Goal: Task Accomplishment & Management: Complete application form

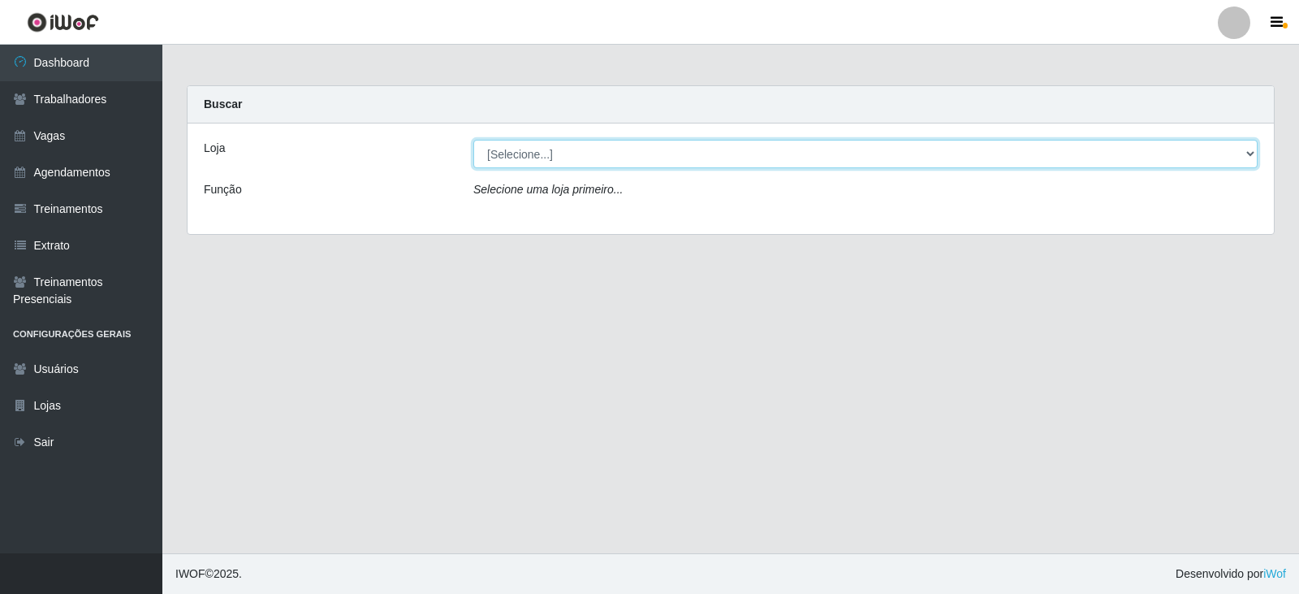
click at [1236, 160] on select "[Selecione...] SuperFácil Atacado - Alto de São Manoel SuperFácil Atacado - Ema…" at bounding box center [865, 154] width 785 height 28
select select "540"
click at [473, 140] on select "[Selecione...] SuperFácil Atacado - Alto de São Manoel SuperFácil Atacado - Ema…" at bounding box center [865, 154] width 785 height 28
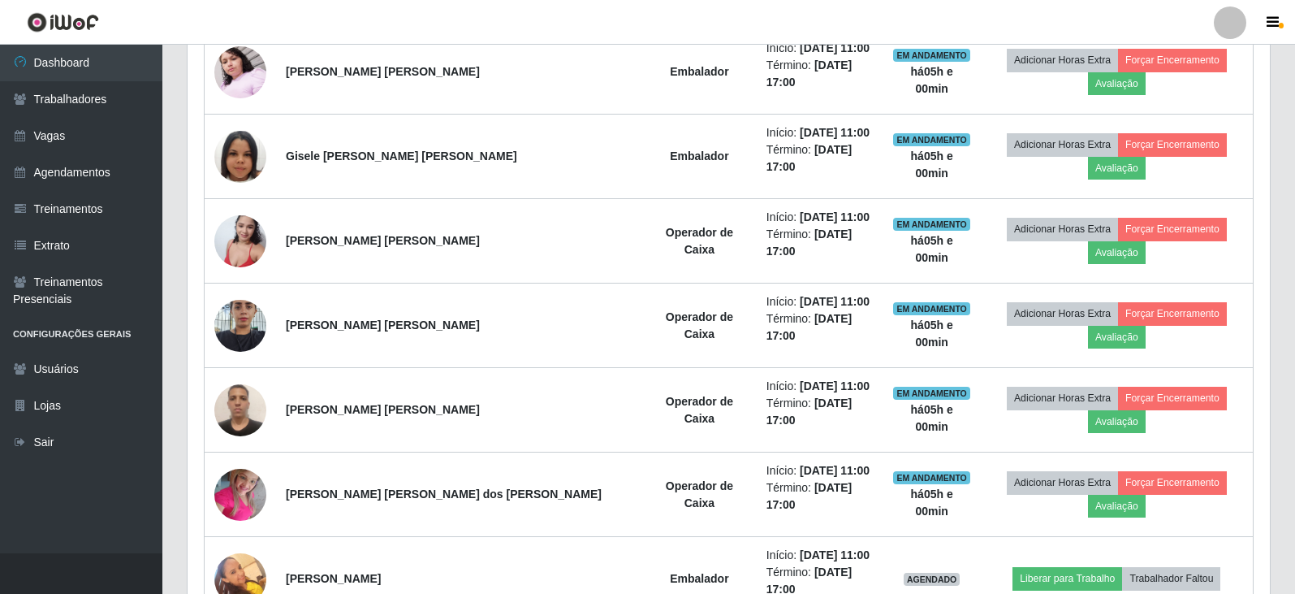
scroll to position [1868, 0]
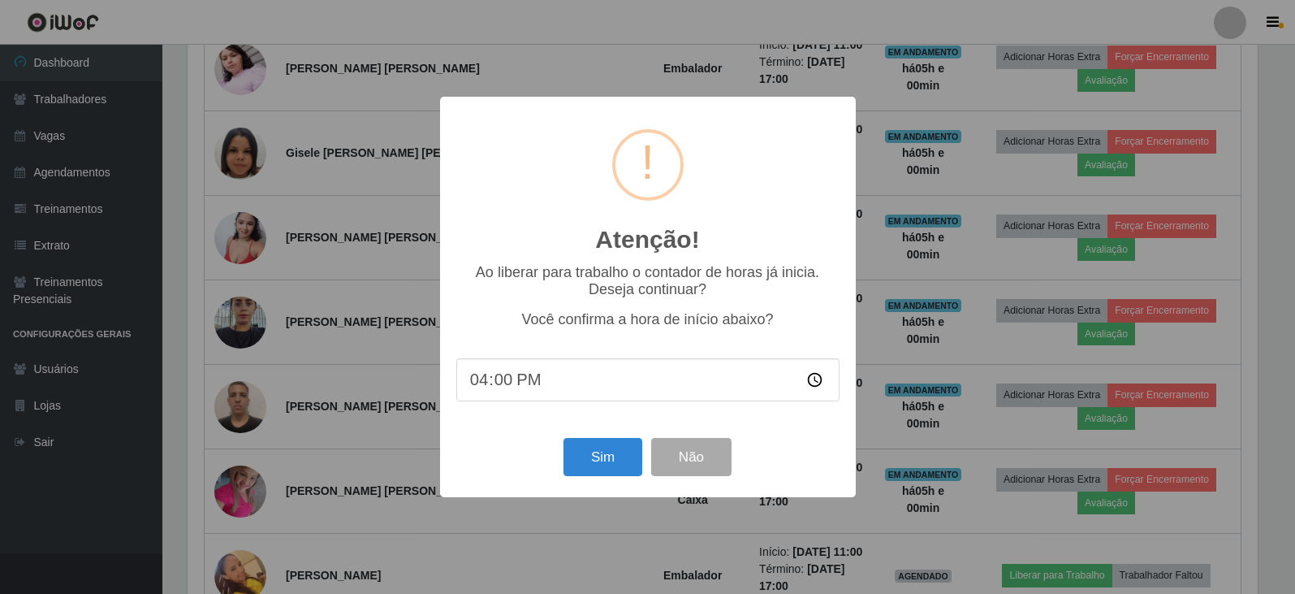
scroll to position [337, 1074]
click at [603, 448] on button "Sim" at bounding box center [604, 457] width 79 height 38
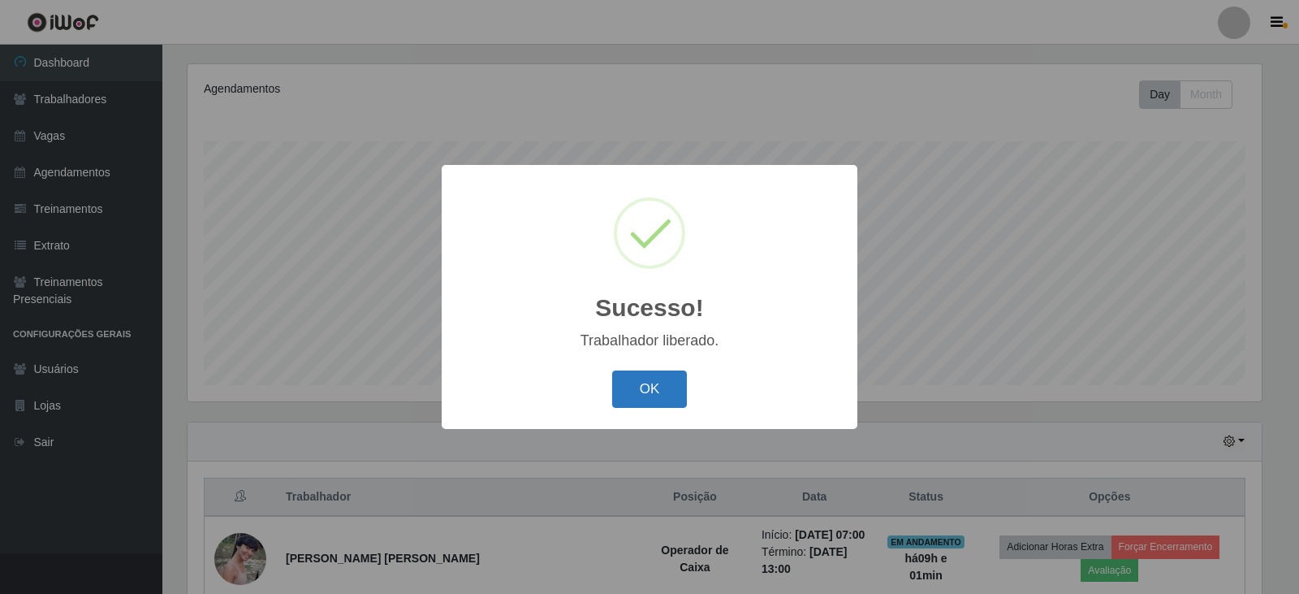
click at [654, 387] on button "OK" at bounding box center [650, 389] width 76 height 38
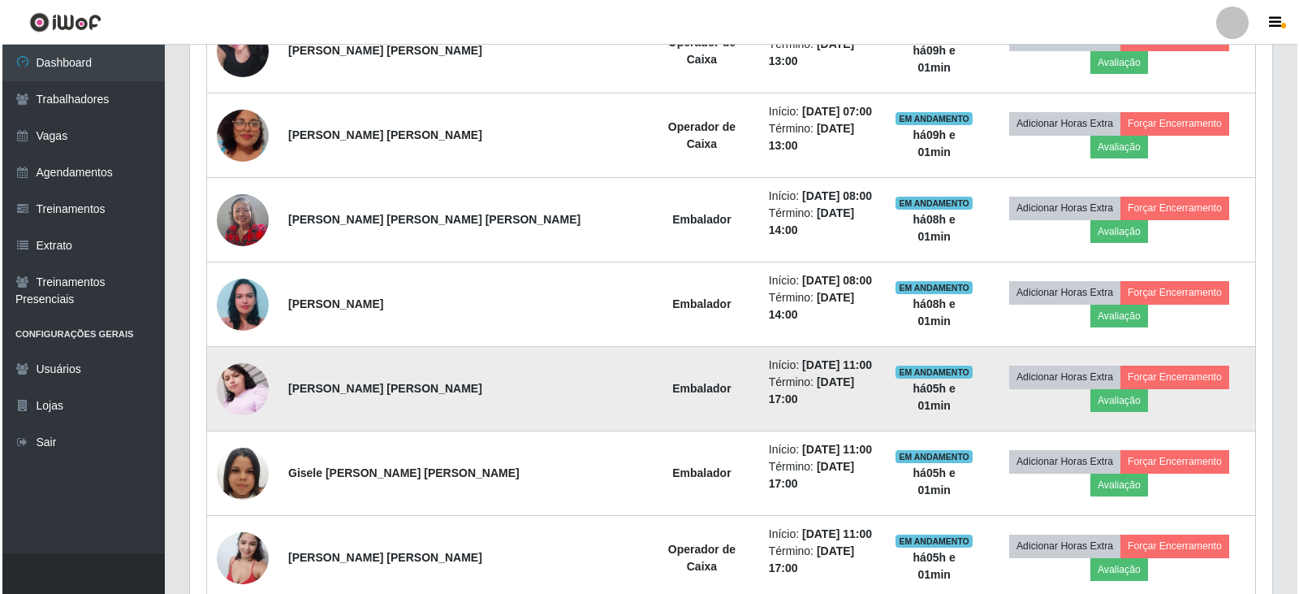
scroll to position [1576, 0]
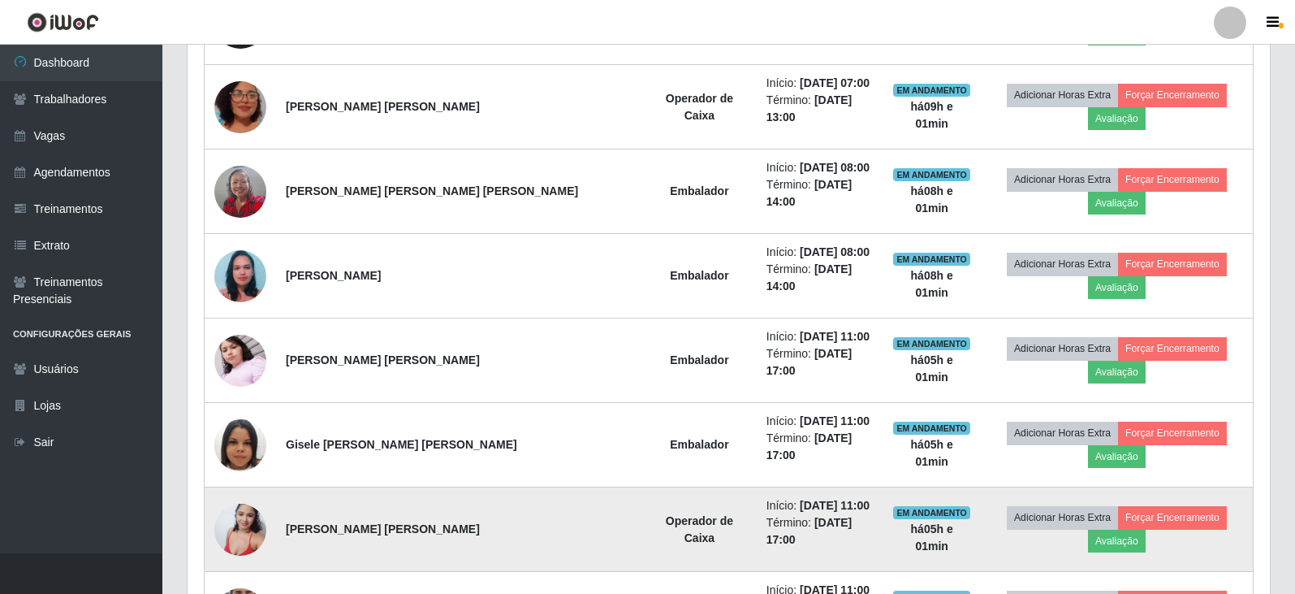
click at [250, 495] on img at bounding box center [240, 529] width 52 height 69
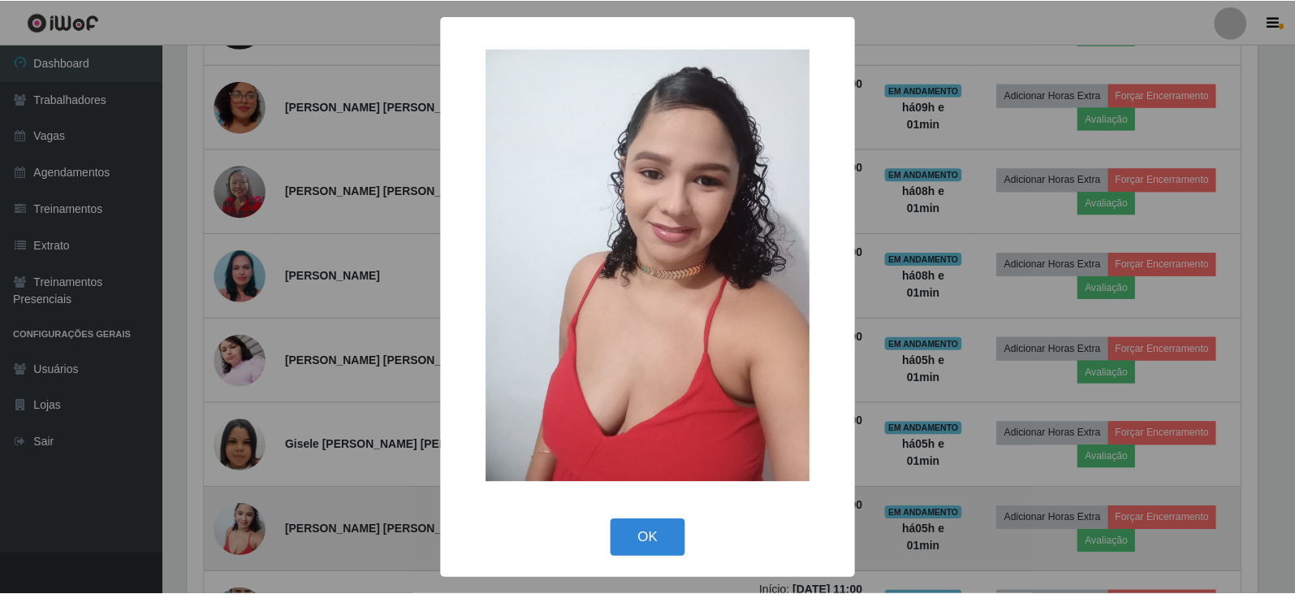
scroll to position [337, 1074]
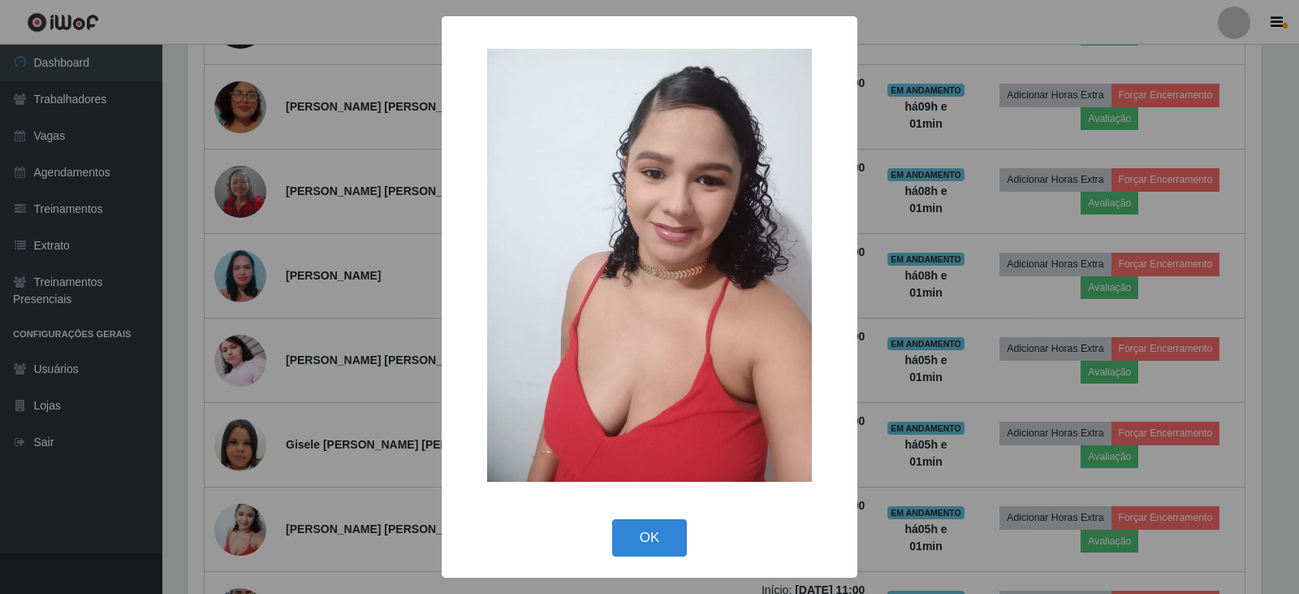
drag, startPoint x: 655, startPoint y: 540, endPoint x: 650, endPoint y: 530, distance: 10.9
click at [655, 540] on button "OK" at bounding box center [650, 538] width 76 height 38
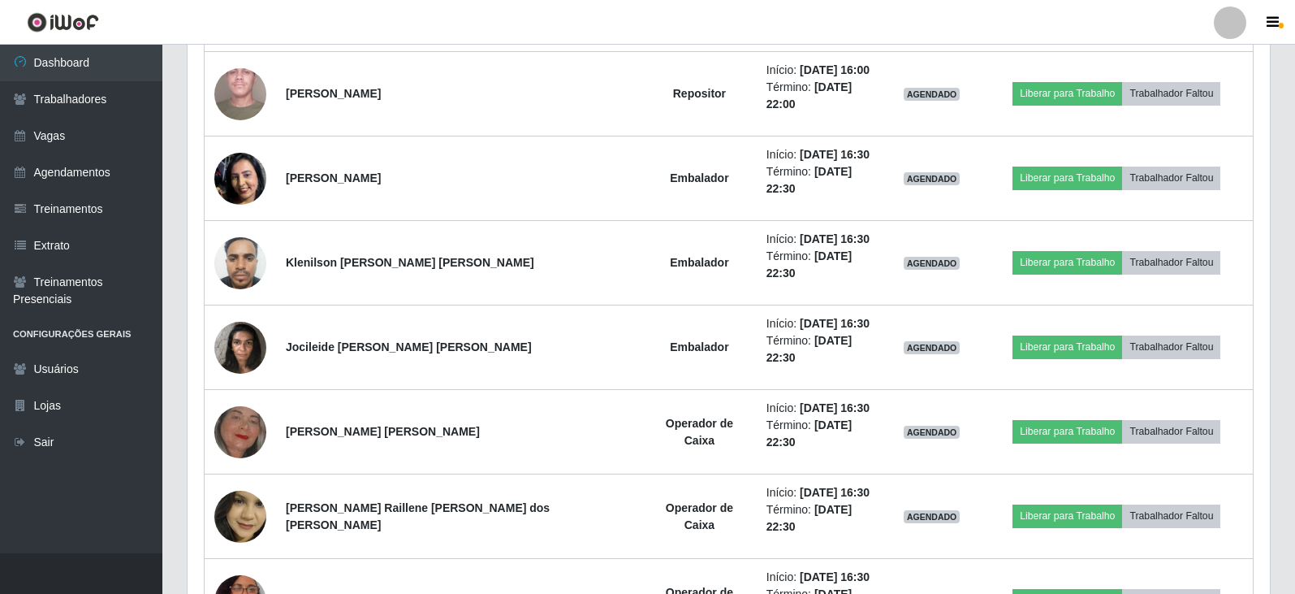
scroll to position [2632, 0]
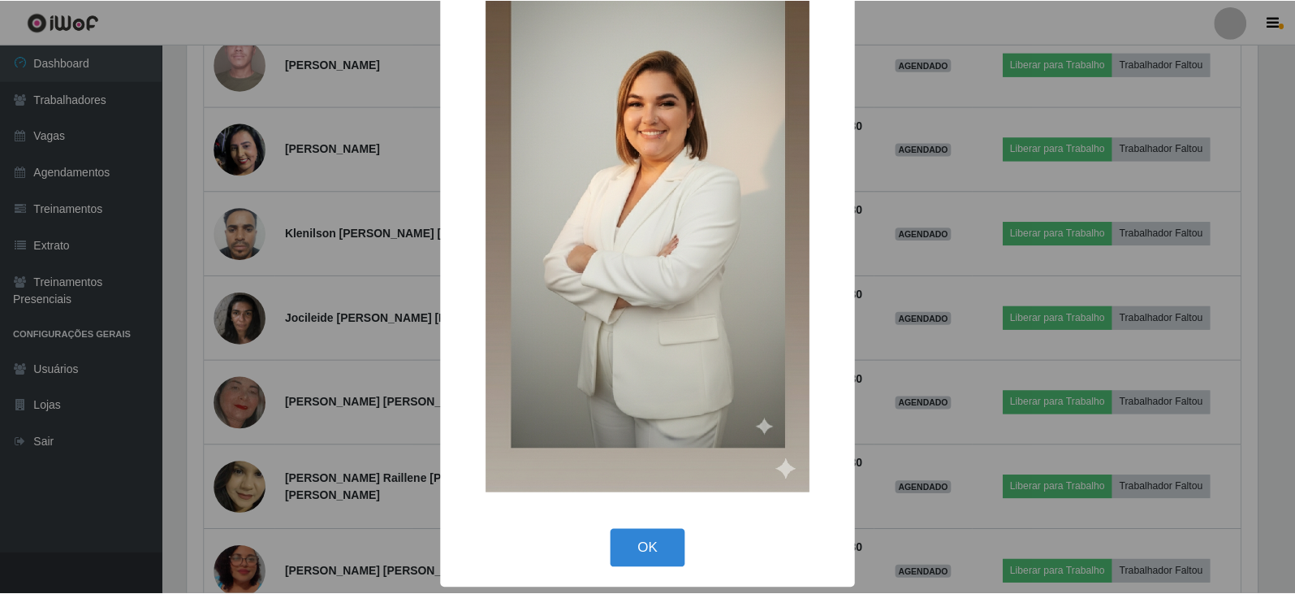
scroll to position [117, 0]
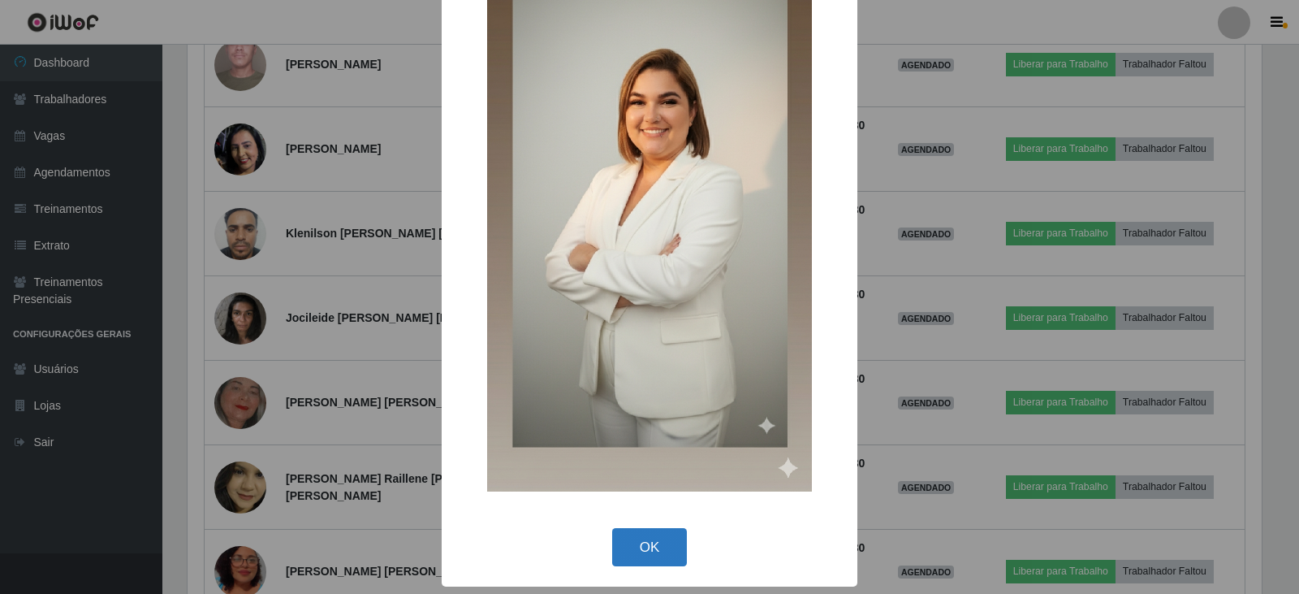
click at [646, 538] on button "OK" at bounding box center [650, 547] width 76 height 38
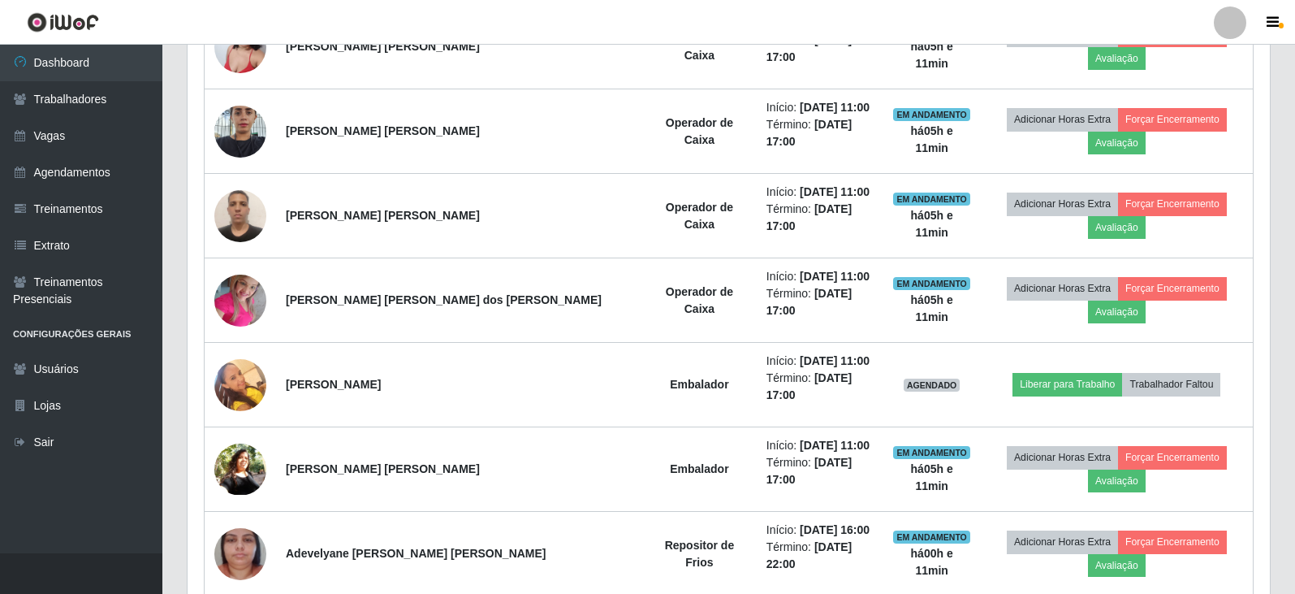
scroll to position [2049, 0]
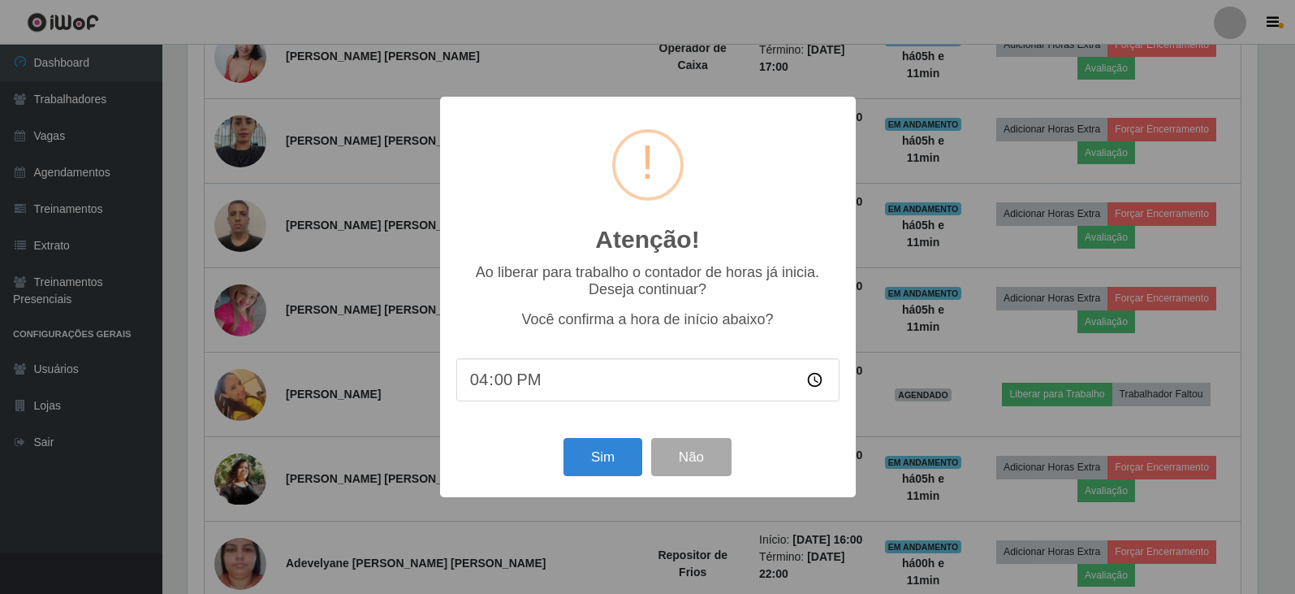
scroll to position [337, 1074]
click at [597, 462] on button "Sim" at bounding box center [604, 457] width 79 height 38
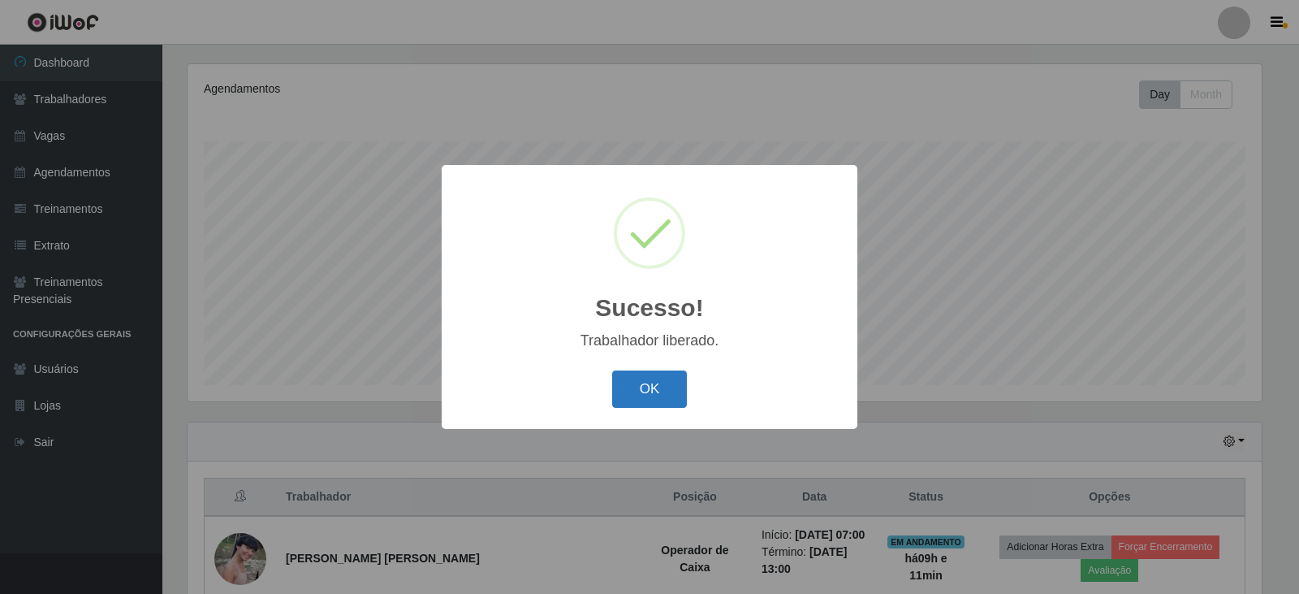
click at [626, 391] on button "OK" at bounding box center [650, 389] width 76 height 38
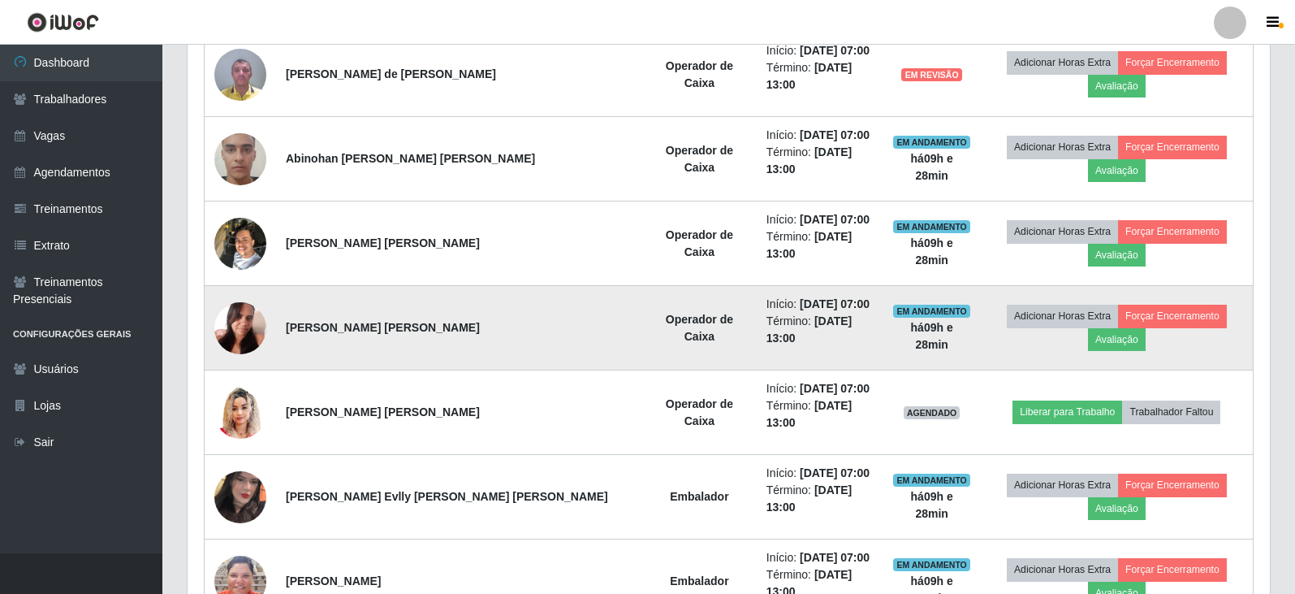
scroll to position [683, 0]
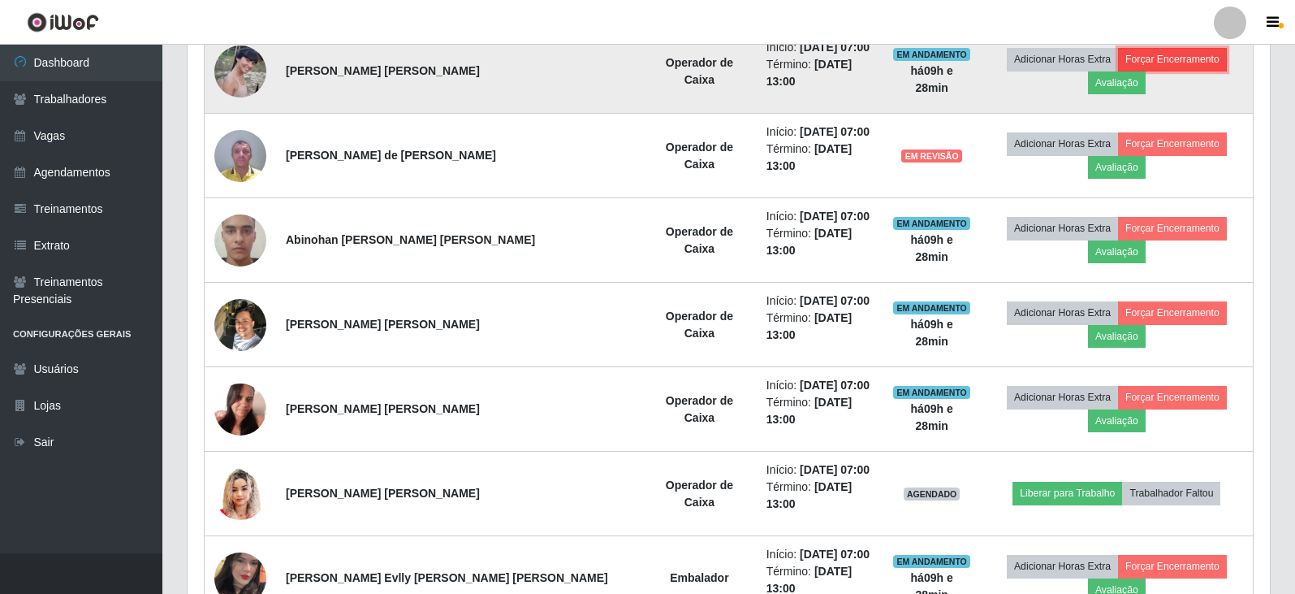
click at [1123, 67] on button "Forçar Encerramento" at bounding box center [1172, 59] width 109 height 23
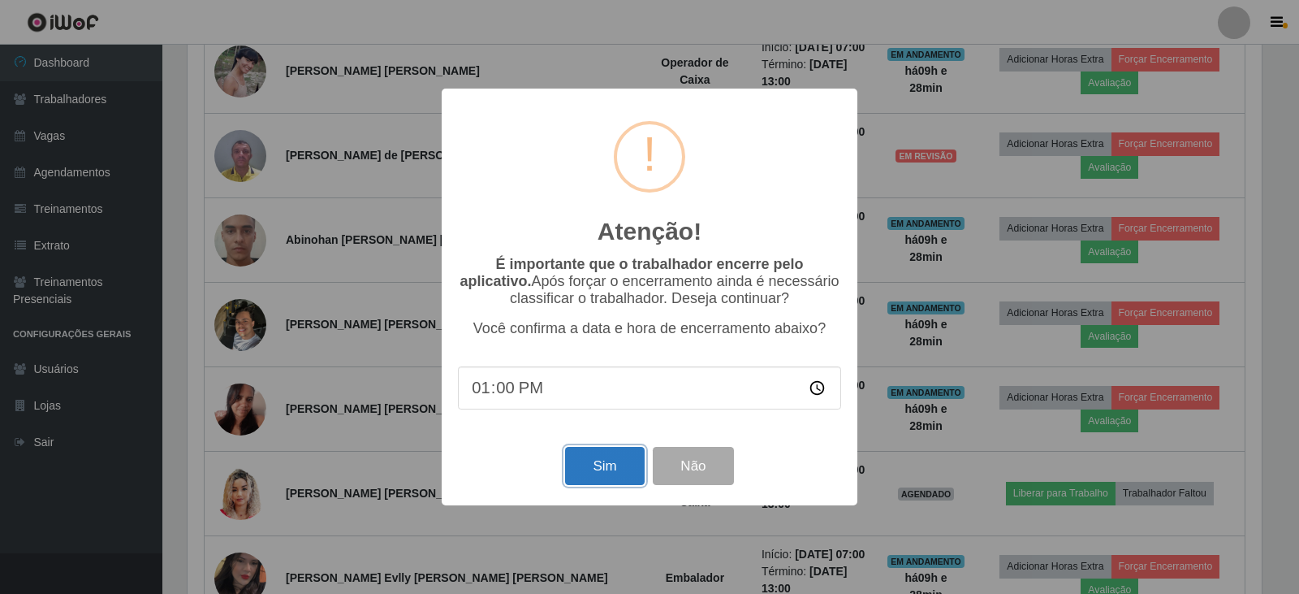
click at [604, 481] on button "Sim" at bounding box center [604, 466] width 79 height 38
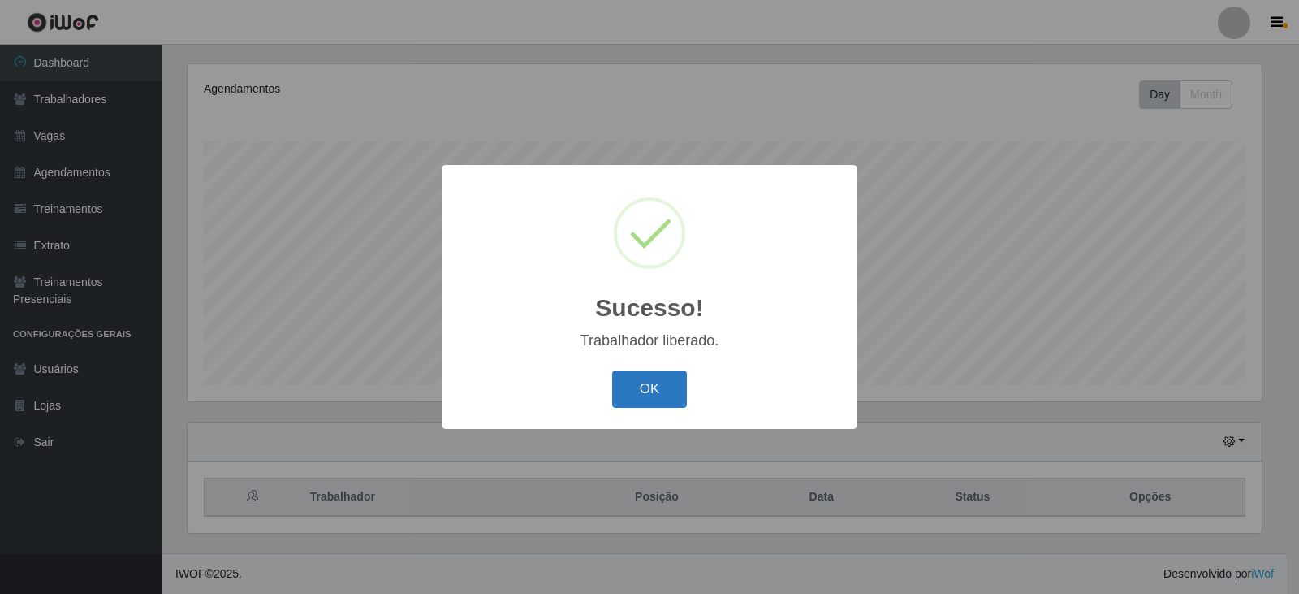
click at [658, 387] on button "OK" at bounding box center [650, 389] width 76 height 38
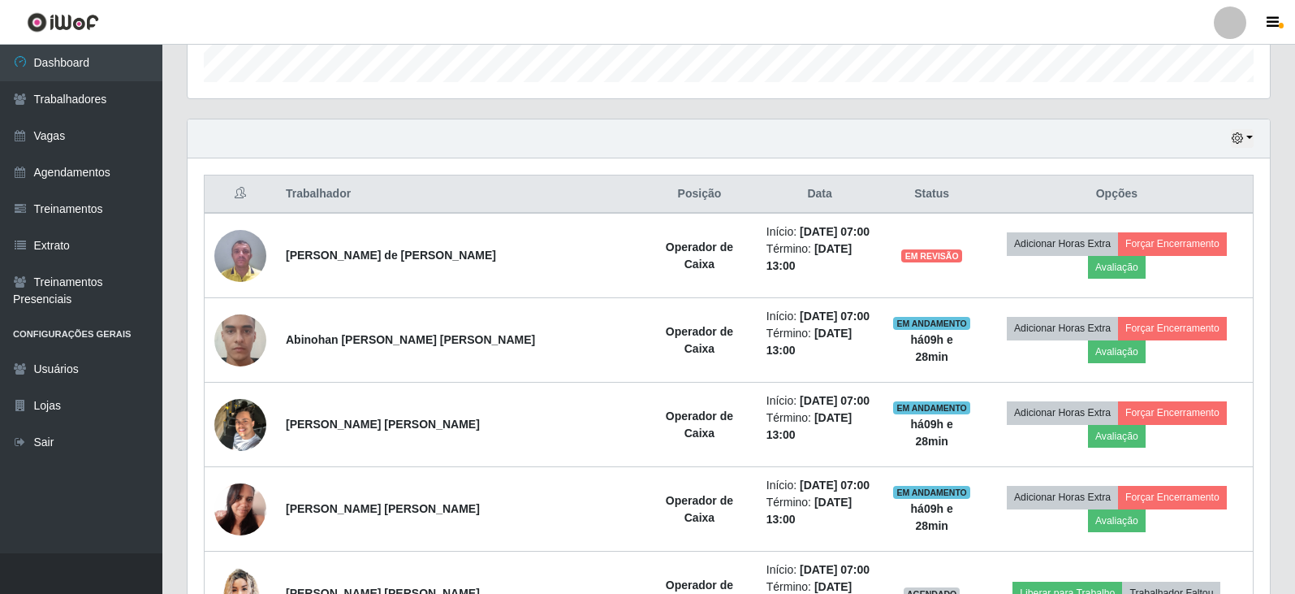
scroll to position [521, 0]
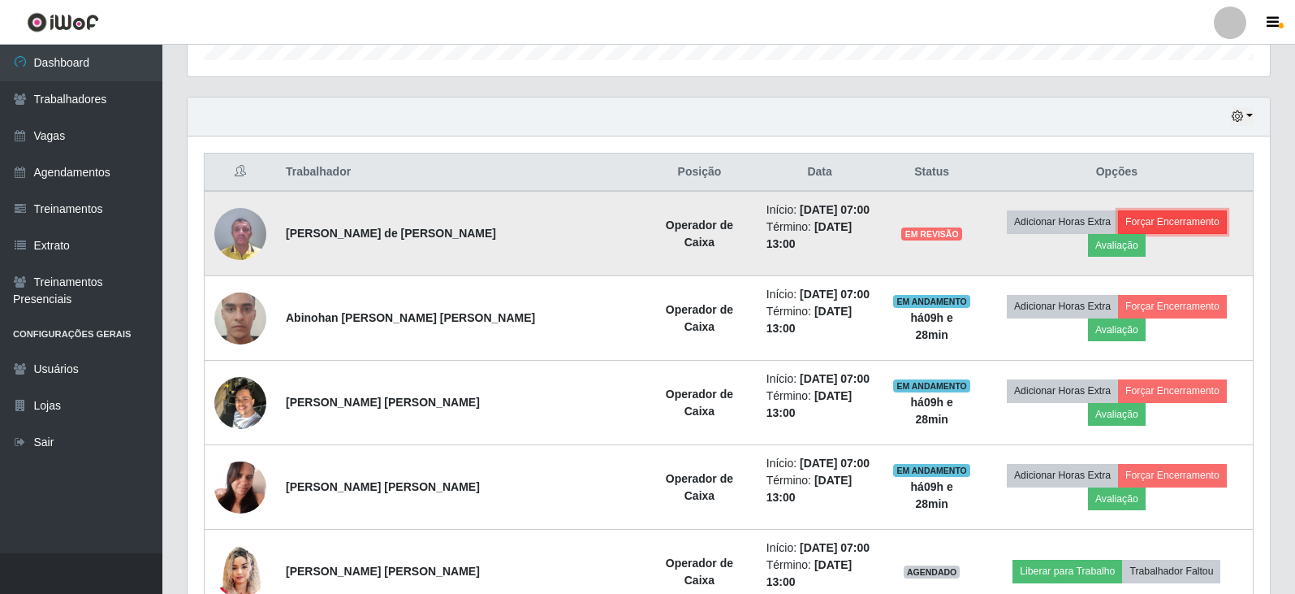
click at [1118, 229] on button "Forçar Encerramento" at bounding box center [1172, 221] width 109 height 23
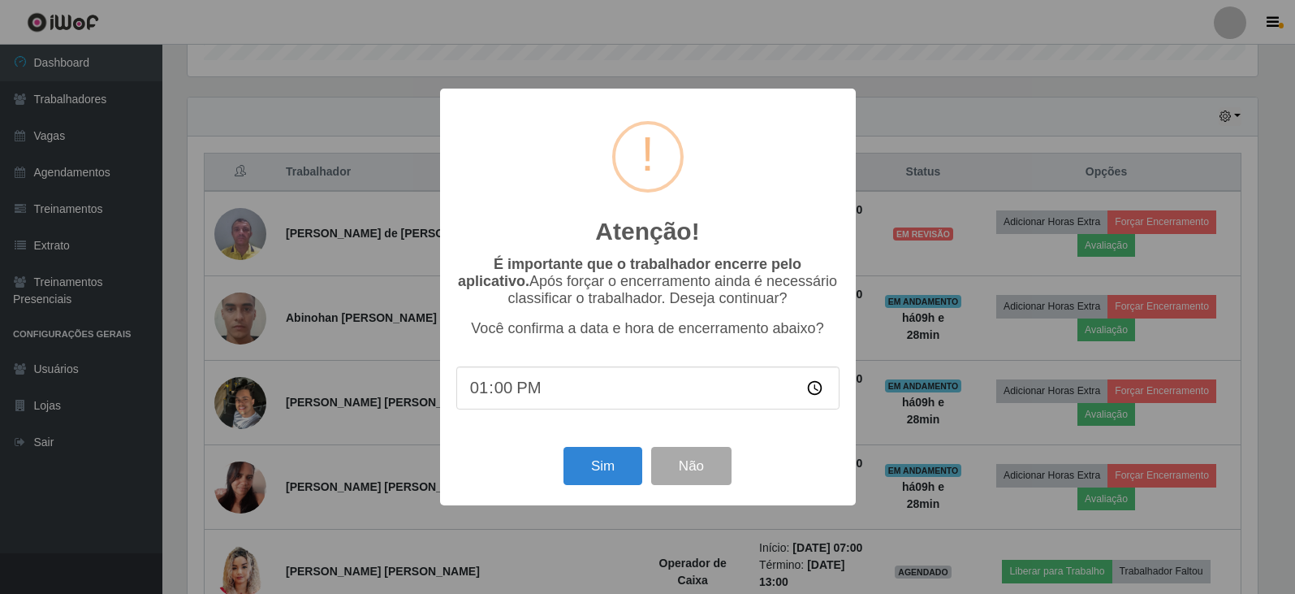
scroll to position [337, 1074]
click at [598, 462] on button "Sim" at bounding box center [604, 466] width 79 height 38
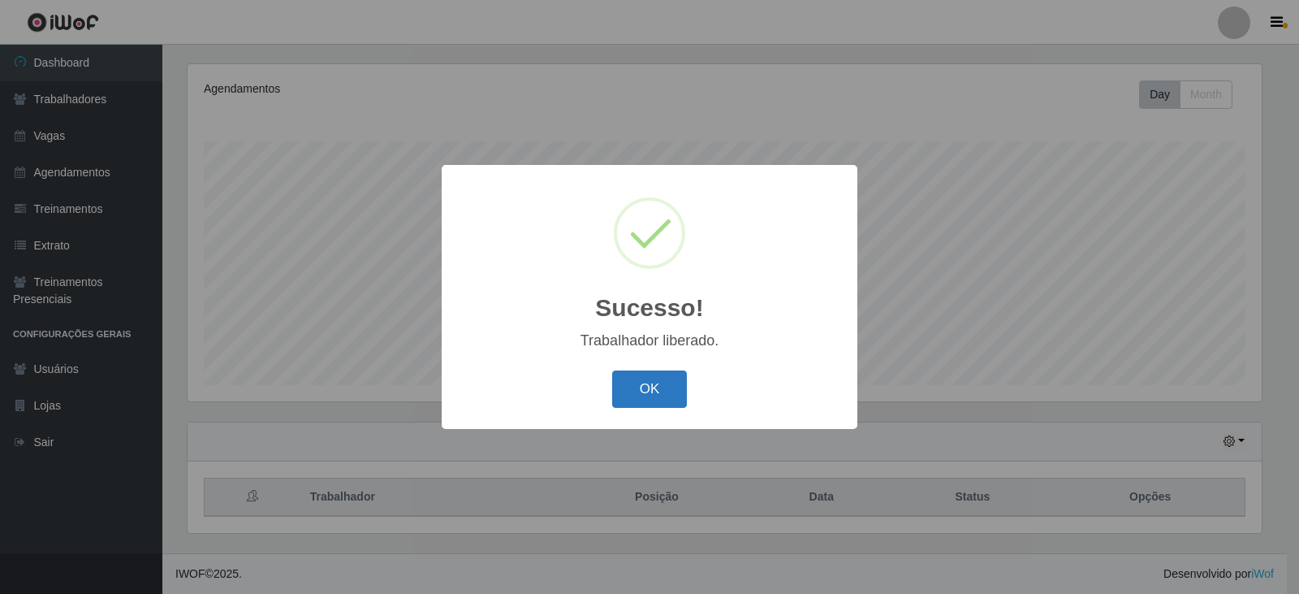
click at [655, 391] on button "OK" at bounding box center [650, 389] width 76 height 38
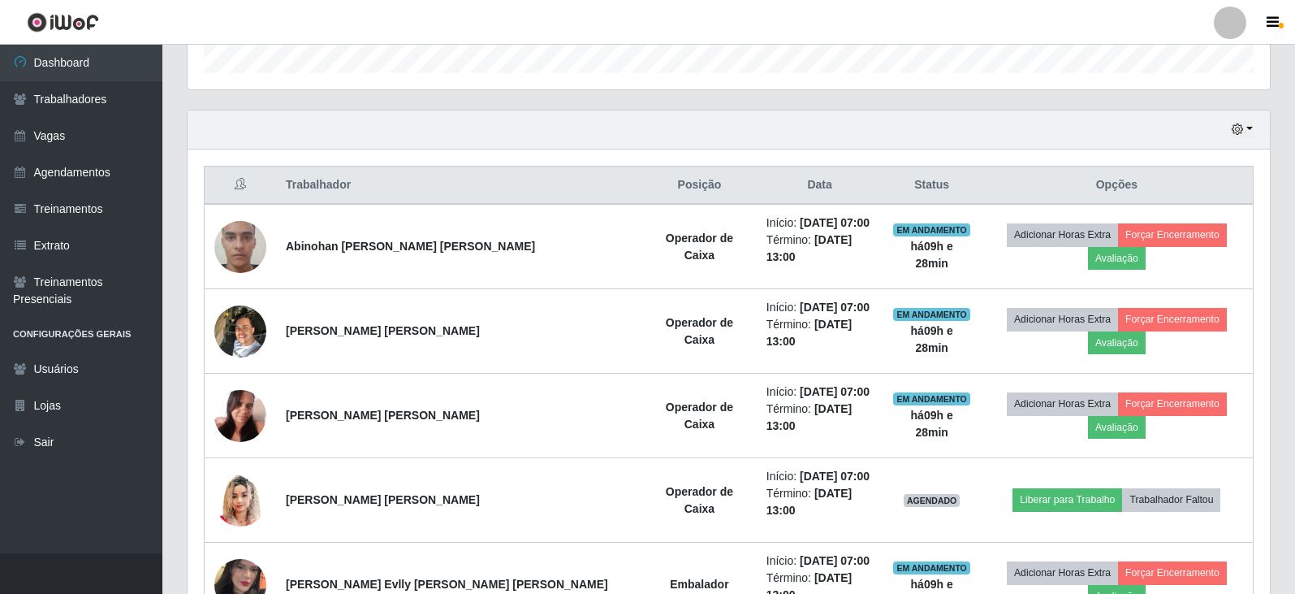
scroll to position [521, 0]
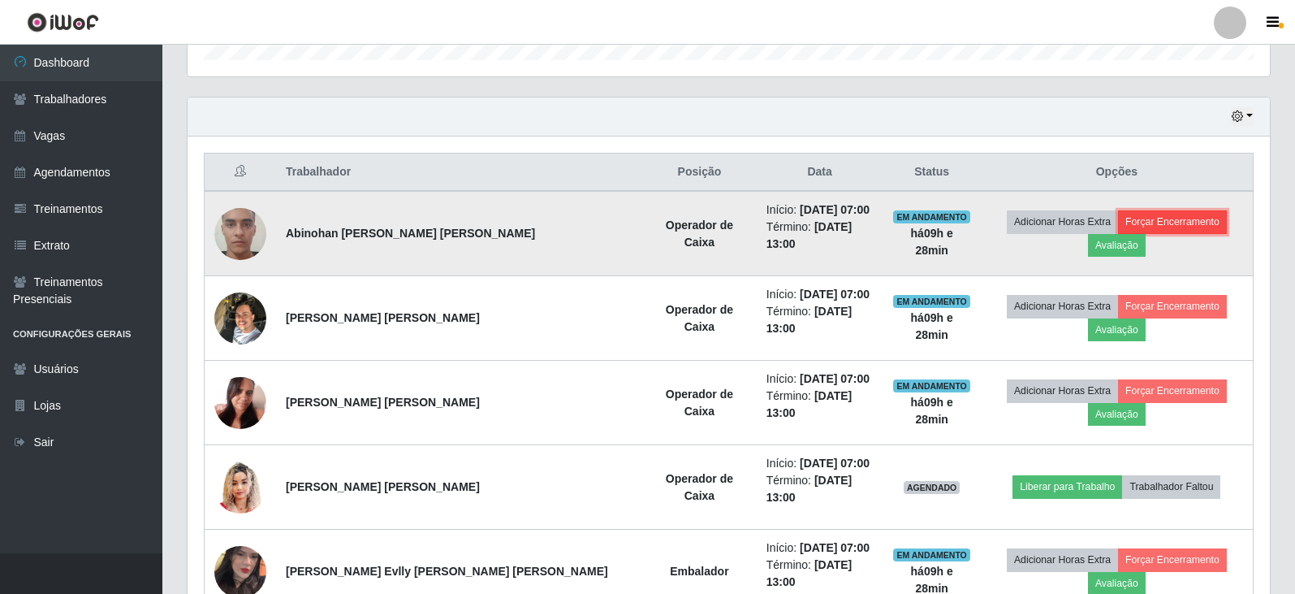
click at [1118, 231] on button "Forçar Encerramento" at bounding box center [1172, 221] width 109 height 23
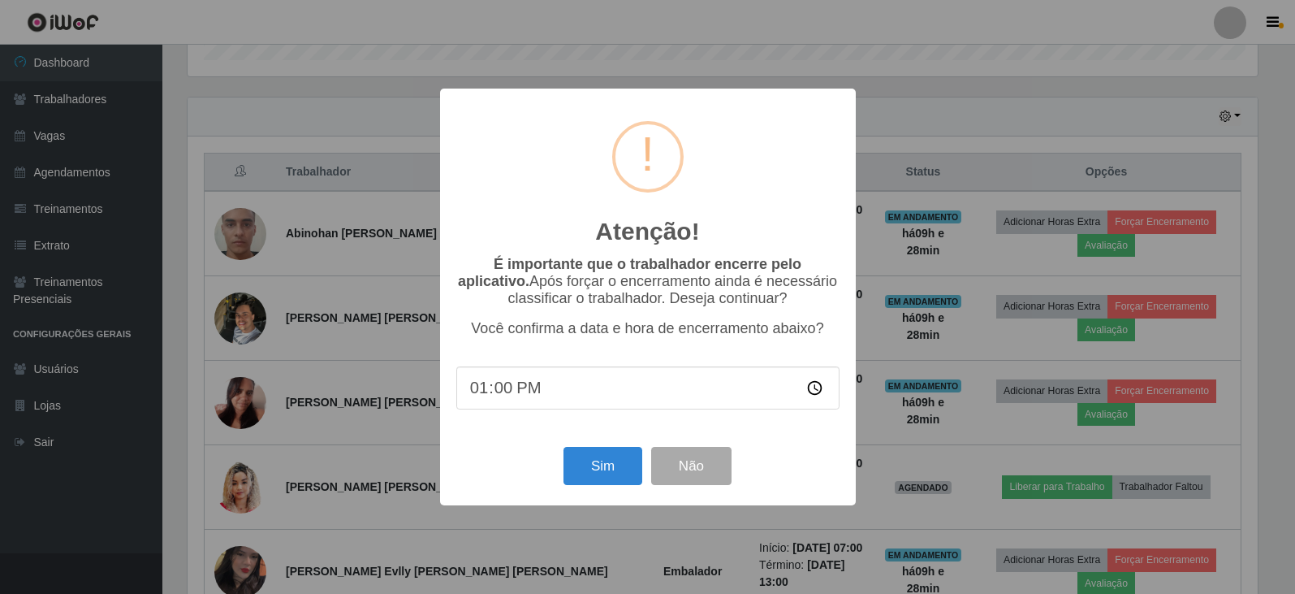
scroll to position [337, 1074]
click at [596, 470] on button "Sim" at bounding box center [604, 466] width 79 height 38
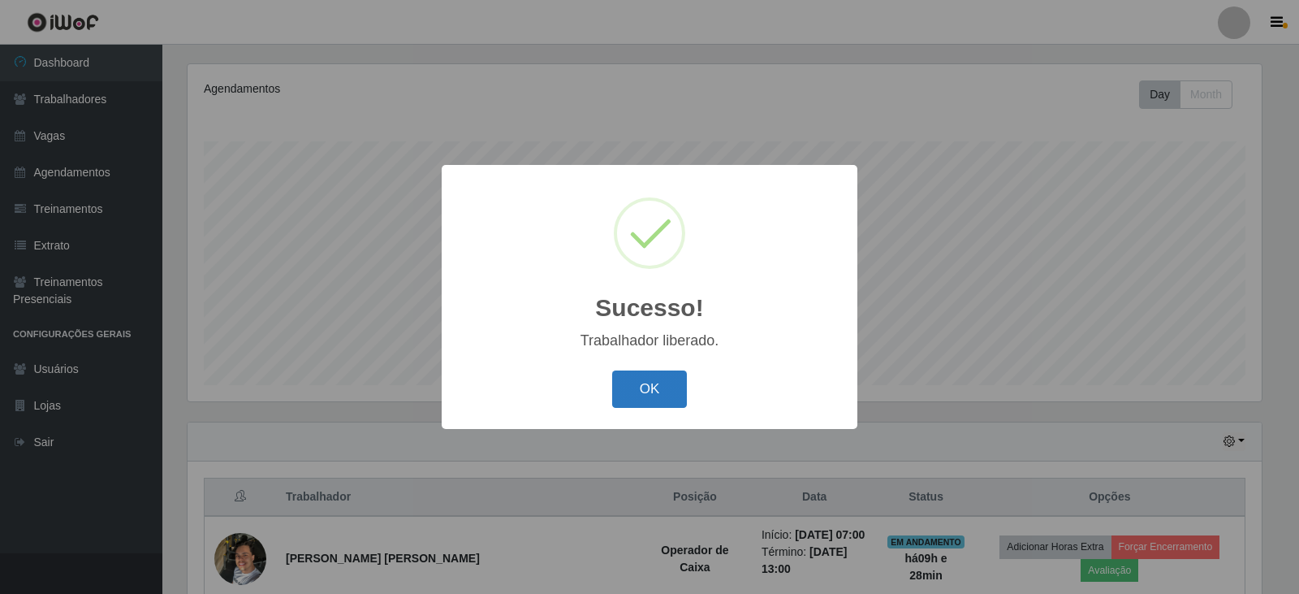
click at [629, 397] on button "OK" at bounding box center [650, 389] width 76 height 38
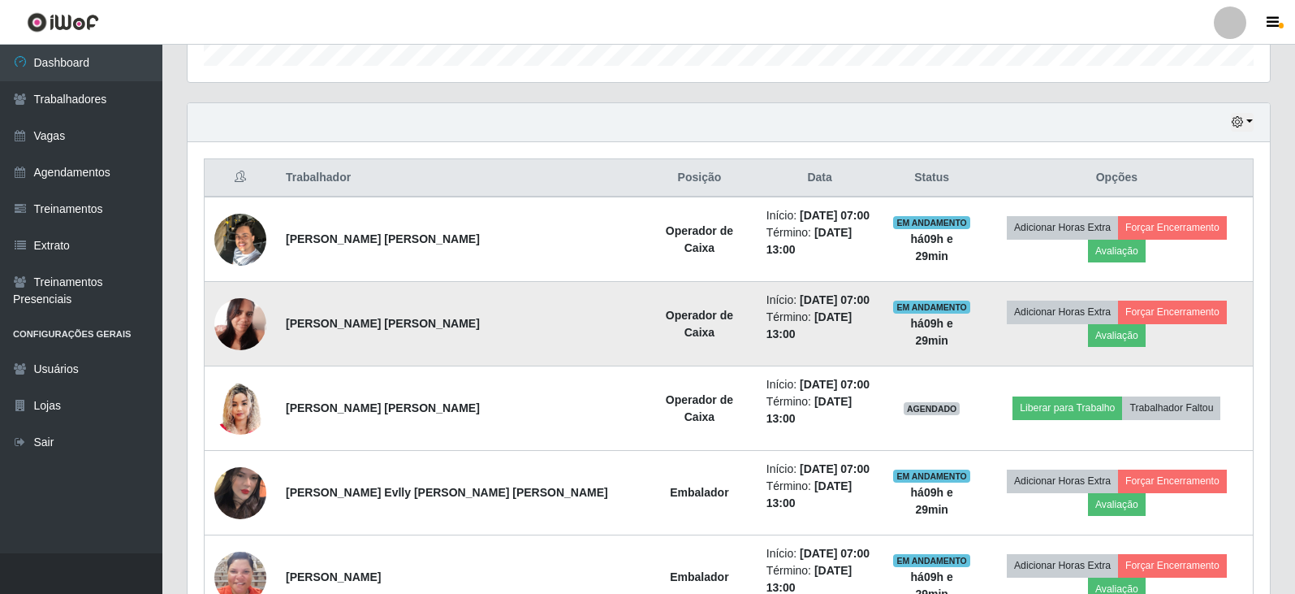
scroll to position [0, 0]
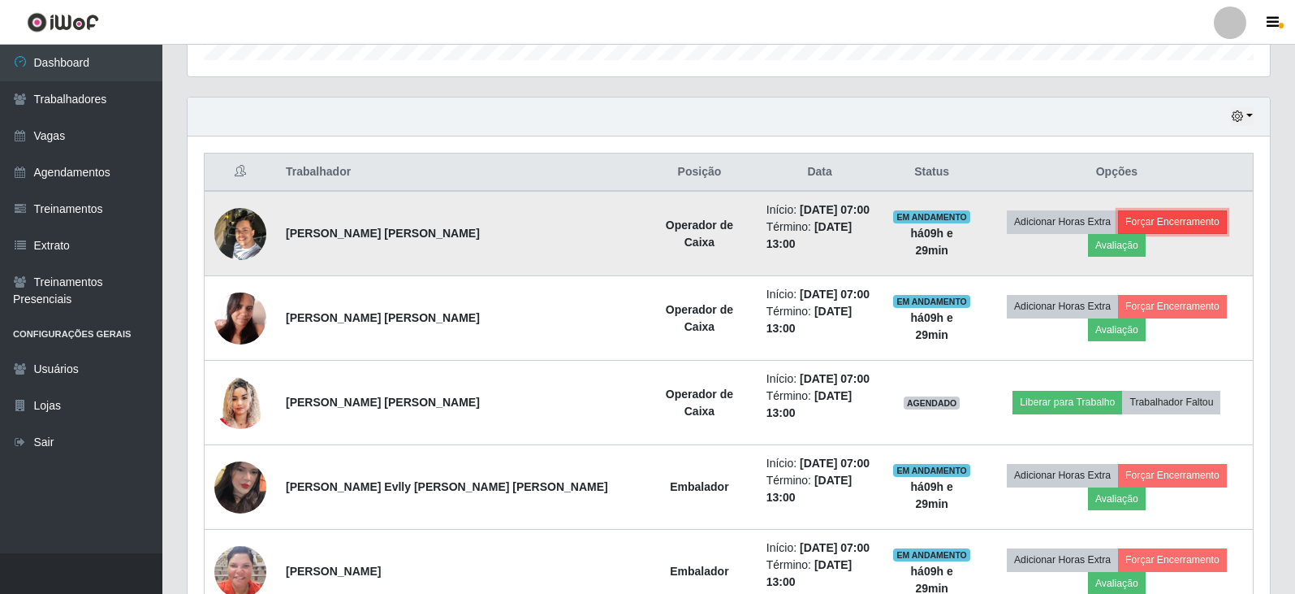
click at [1118, 229] on button "Forçar Encerramento" at bounding box center [1172, 221] width 109 height 23
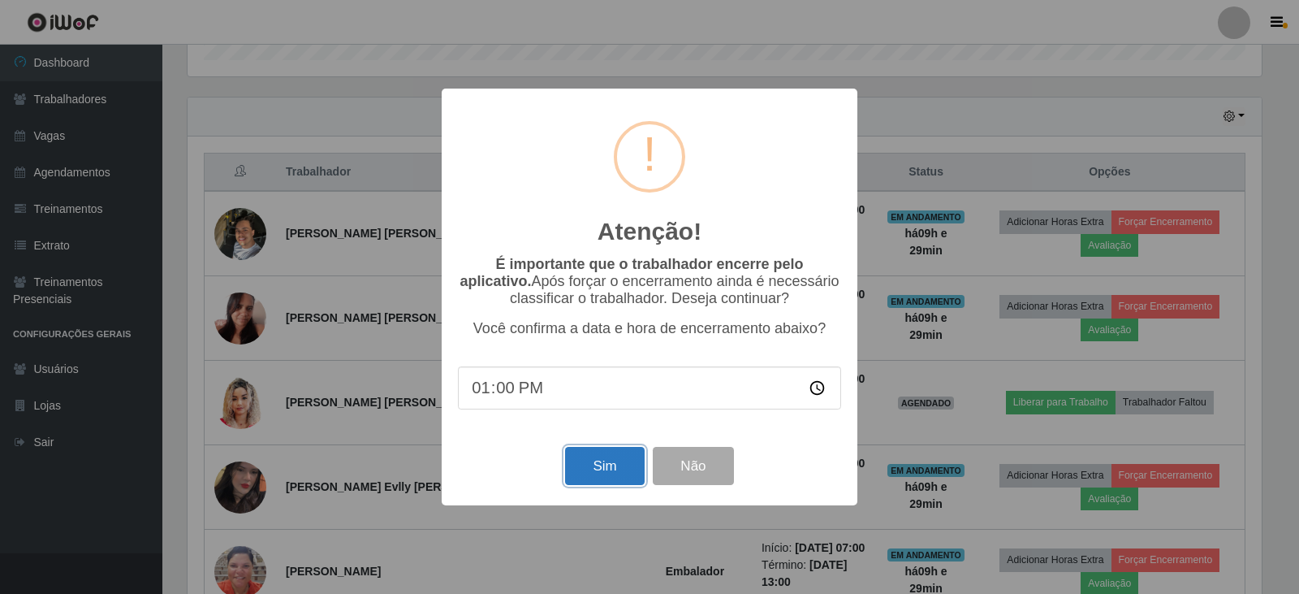
click at [604, 469] on button "Sim" at bounding box center [604, 466] width 79 height 38
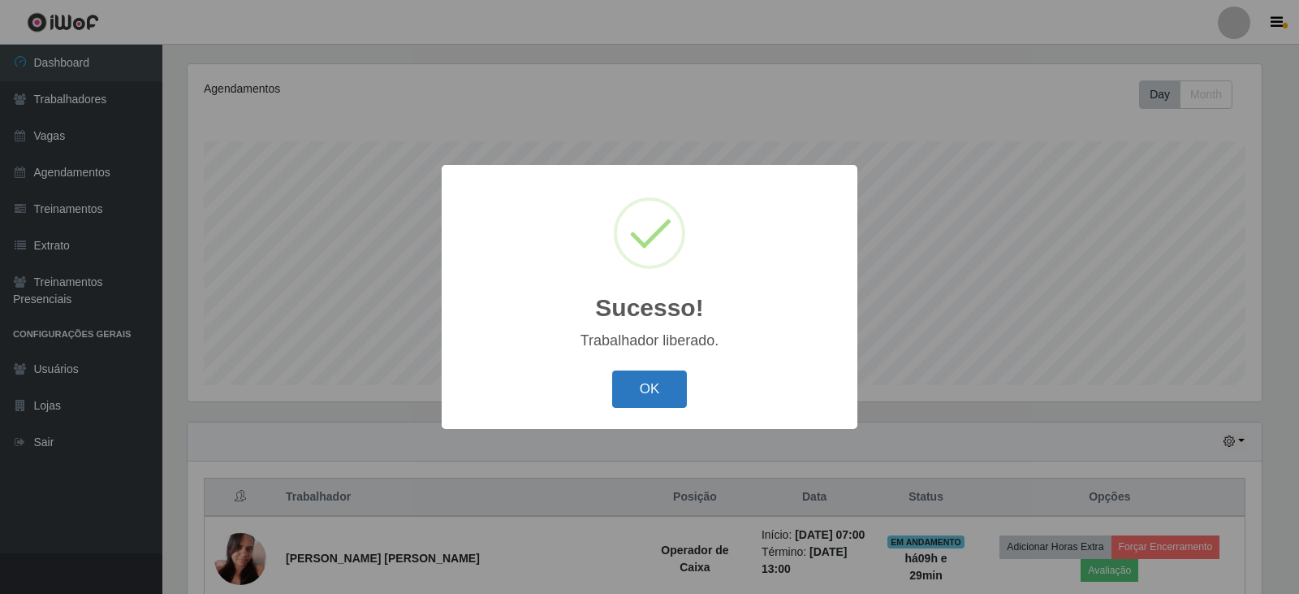
click at [649, 391] on button "OK" at bounding box center [650, 389] width 76 height 38
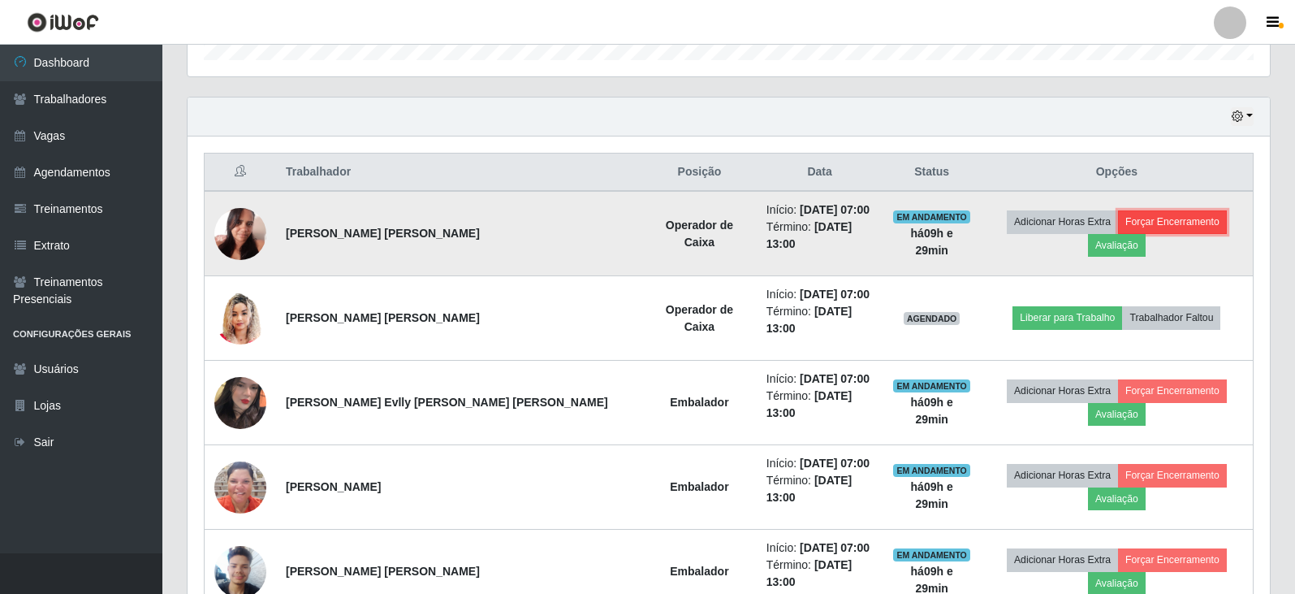
click at [1118, 228] on button "Forçar Encerramento" at bounding box center [1172, 221] width 109 height 23
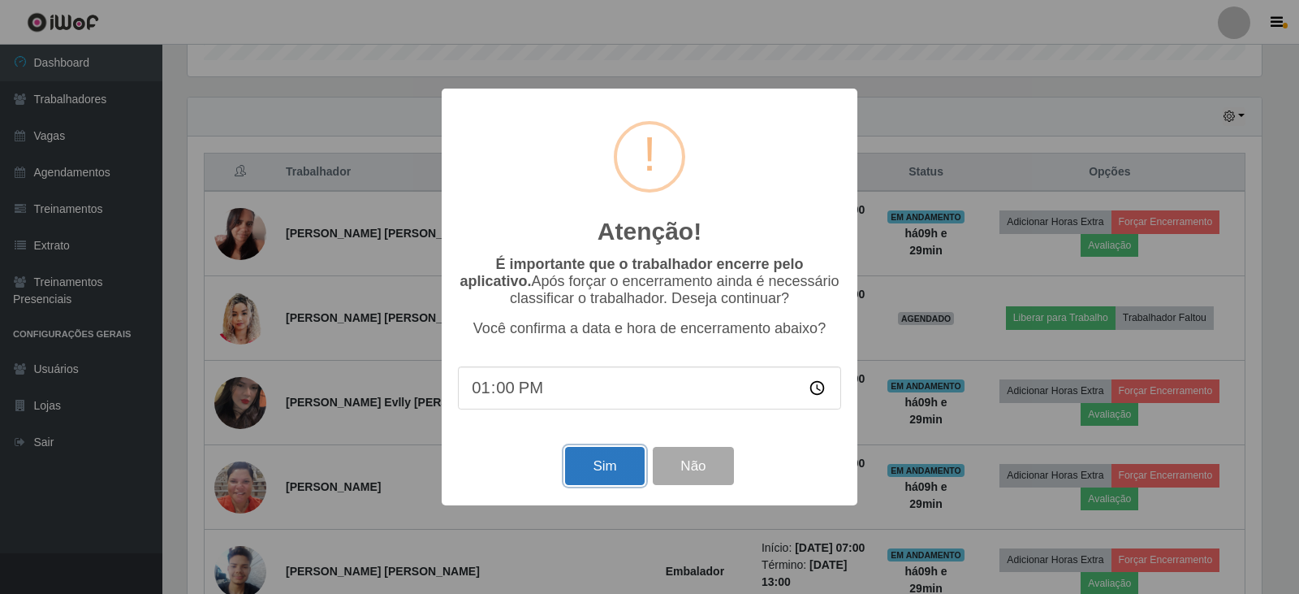
click at [615, 467] on button "Sim" at bounding box center [604, 466] width 79 height 38
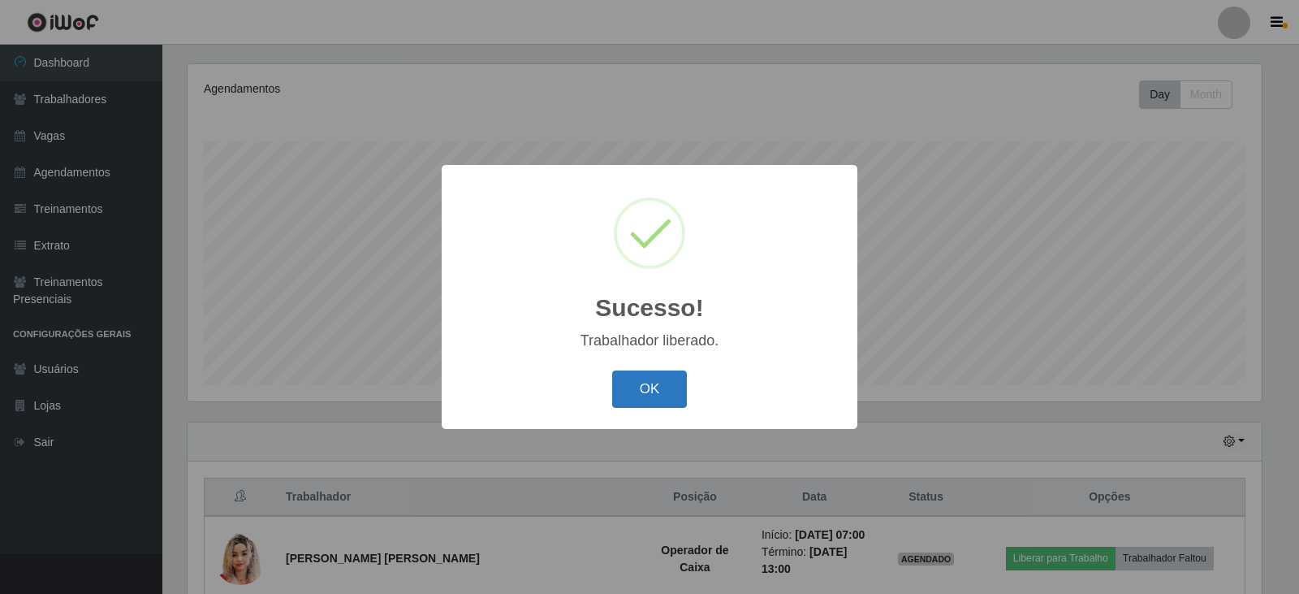
click at [664, 388] on button "OK" at bounding box center [650, 389] width 76 height 38
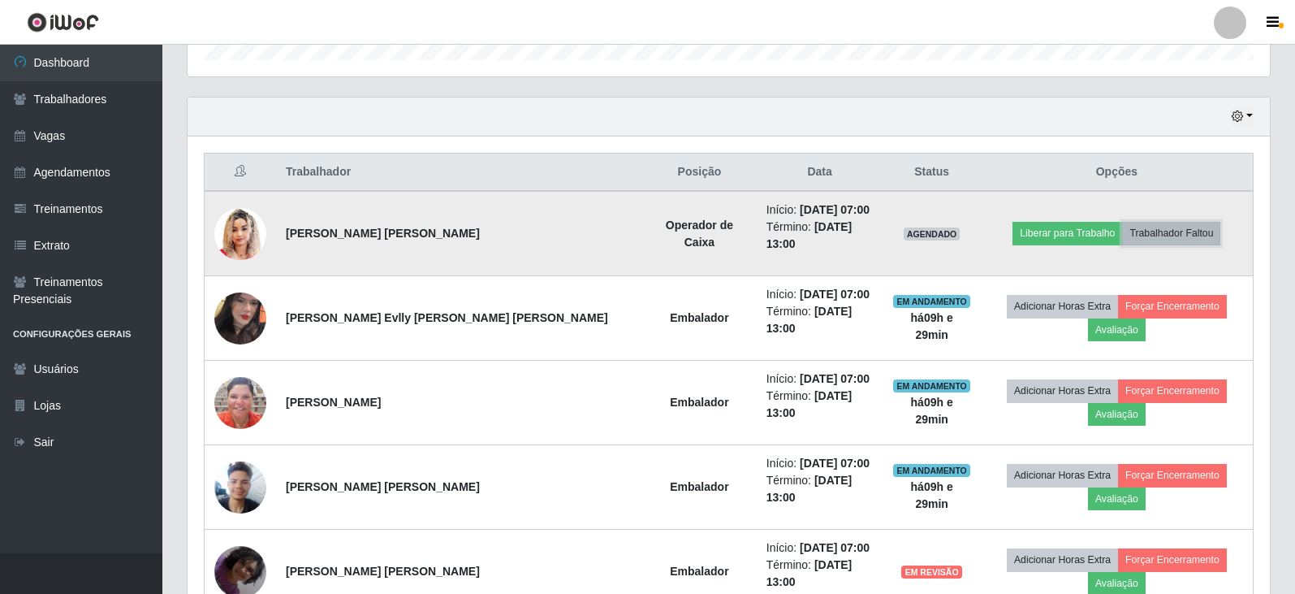
click at [1139, 226] on button "Trabalhador Faltou" at bounding box center [1171, 233] width 98 height 23
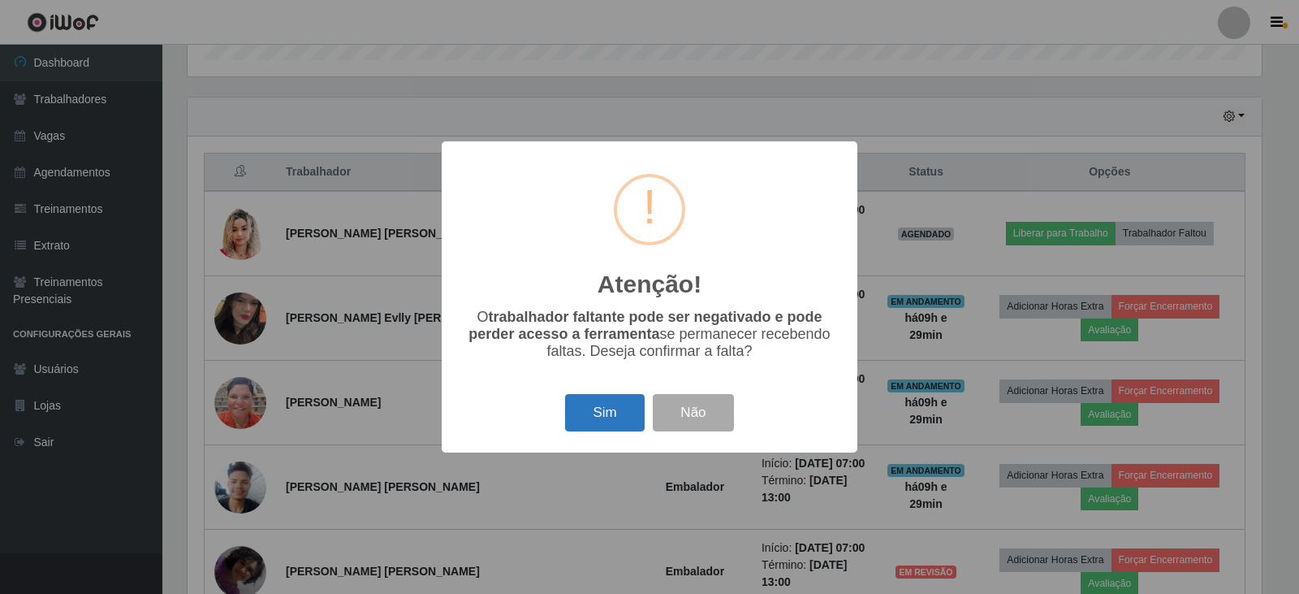
click at [603, 409] on button "Sim" at bounding box center [604, 413] width 79 height 38
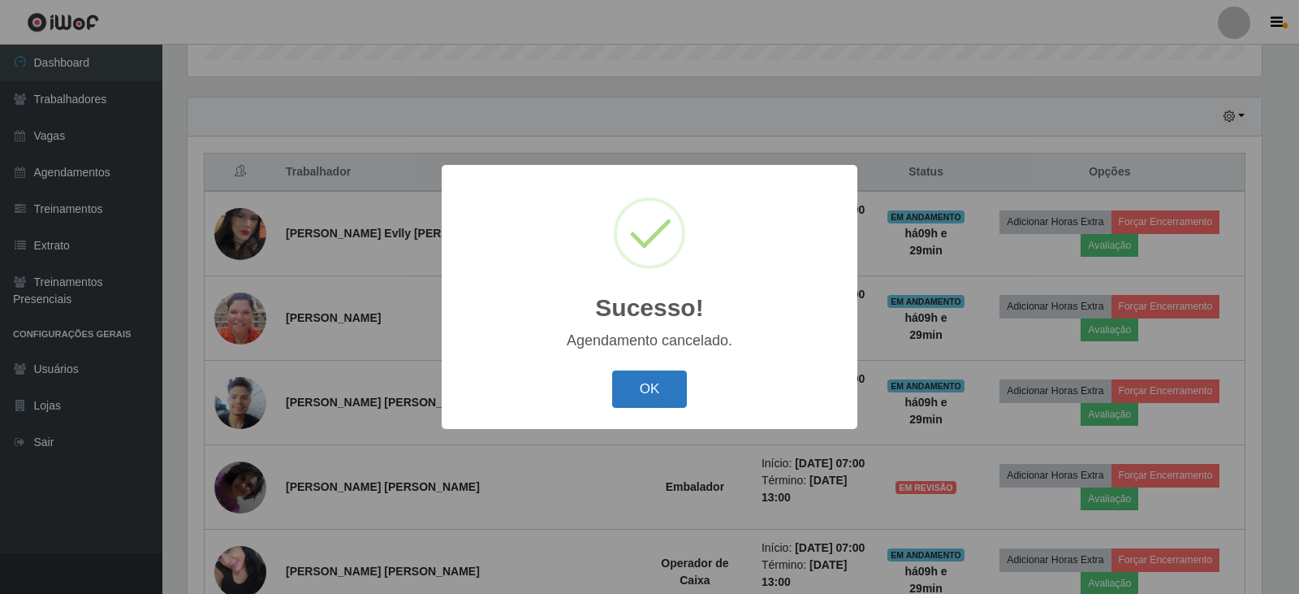
click at [655, 382] on button "OK" at bounding box center [650, 389] width 76 height 38
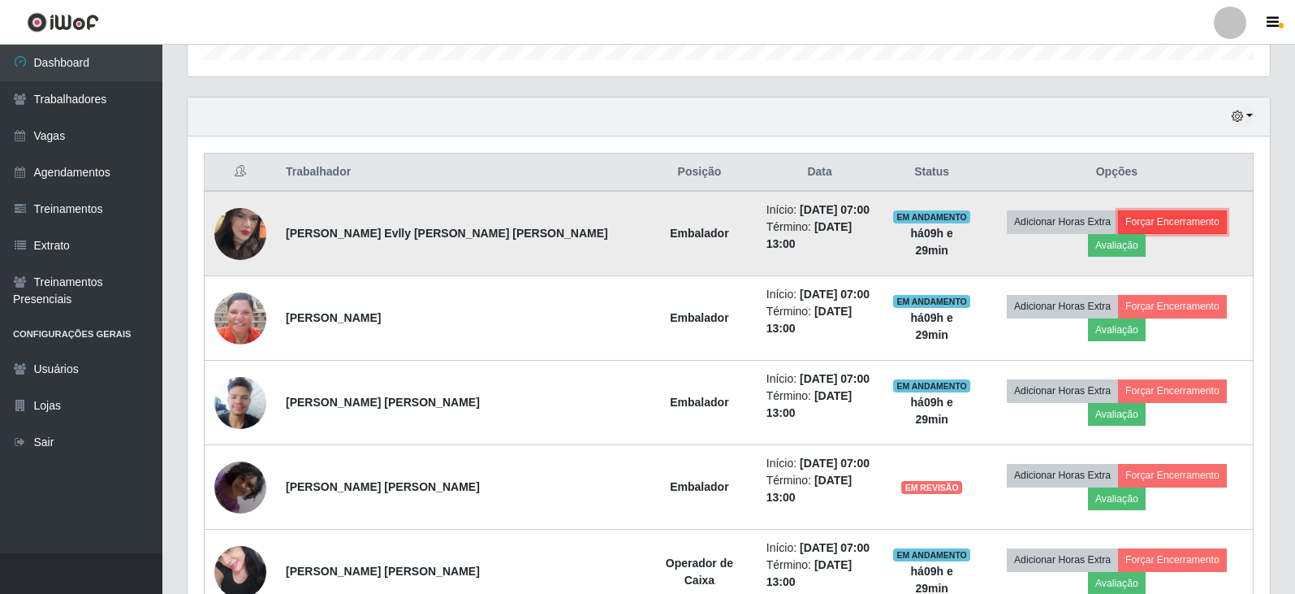
click at [1118, 228] on button "Forçar Encerramento" at bounding box center [1172, 221] width 109 height 23
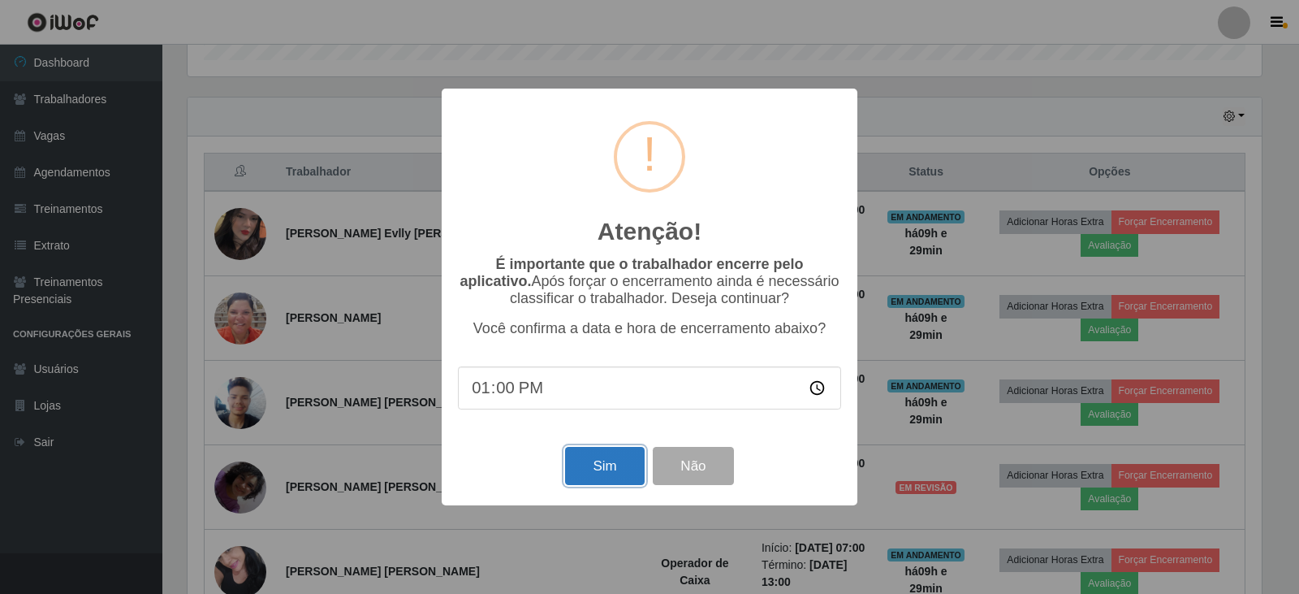
click at [599, 465] on button "Sim" at bounding box center [604, 466] width 79 height 38
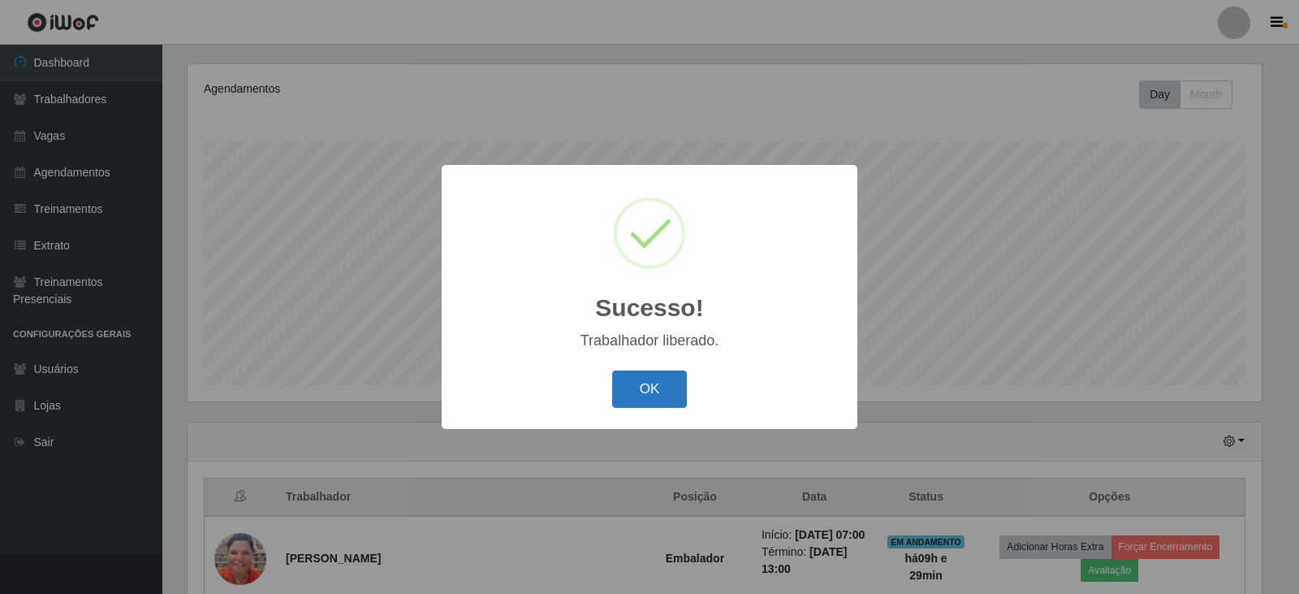
click at [653, 387] on button "OK" at bounding box center [650, 389] width 76 height 38
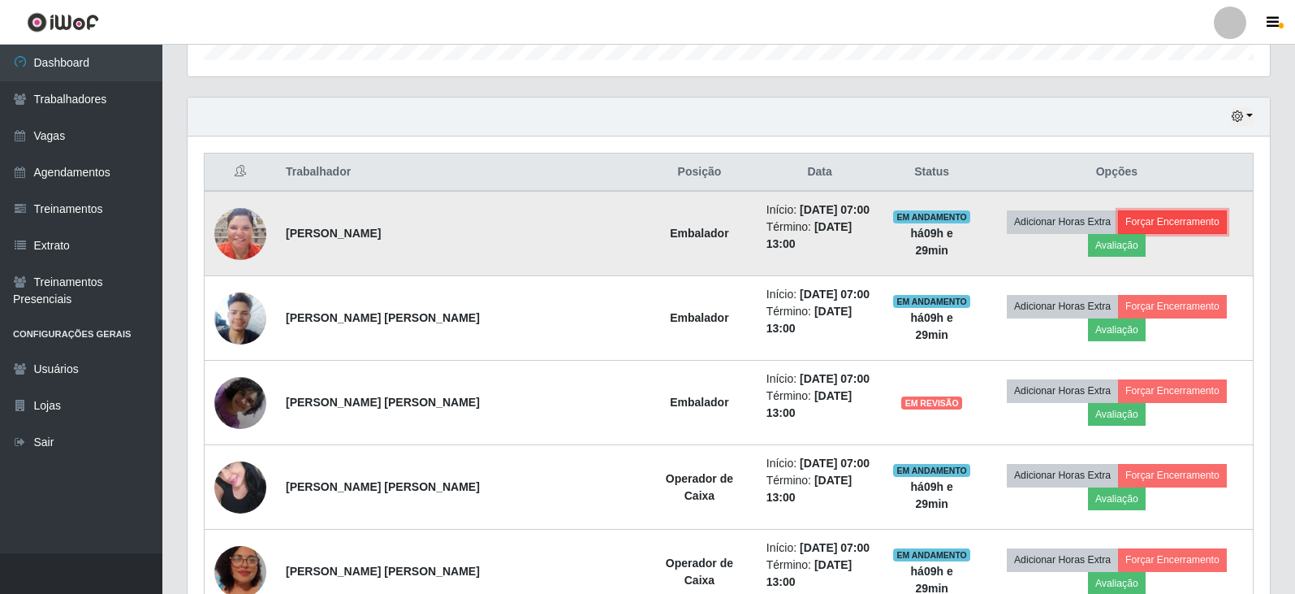
click at [1131, 229] on button "Forçar Encerramento" at bounding box center [1172, 221] width 109 height 23
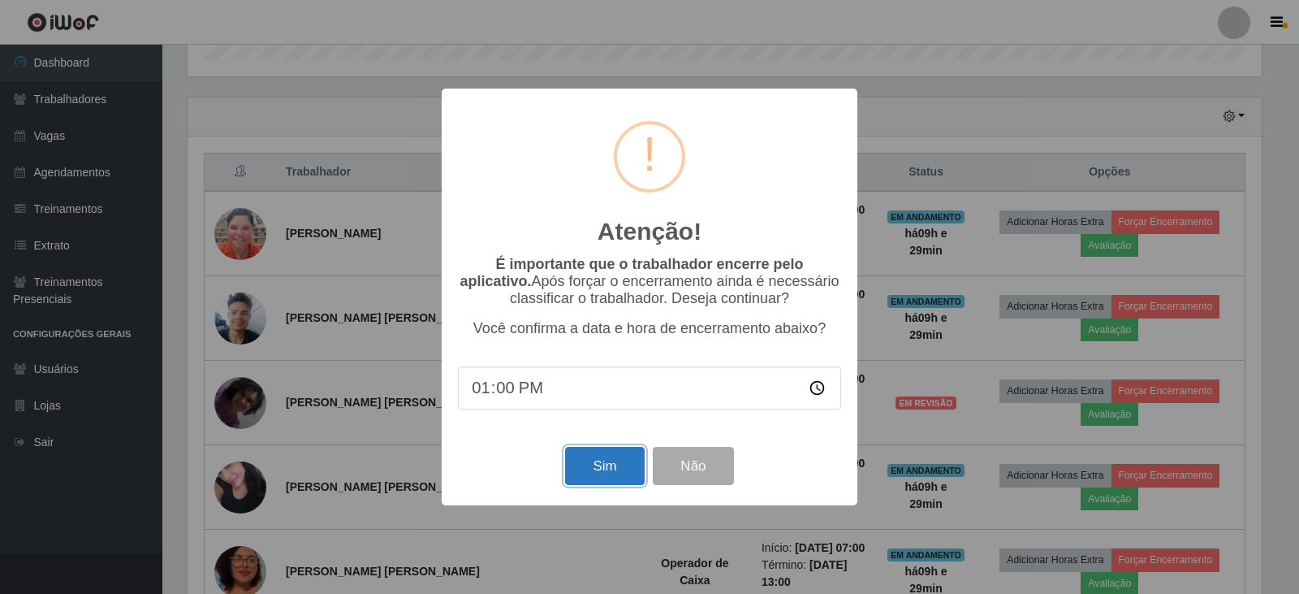
click at [609, 466] on button "Sim" at bounding box center [604, 466] width 79 height 38
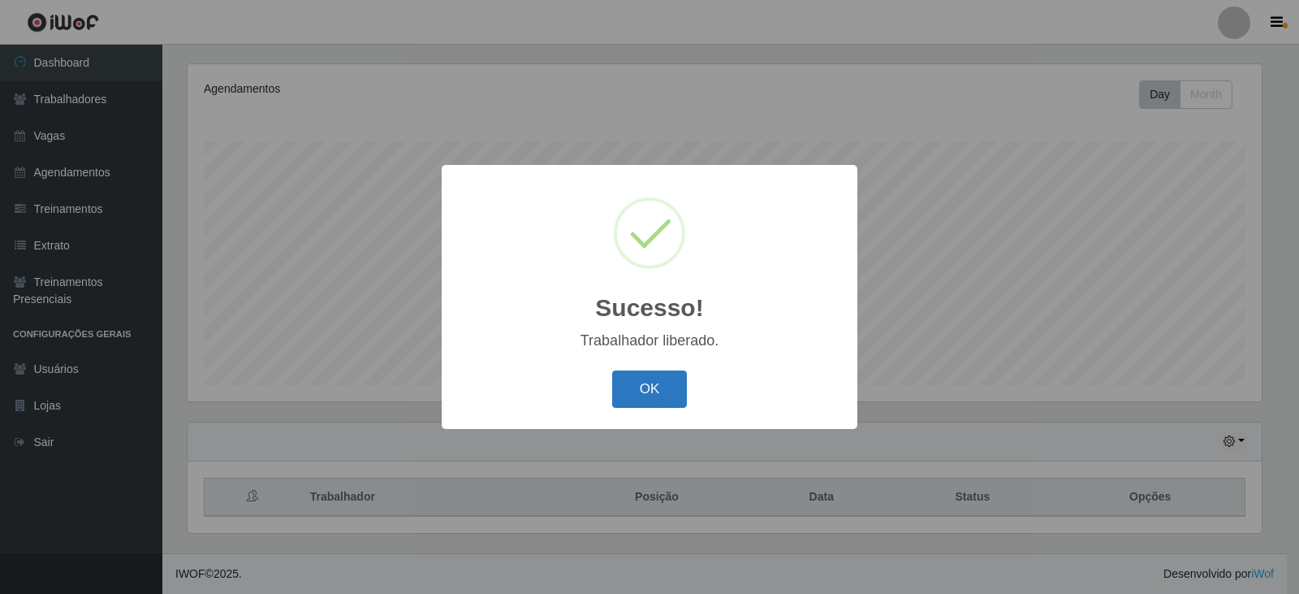
click at [638, 401] on button "OK" at bounding box center [650, 389] width 76 height 38
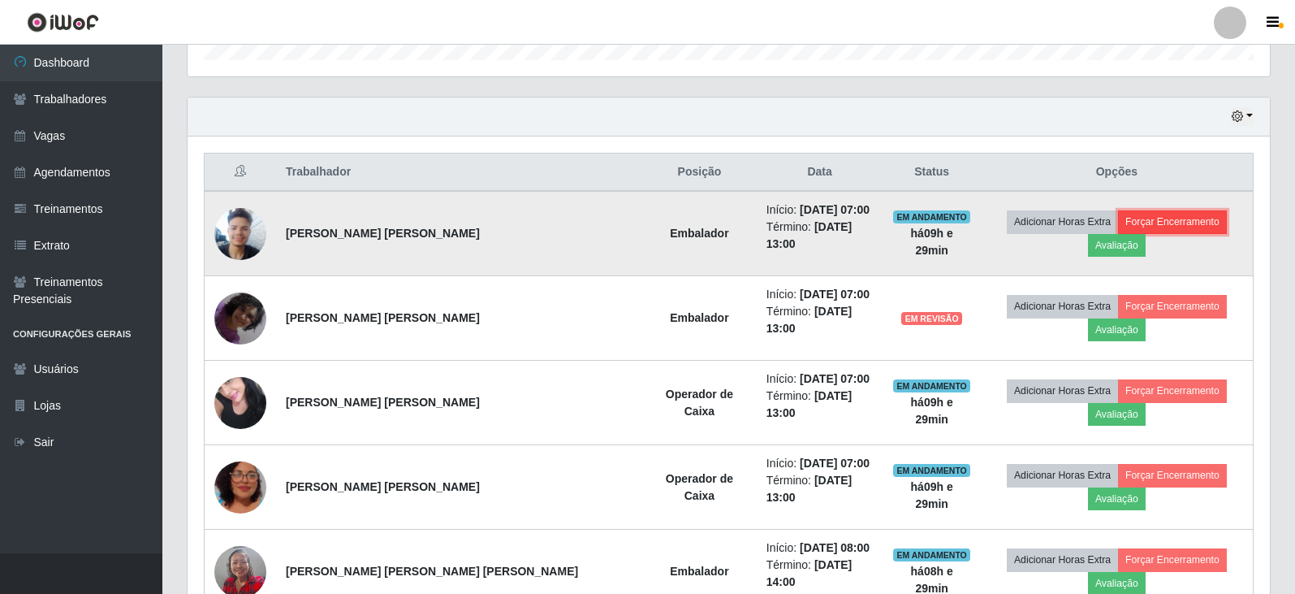
click at [1118, 225] on button "Forçar Encerramento" at bounding box center [1172, 221] width 109 height 23
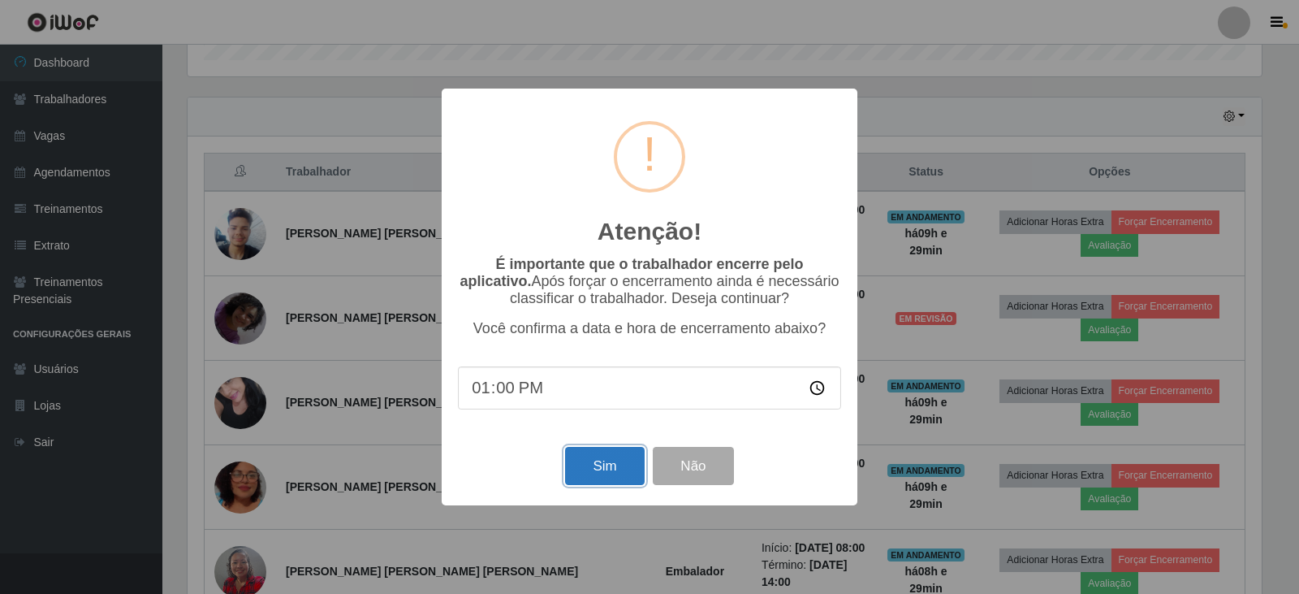
click at [601, 472] on button "Sim" at bounding box center [604, 466] width 79 height 38
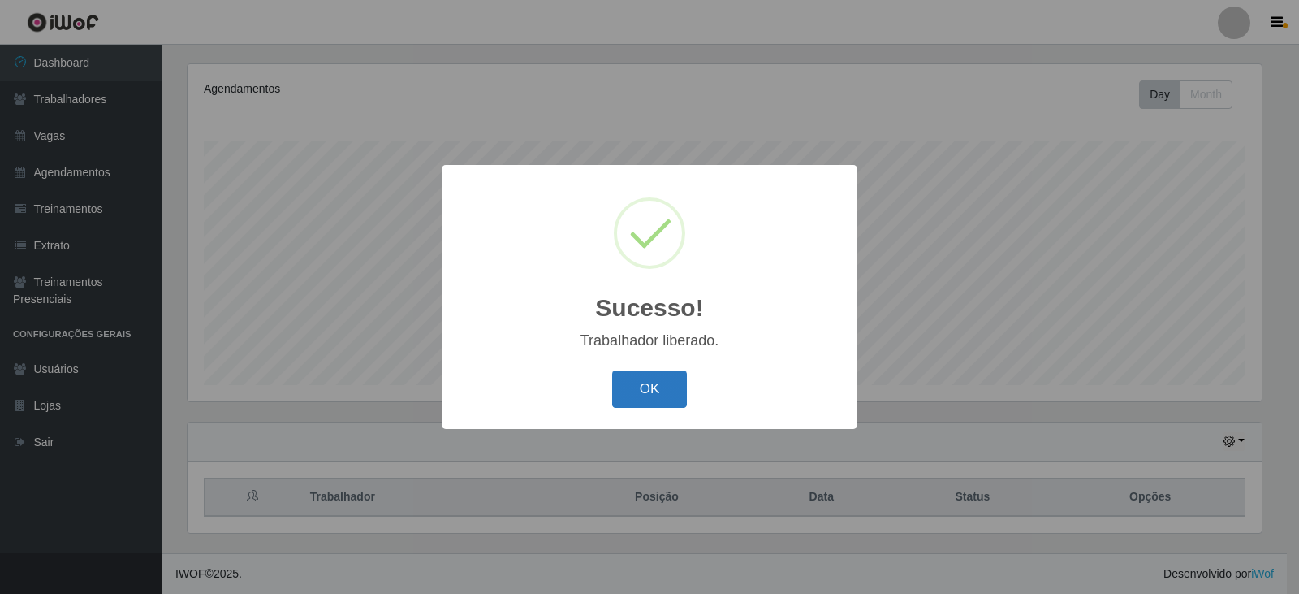
click at [632, 396] on button "OK" at bounding box center [650, 389] width 76 height 38
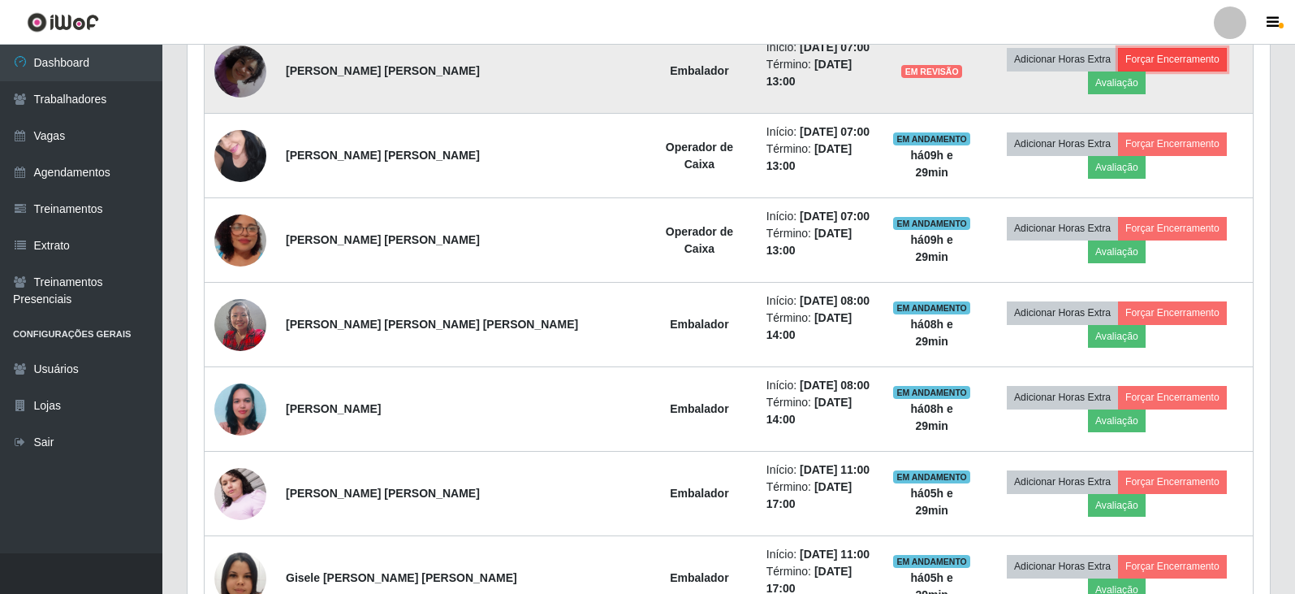
click at [1123, 68] on button "Forçar Encerramento" at bounding box center [1172, 59] width 109 height 23
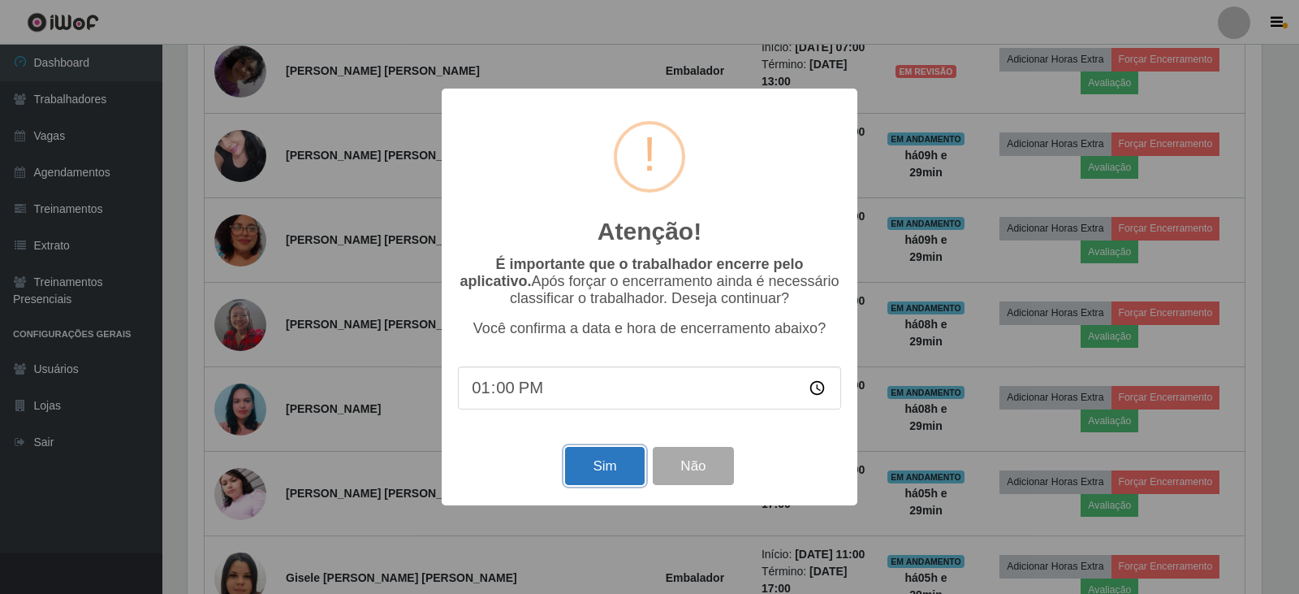
click at [606, 476] on button "Sim" at bounding box center [604, 466] width 79 height 38
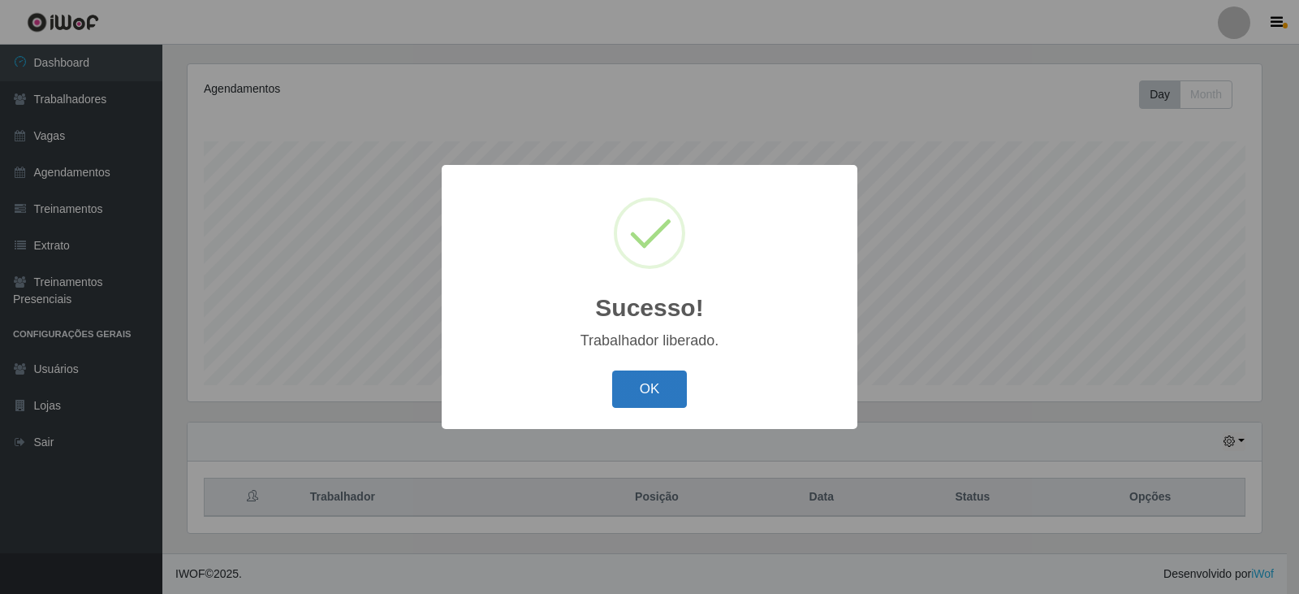
click at [636, 380] on button "OK" at bounding box center [650, 389] width 76 height 38
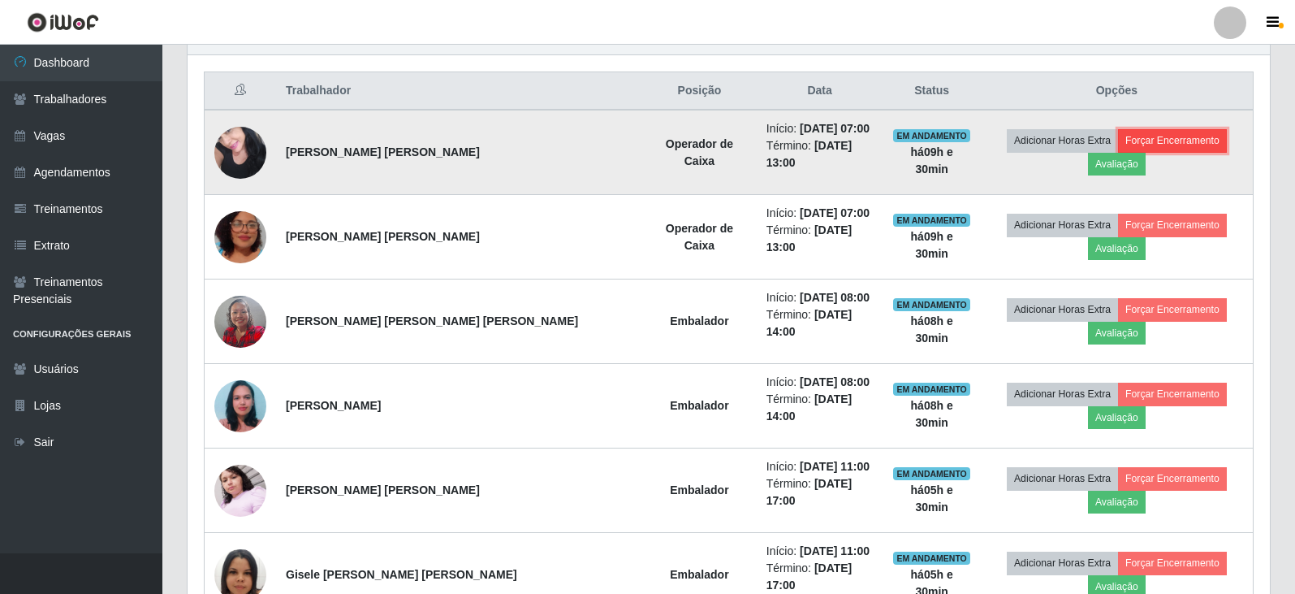
click at [1118, 145] on button "Forçar Encerramento" at bounding box center [1172, 140] width 109 height 23
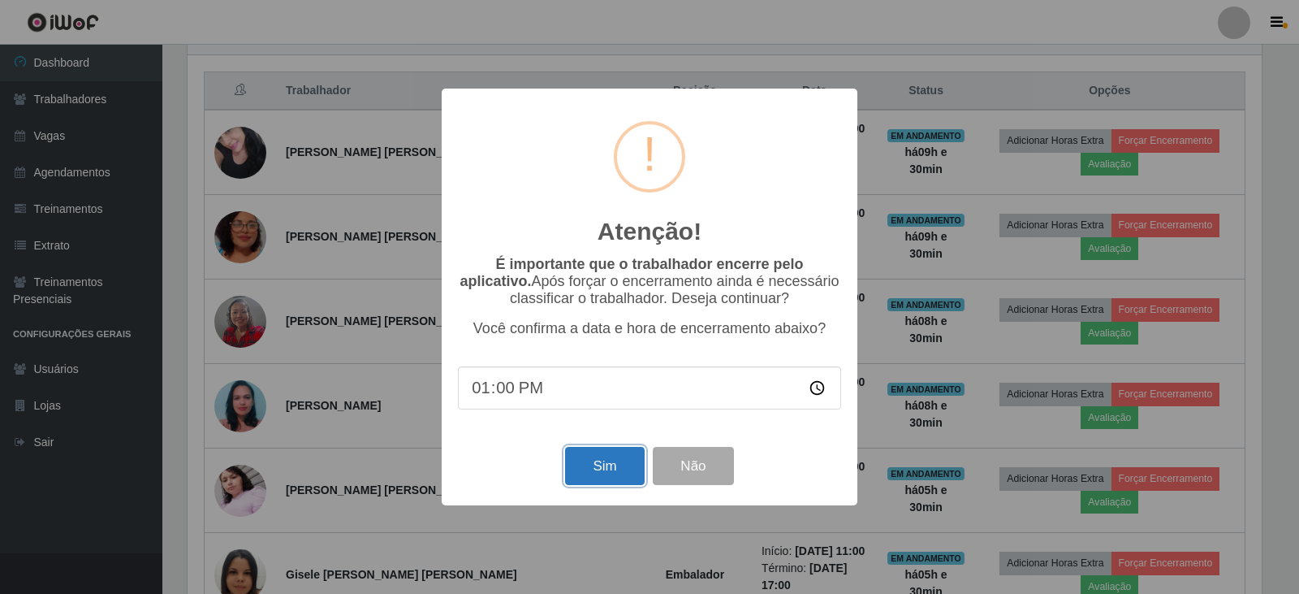
click at [586, 472] on button "Sim" at bounding box center [604, 466] width 79 height 38
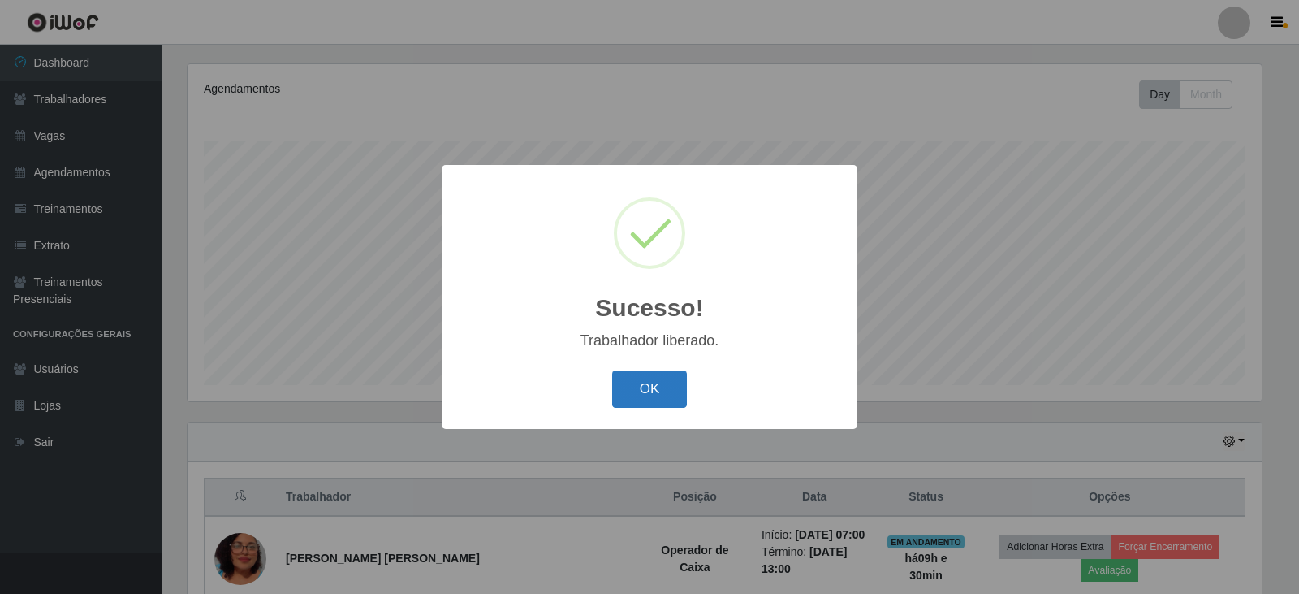
click at [638, 387] on button "OK" at bounding box center [650, 389] width 76 height 38
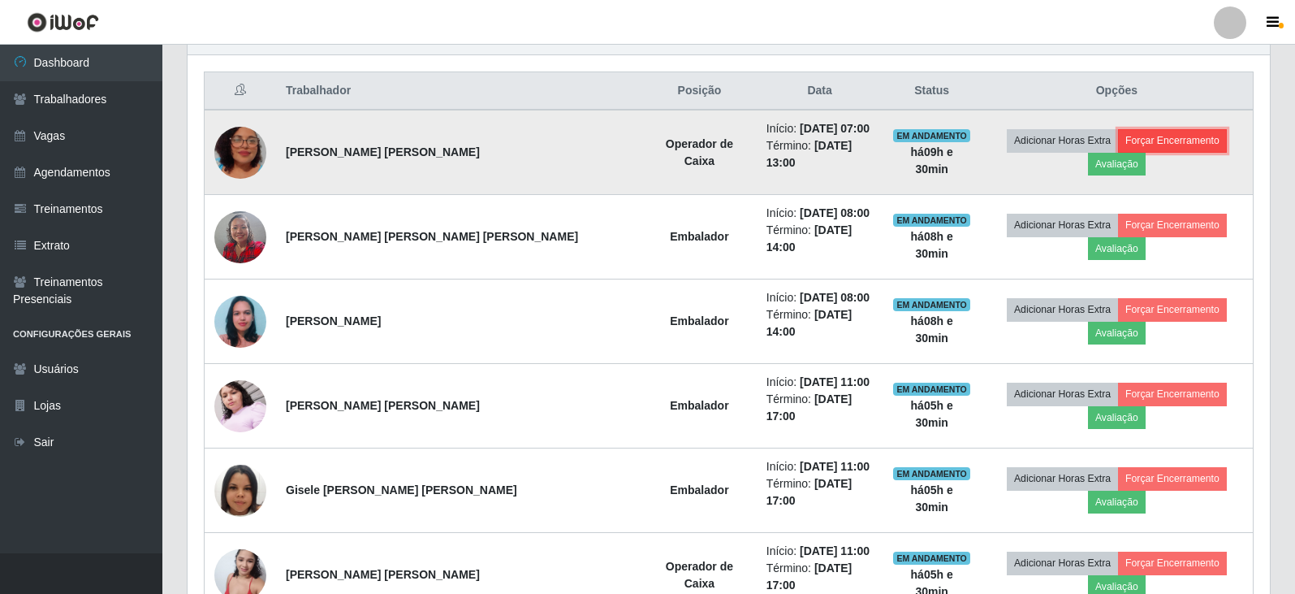
click at [1118, 145] on button "Forçar Encerramento" at bounding box center [1172, 140] width 109 height 23
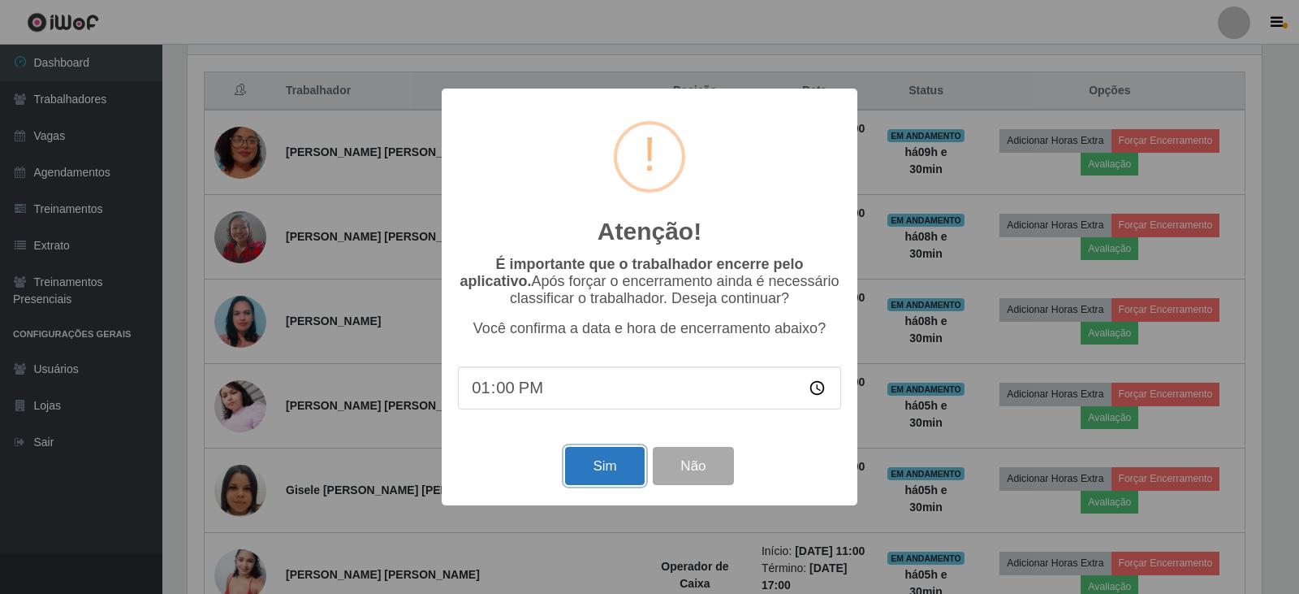
click at [595, 474] on button "Sim" at bounding box center [604, 466] width 79 height 38
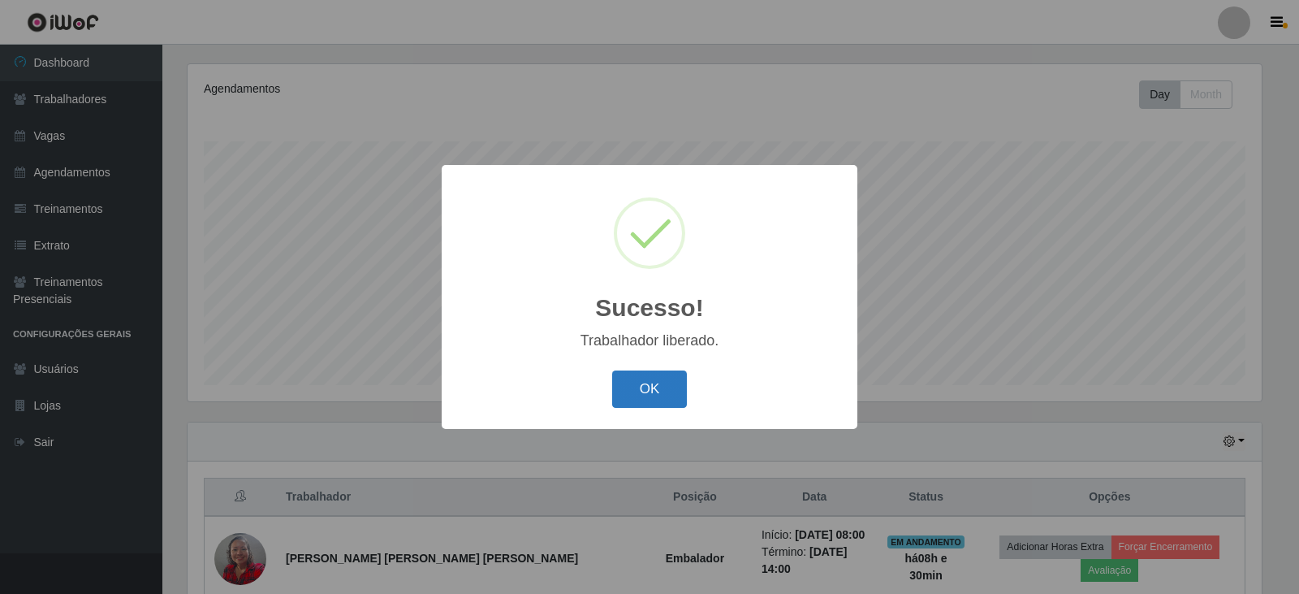
click at [642, 389] on button "OK" at bounding box center [650, 389] width 76 height 38
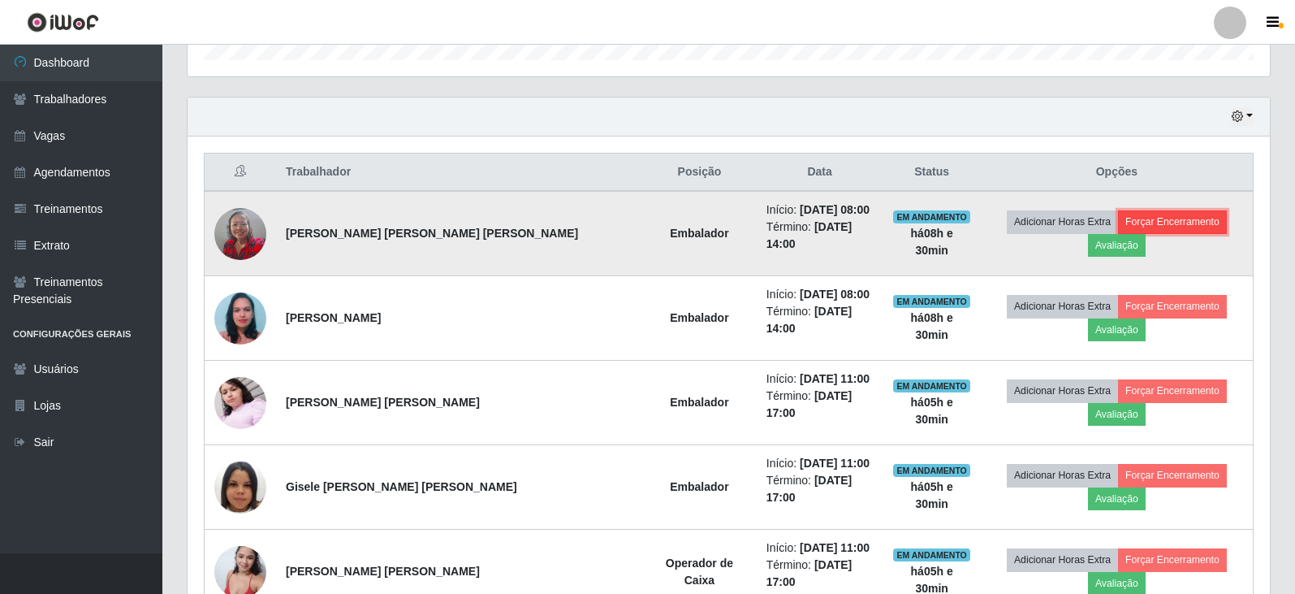
click at [1118, 231] on button "Forçar Encerramento" at bounding box center [1172, 221] width 109 height 23
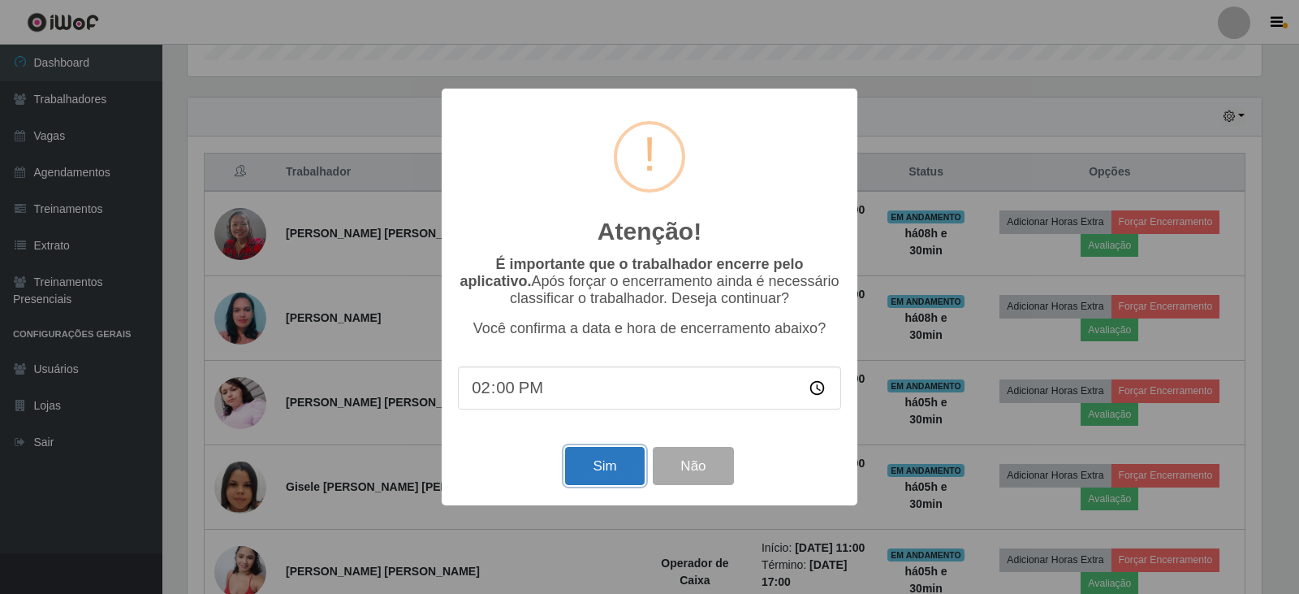
click at [607, 464] on button "Sim" at bounding box center [604, 466] width 79 height 38
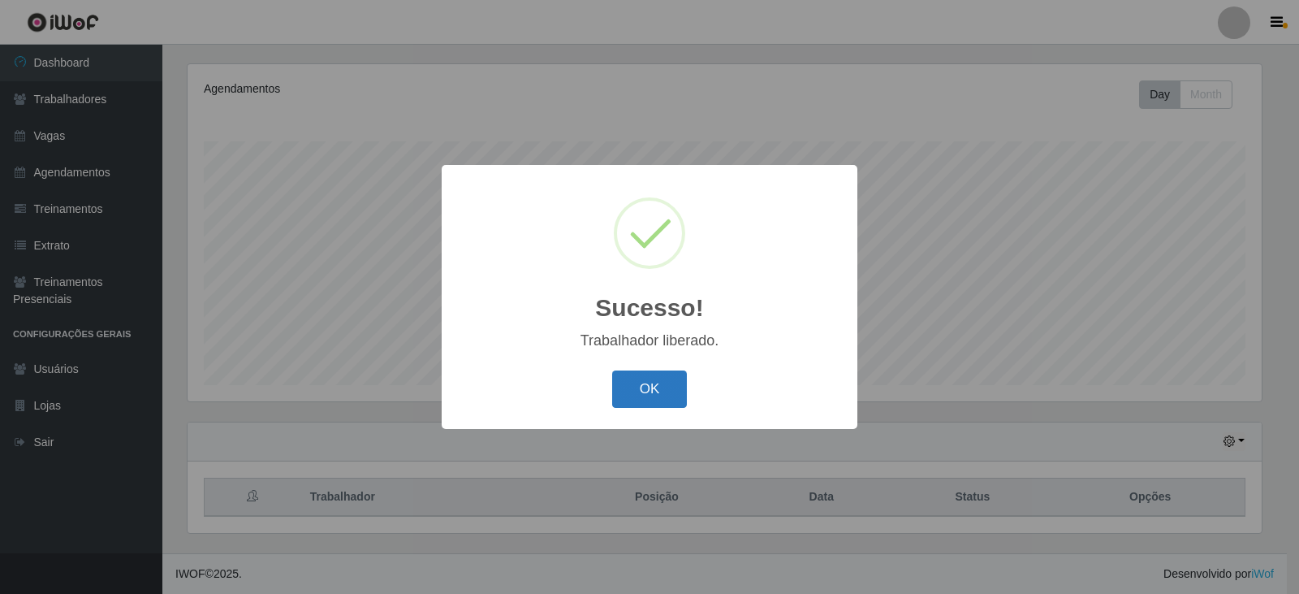
click at [647, 396] on button "OK" at bounding box center [650, 389] width 76 height 38
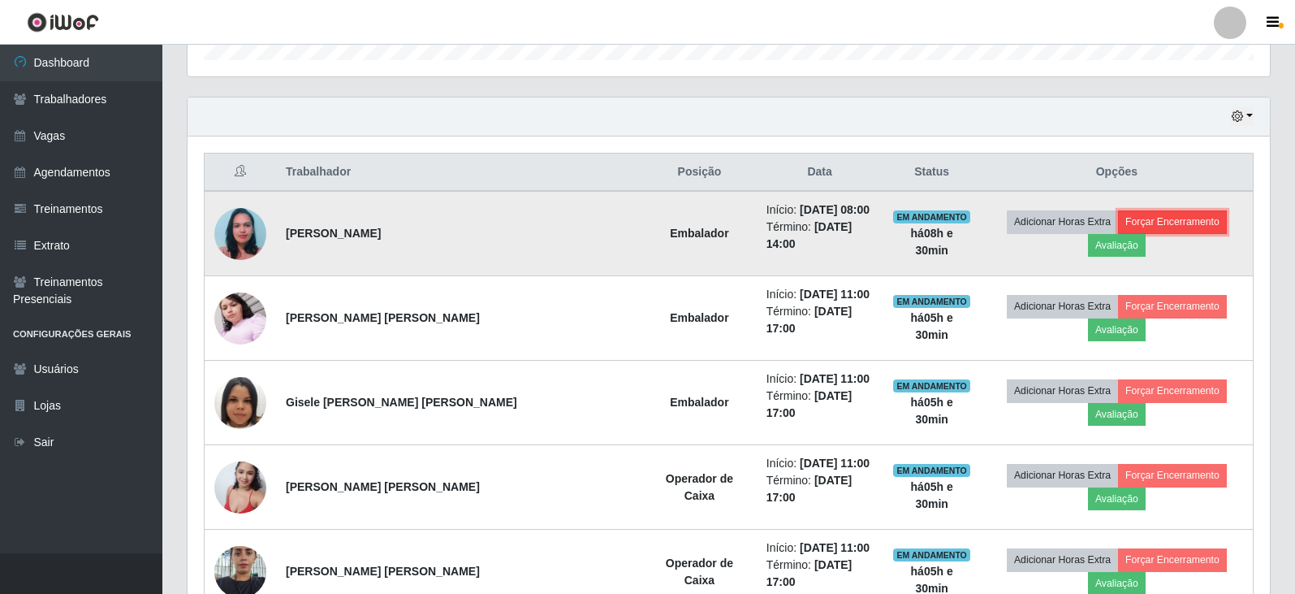
click at [1118, 232] on button "Forçar Encerramento" at bounding box center [1172, 221] width 109 height 23
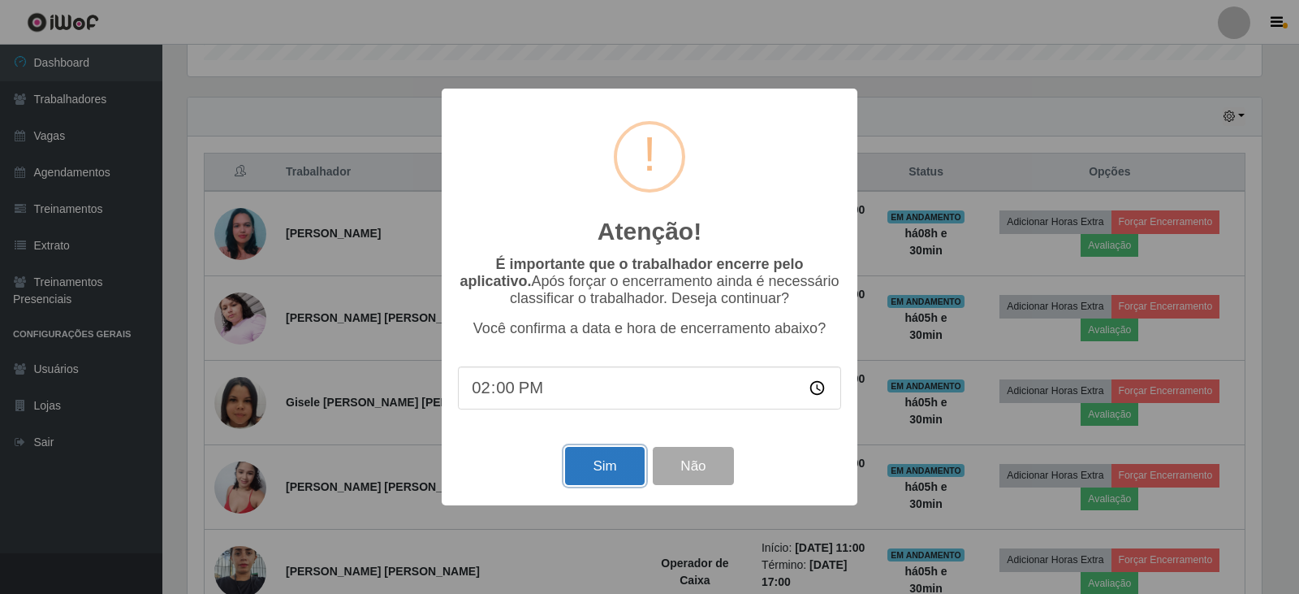
click at [595, 466] on button "Sim" at bounding box center [604, 466] width 79 height 38
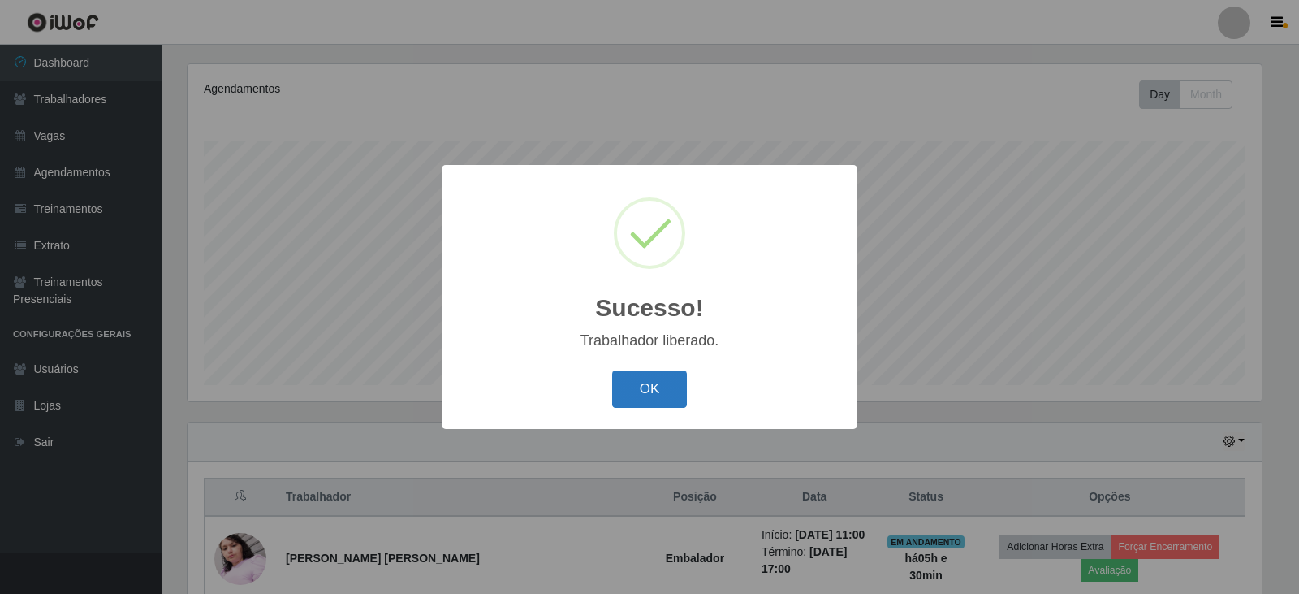
click at [651, 395] on button "OK" at bounding box center [650, 389] width 76 height 38
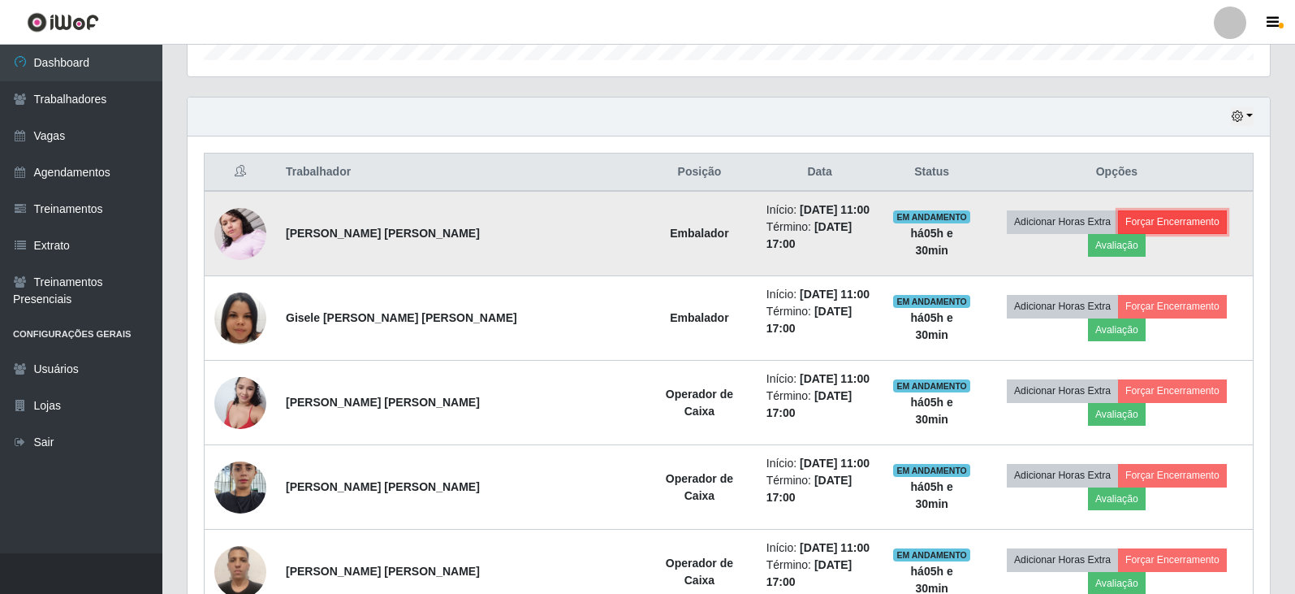
click at [1118, 227] on button "Forçar Encerramento" at bounding box center [1172, 221] width 109 height 23
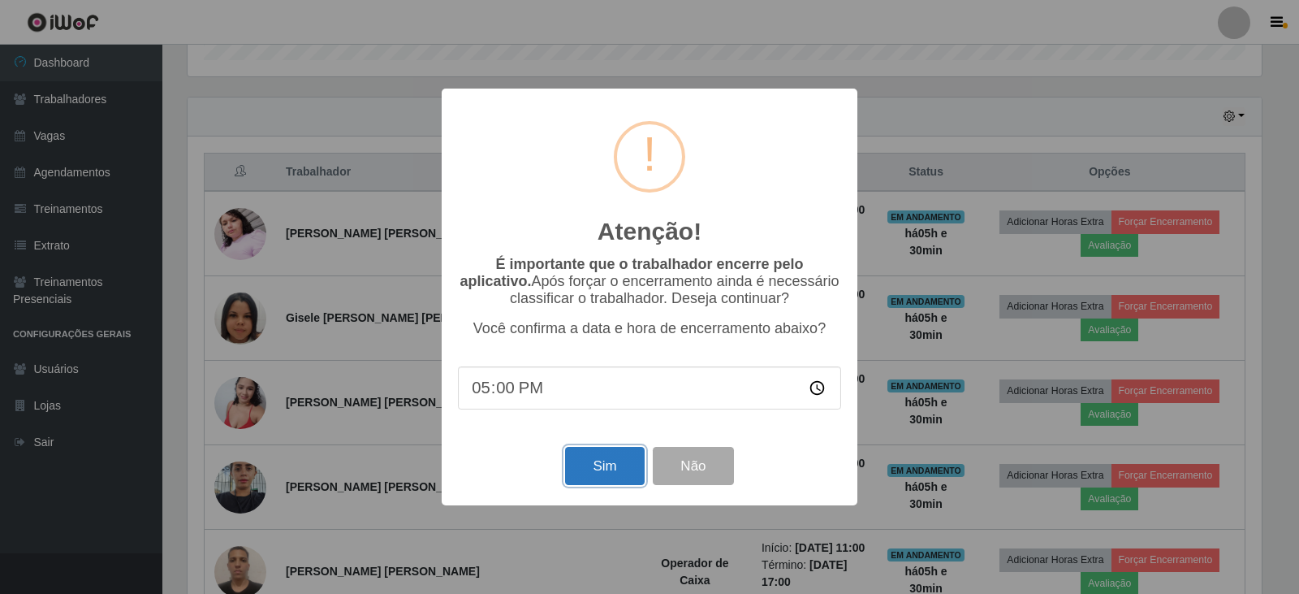
click at [607, 468] on button "Sim" at bounding box center [604, 466] width 79 height 38
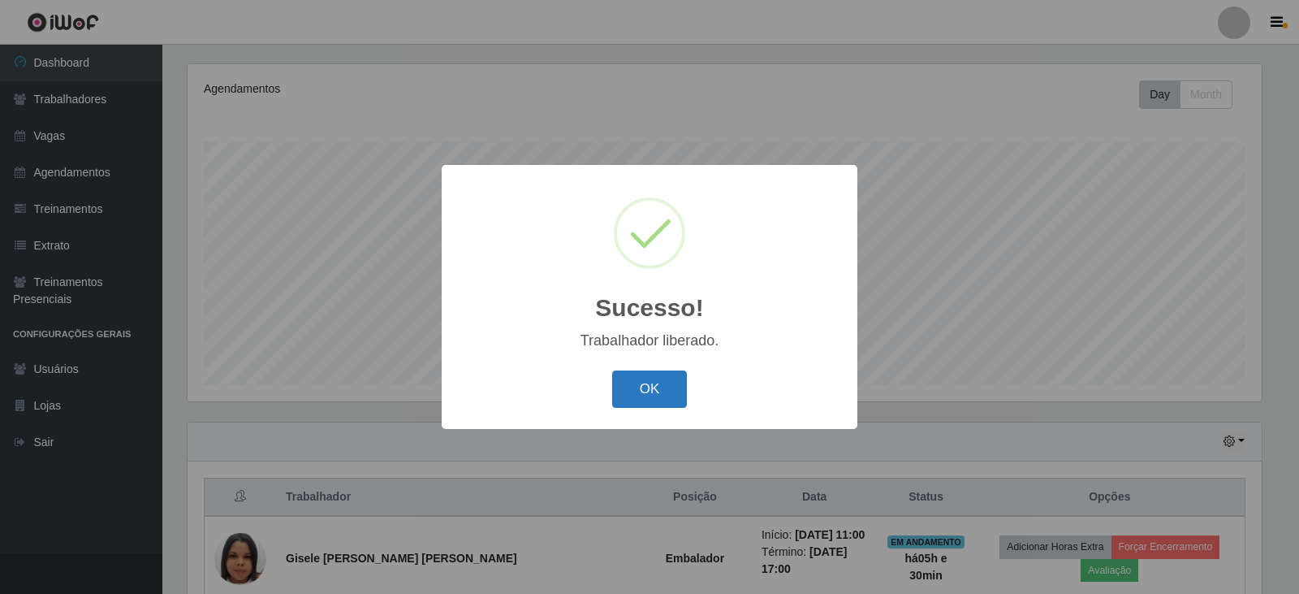
click at [644, 397] on button "OK" at bounding box center [650, 389] width 76 height 38
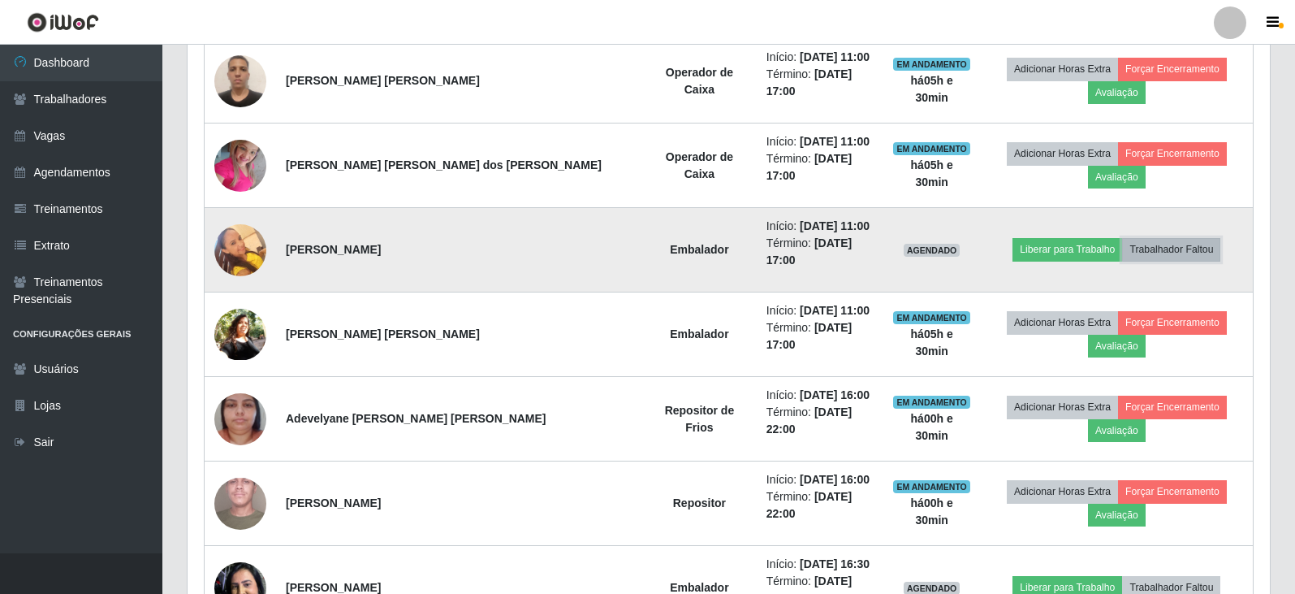
click at [1150, 238] on button "Trabalhador Faltou" at bounding box center [1171, 249] width 98 height 23
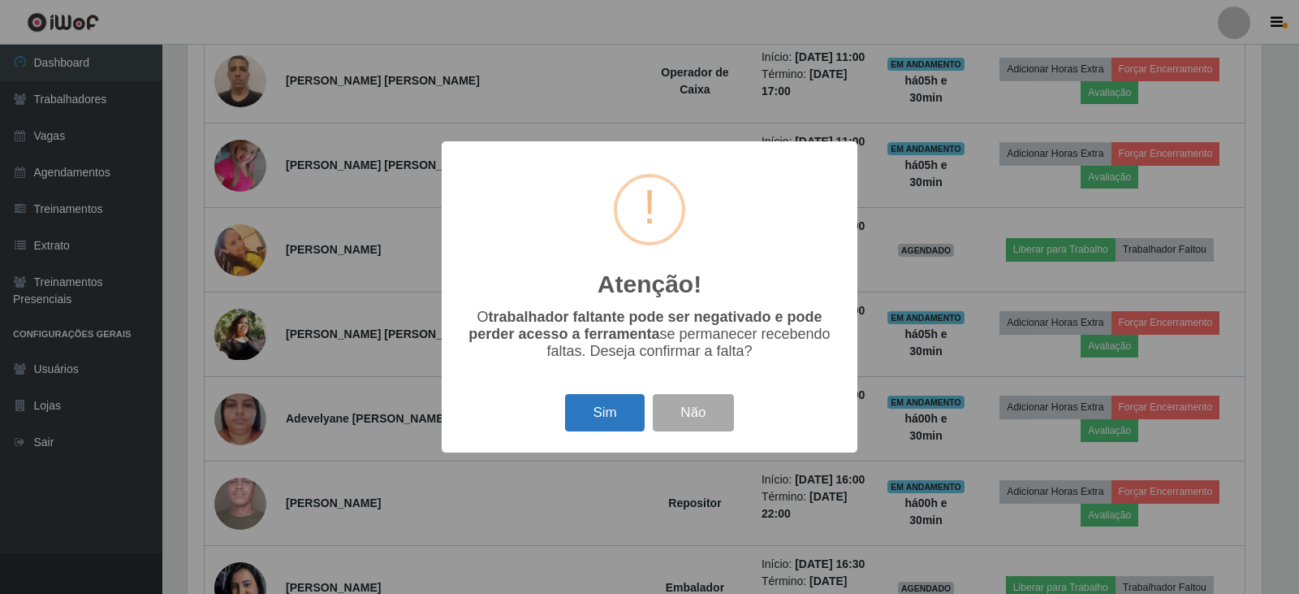
click at [621, 417] on button "Sim" at bounding box center [604, 413] width 79 height 38
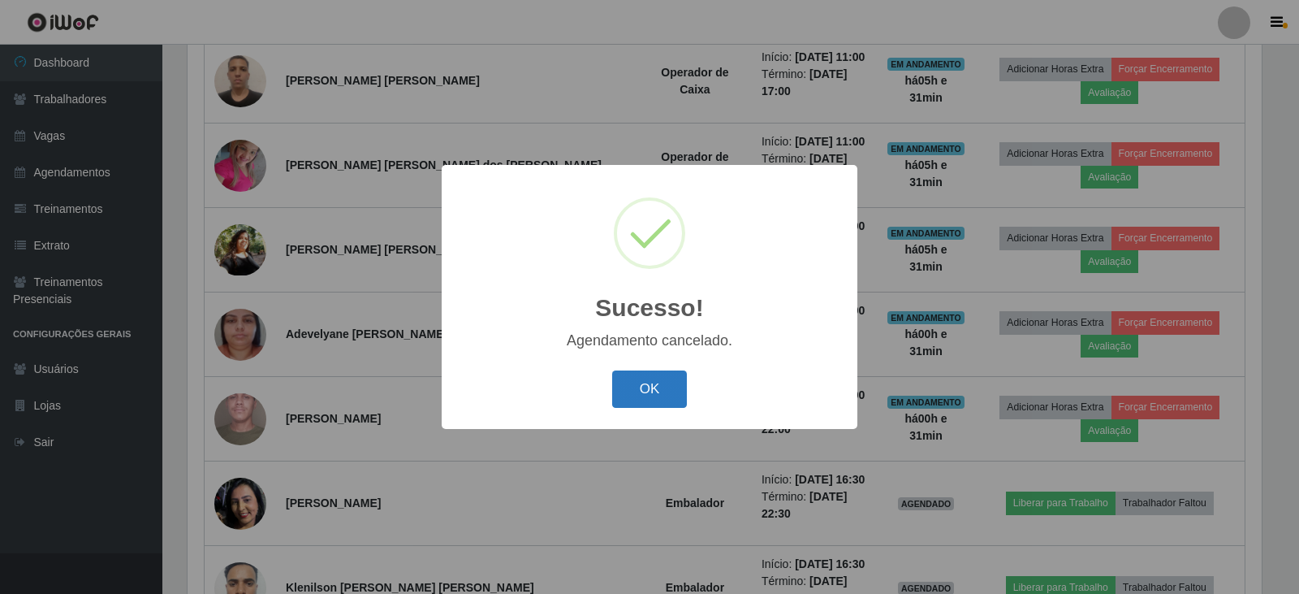
click at [663, 384] on button "OK" at bounding box center [650, 389] width 76 height 38
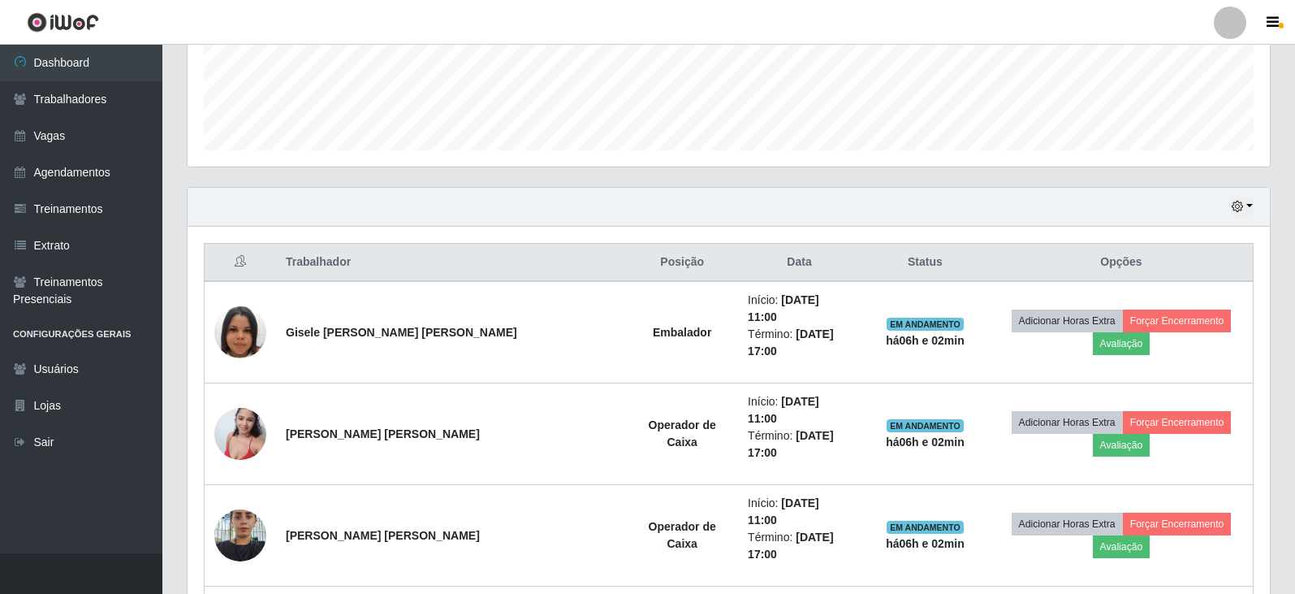
scroll to position [521, 0]
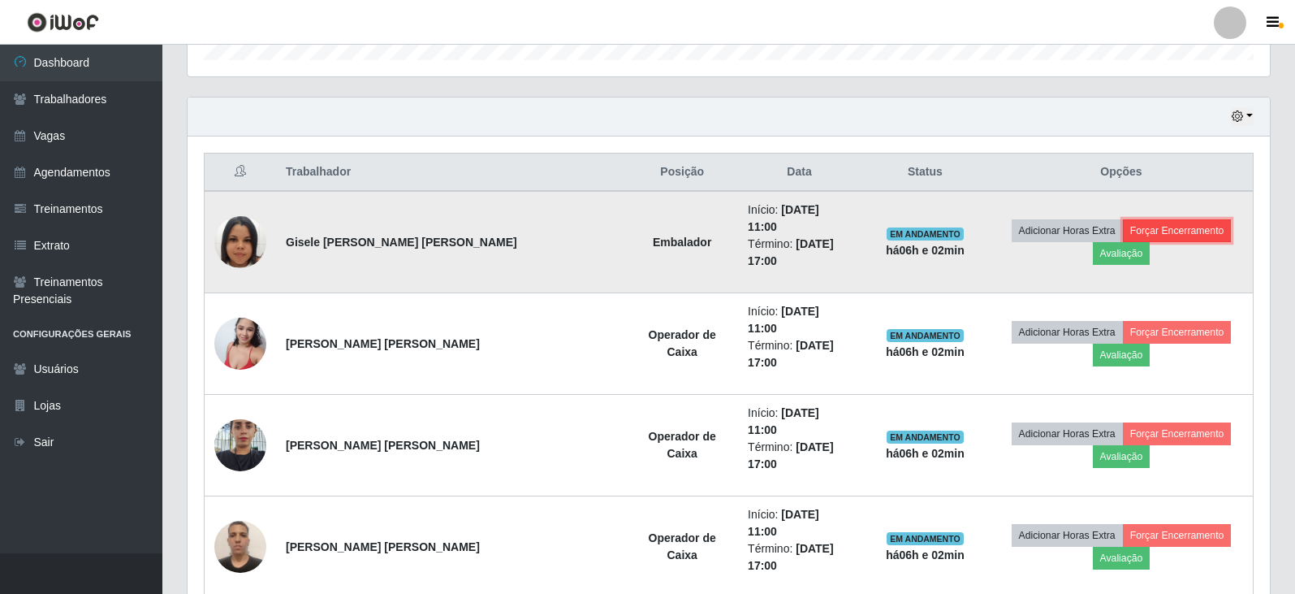
click at [1144, 230] on button "Forçar Encerramento" at bounding box center [1177, 230] width 109 height 23
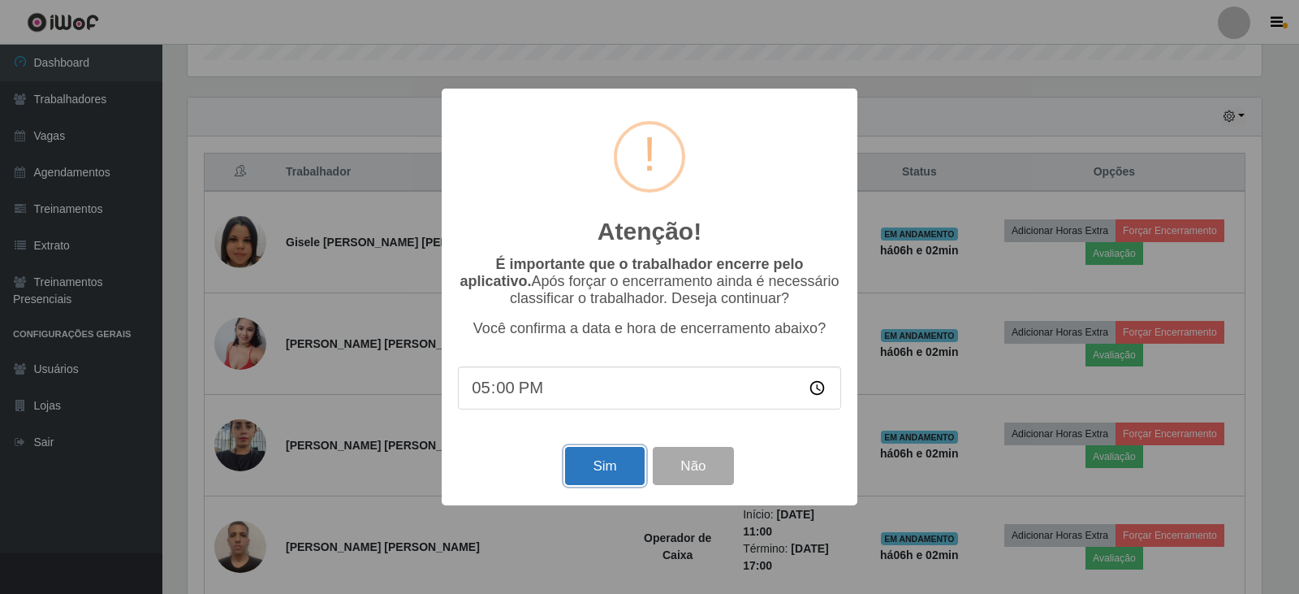
click at [602, 473] on button "Sim" at bounding box center [604, 466] width 79 height 38
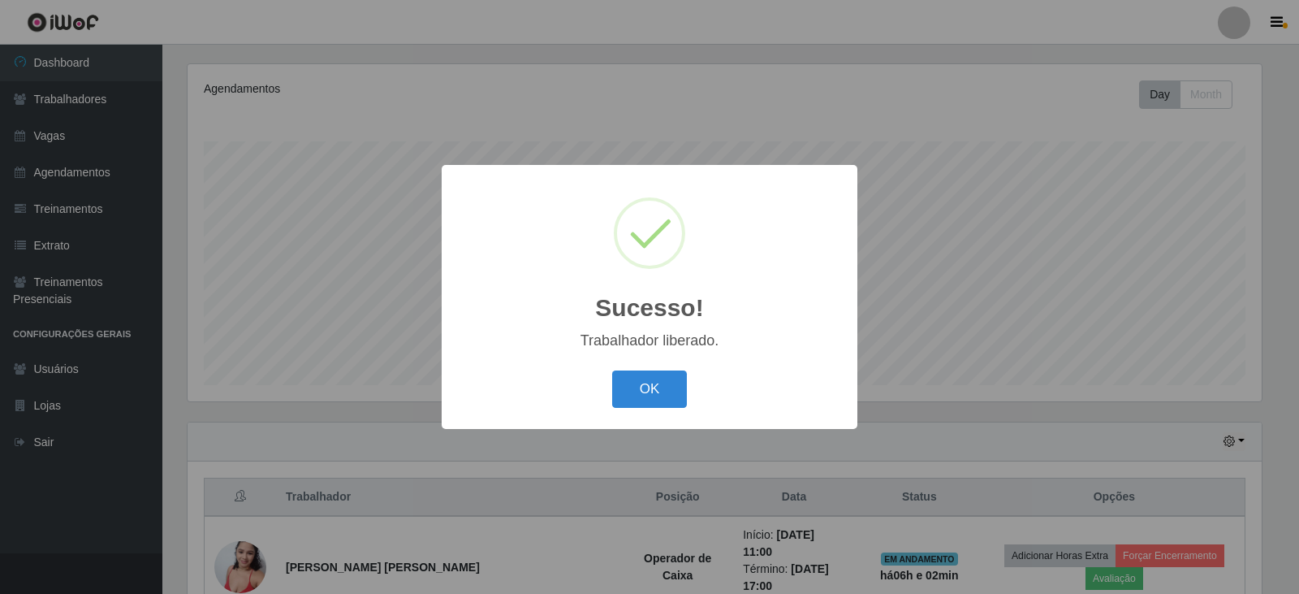
click at [692, 389] on div "OK Cancel" at bounding box center [649, 388] width 383 height 46
click at [642, 389] on button "OK" at bounding box center [650, 389] width 76 height 38
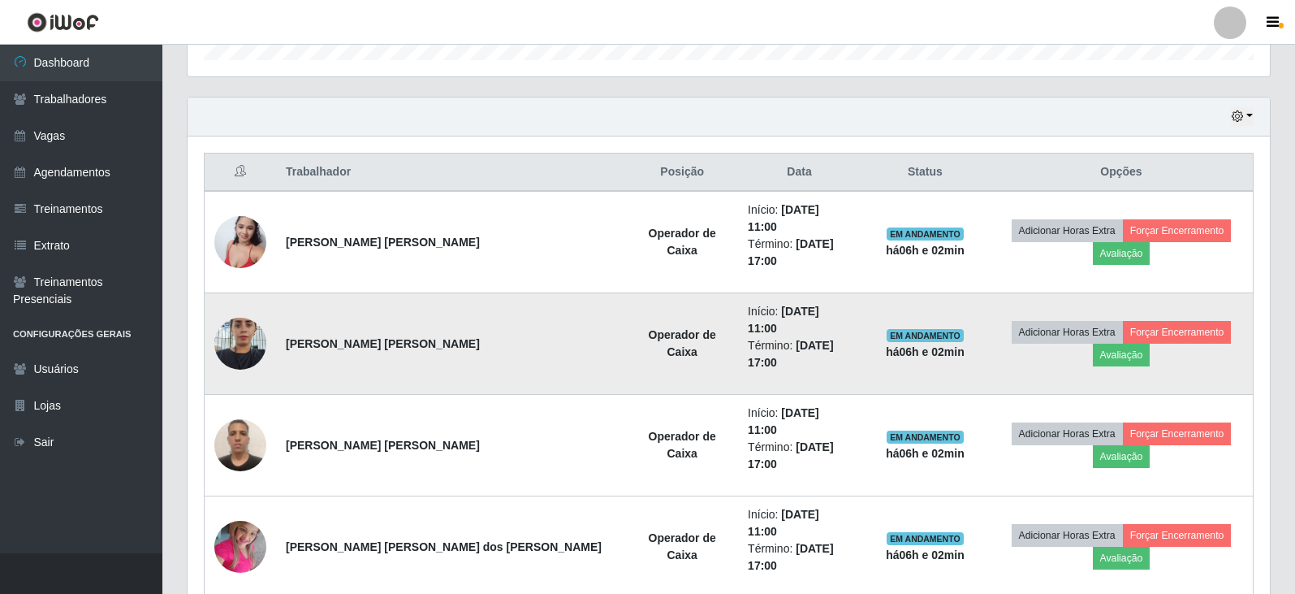
scroll to position [602, 0]
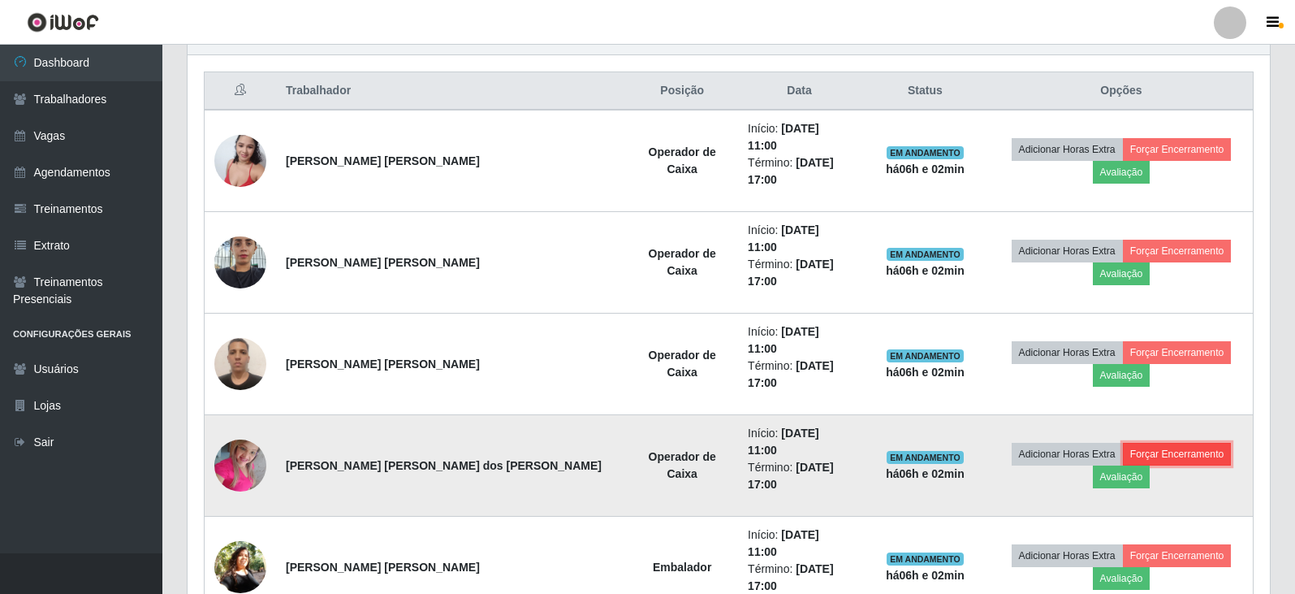
click at [1123, 443] on button "Forçar Encerramento" at bounding box center [1177, 454] width 109 height 23
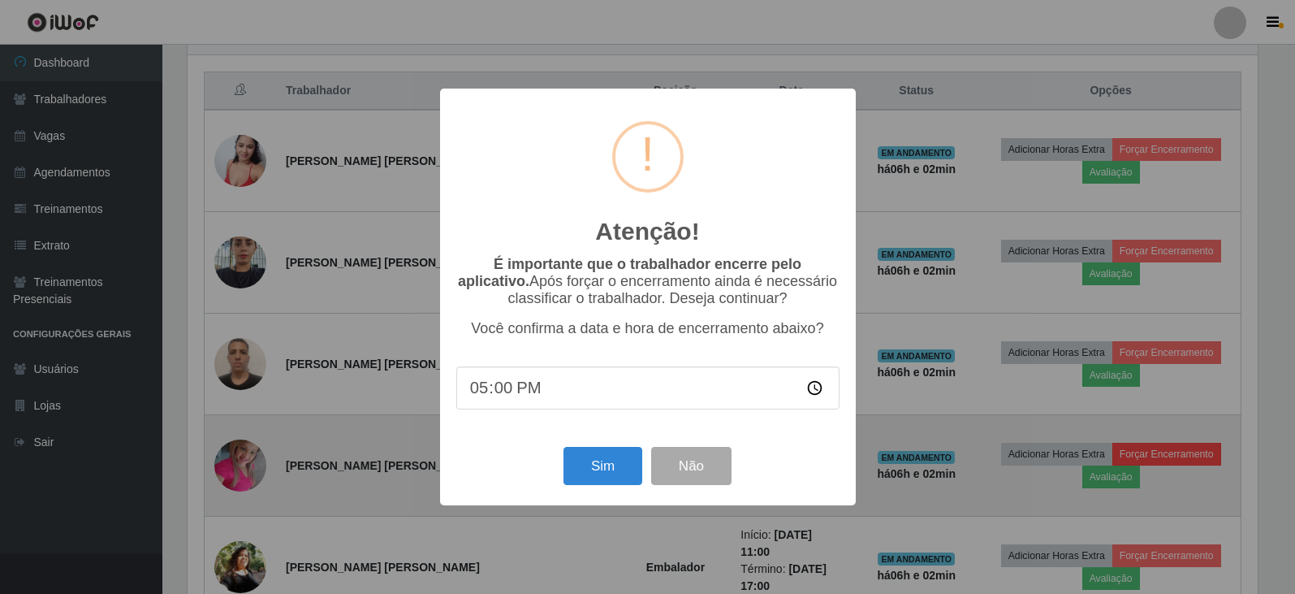
scroll to position [337, 1074]
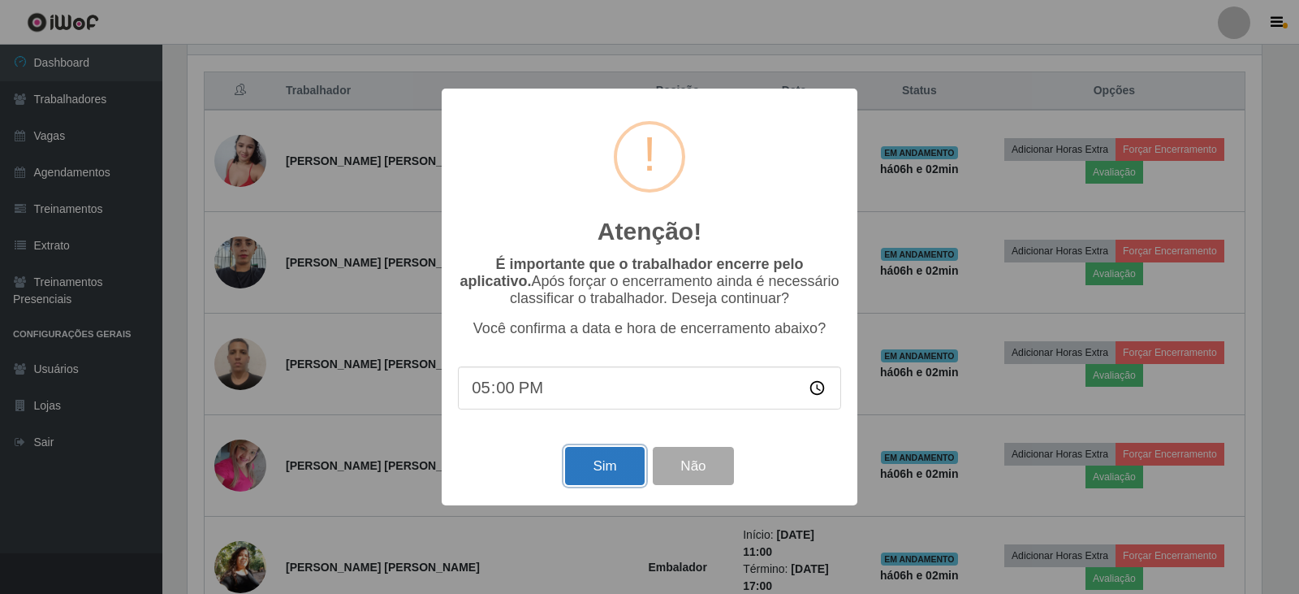
click at [589, 472] on button "Sim" at bounding box center [604, 466] width 79 height 38
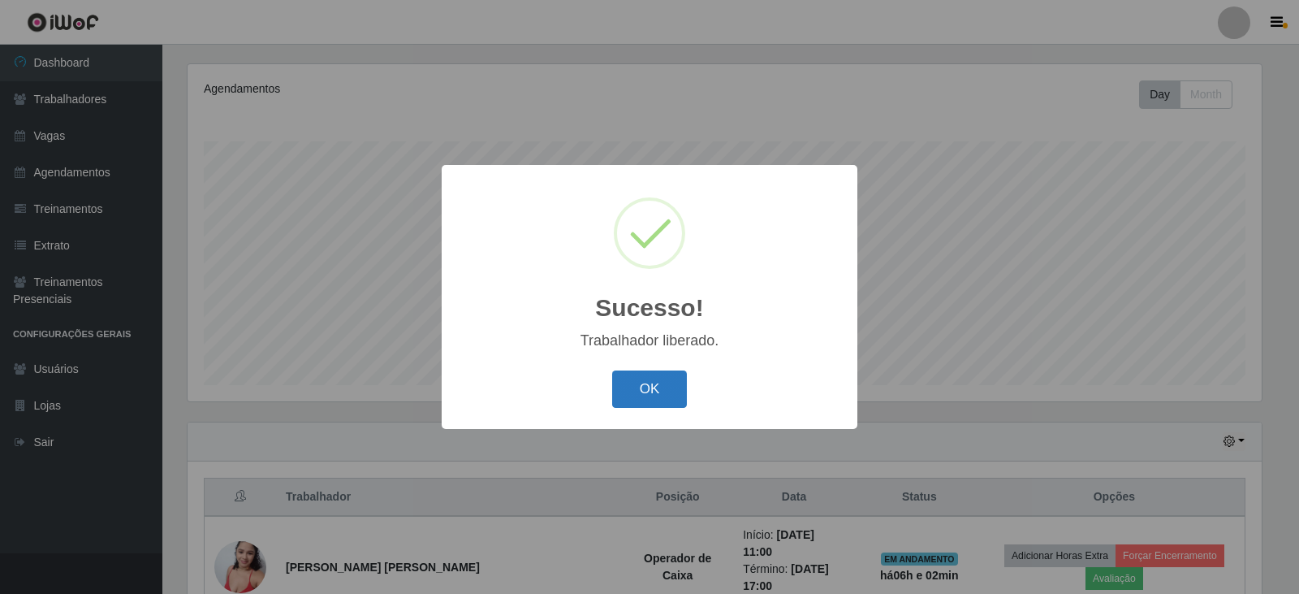
click at [660, 384] on button "OK" at bounding box center [650, 389] width 76 height 38
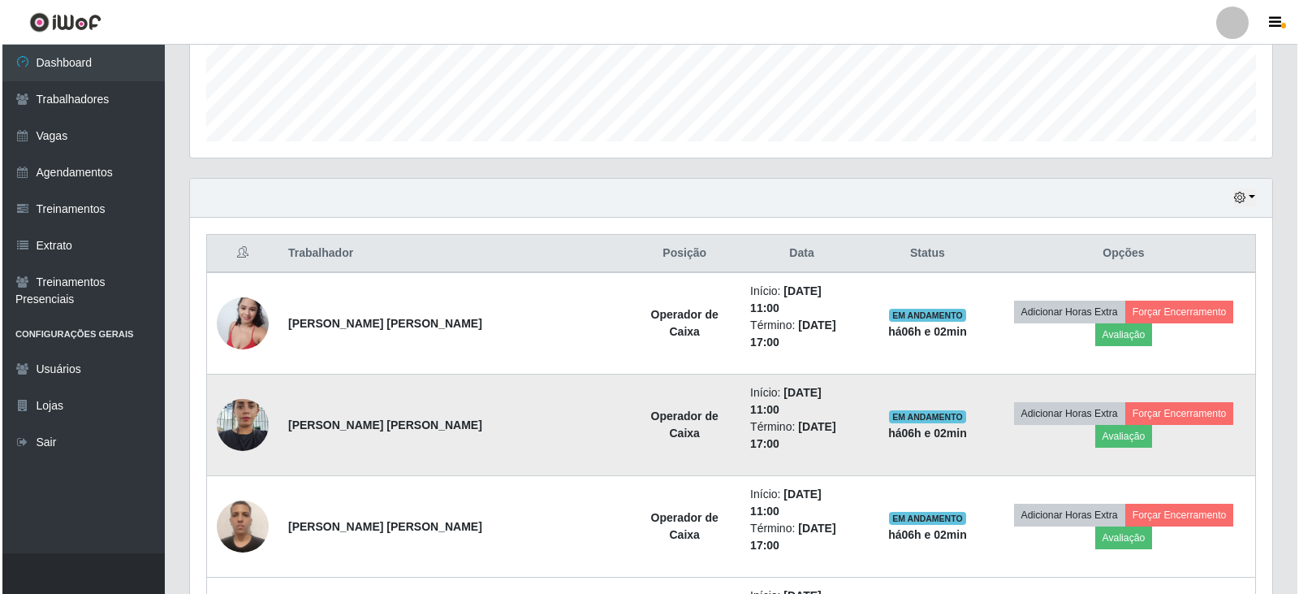
scroll to position [521, 0]
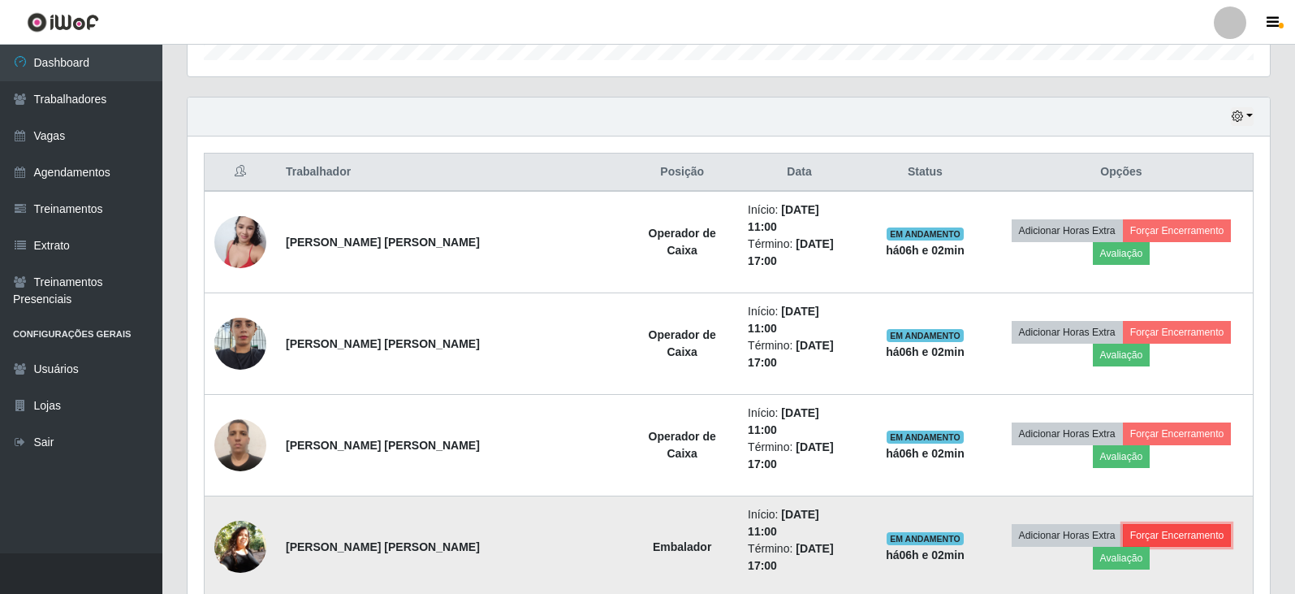
click at [1123, 524] on button "Forçar Encerramento" at bounding box center [1177, 535] width 109 height 23
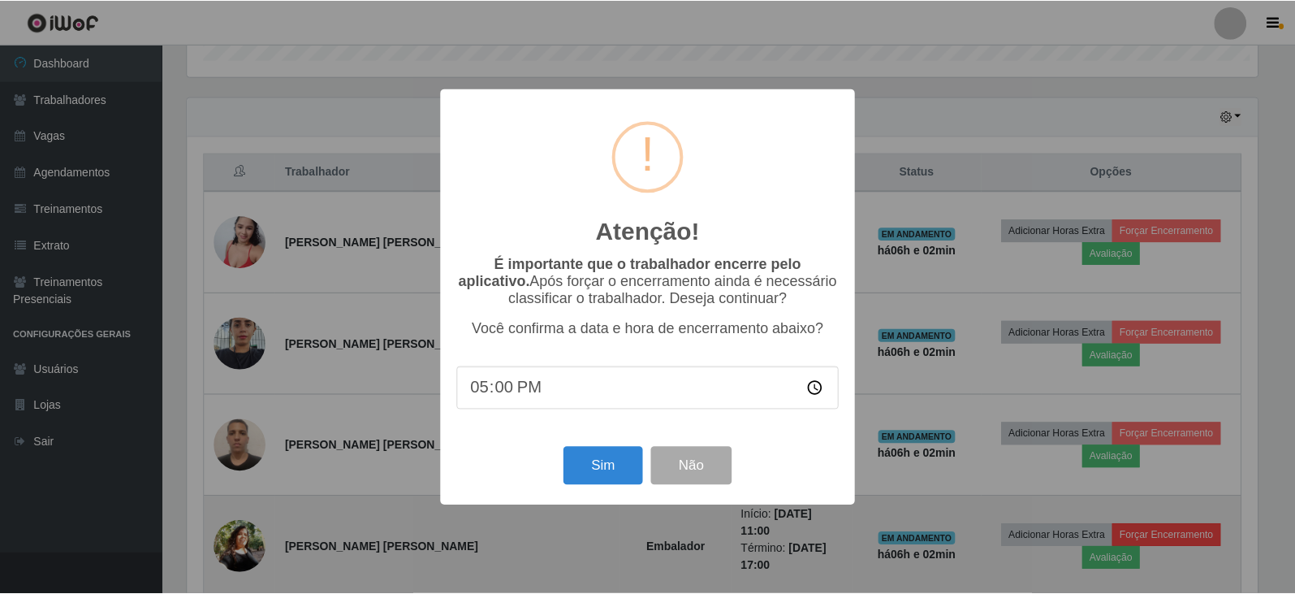
scroll to position [337, 1074]
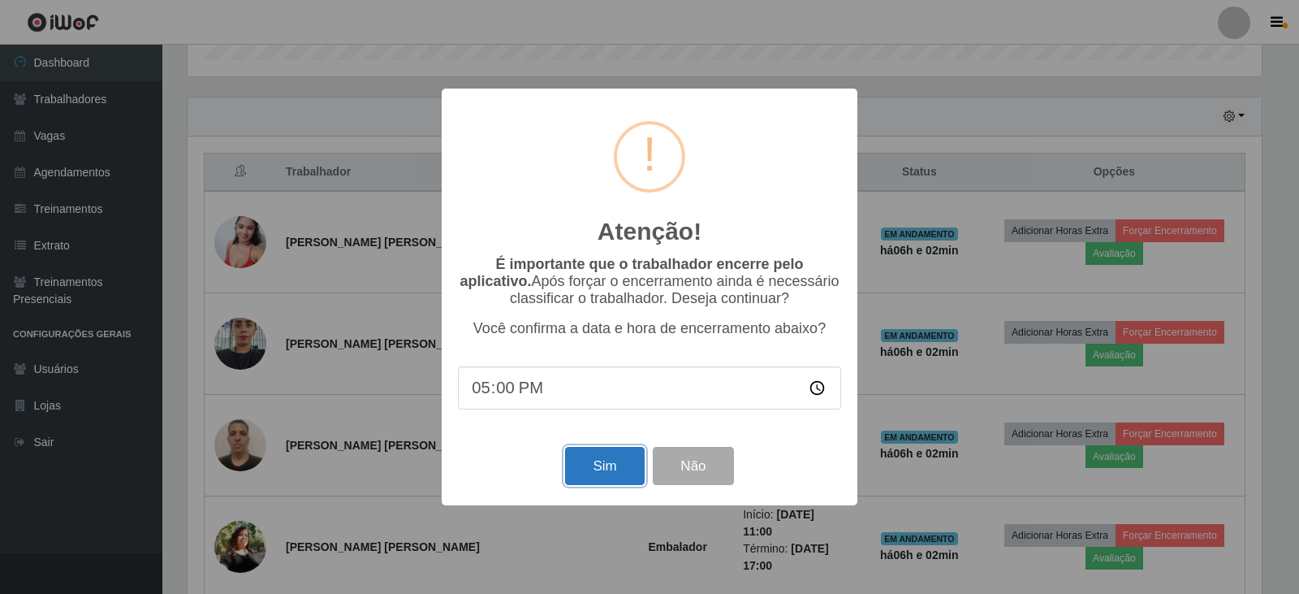
click at [571, 467] on button "Sim" at bounding box center [604, 466] width 79 height 38
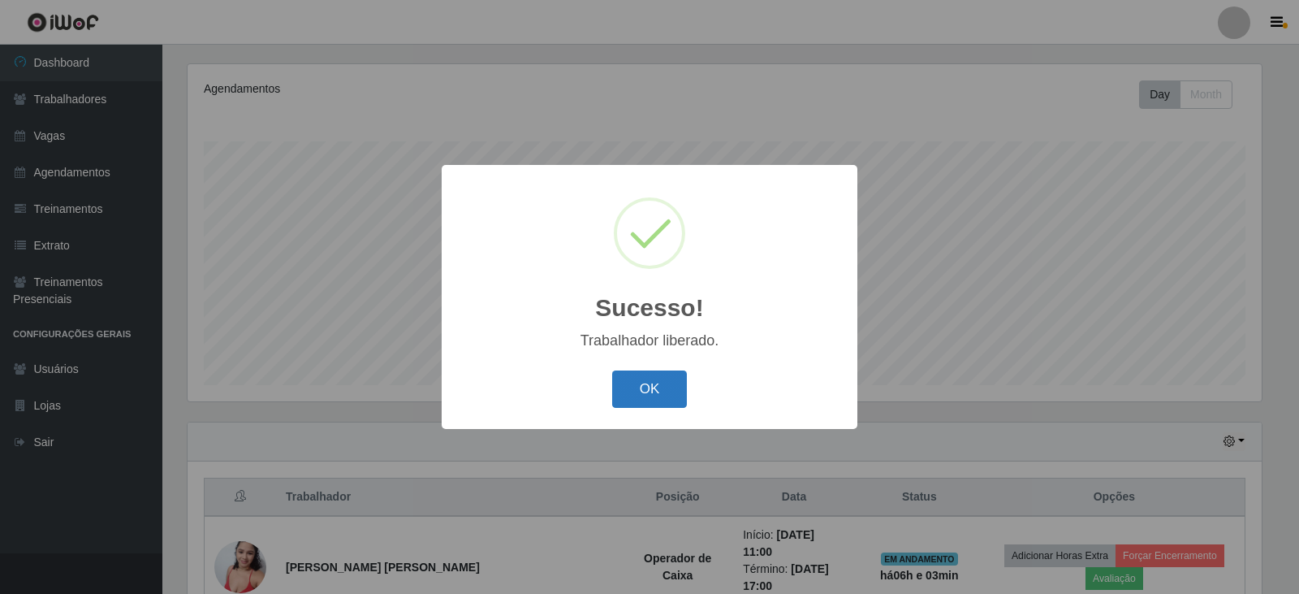
click at [672, 396] on button "OK" at bounding box center [650, 389] width 76 height 38
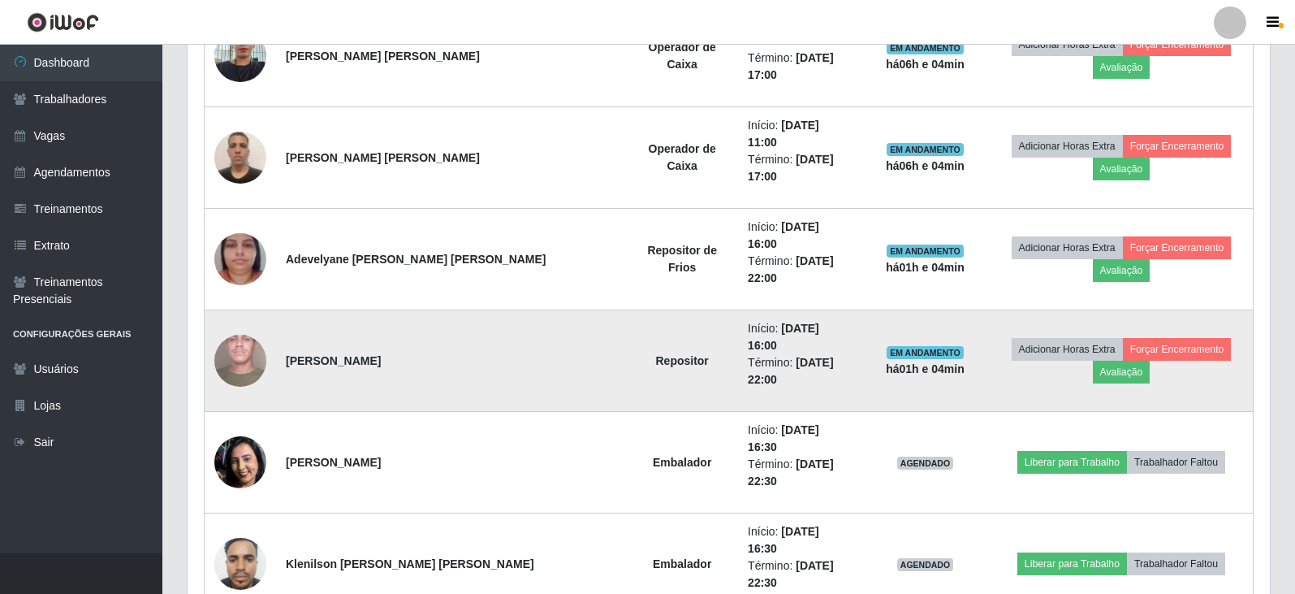
scroll to position [845, 0]
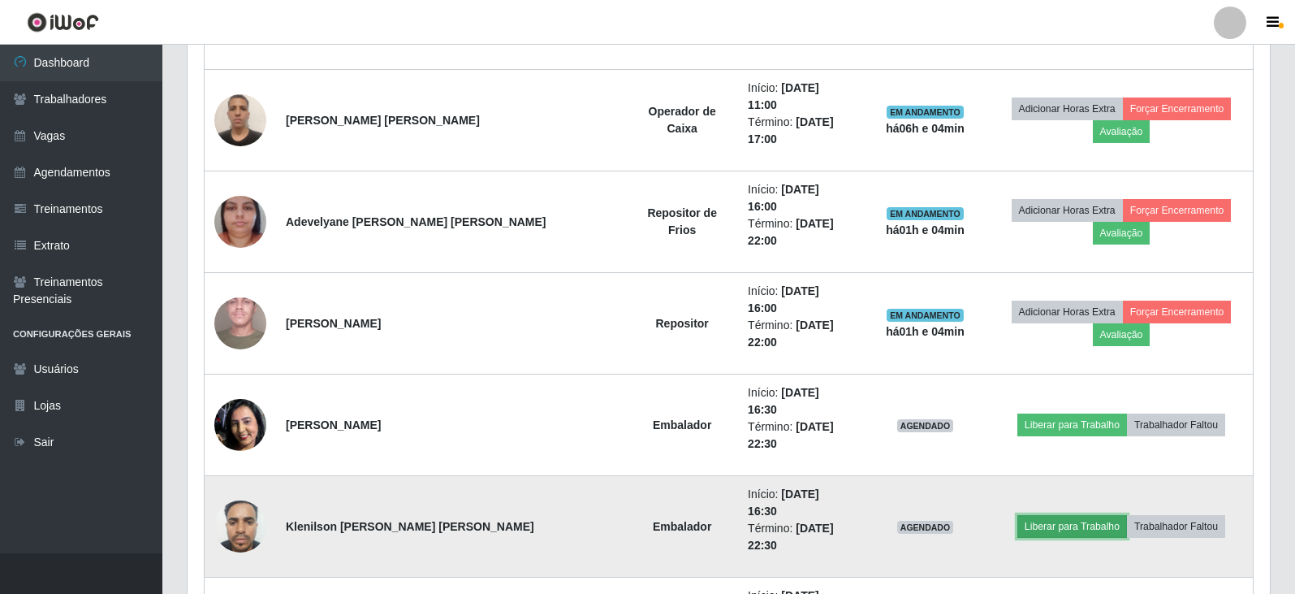
click at [1046, 515] on button "Liberar para Trabalho" at bounding box center [1073, 526] width 110 height 23
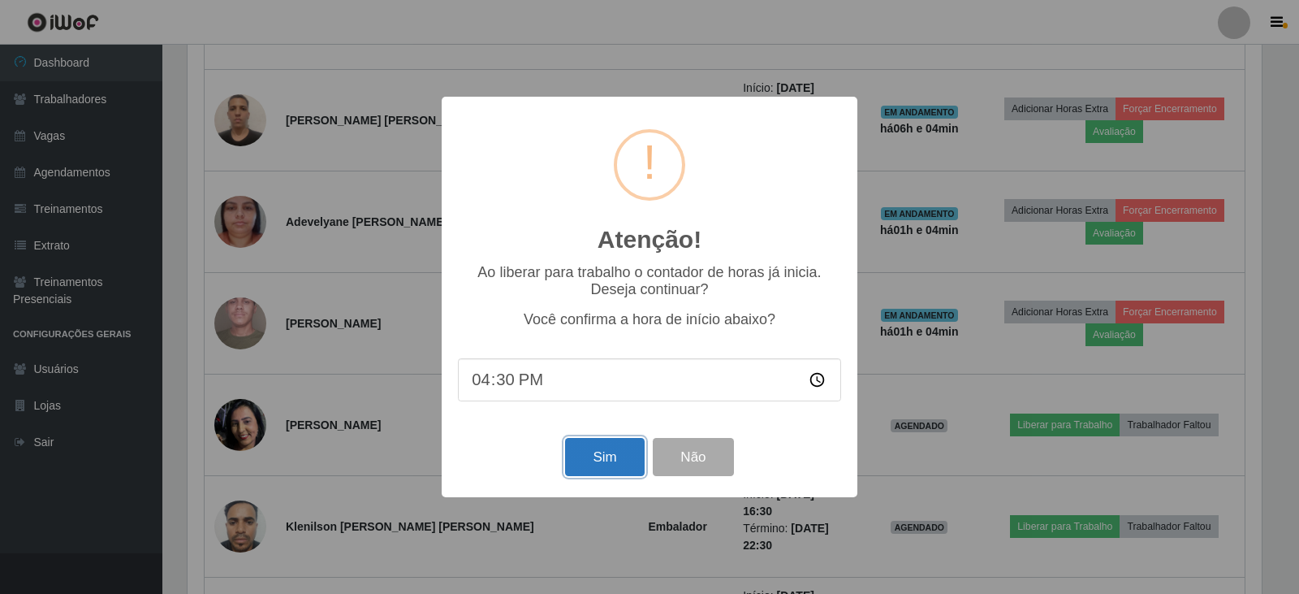
click at [594, 463] on button "Sim" at bounding box center [604, 457] width 79 height 38
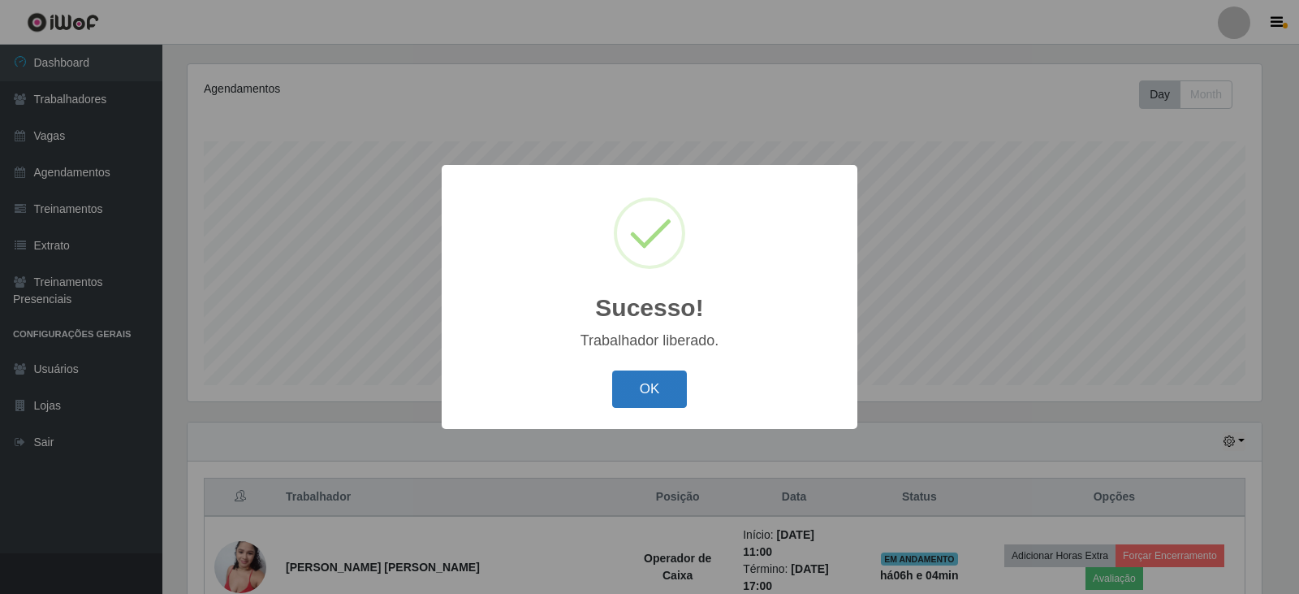
click at [644, 383] on button "OK" at bounding box center [650, 389] width 76 height 38
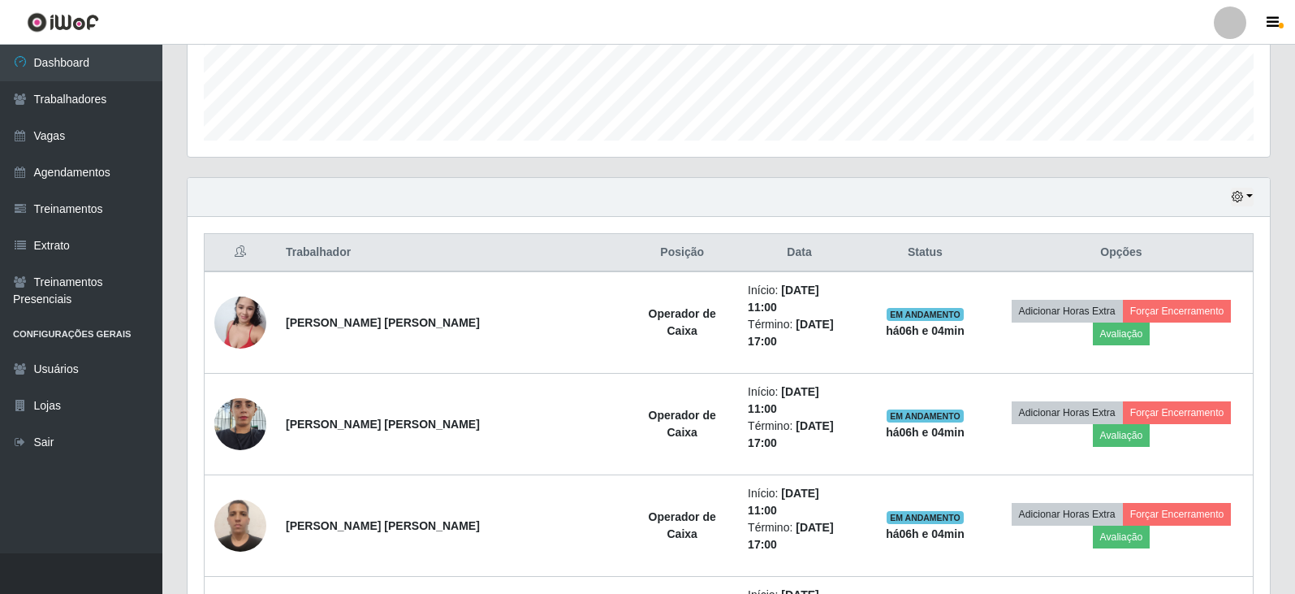
scroll to position [683, 0]
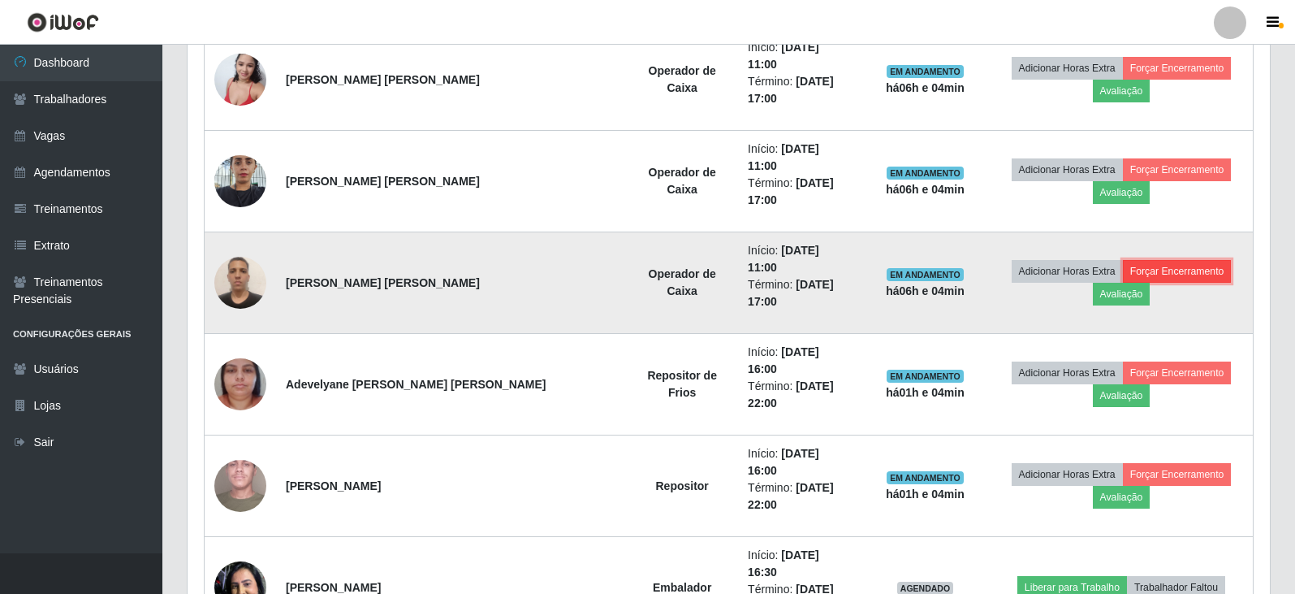
click at [1123, 260] on button "Forçar Encerramento" at bounding box center [1177, 271] width 109 height 23
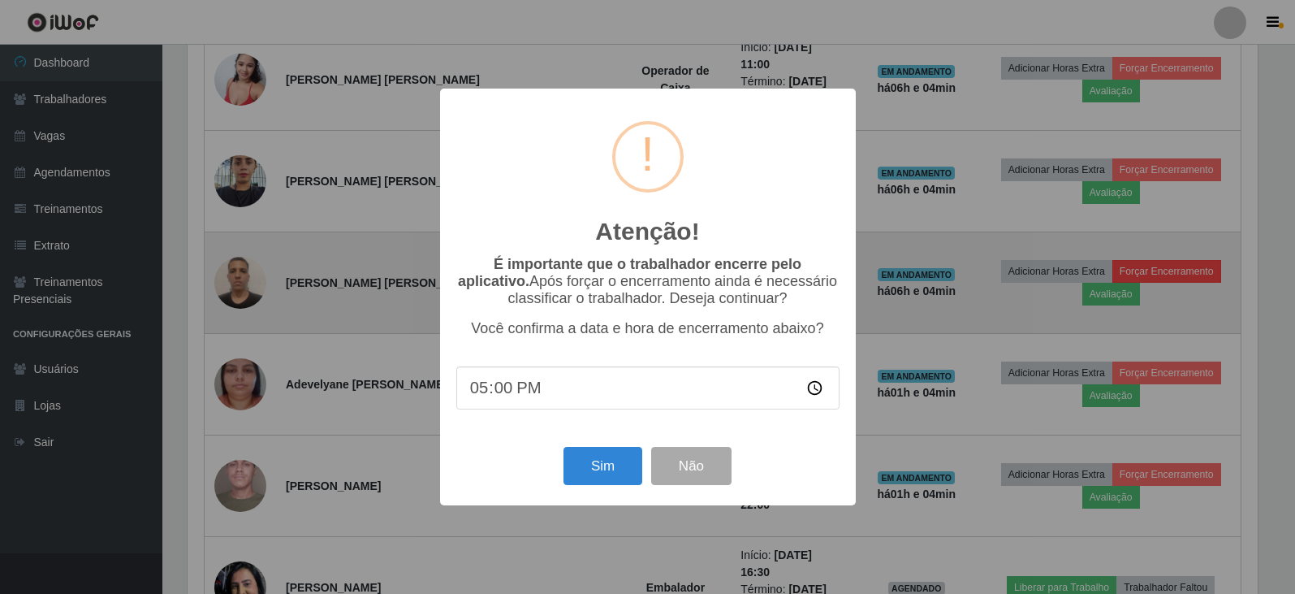
scroll to position [337, 1074]
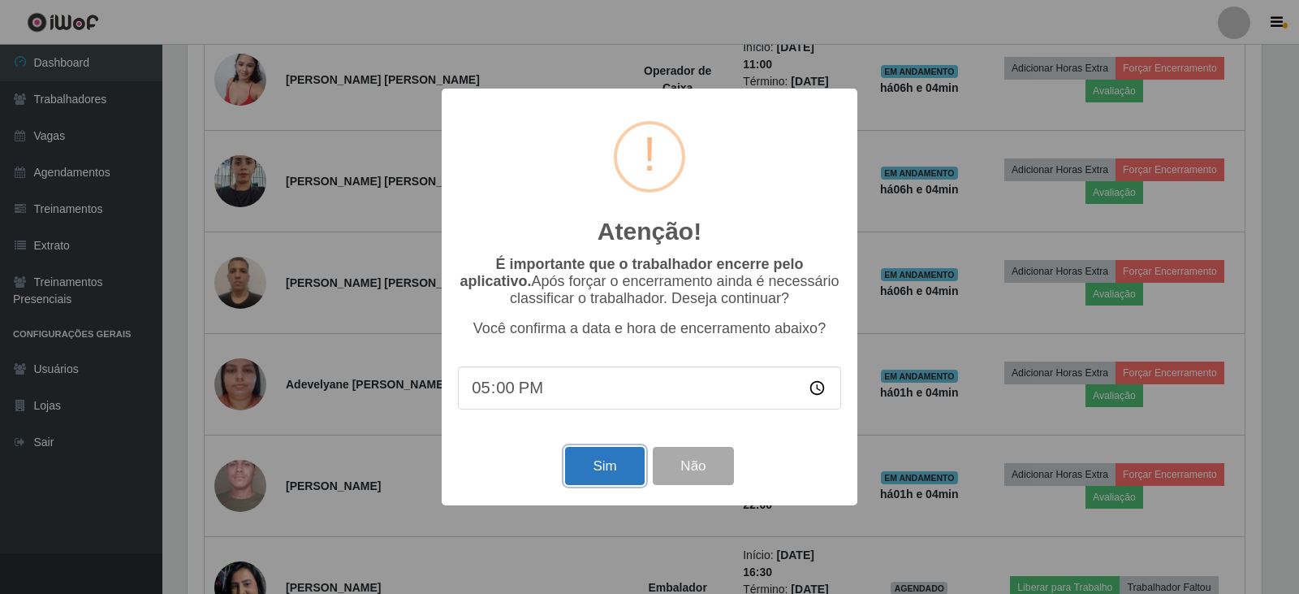
click at [621, 474] on button "Sim" at bounding box center [604, 466] width 79 height 38
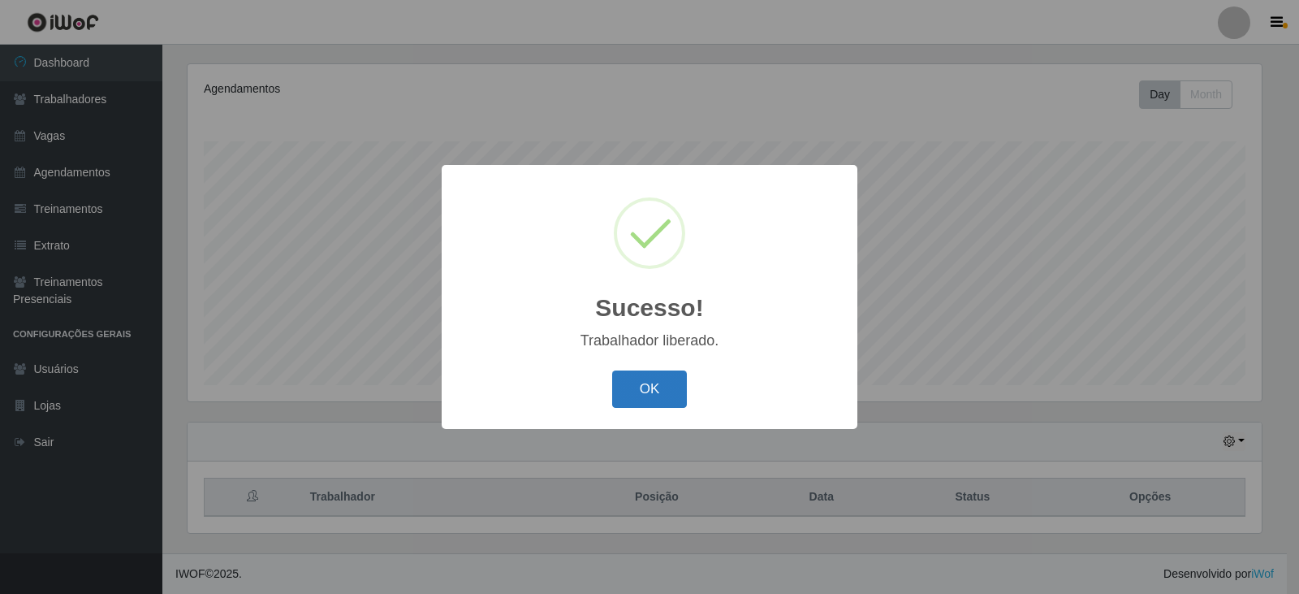
click at [651, 396] on button "OK" at bounding box center [650, 389] width 76 height 38
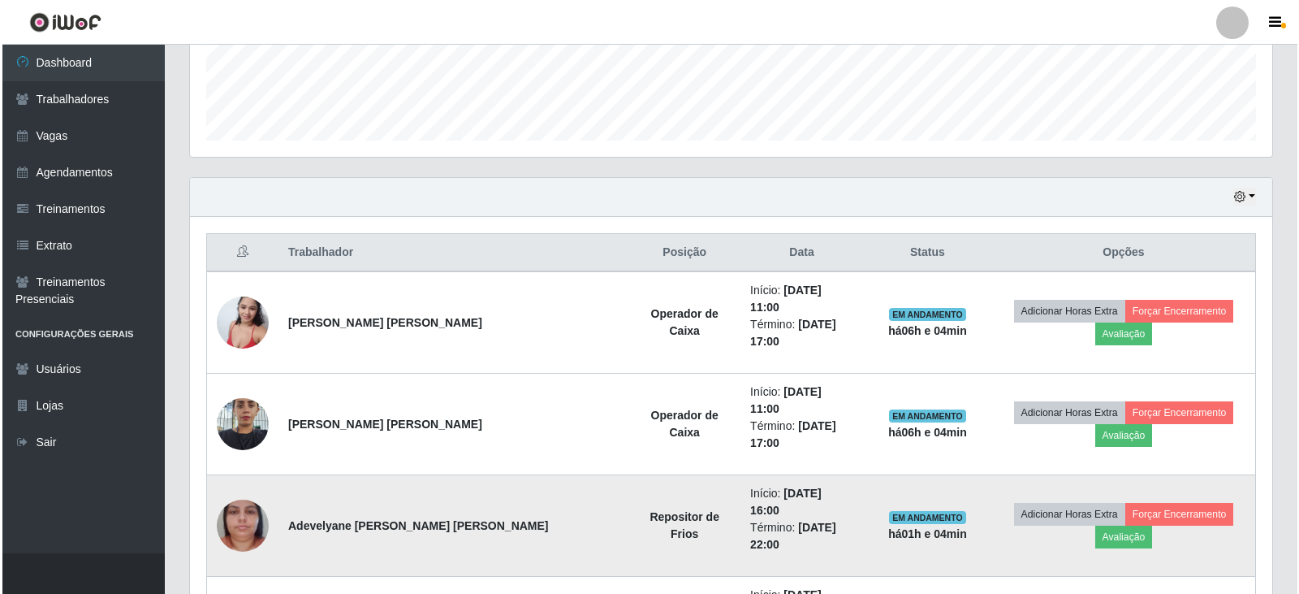
scroll to position [521, 0]
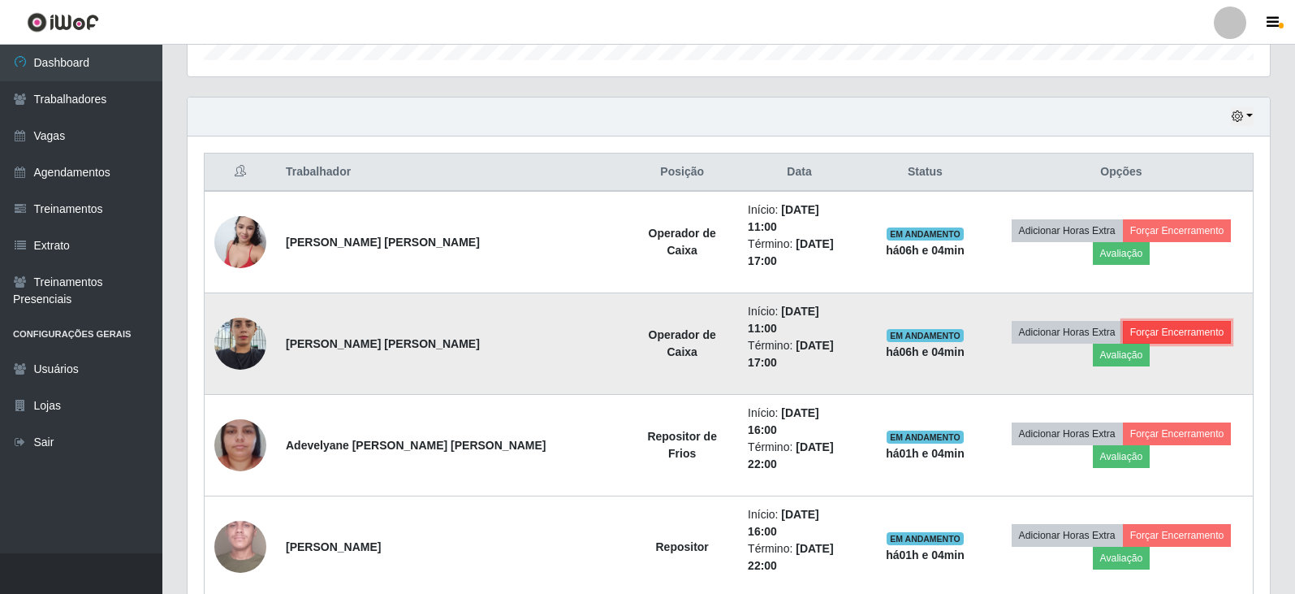
click at [1123, 321] on button "Forçar Encerramento" at bounding box center [1177, 332] width 109 height 23
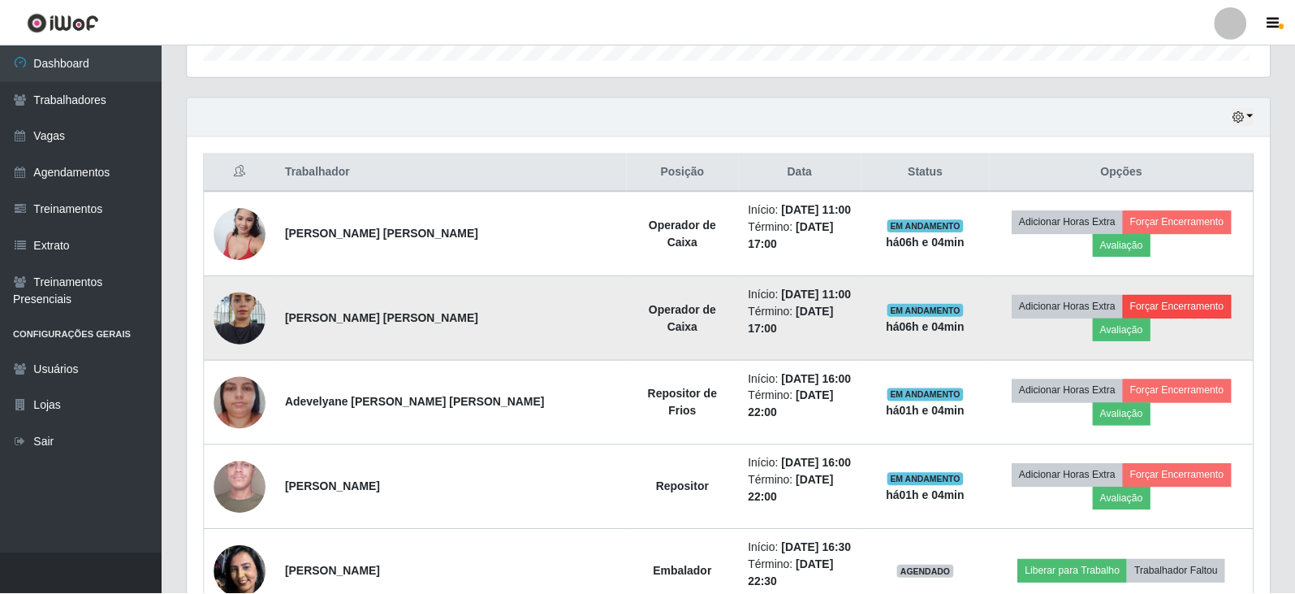
scroll to position [337, 1074]
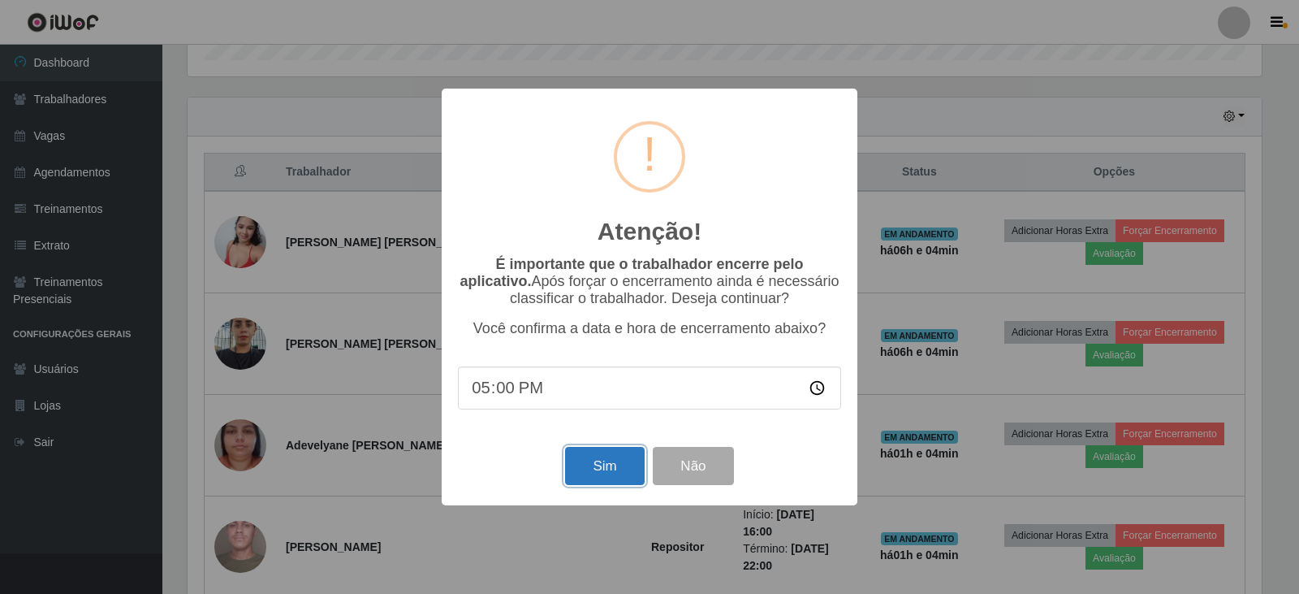
click at [617, 469] on button "Sim" at bounding box center [604, 466] width 79 height 38
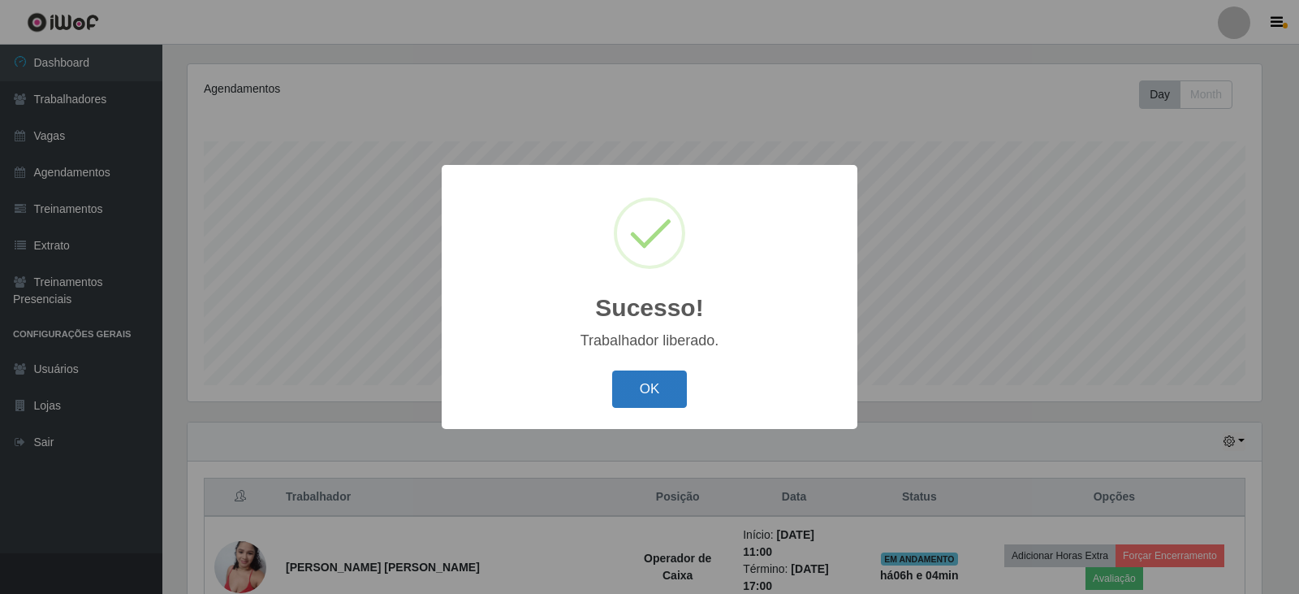
click at [638, 387] on button "OK" at bounding box center [650, 389] width 76 height 38
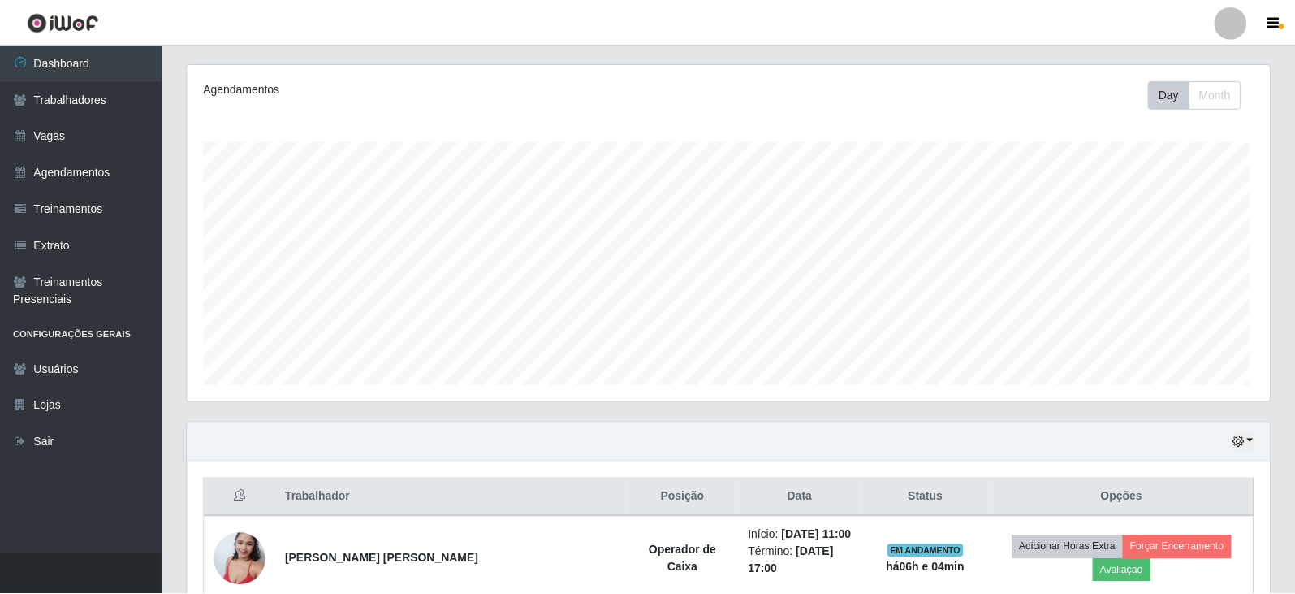
scroll to position [811792, 811046]
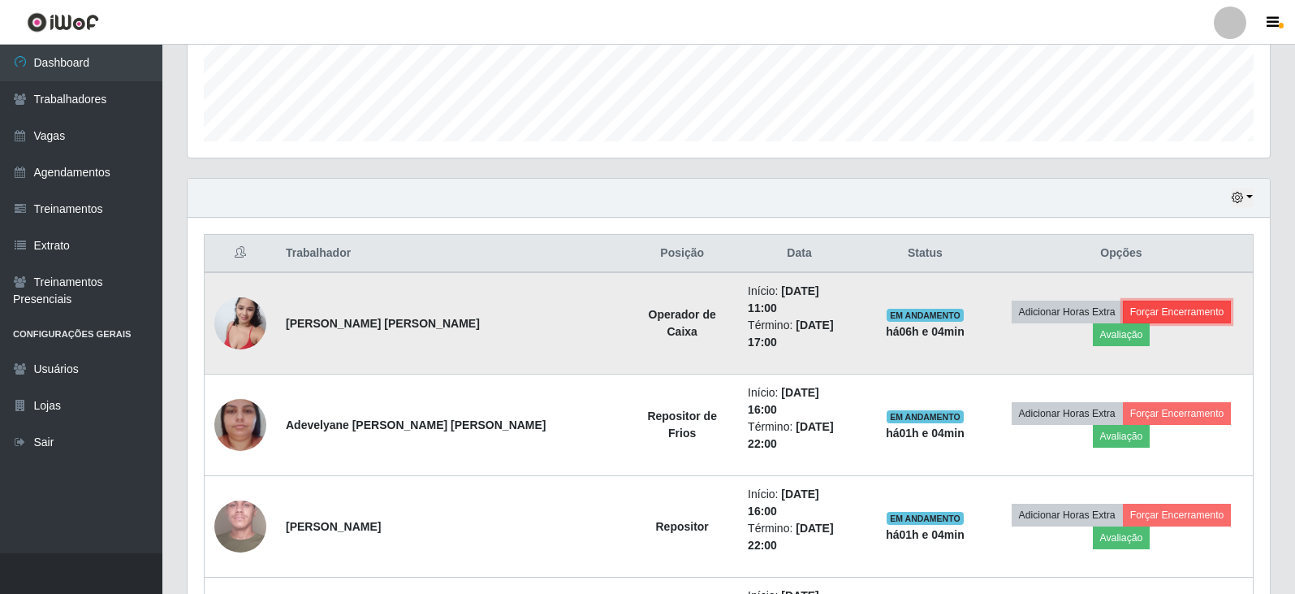
click at [1123, 307] on button "Forçar Encerramento" at bounding box center [1177, 311] width 109 height 23
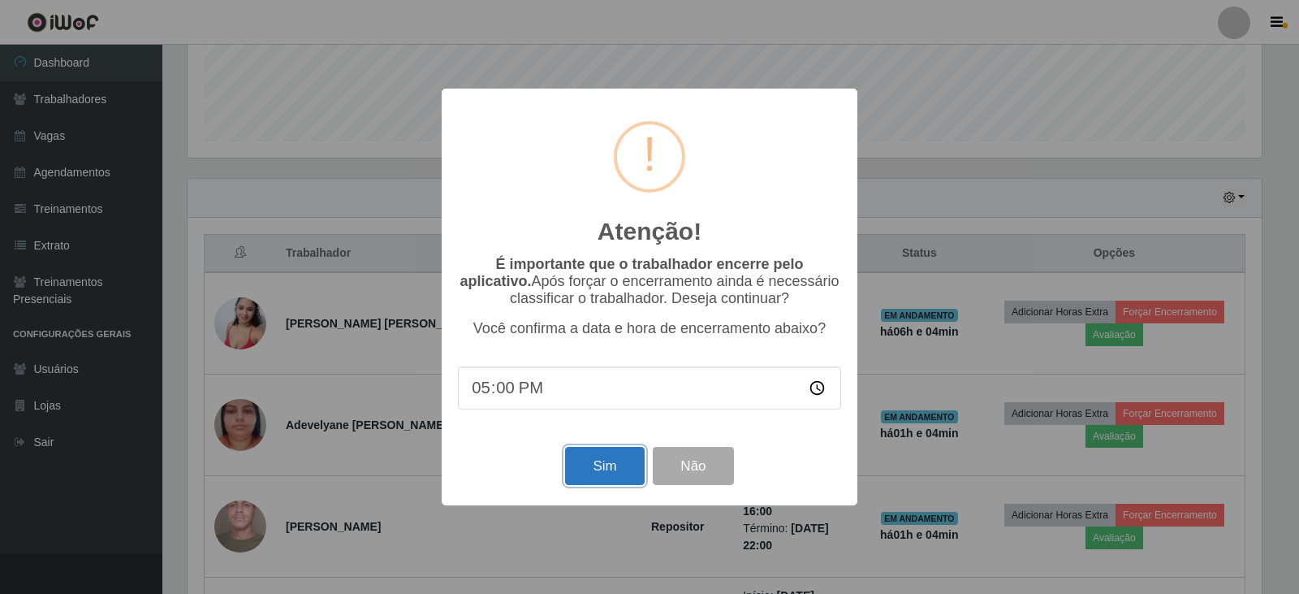
click at [617, 469] on button "Sim" at bounding box center [604, 466] width 79 height 38
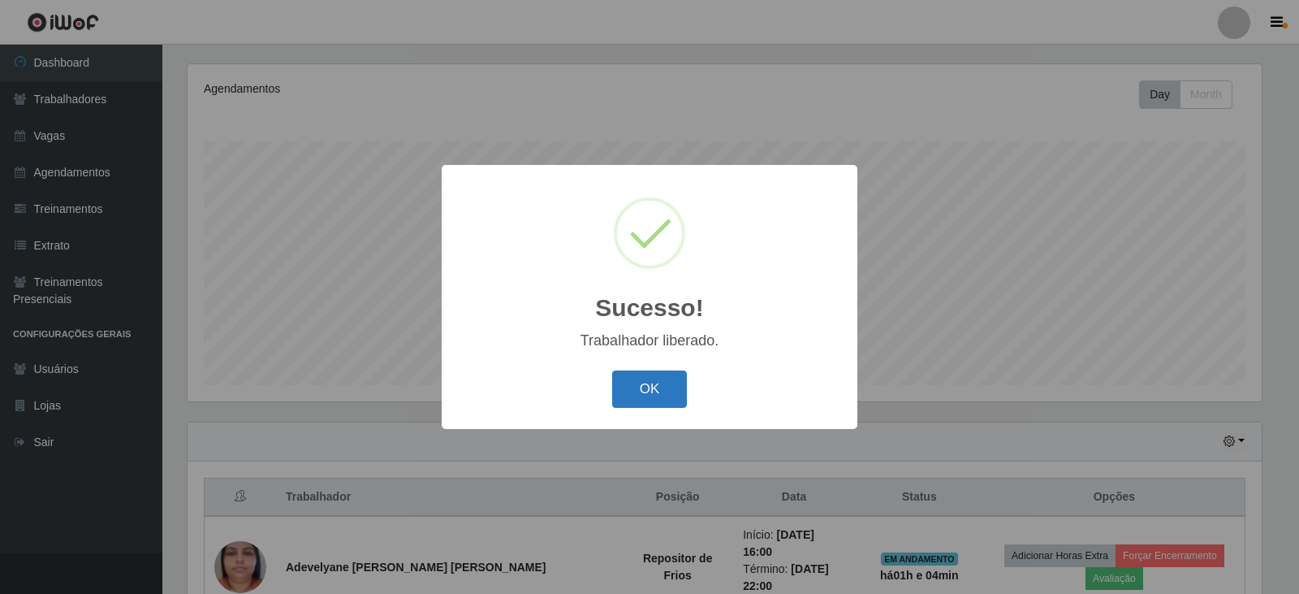
click at [659, 378] on button "OK" at bounding box center [650, 389] width 76 height 38
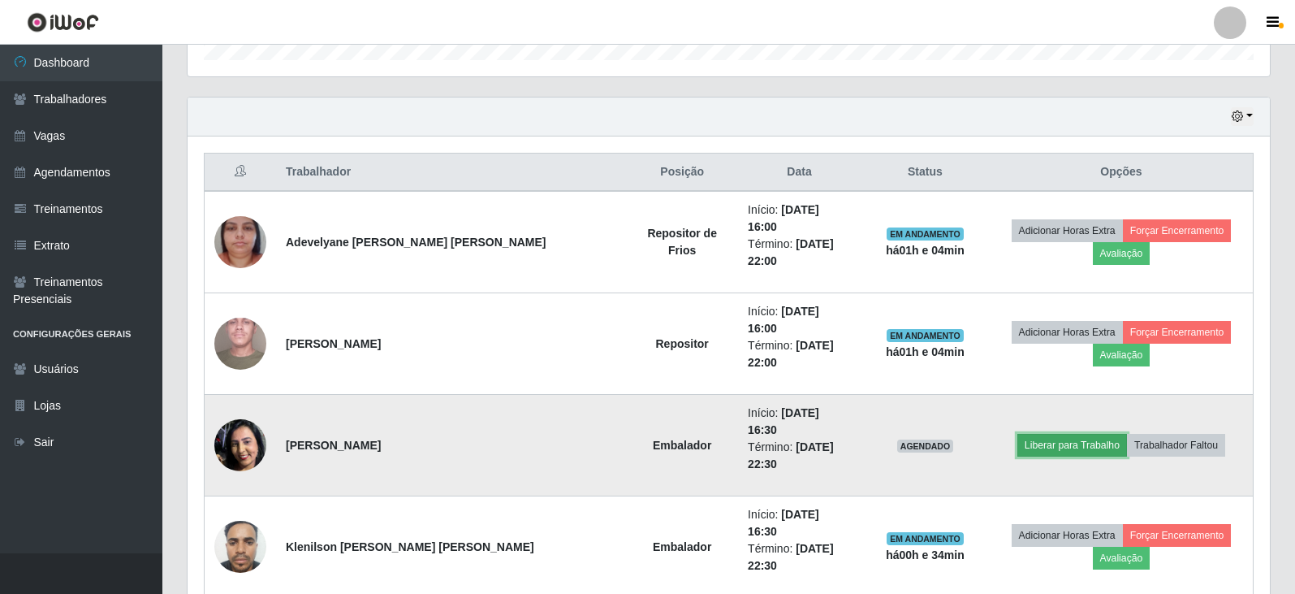
click at [1018, 434] on button "Liberar para Trabalho" at bounding box center [1073, 445] width 110 height 23
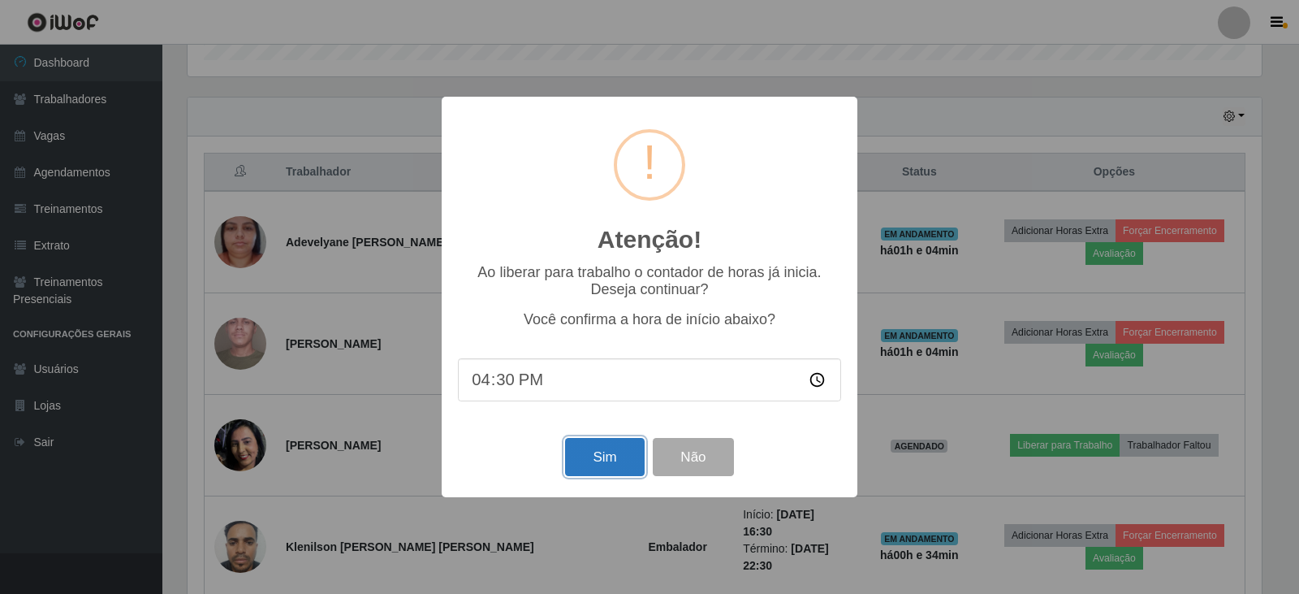
click at [595, 455] on button "Sim" at bounding box center [604, 457] width 79 height 38
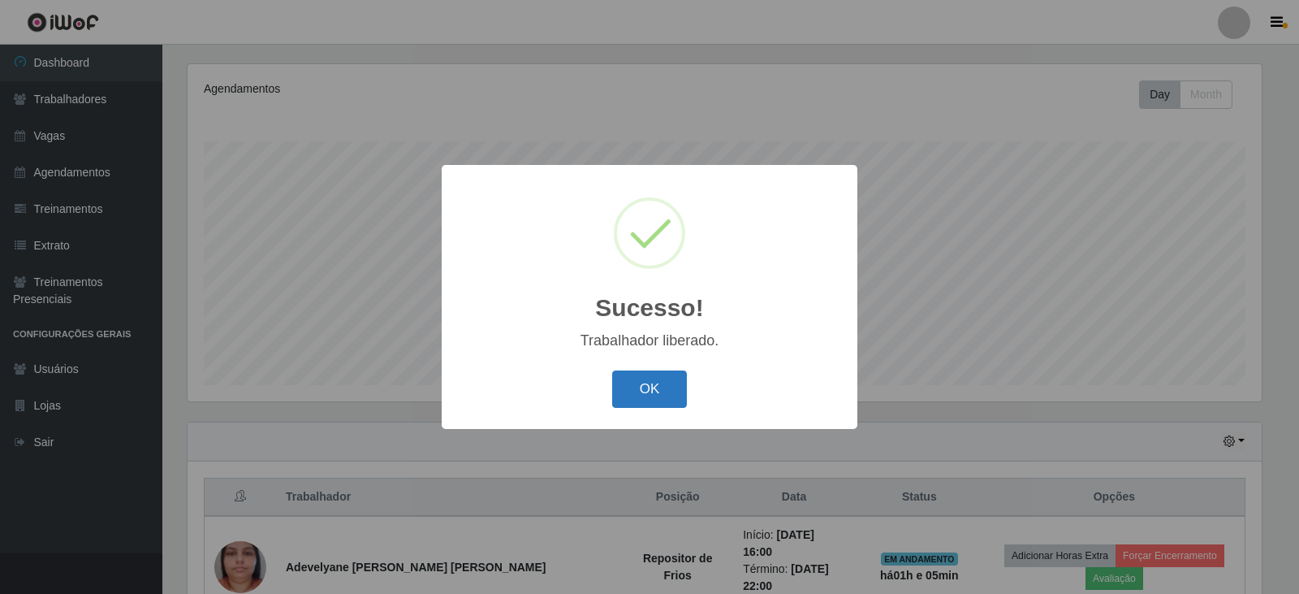
click at [669, 396] on button "OK" at bounding box center [650, 389] width 76 height 38
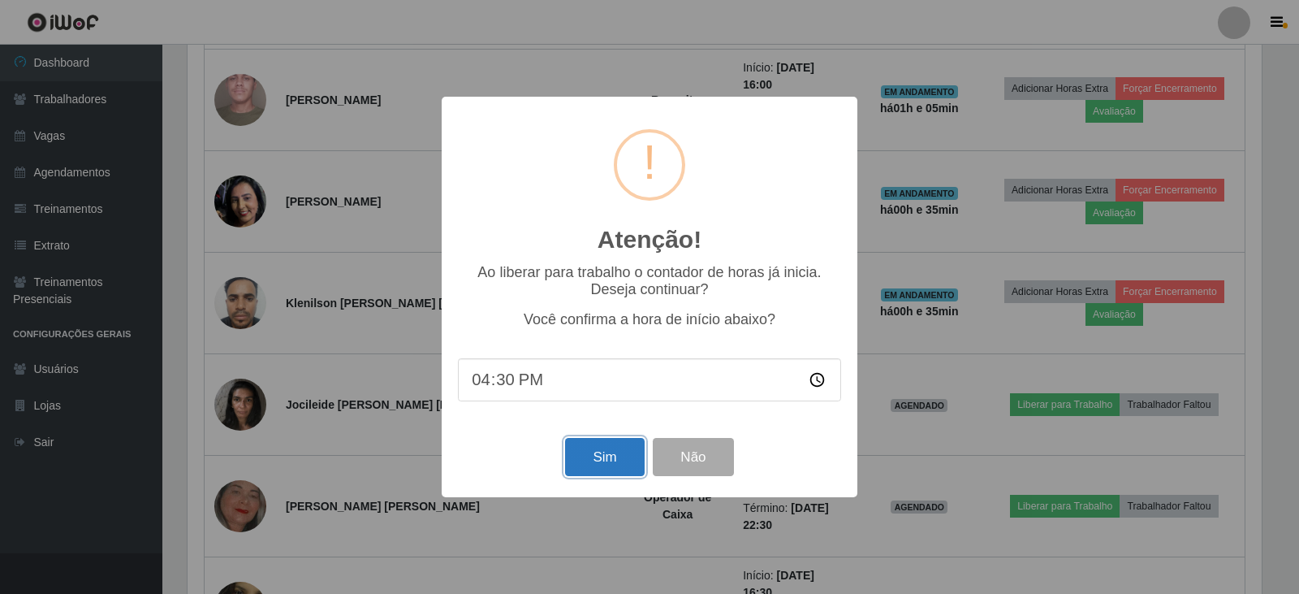
click at [591, 457] on button "Sim" at bounding box center [604, 457] width 79 height 38
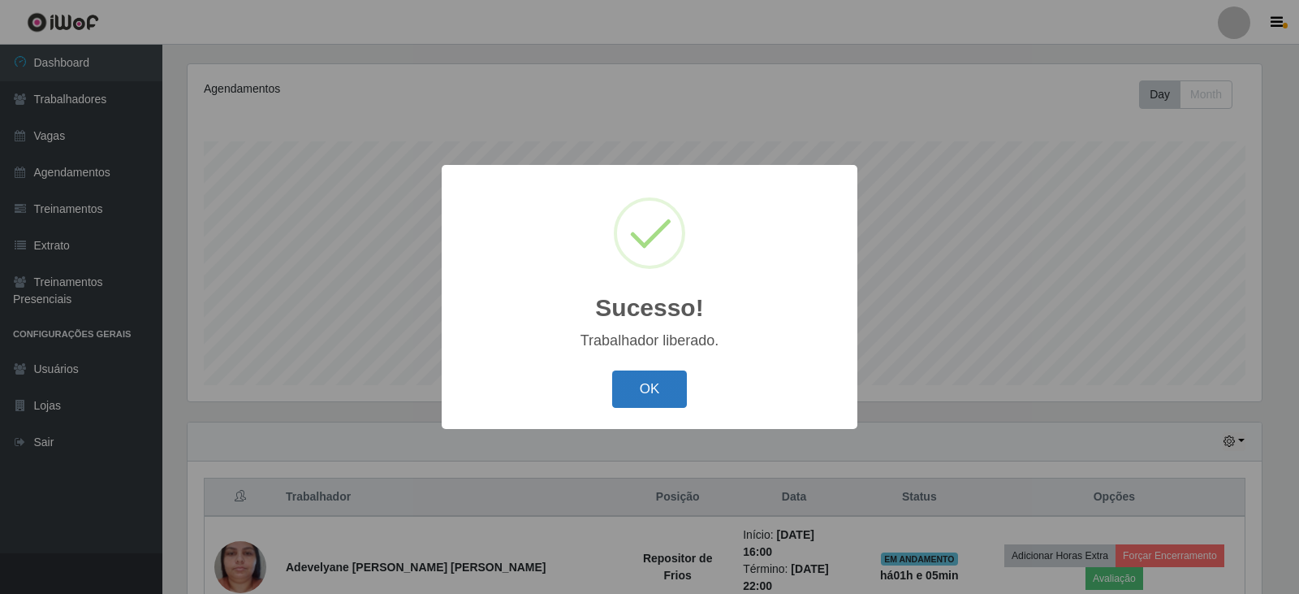
click at [651, 383] on button "OK" at bounding box center [650, 389] width 76 height 38
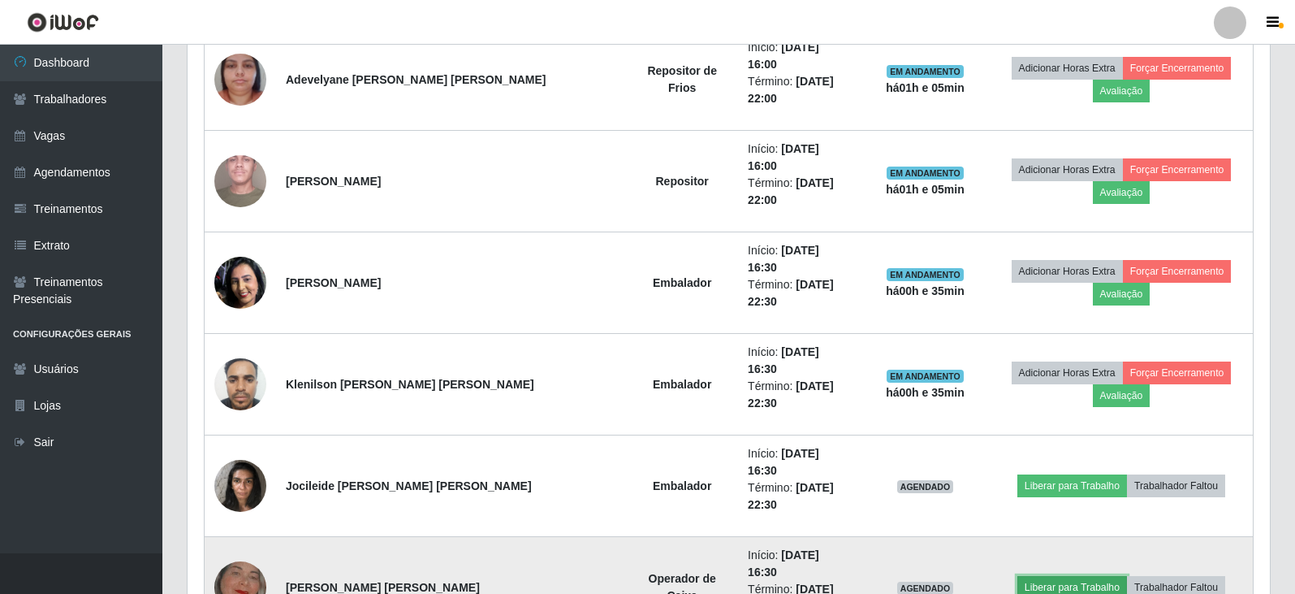
click at [1055, 576] on button "Liberar para Trabalho" at bounding box center [1073, 587] width 110 height 23
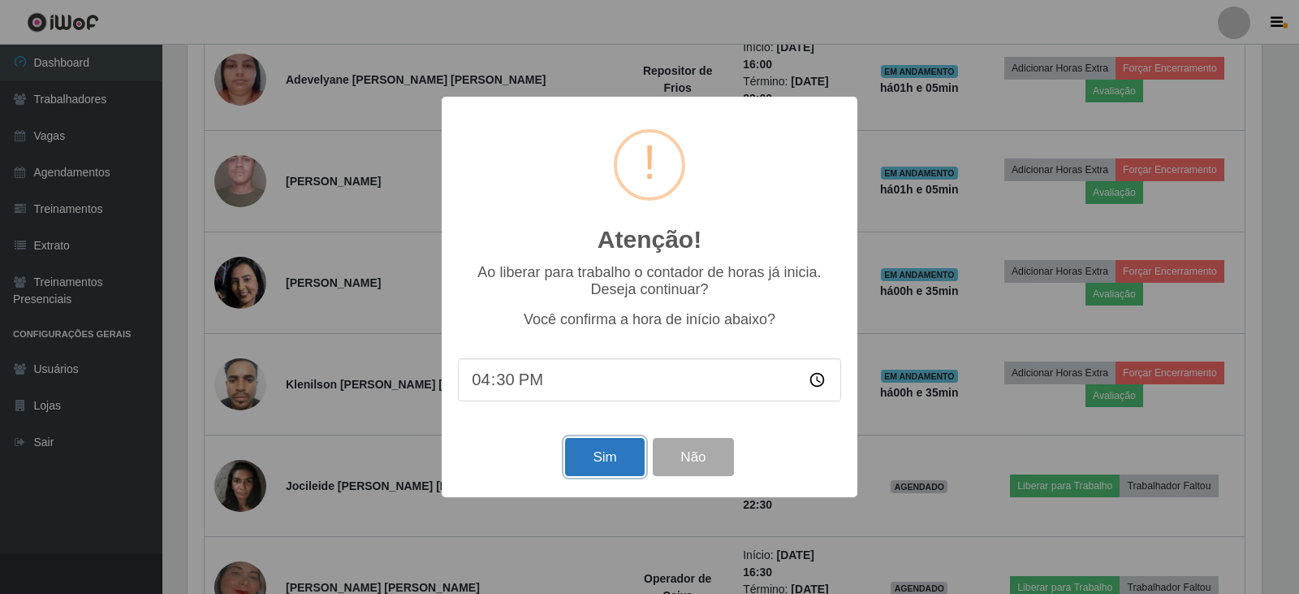
click at [612, 464] on button "Sim" at bounding box center [604, 457] width 79 height 38
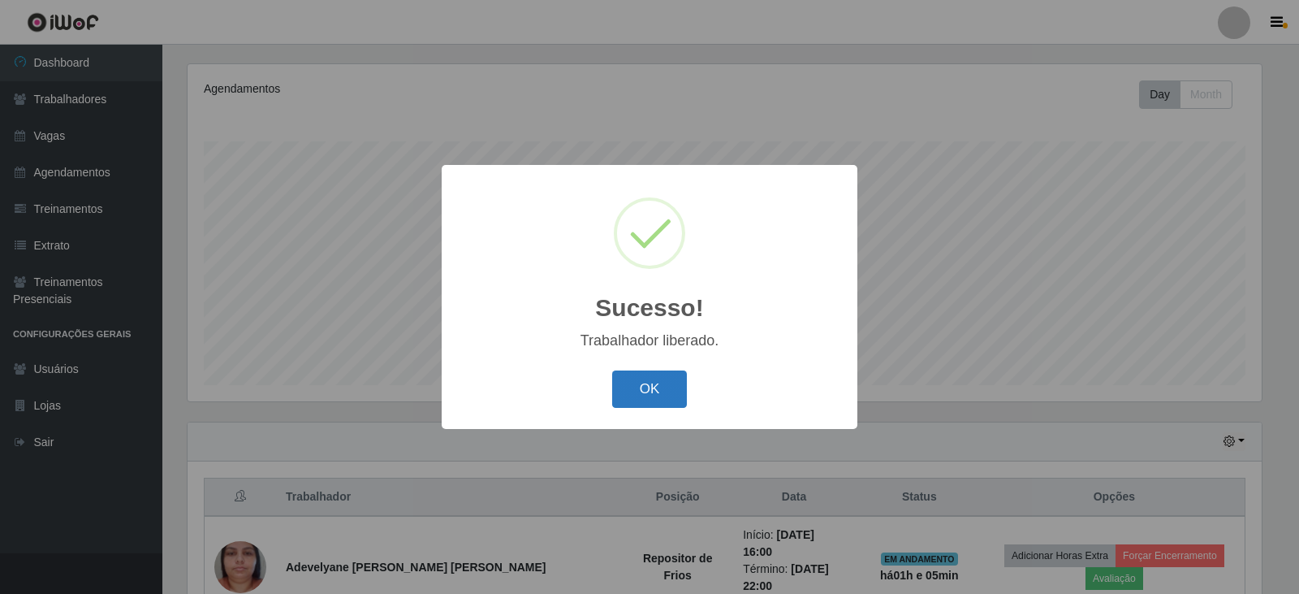
click at [623, 392] on button "OK" at bounding box center [650, 389] width 76 height 38
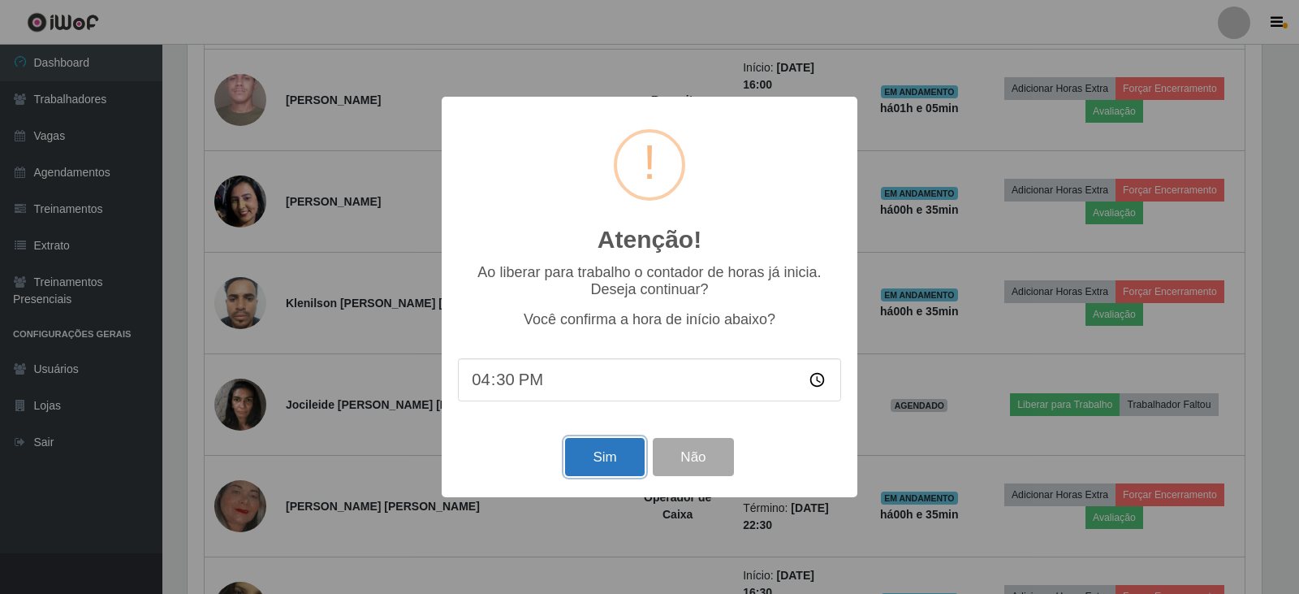
click at [603, 453] on button "Sim" at bounding box center [604, 457] width 79 height 38
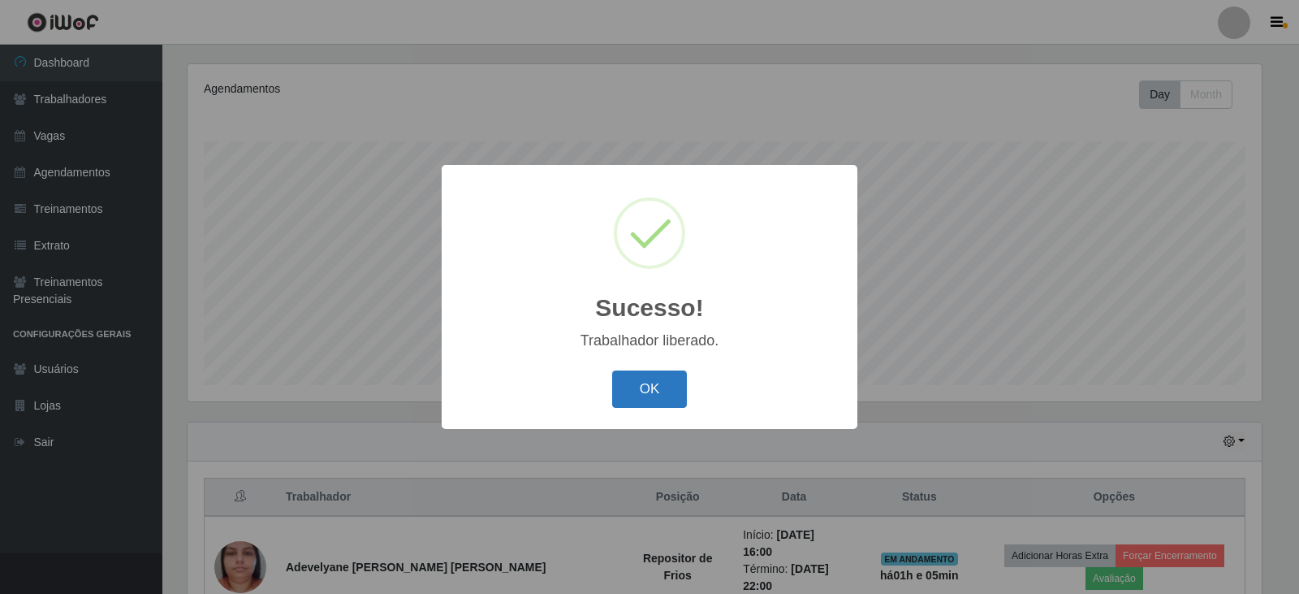
click at [661, 395] on button "OK" at bounding box center [650, 389] width 76 height 38
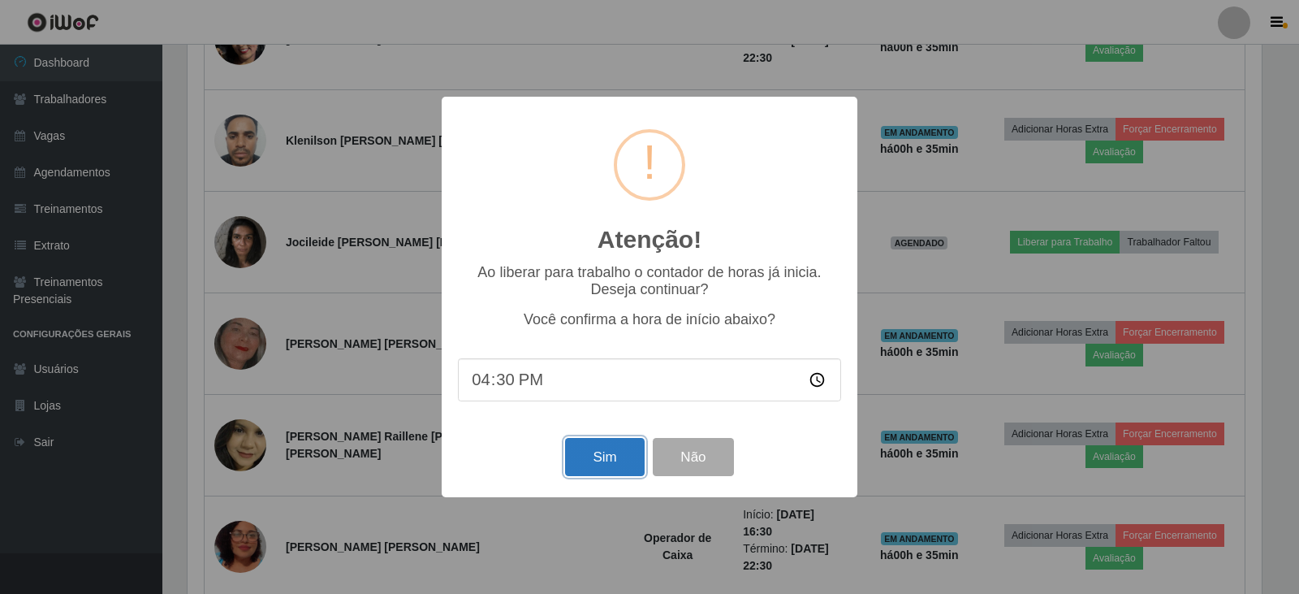
click at [589, 455] on button "Sim" at bounding box center [604, 457] width 79 height 38
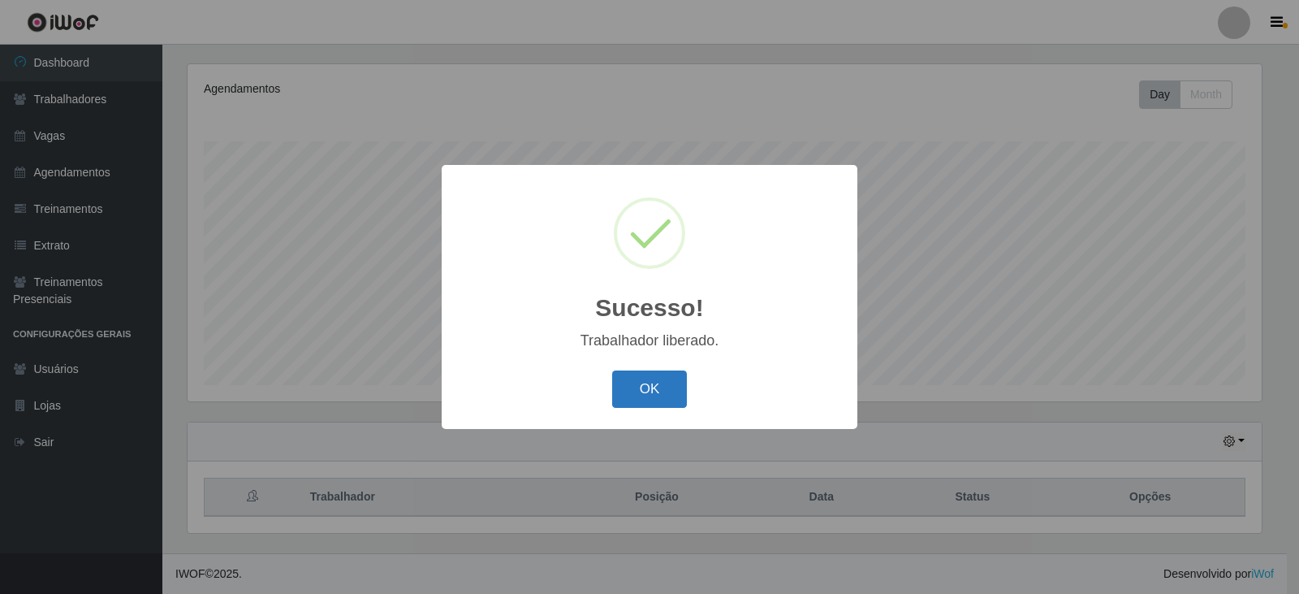
click at [628, 382] on button "OK" at bounding box center [650, 389] width 76 height 38
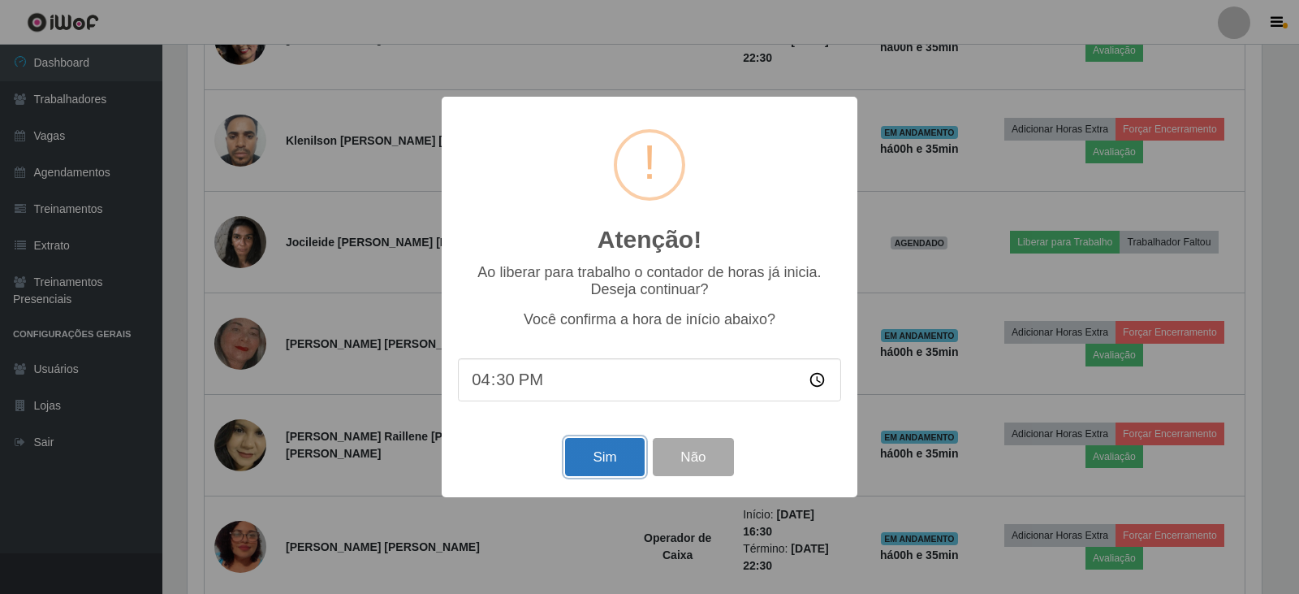
click at [594, 465] on button "Sim" at bounding box center [604, 457] width 79 height 38
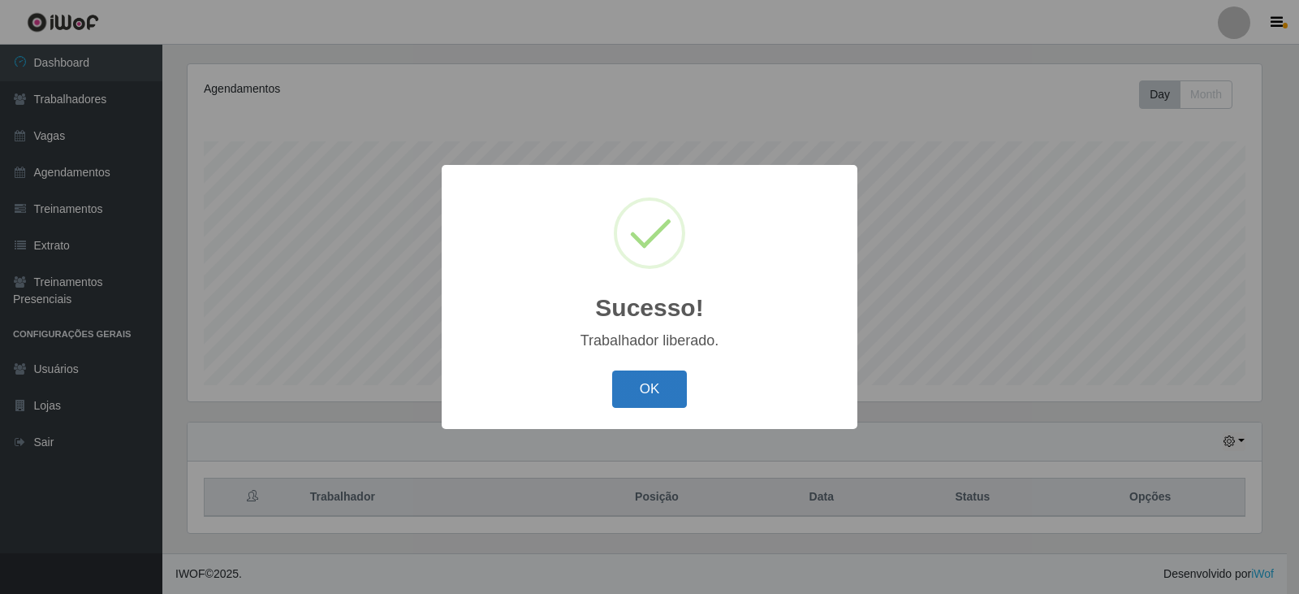
click at [636, 395] on button "OK" at bounding box center [650, 389] width 76 height 38
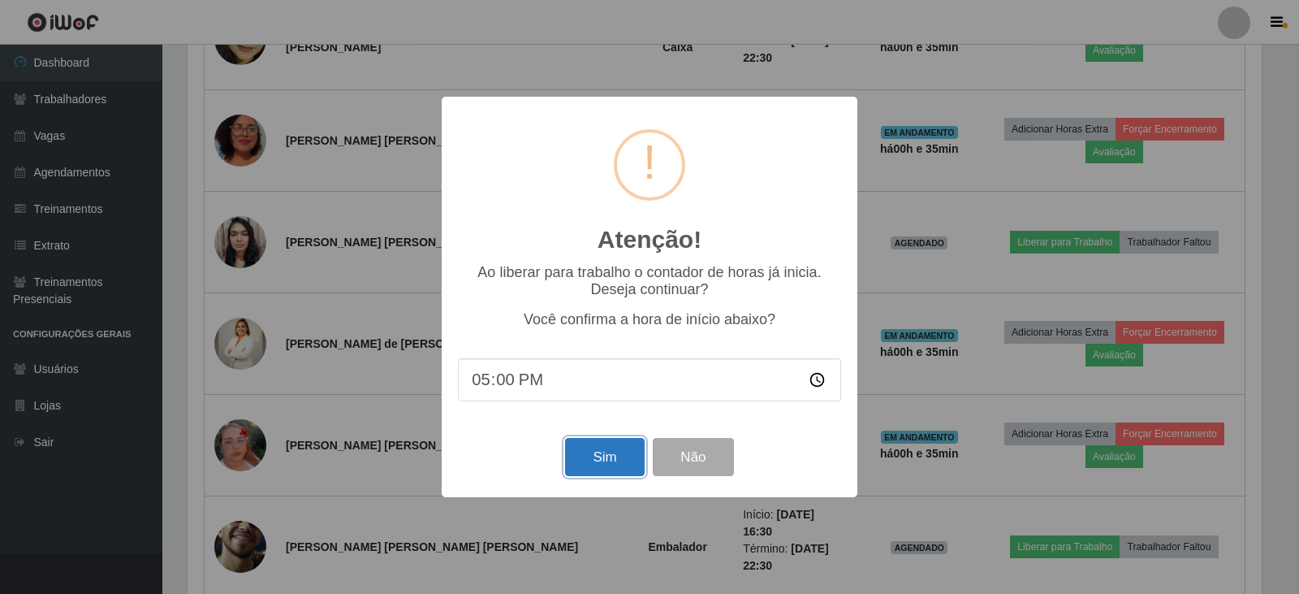
click at [609, 457] on button "Sim" at bounding box center [604, 457] width 79 height 38
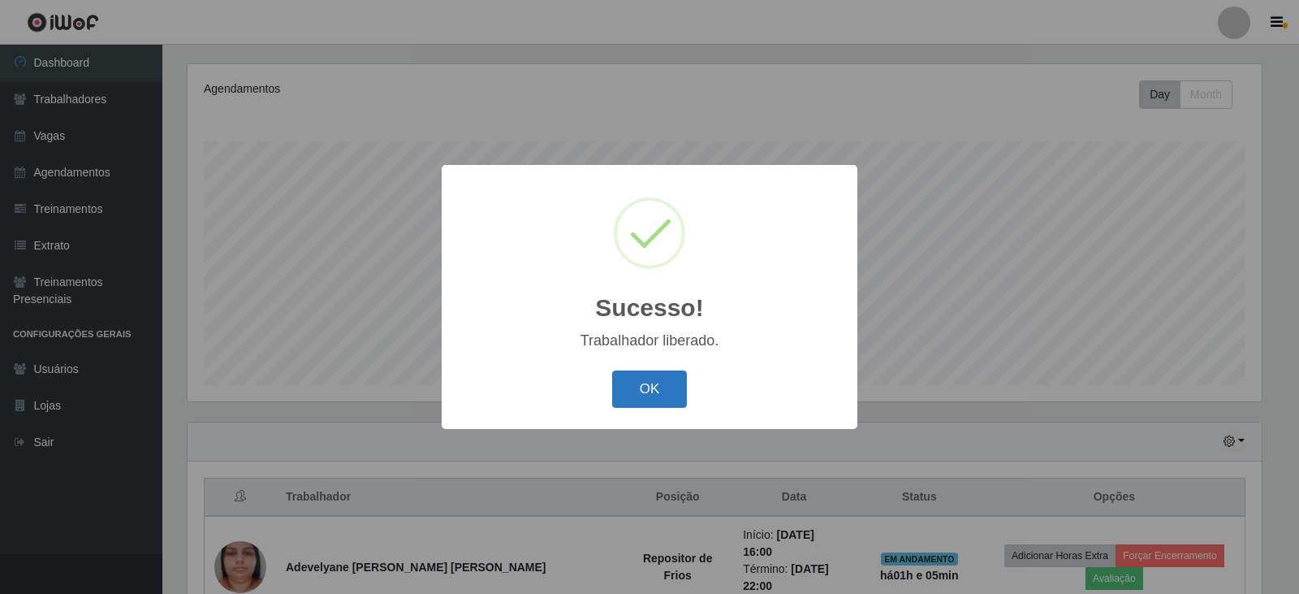
click at [676, 396] on button "OK" at bounding box center [650, 389] width 76 height 38
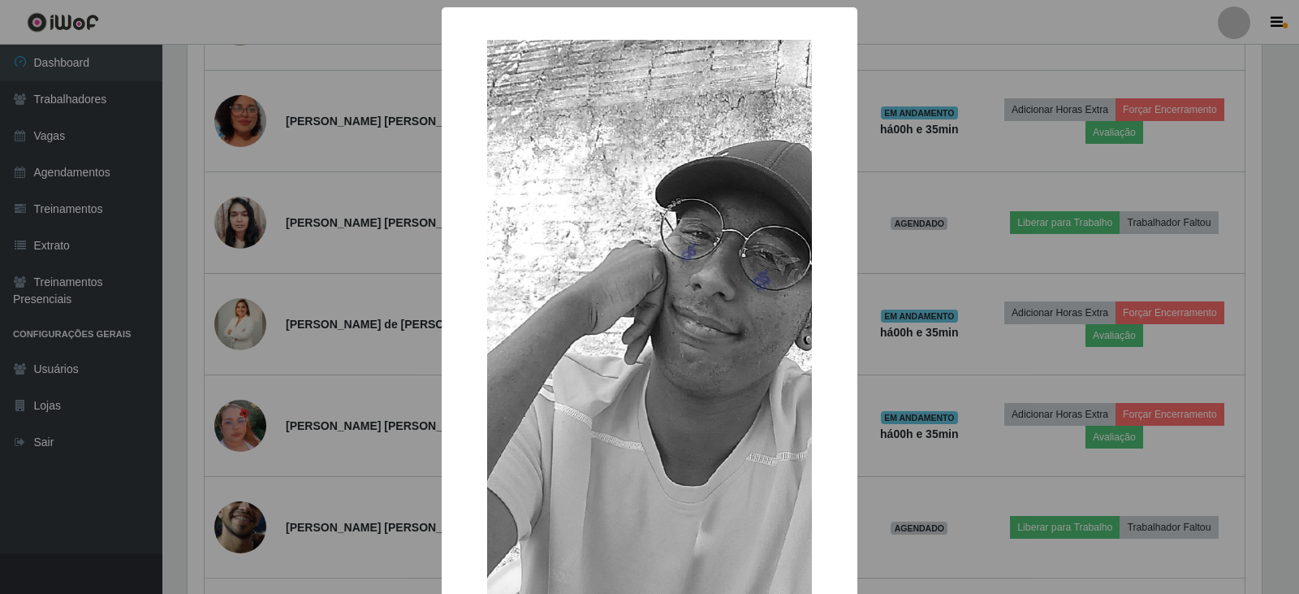
click at [976, 538] on div "× OK Cancel" at bounding box center [649, 297] width 1299 height 594
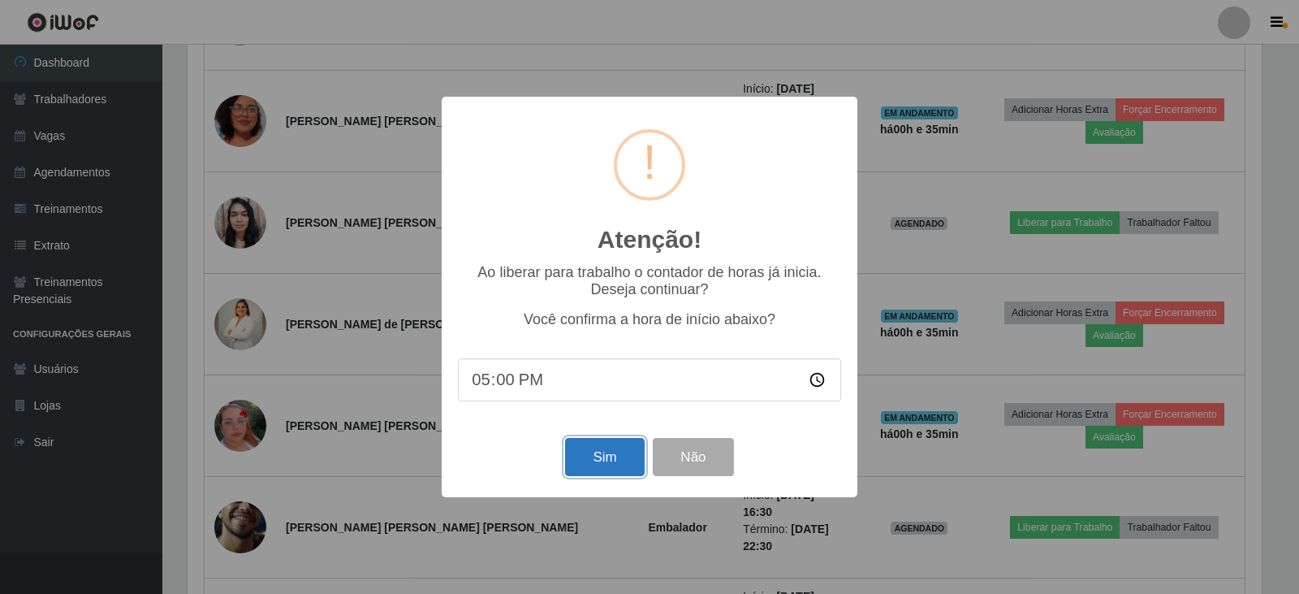
click at [605, 461] on button "Sim" at bounding box center [604, 457] width 79 height 38
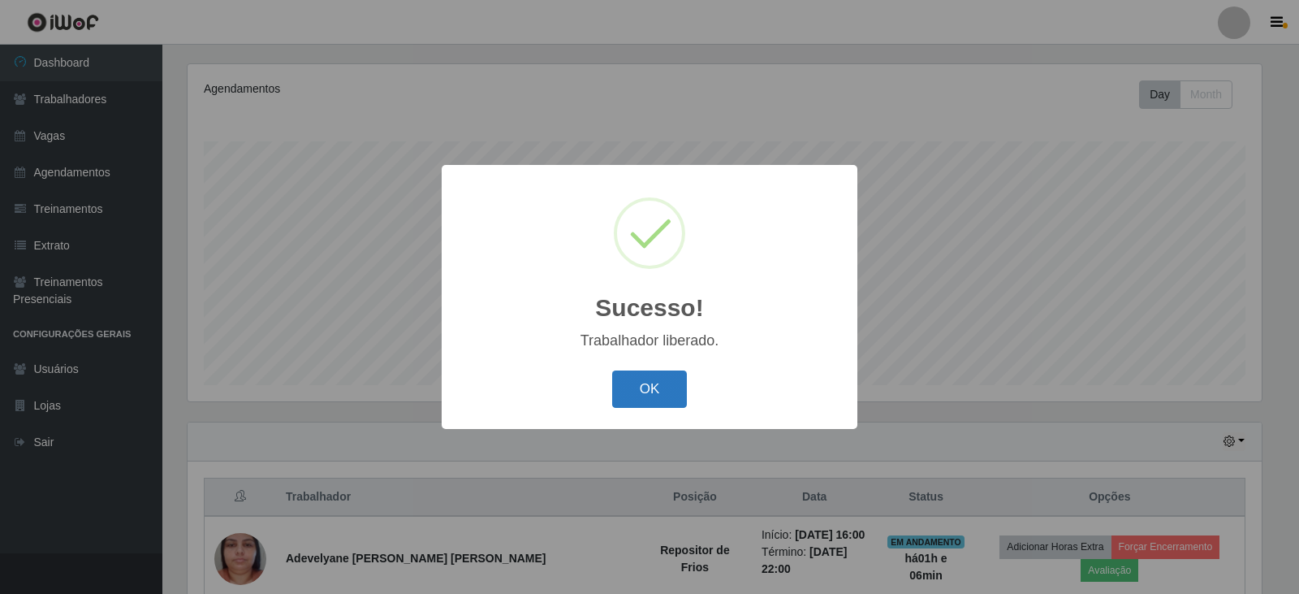
click at [641, 379] on button "OK" at bounding box center [650, 389] width 76 height 38
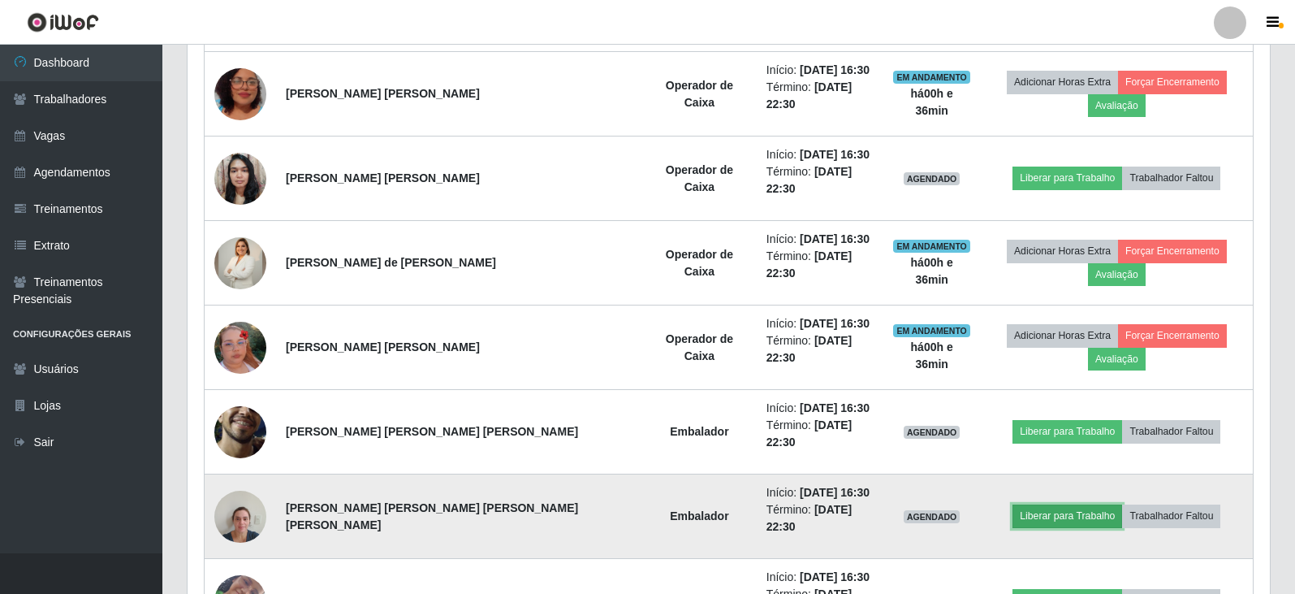
click at [1080, 504] on button "Liberar para Trabalho" at bounding box center [1068, 515] width 110 height 23
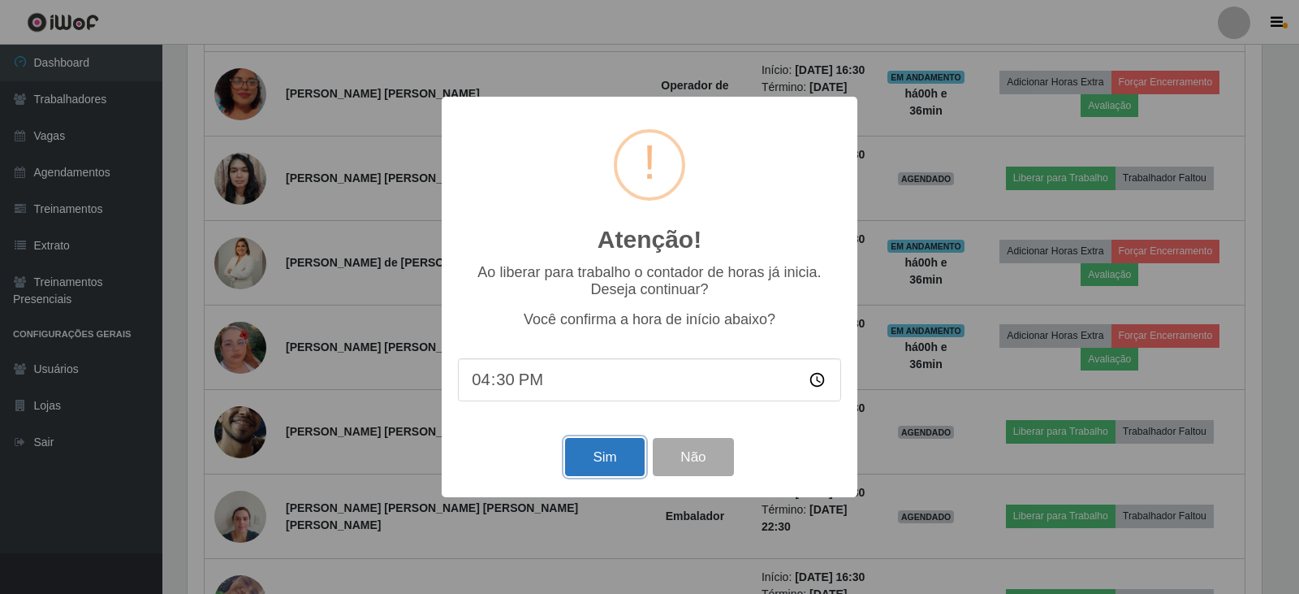
click at [607, 469] on button "Sim" at bounding box center [604, 457] width 79 height 38
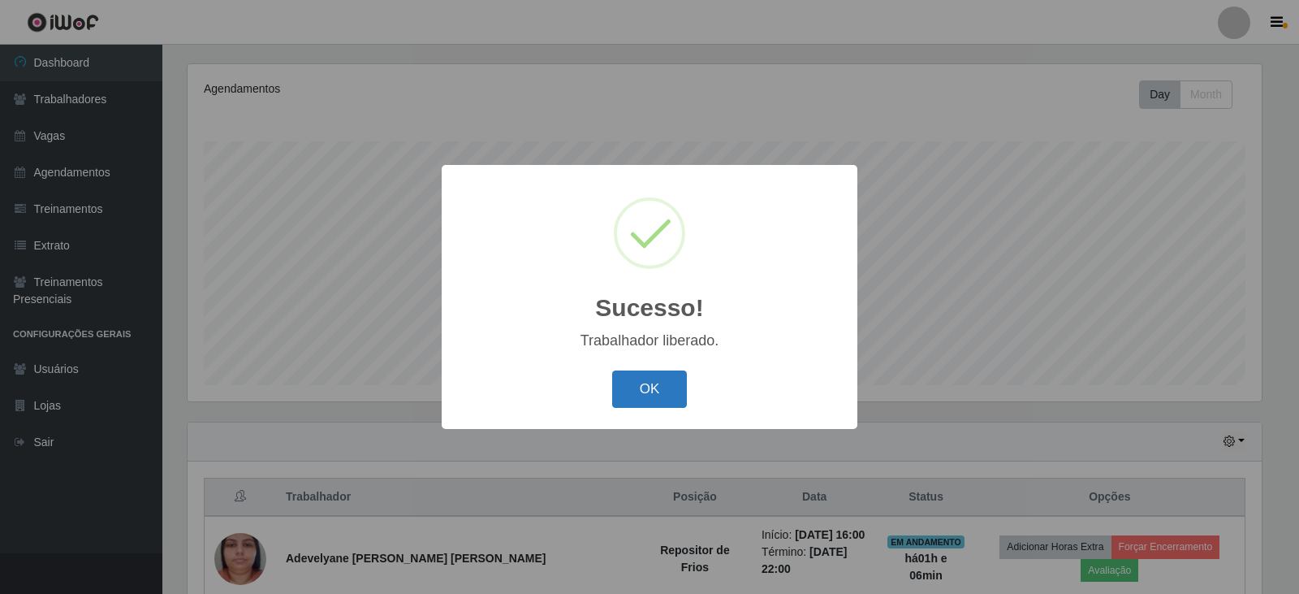
click at [685, 385] on button "OK" at bounding box center [650, 389] width 76 height 38
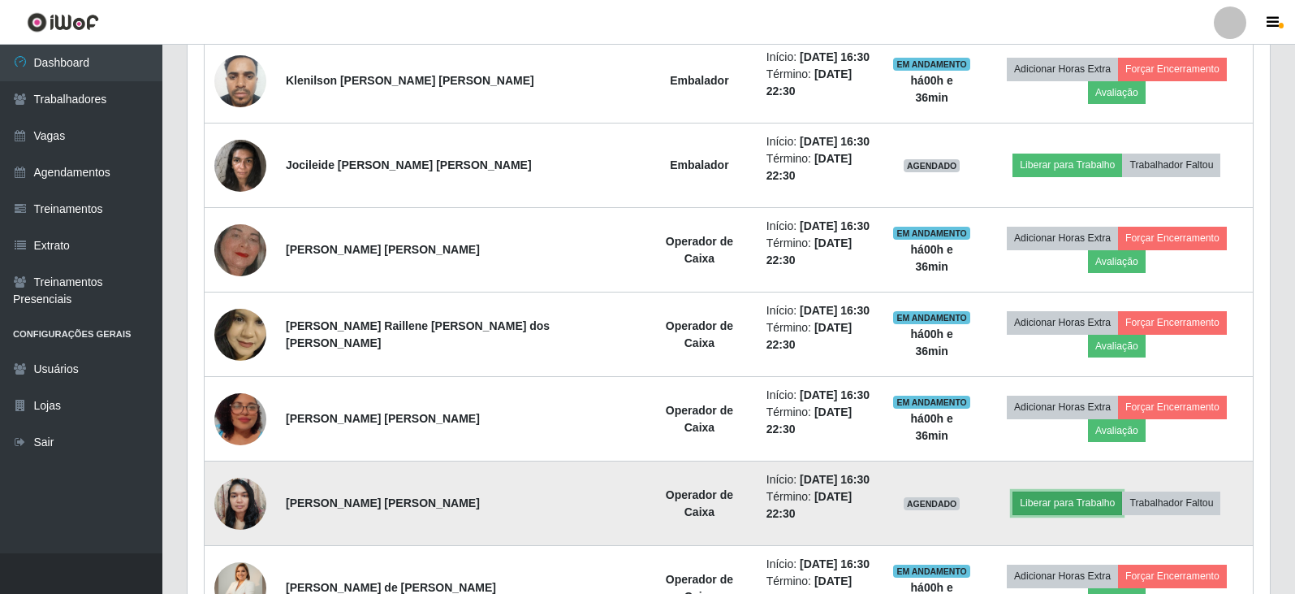
click at [1054, 491] on button "Liberar para Trabalho" at bounding box center [1068, 502] width 110 height 23
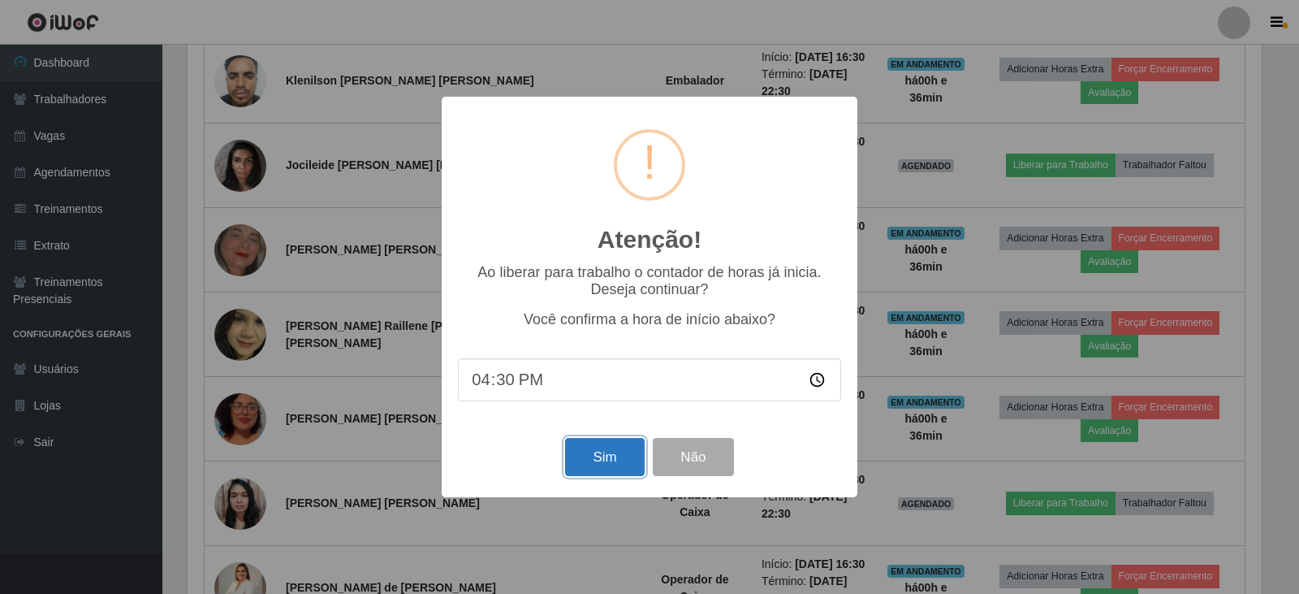
click at [593, 457] on button "Sim" at bounding box center [604, 457] width 79 height 38
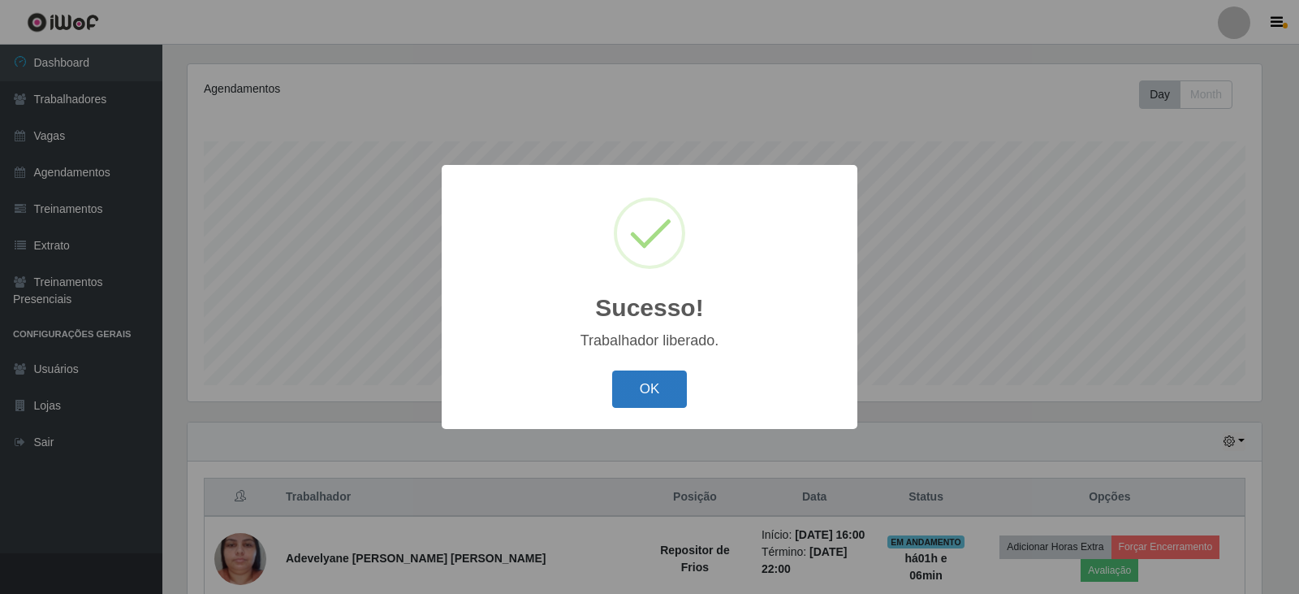
click at [660, 384] on button "OK" at bounding box center [650, 389] width 76 height 38
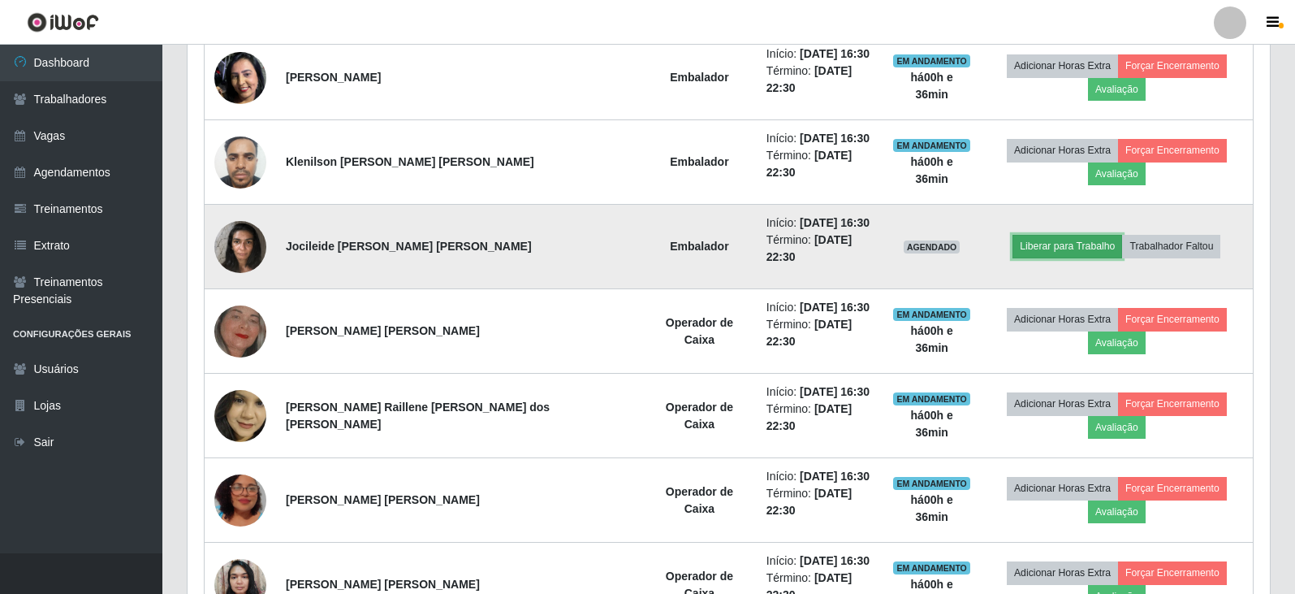
click at [1074, 235] on button "Liberar para Trabalho" at bounding box center [1068, 246] width 110 height 23
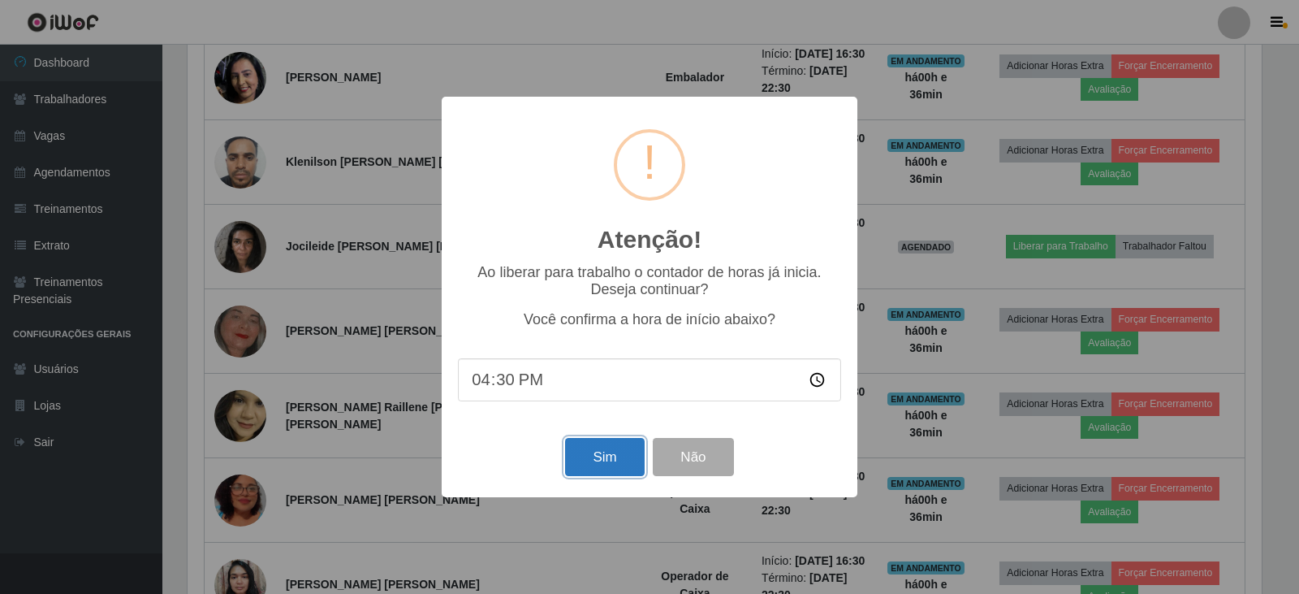
click at [590, 450] on button "Sim" at bounding box center [604, 457] width 79 height 38
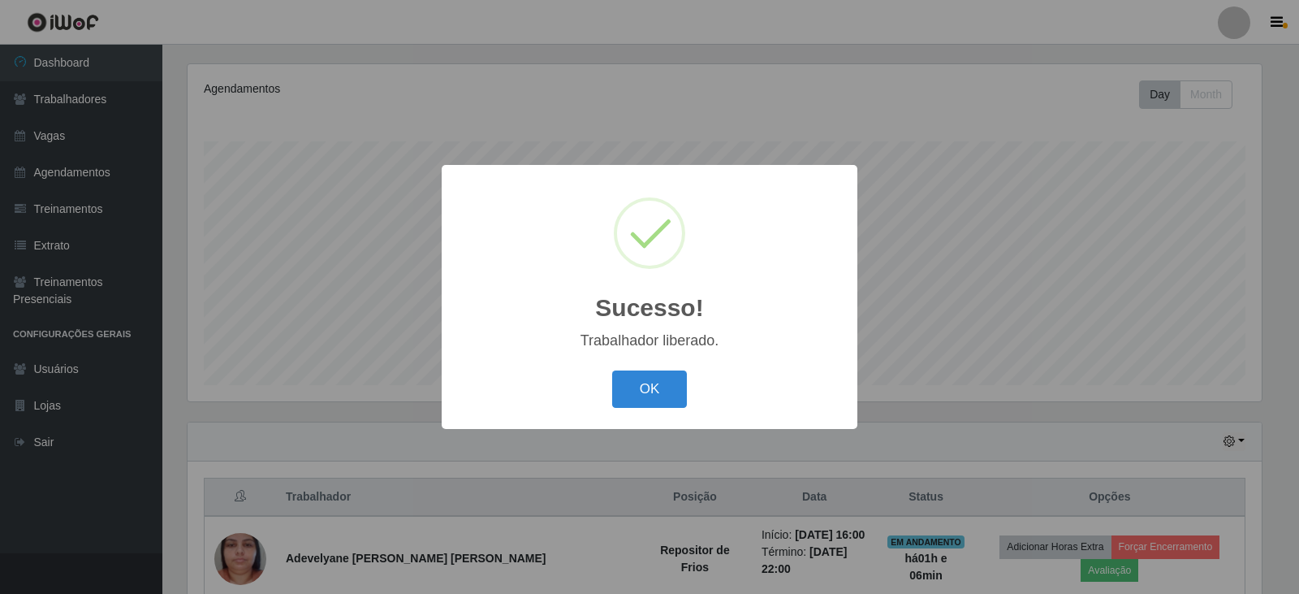
click at [658, 411] on div "OK Cancel" at bounding box center [649, 388] width 383 height 46
click at [666, 404] on button "OK" at bounding box center [650, 389] width 76 height 38
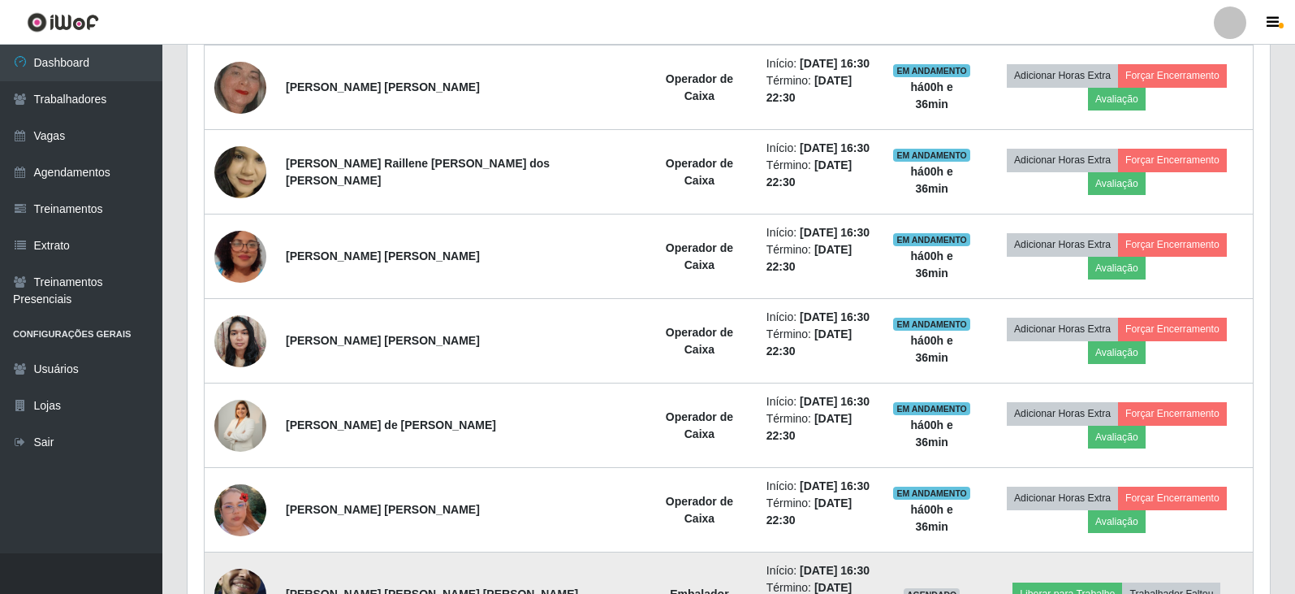
click at [249, 536] on img at bounding box center [240, 593] width 52 height 115
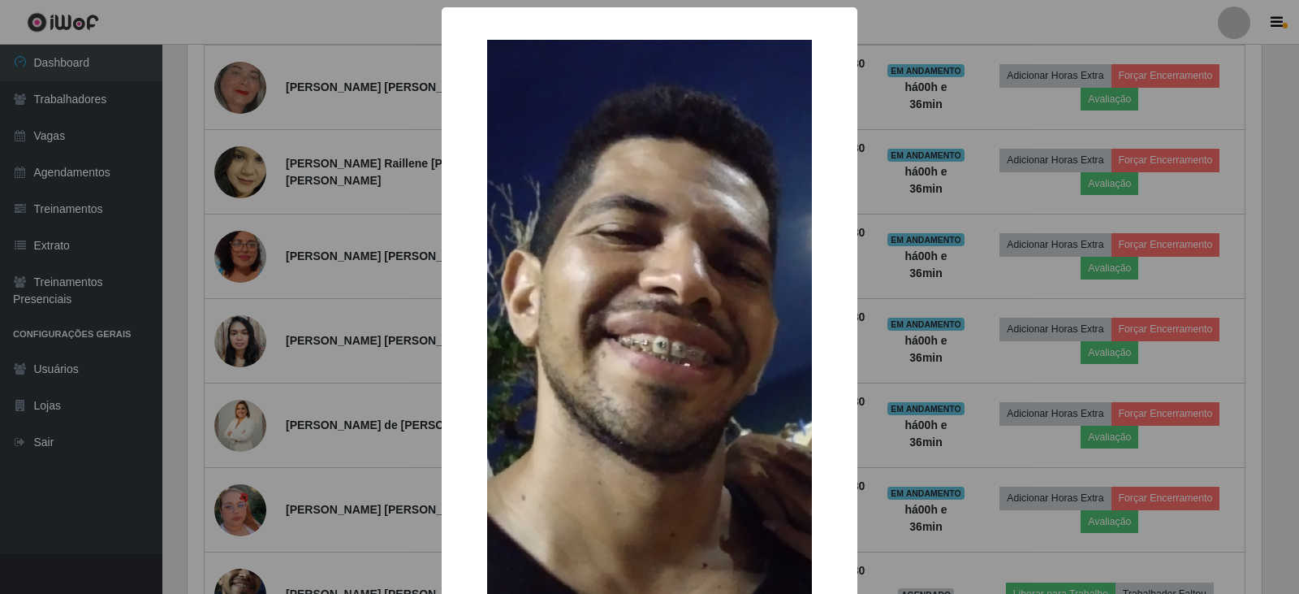
click at [956, 27] on div "× OK Cancel" at bounding box center [649, 297] width 1299 height 594
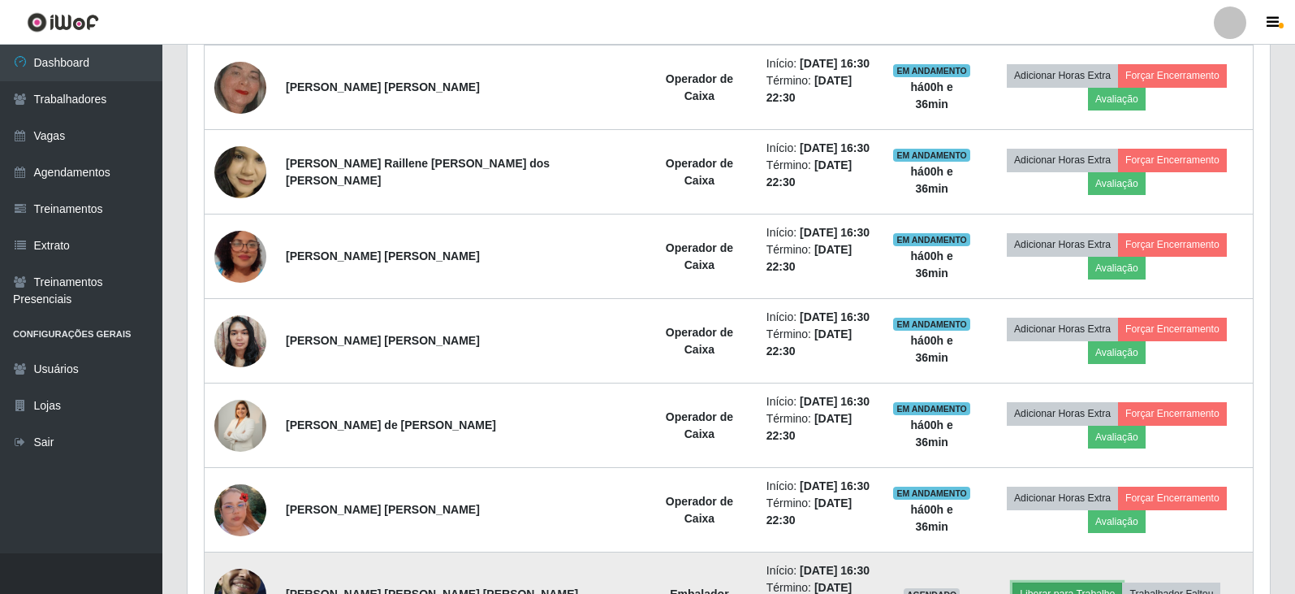
click at [1026, 582] on button "Liberar para Trabalho" at bounding box center [1068, 593] width 110 height 23
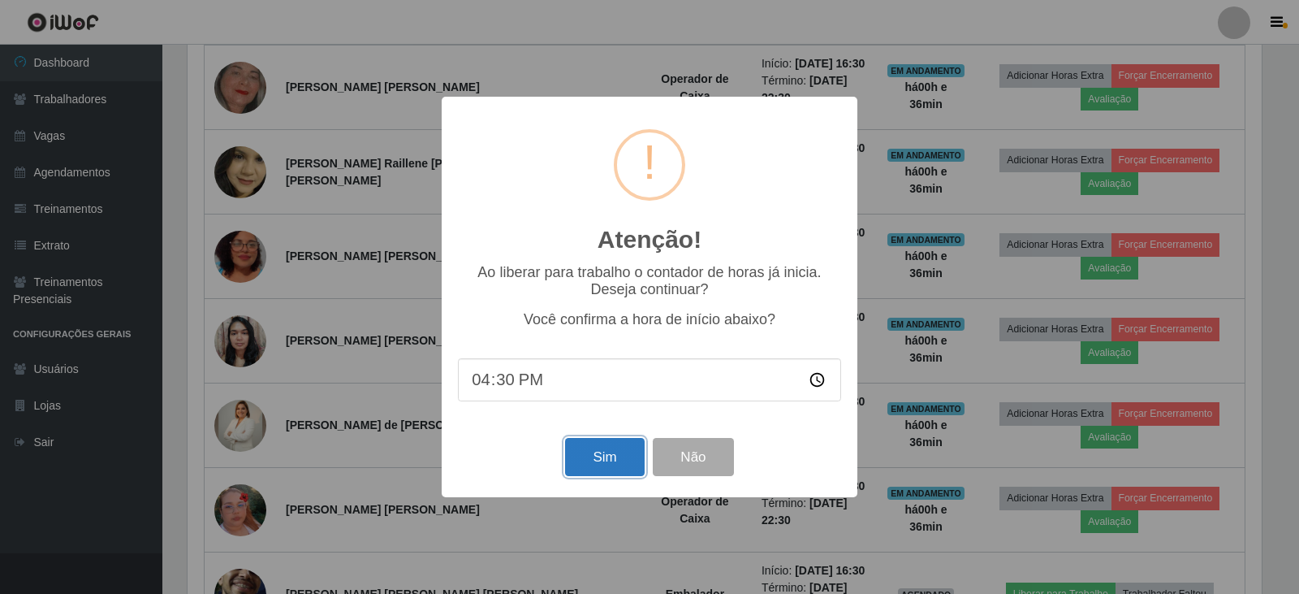
click at [599, 471] on button "Sim" at bounding box center [604, 457] width 79 height 38
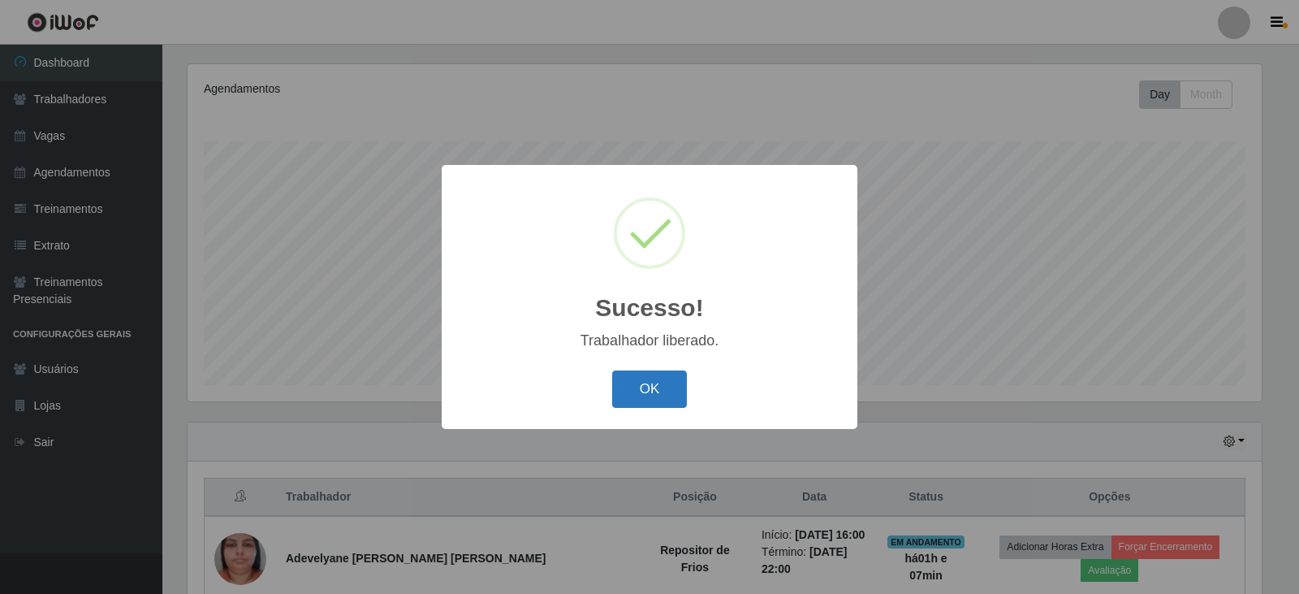
click at [656, 389] on button "OK" at bounding box center [650, 389] width 76 height 38
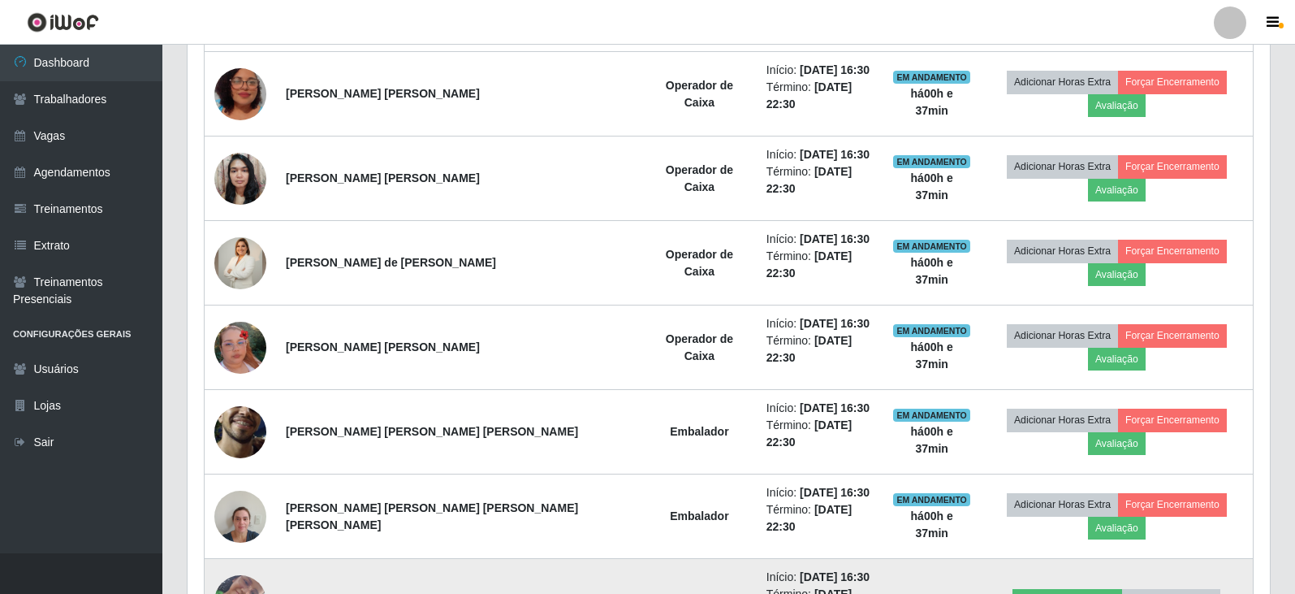
click at [261, 555] on img at bounding box center [240, 601] width 52 height 93
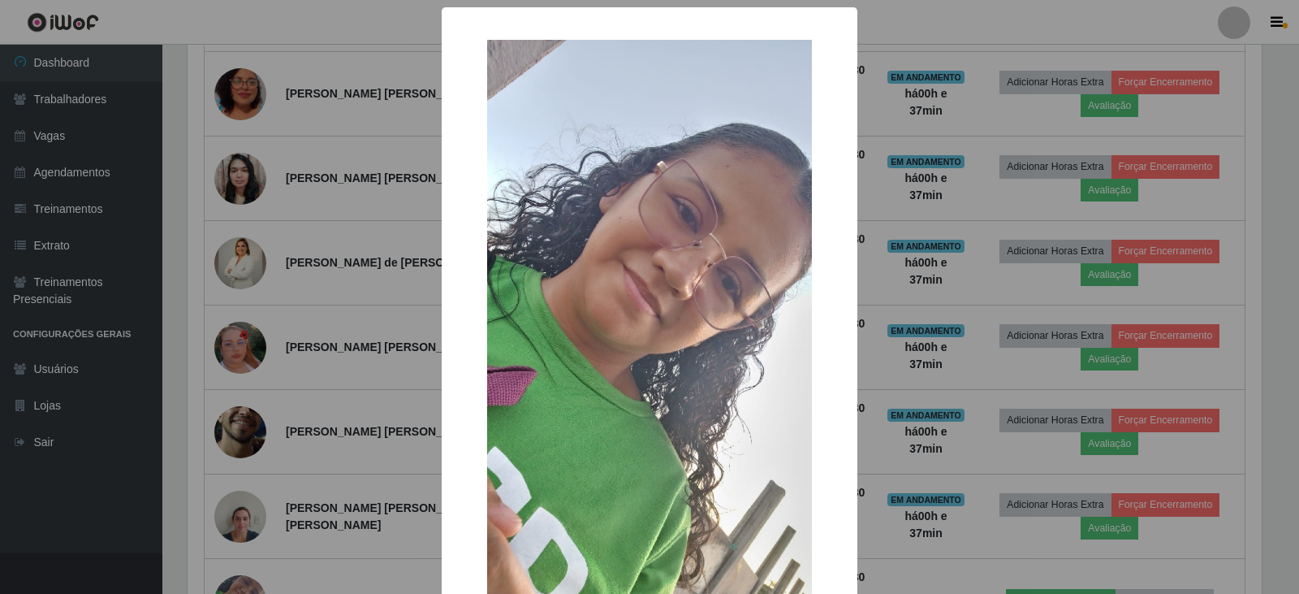
click at [916, 433] on div "× OK Cancel" at bounding box center [649, 297] width 1299 height 594
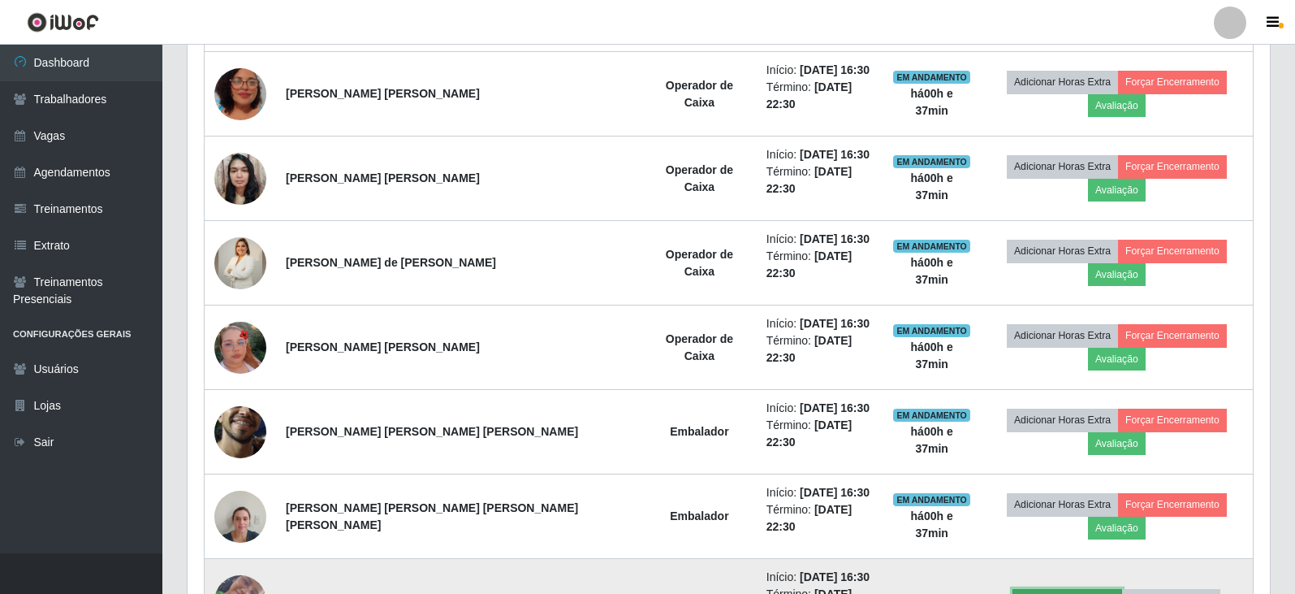
click at [1074, 589] on button "Liberar para Trabalho" at bounding box center [1068, 600] width 110 height 23
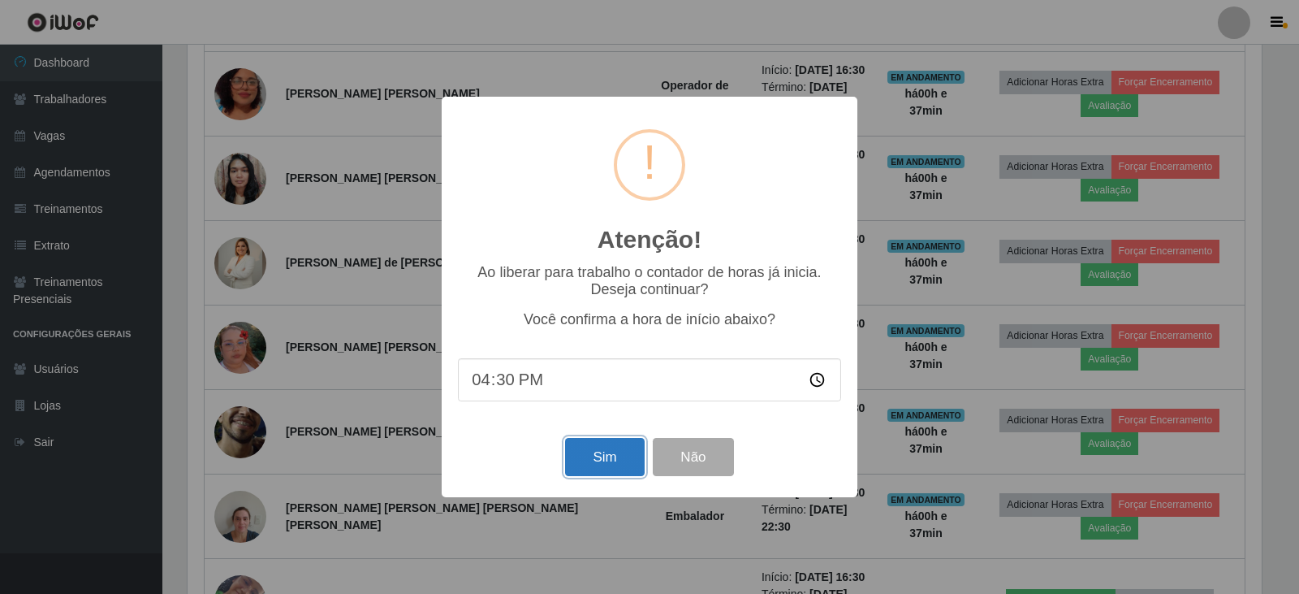
click at [607, 454] on button "Sim" at bounding box center [604, 457] width 79 height 38
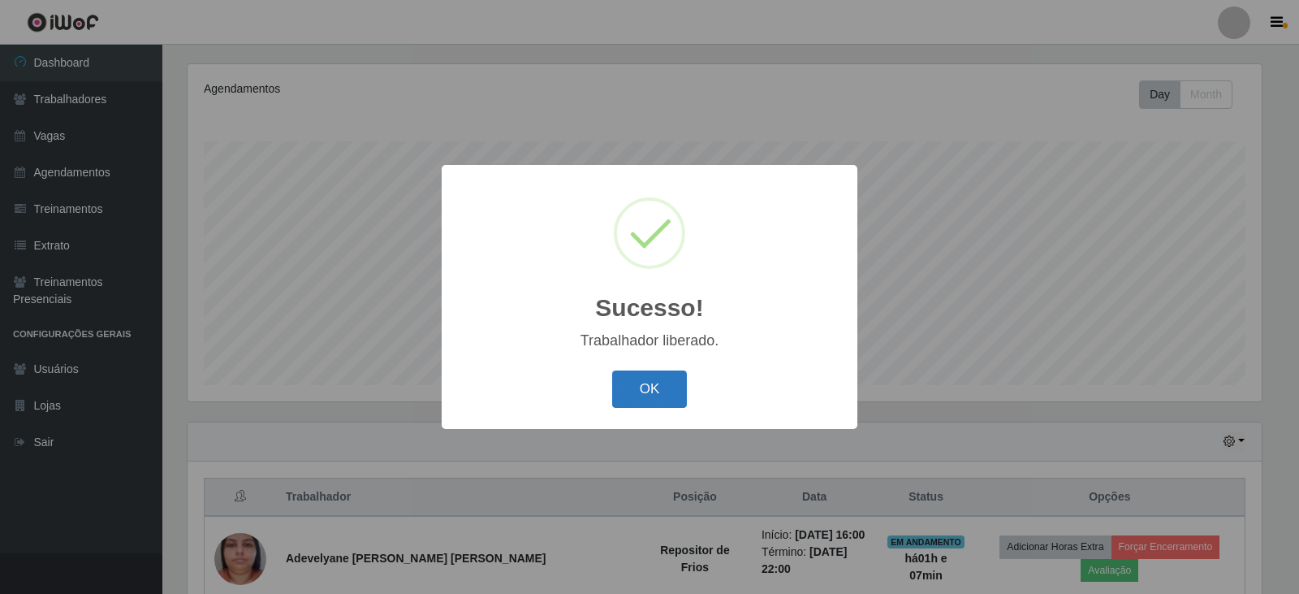
click at [659, 387] on button "OK" at bounding box center [650, 389] width 76 height 38
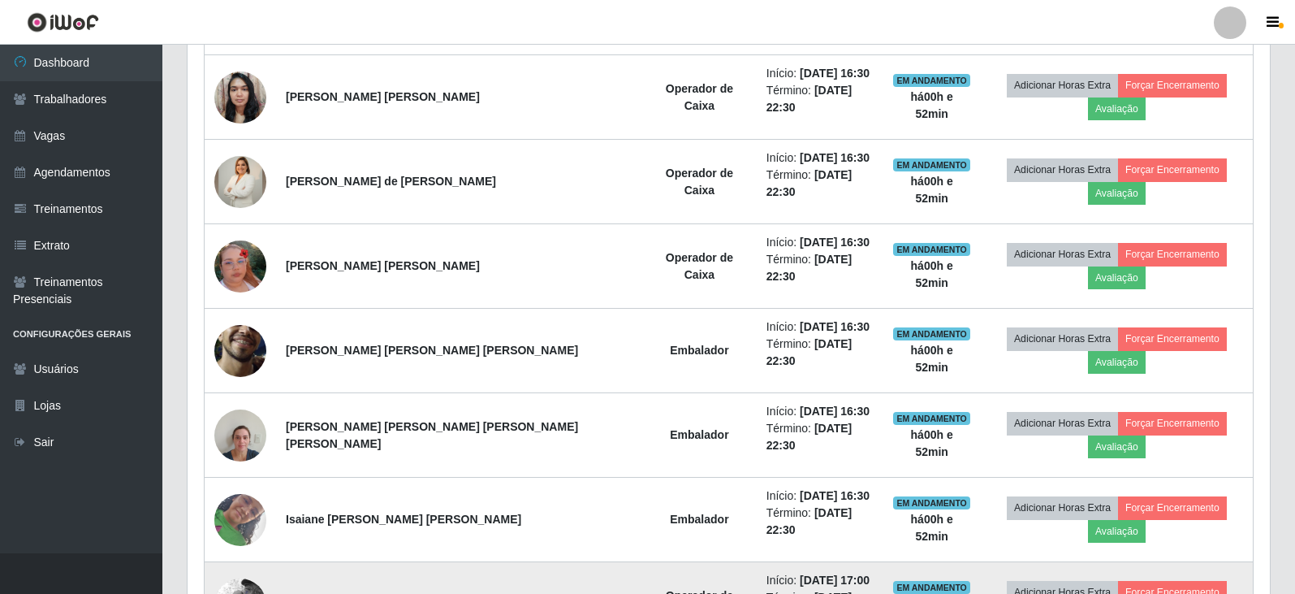
scroll to position [1352, 0]
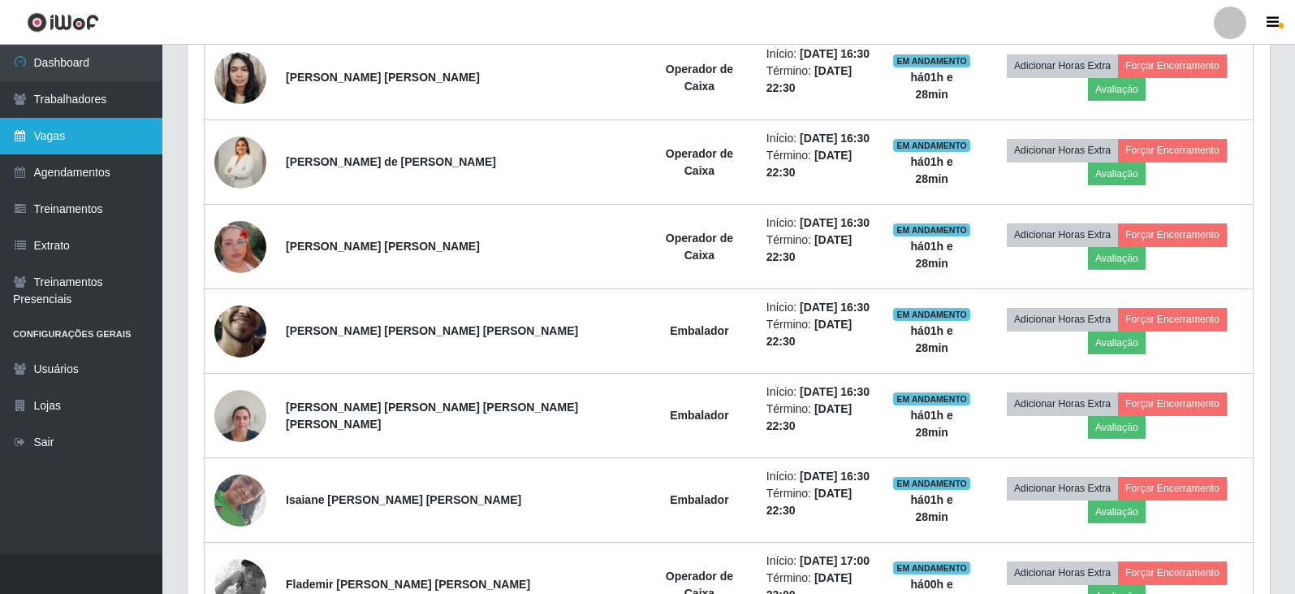
click at [63, 129] on link "Vagas" at bounding box center [81, 136] width 162 height 37
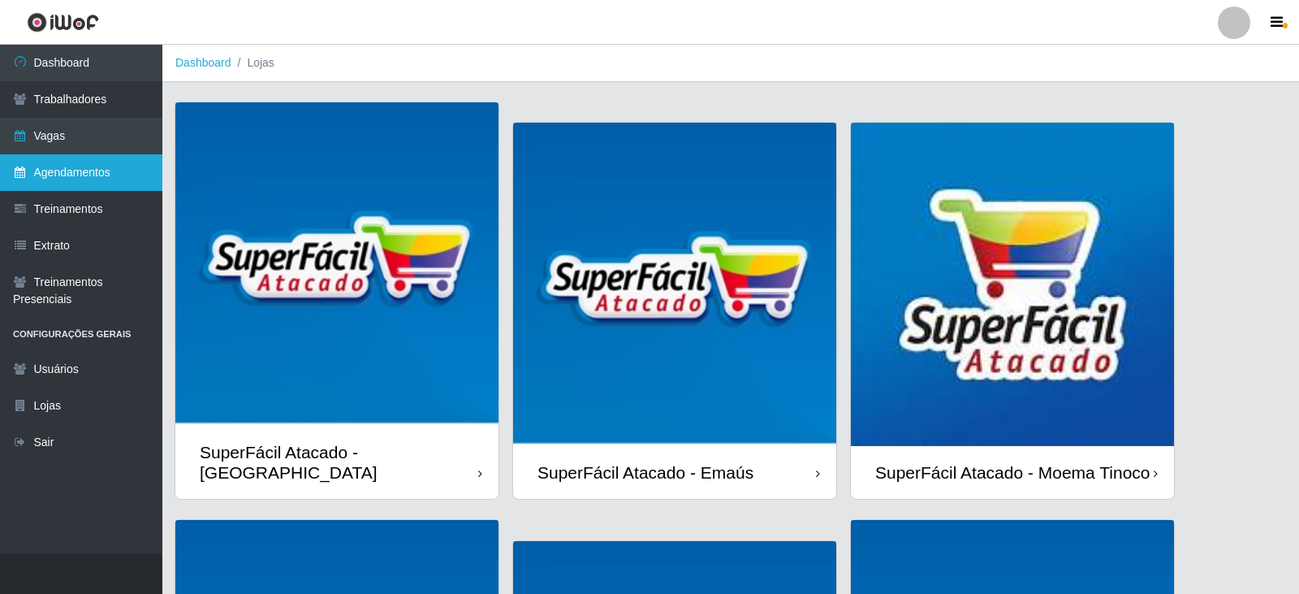
click at [64, 171] on link "Agendamentos" at bounding box center [81, 172] width 162 height 37
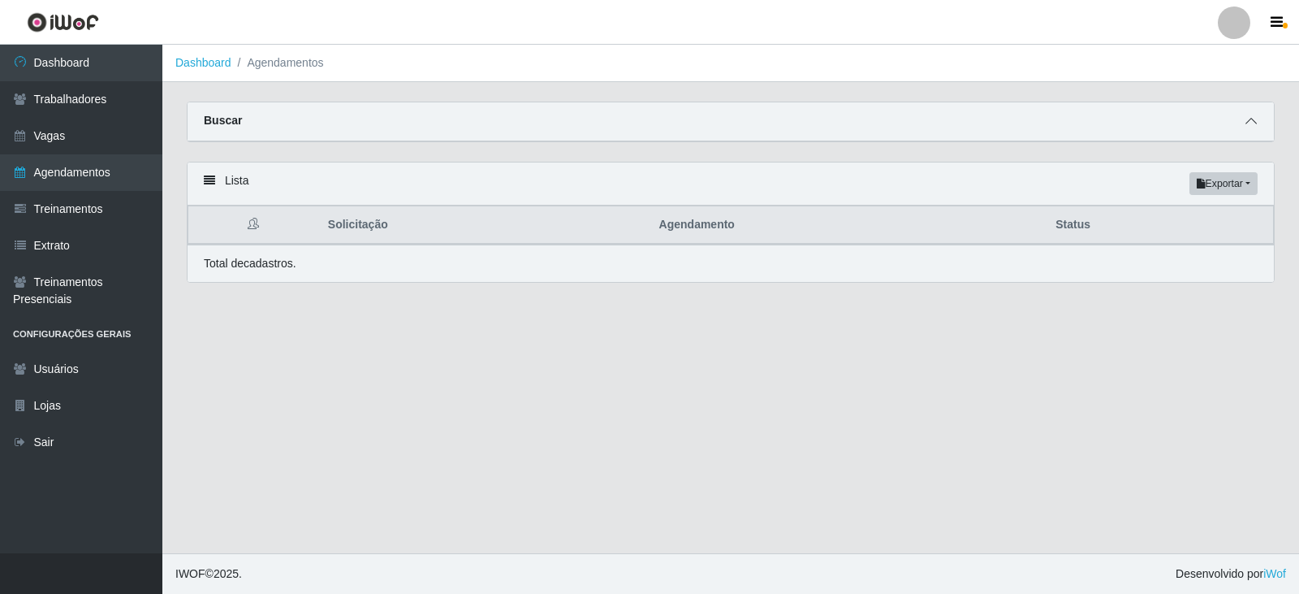
click at [1251, 124] on icon at bounding box center [1251, 120] width 11 height 11
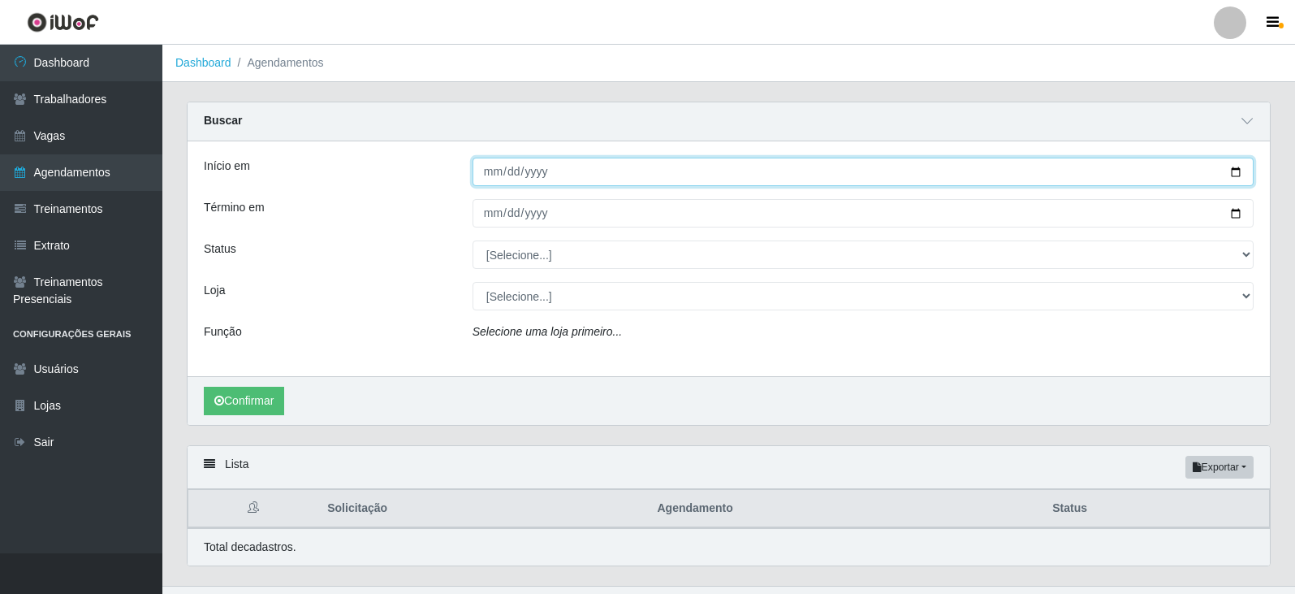
click at [1238, 171] on input "Início em" at bounding box center [863, 172] width 781 height 28
type input "[DATE]"
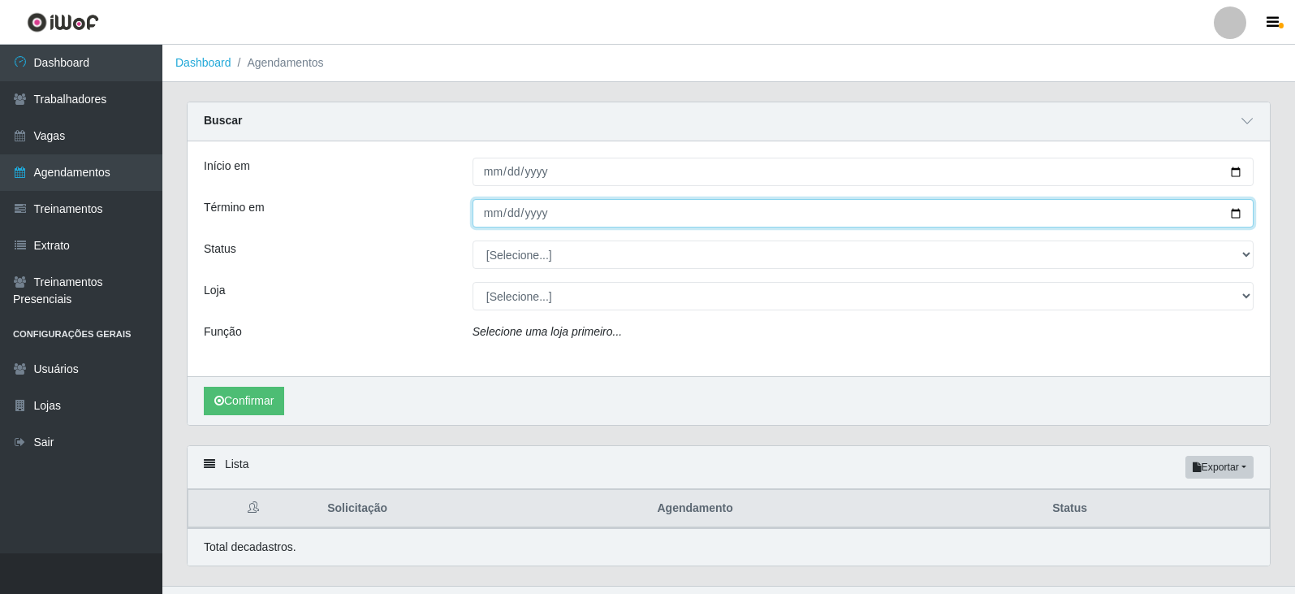
click at [1238, 211] on input "Término em" at bounding box center [863, 213] width 781 height 28
type input "[DATE]"
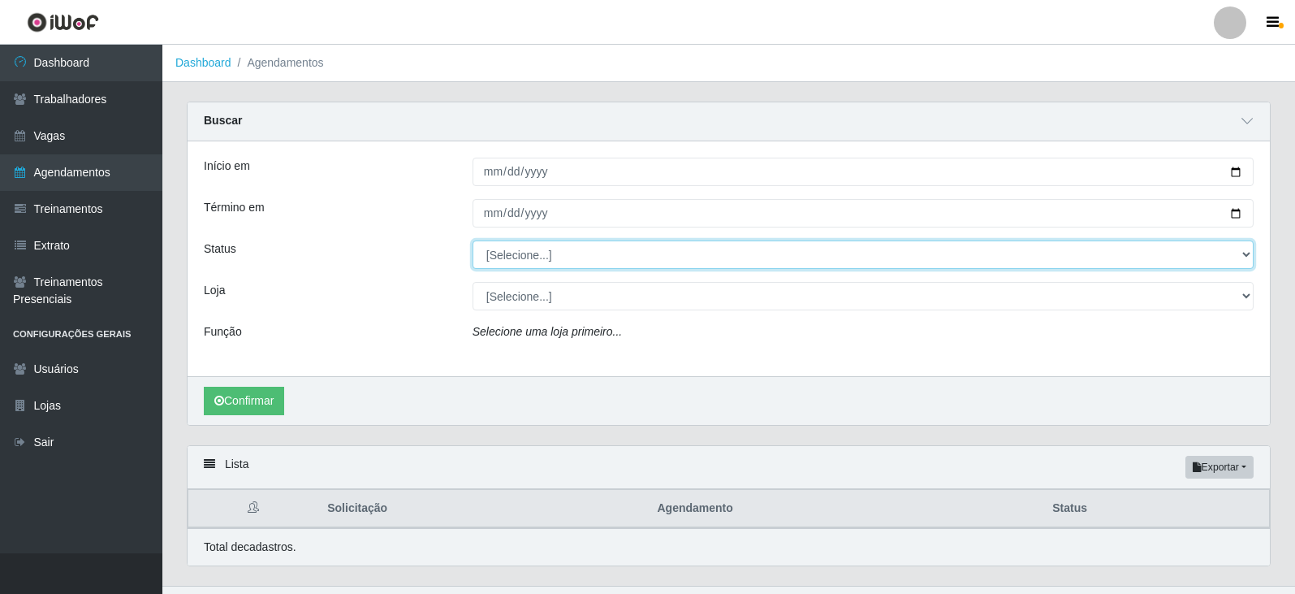
click at [1247, 254] on select "[Selecione...] AGENDADO AGUARDANDO LIBERAR EM ANDAMENTO EM REVISÃO FINALIZADO C…" at bounding box center [863, 254] width 781 height 28
select select "AGENDADO"
click at [473, 241] on select "[Selecione...] AGENDADO AGUARDANDO LIBERAR EM ANDAMENTO EM REVISÃO FINALIZADO C…" at bounding box center [863, 254] width 781 height 28
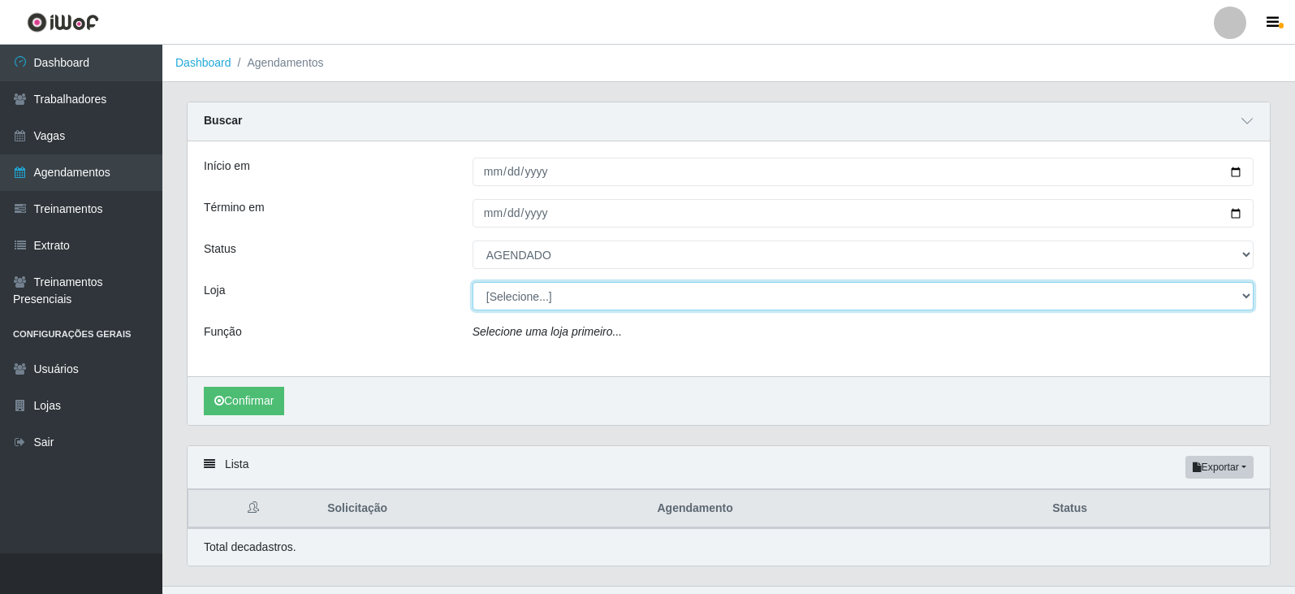
click at [1245, 294] on select "[Selecione...] SuperFácil Atacado - Alto de São Manoel SuperFácil Atacado - Ema…" at bounding box center [863, 296] width 781 height 28
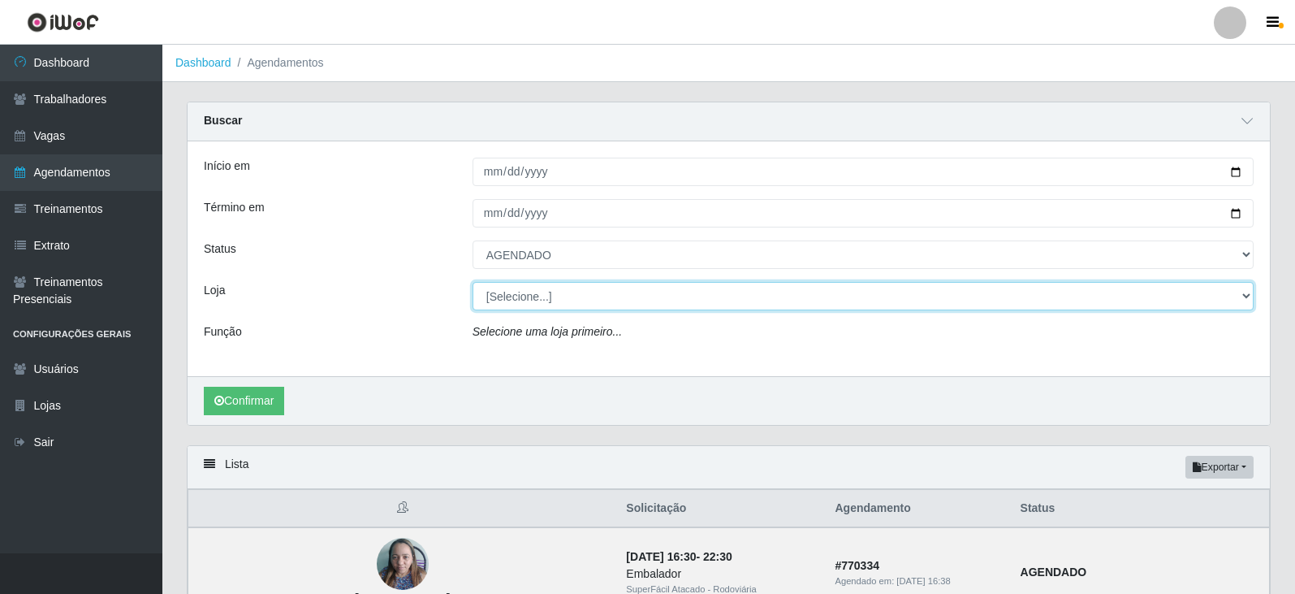
select select "540"
click at [473, 283] on select "[Selecione...] SuperFácil Atacado - Alto de São Manoel SuperFácil Atacado - Ema…" at bounding box center [863, 296] width 781 height 28
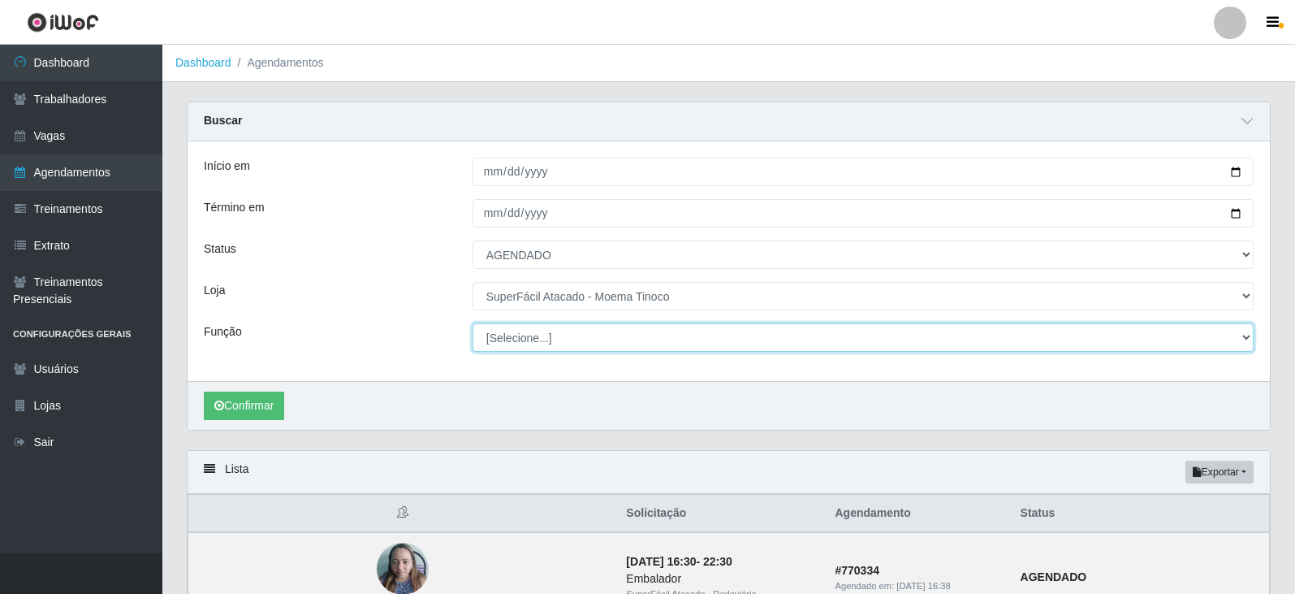
click at [1246, 335] on select "[Selecione...] Embalador Embalador + Embalador ++ Operador de Caixa Operador de…" at bounding box center [863, 337] width 781 height 28
select select "22"
click at [473, 324] on select "[Selecione...] Embalador Embalador + Embalador ++ Operador de Caixa Operador de…" at bounding box center [863, 337] width 781 height 28
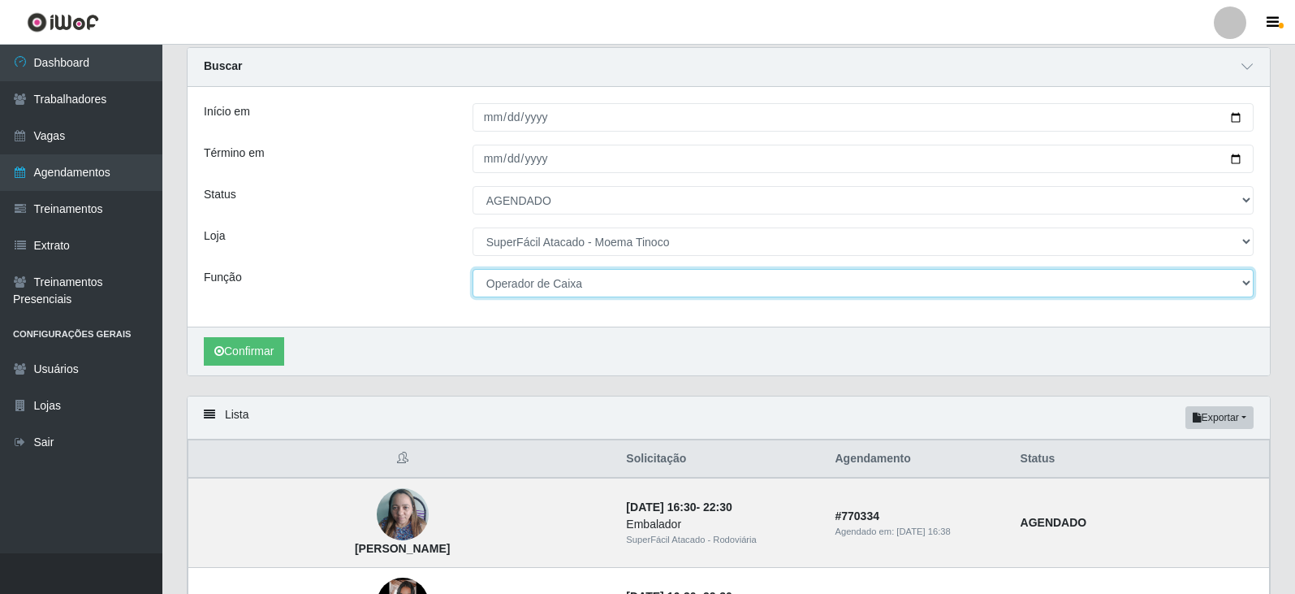
scroll to position [81, 0]
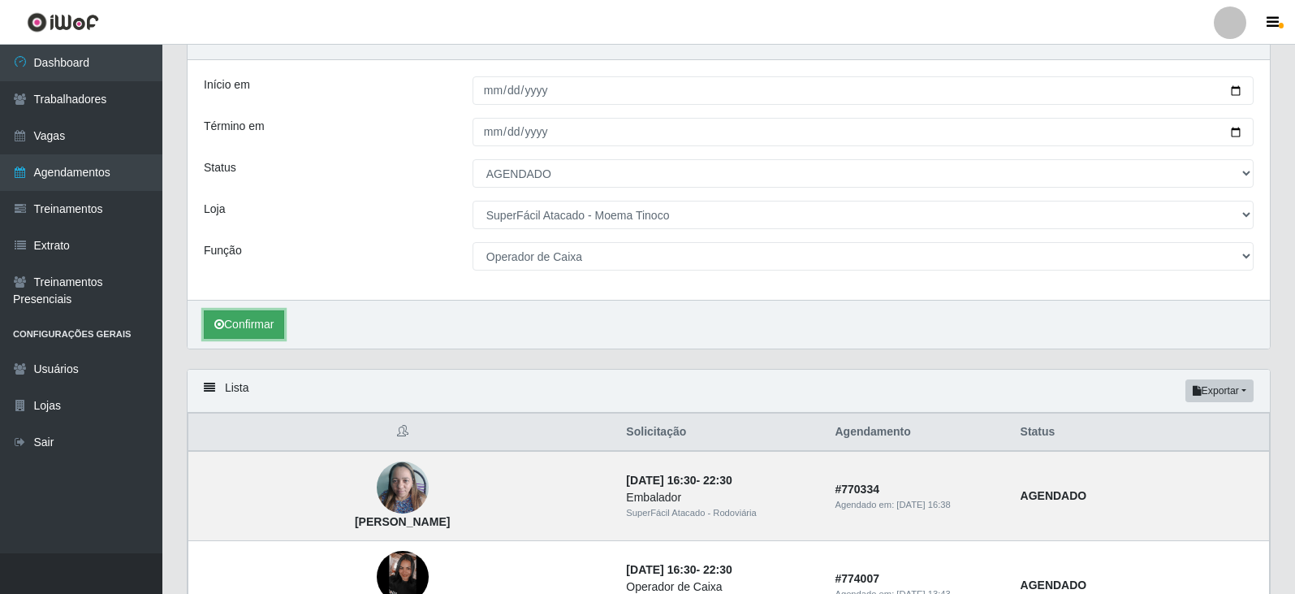
click at [251, 330] on button "Confirmar" at bounding box center [244, 324] width 80 height 28
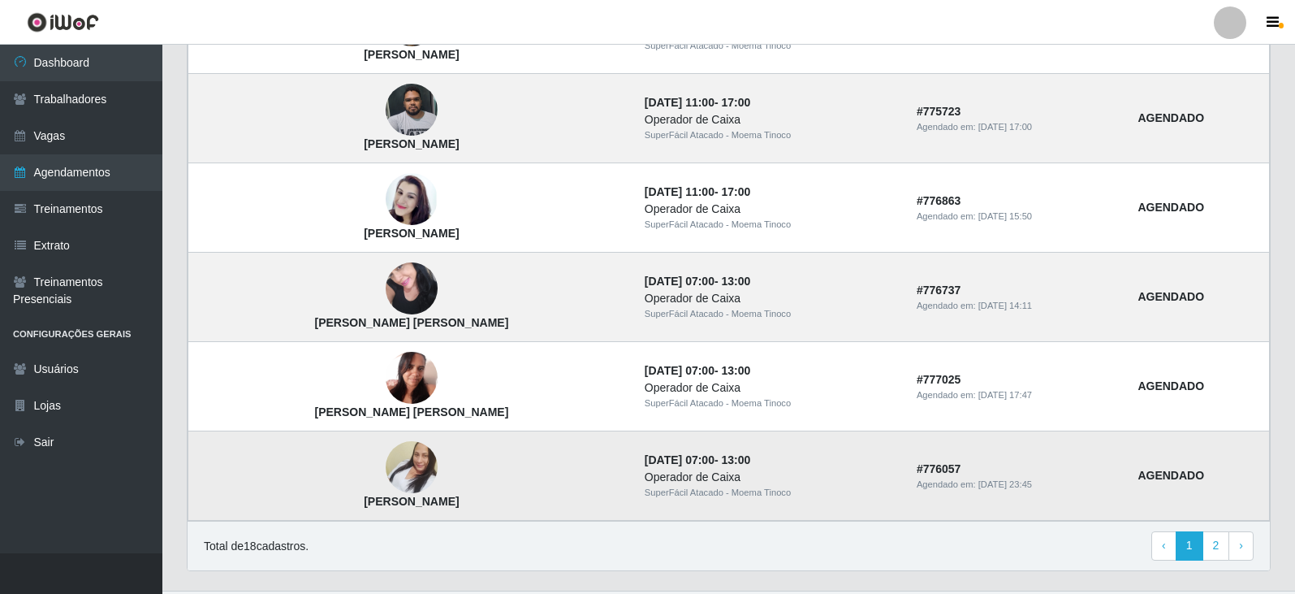
scroll to position [1381, 0]
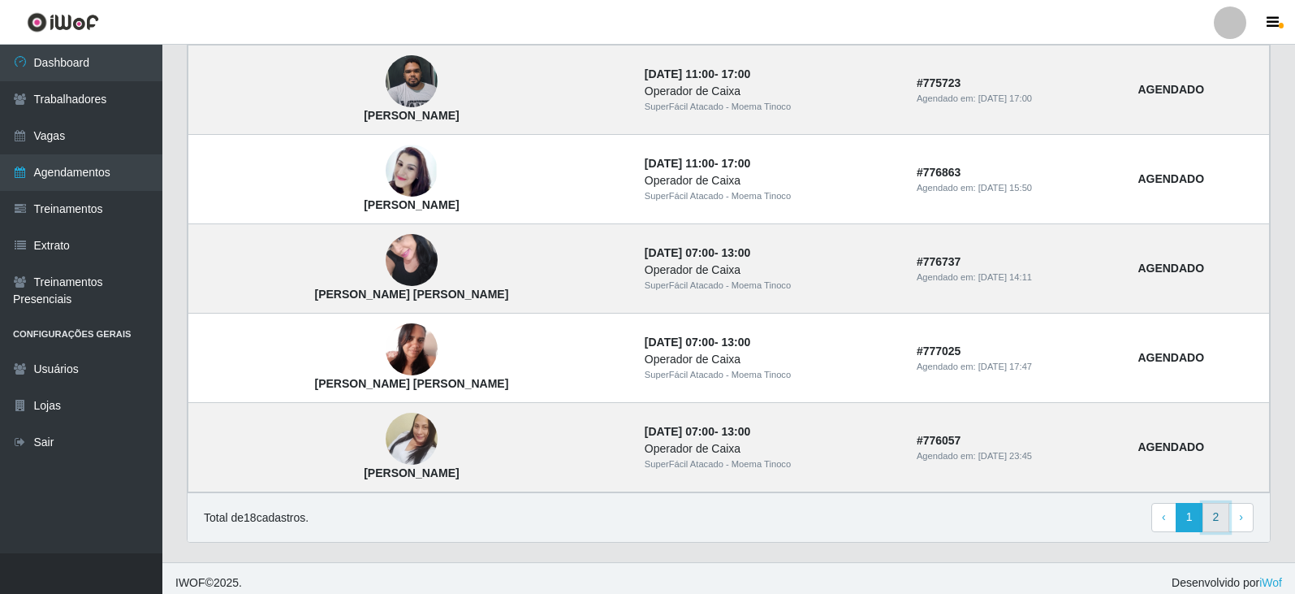
click at [1216, 518] on link "2" at bounding box center [1217, 517] width 28 height 29
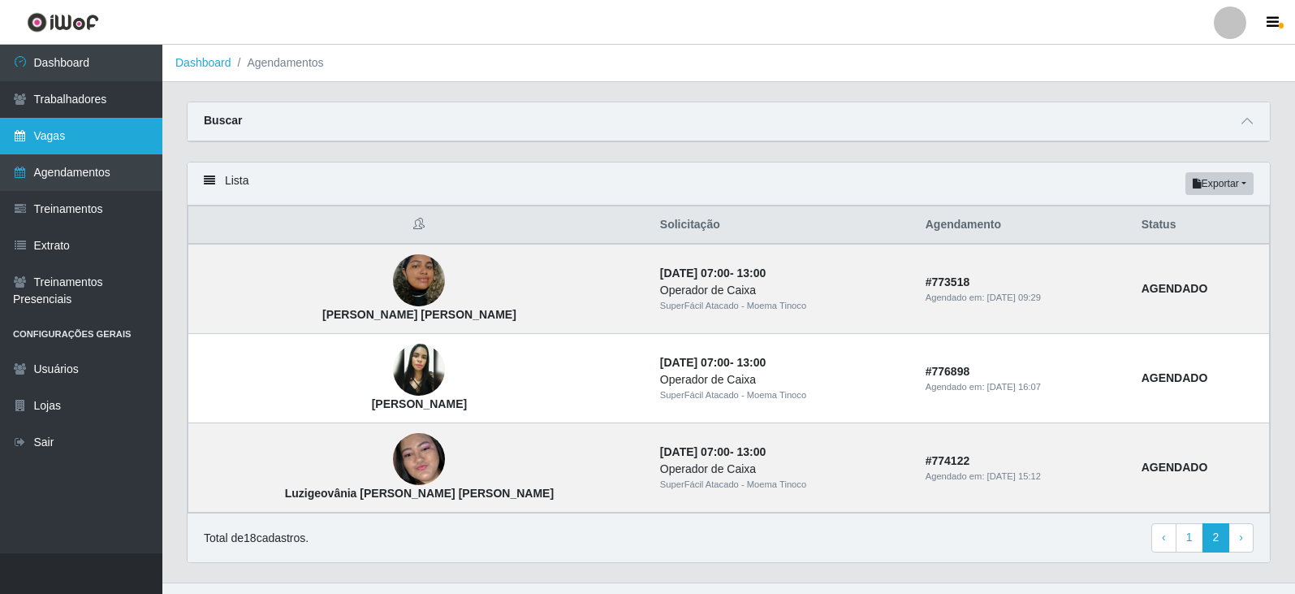
click at [58, 145] on link "Vagas" at bounding box center [81, 136] width 162 height 37
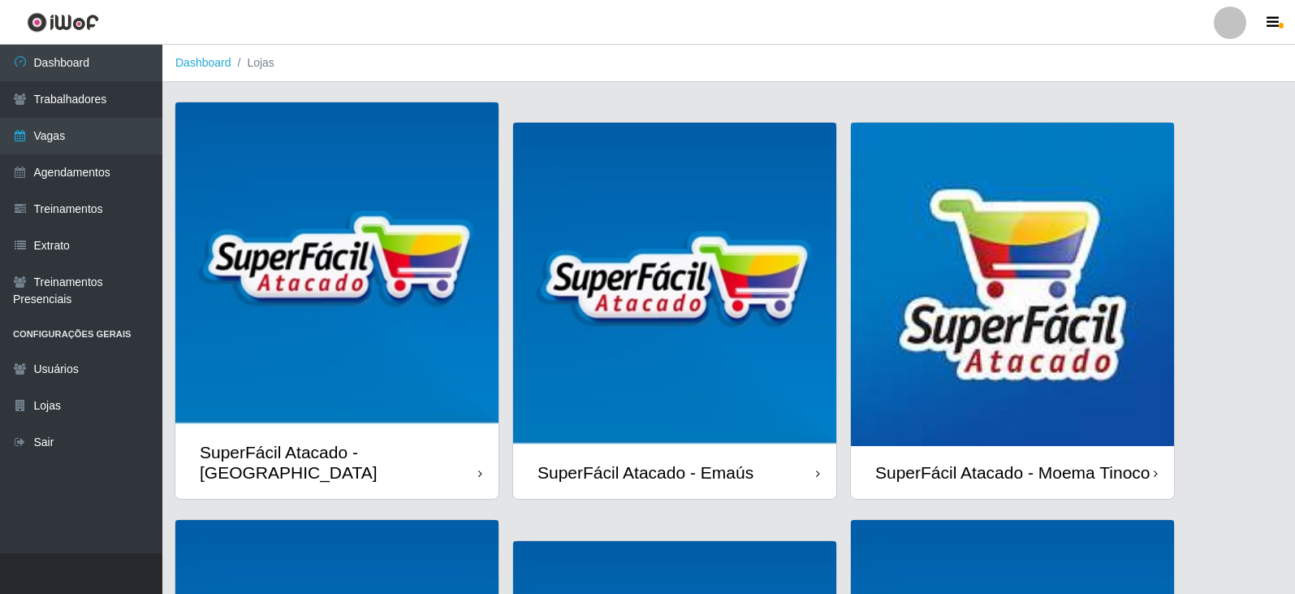
scroll to position [81, 0]
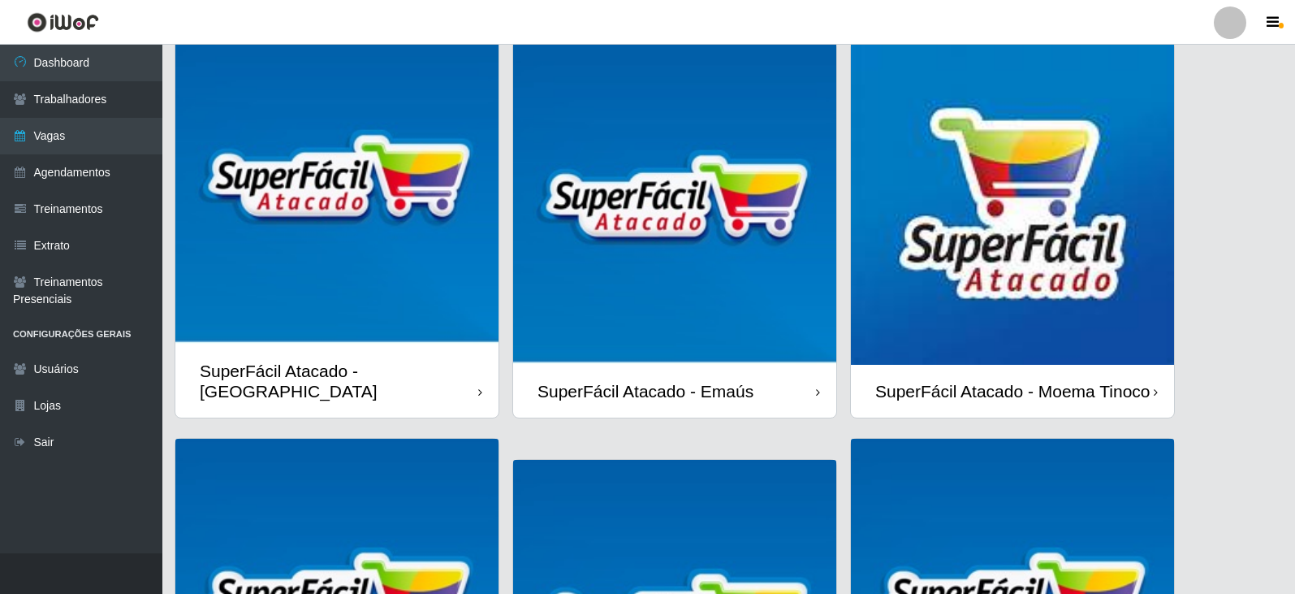
click at [1031, 381] on div "SuperFácil Atacado - Moema Tinoco" at bounding box center [1012, 391] width 275 height 20
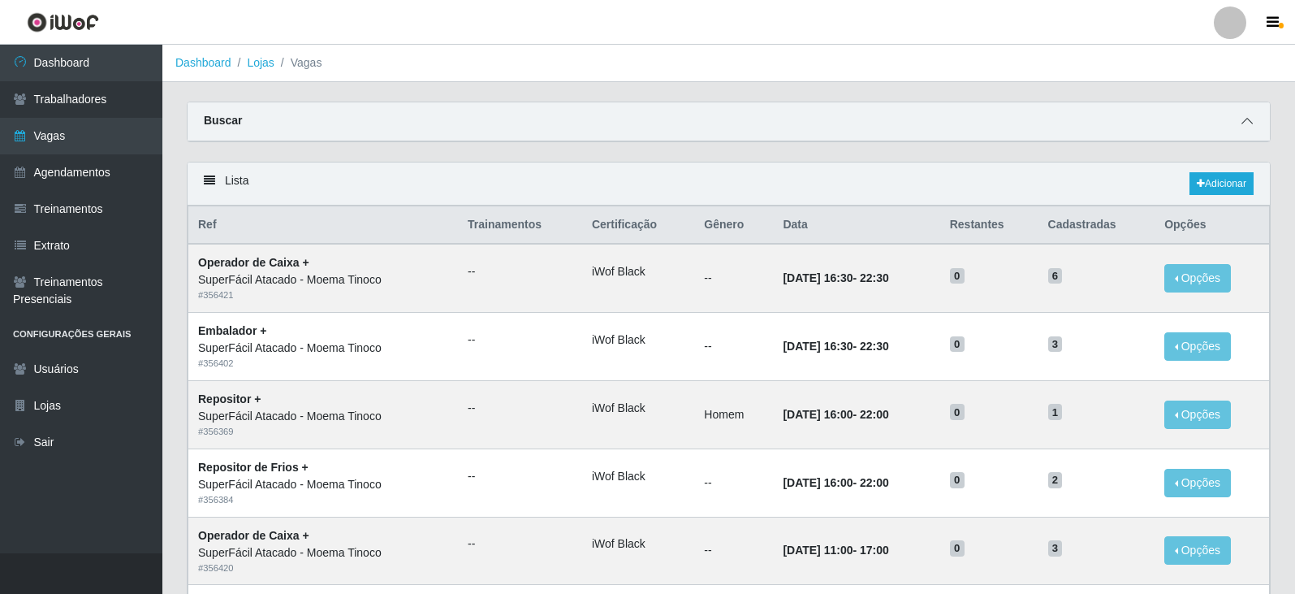
click at [1251, 120] on icon at bounding box center [1247, 120] width 11 height 11
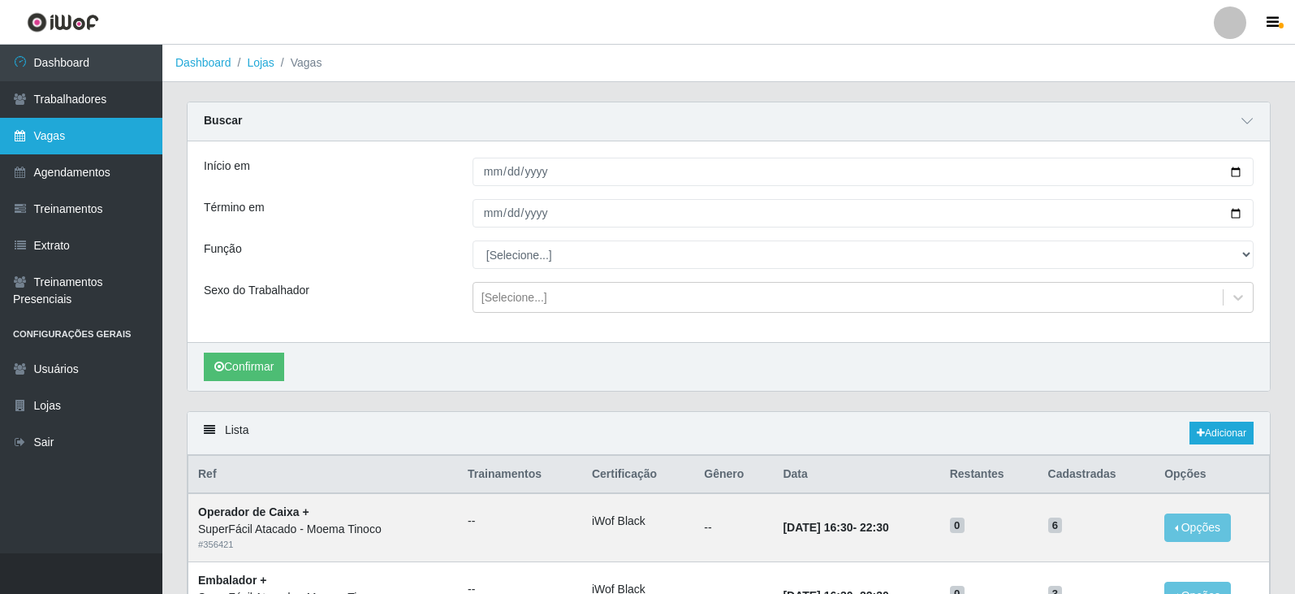
click at [96, 140] on link "Vagas" at bounding box center [81, 136] width 162 height 37
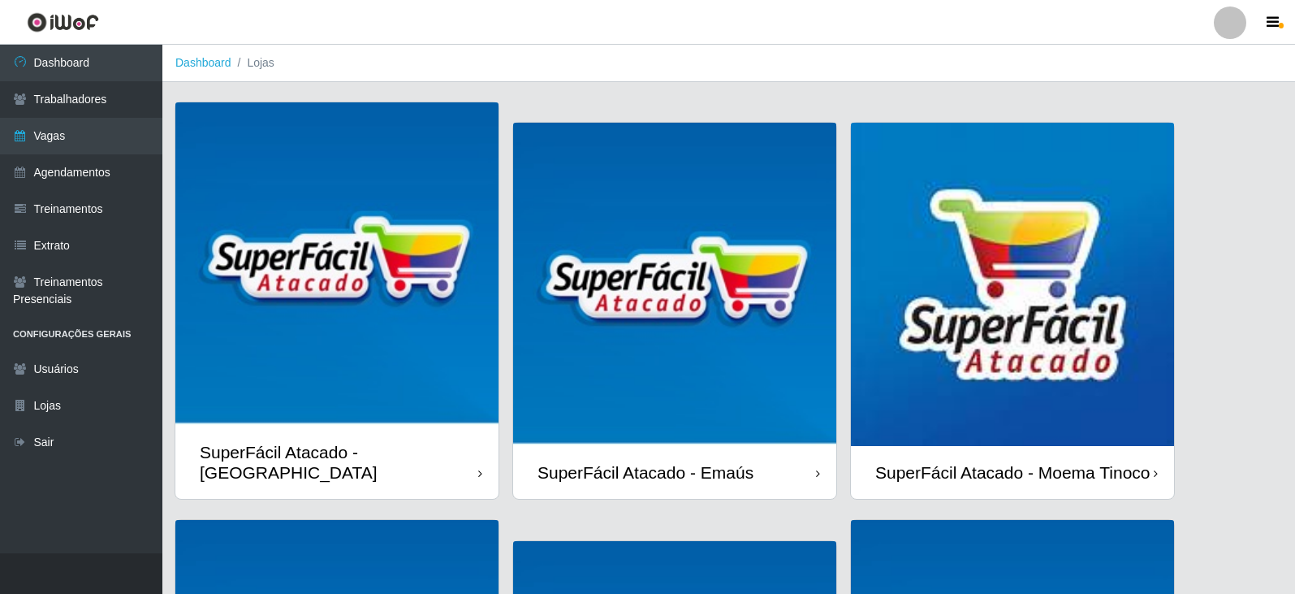
click at [1027, 469] on div "SuperFácil Atacado - Moema Tinoco" at bounding box center [1012, 472] width 275 height 20
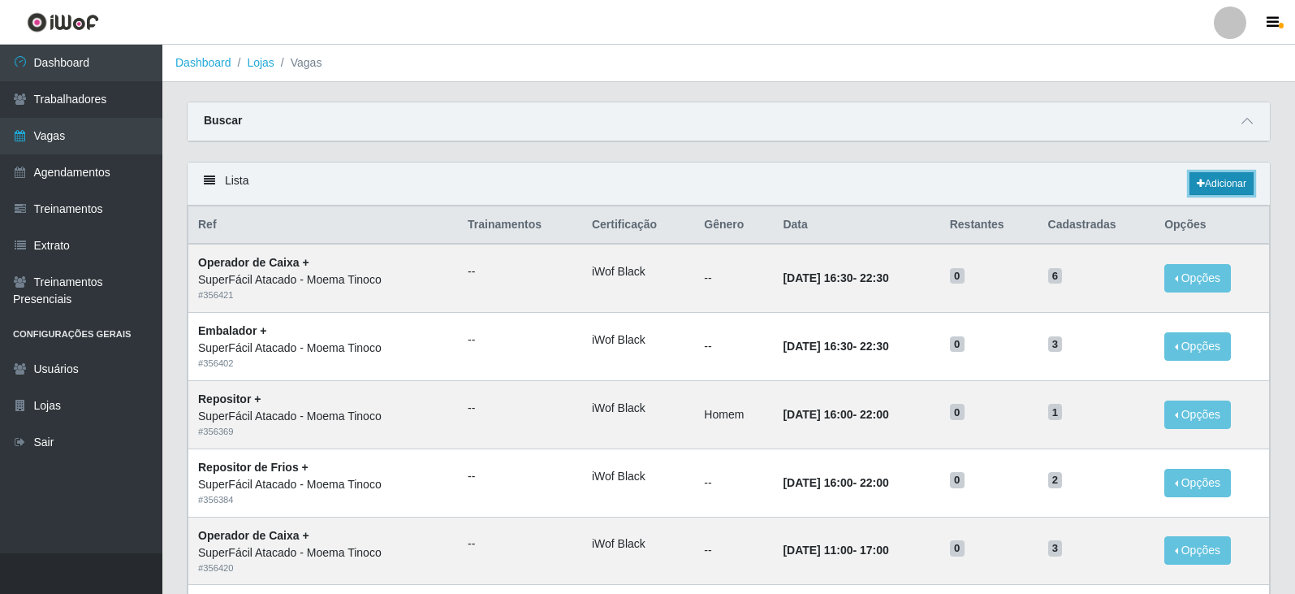
click at [1221, 188] on link "Adicionar" at bounding box center [1222, 183] width 64 height 23
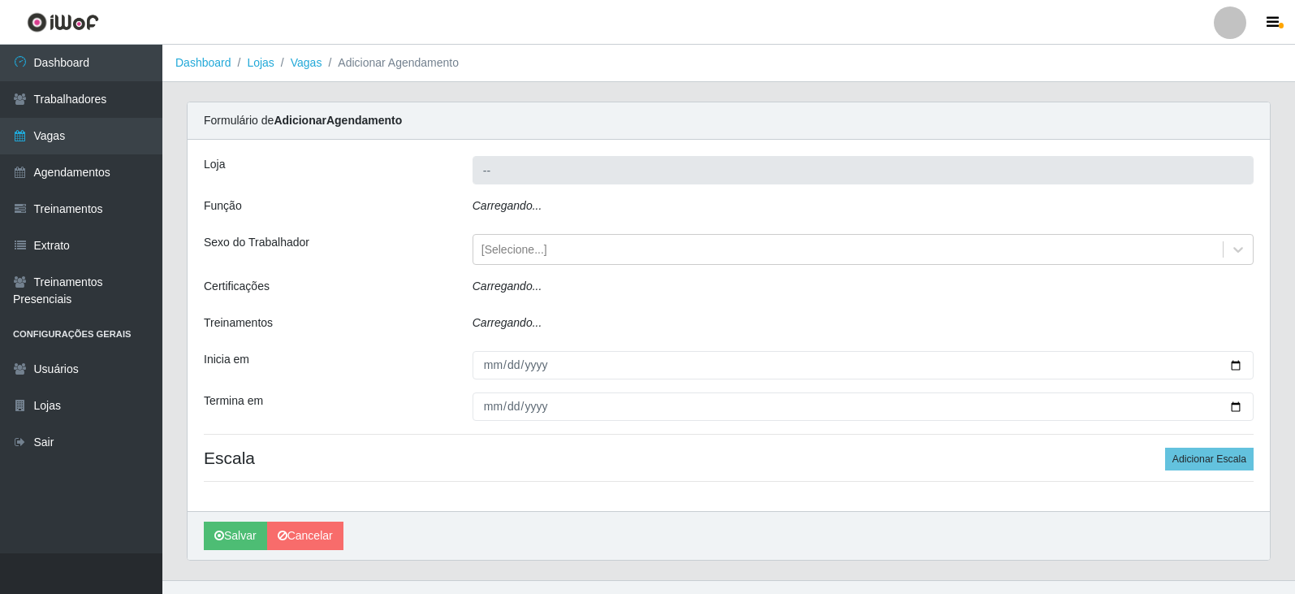
type input "SuperFácil Atacado - Moema Tinoco"
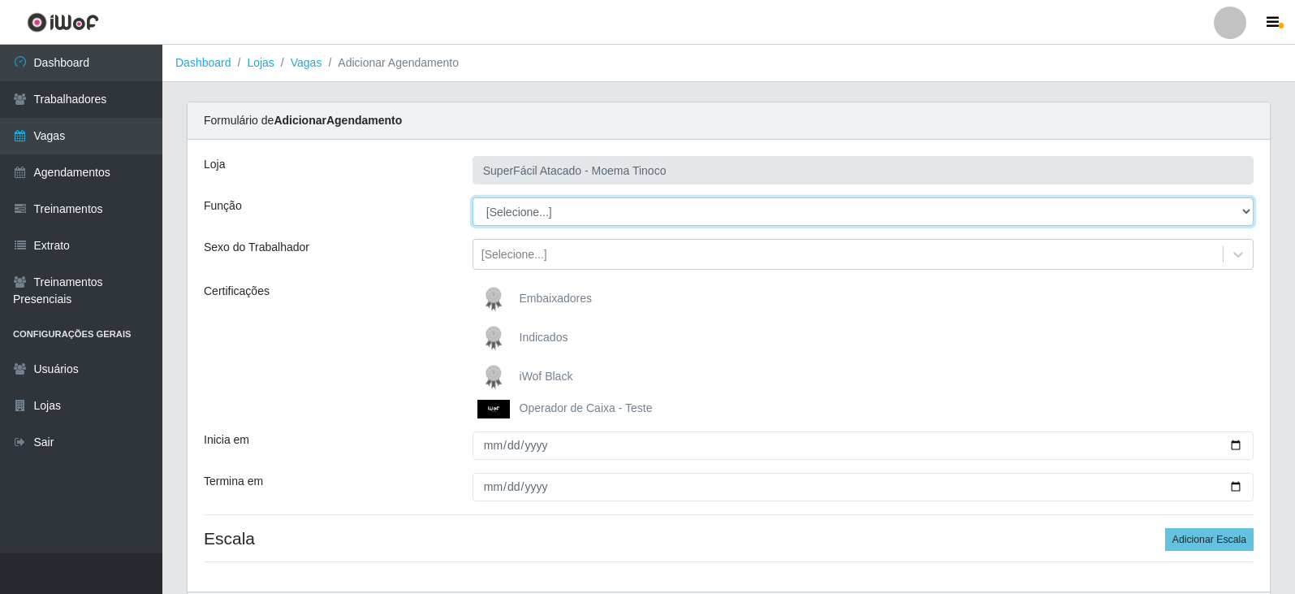
click at [1245, 209] on select "[Selecione...] Embalador Embalador + Embalador ++ Operador de Caixa Operador de…" at bounding box center [863, 211] width 781 height 28
select select "22"
click at [473, 197] on select "[Selecione...] Embalador Embalador + Embalador ++ Operador de Caixa Operador de…" at bounding box center [863, 211] width 781 height 28
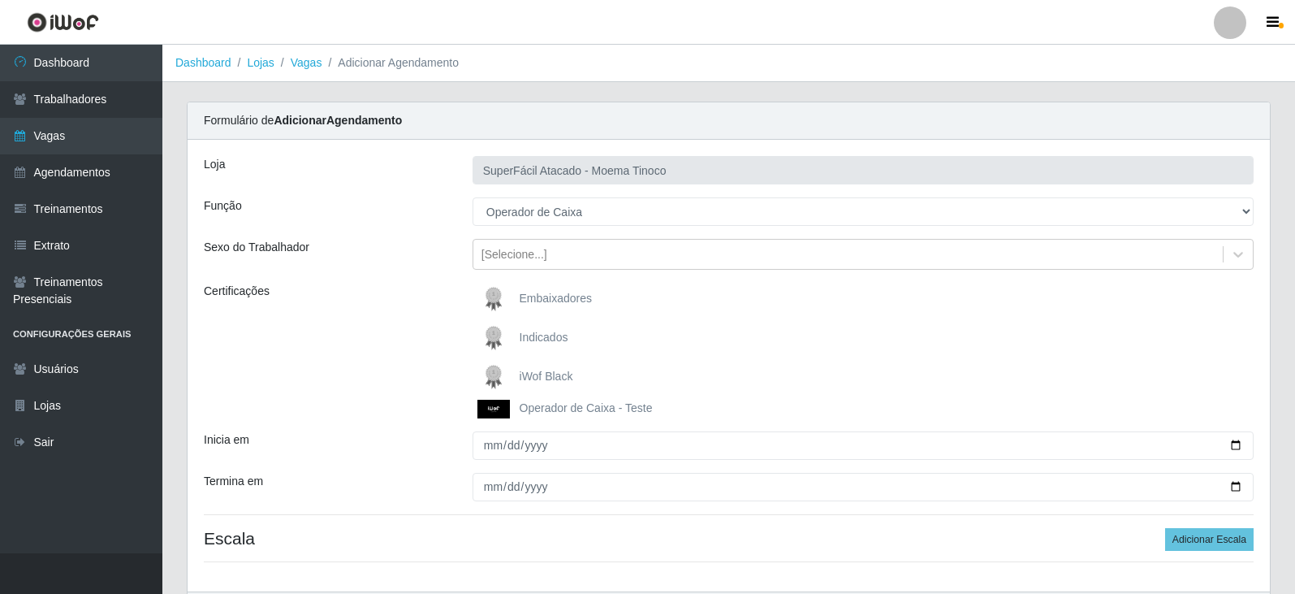
click at [551, 371] on span "iWof Black" at bounding box center [547, 376] width 54 height 13
click at [0, 0] on input "iWof Black" at bounding box center [0, 0] width 0 height 0
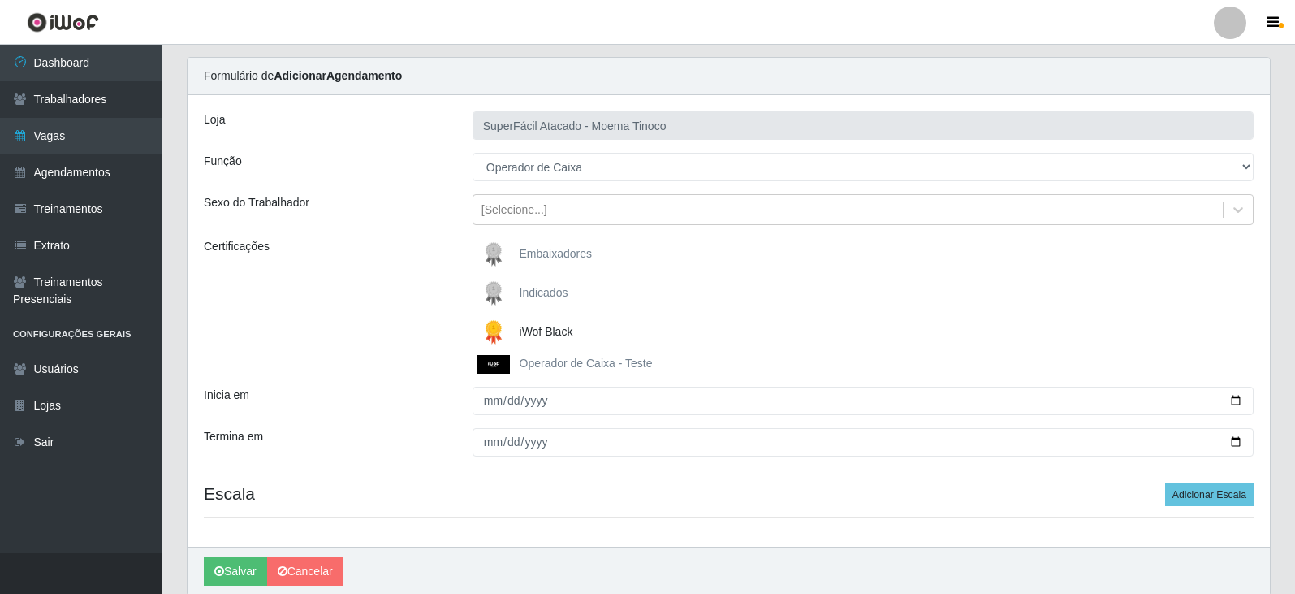
scroll to position [81, 0]
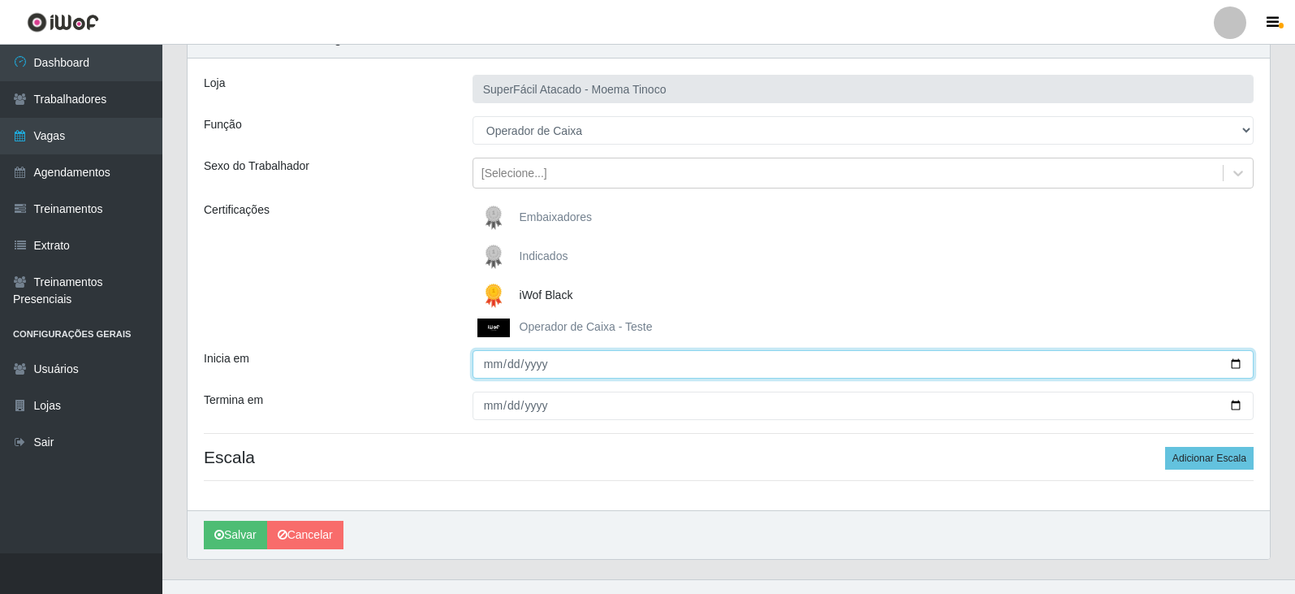
click at [1238, 365] on input "Inicia em" at bounding box center [863, 364] width 781 height 28
type input "[DATE]"
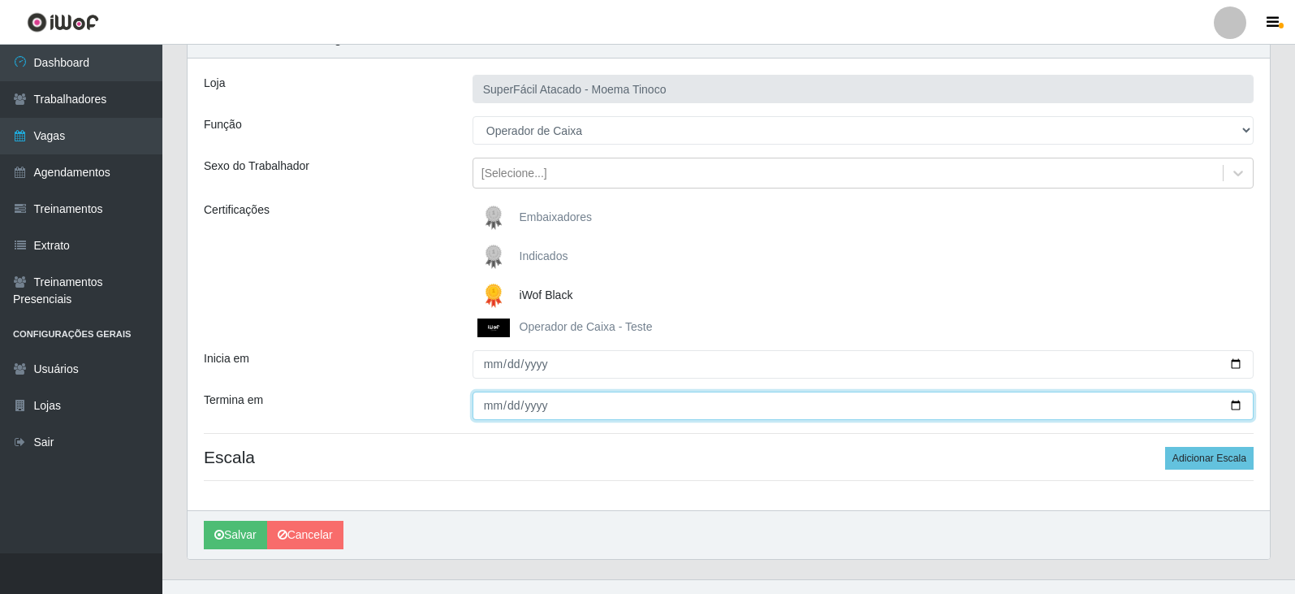
click at [1234, 406] on input "Termina em" at bounding box center [863, 405] width 781 height 28
type input "[DATE]"
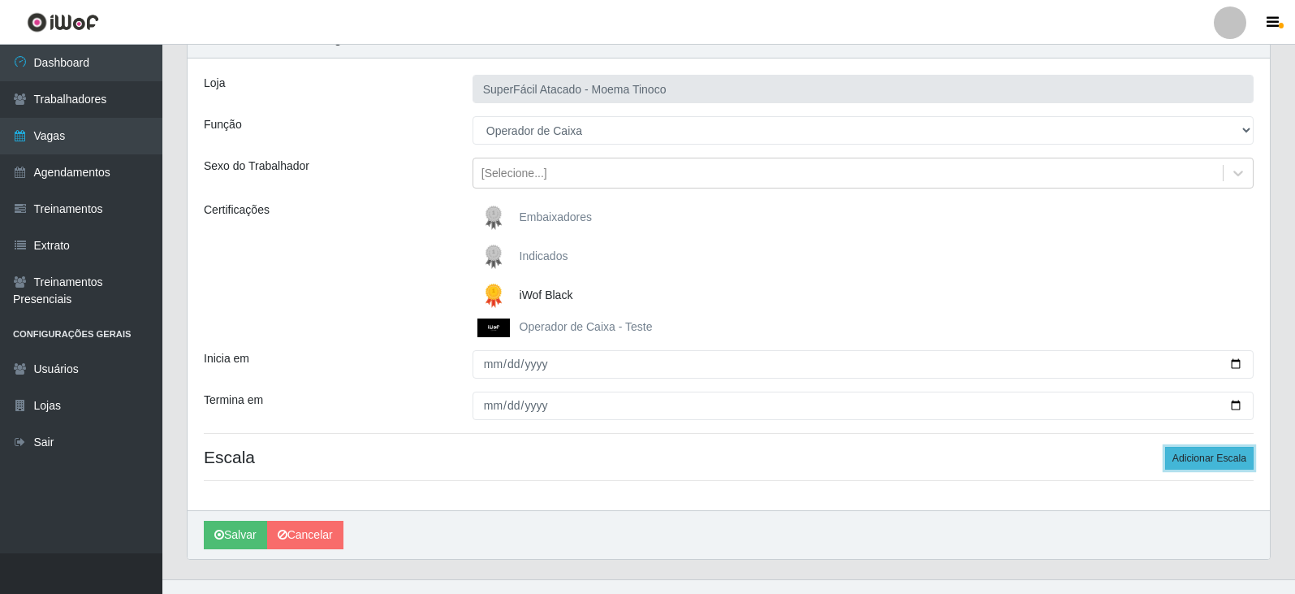
click at [1186, 458] on button "Adicionar Escala" at bounding box center [1209, 458] width 89 height 23
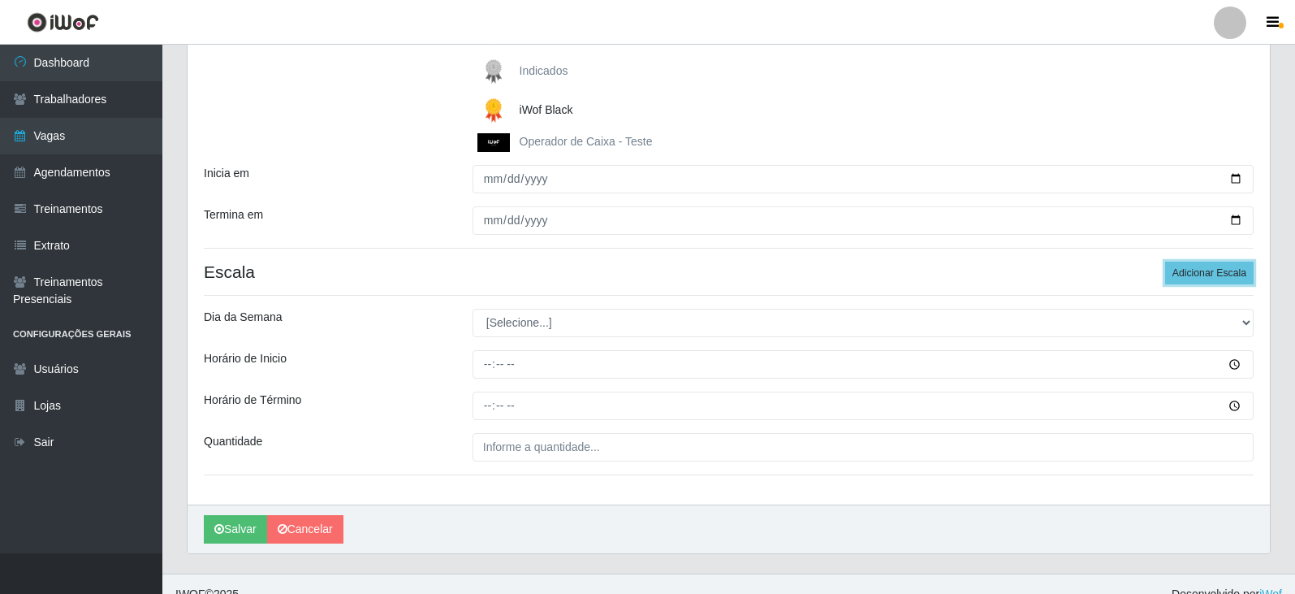
scroll to position [287, 0]
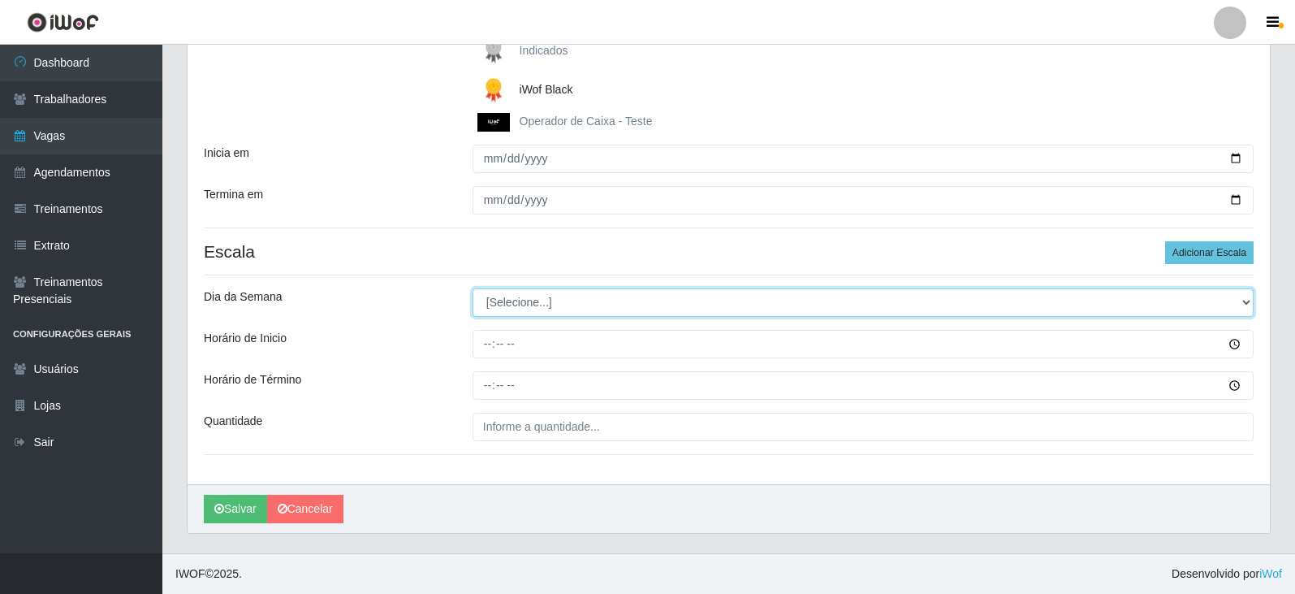
click at [1246, 303] on select "[Selecione...] Segunda Terça Quarta Quinta Sexta Sábado Domingo" at bounding box center [863, 302] width 781 height 28
select select "5"
click at [473, 288] on select "[Selecione...] Segunda Terça Quarta Quinta Sexta Sábado Domingo" at bounding box center [863, 302] width 781 height 28
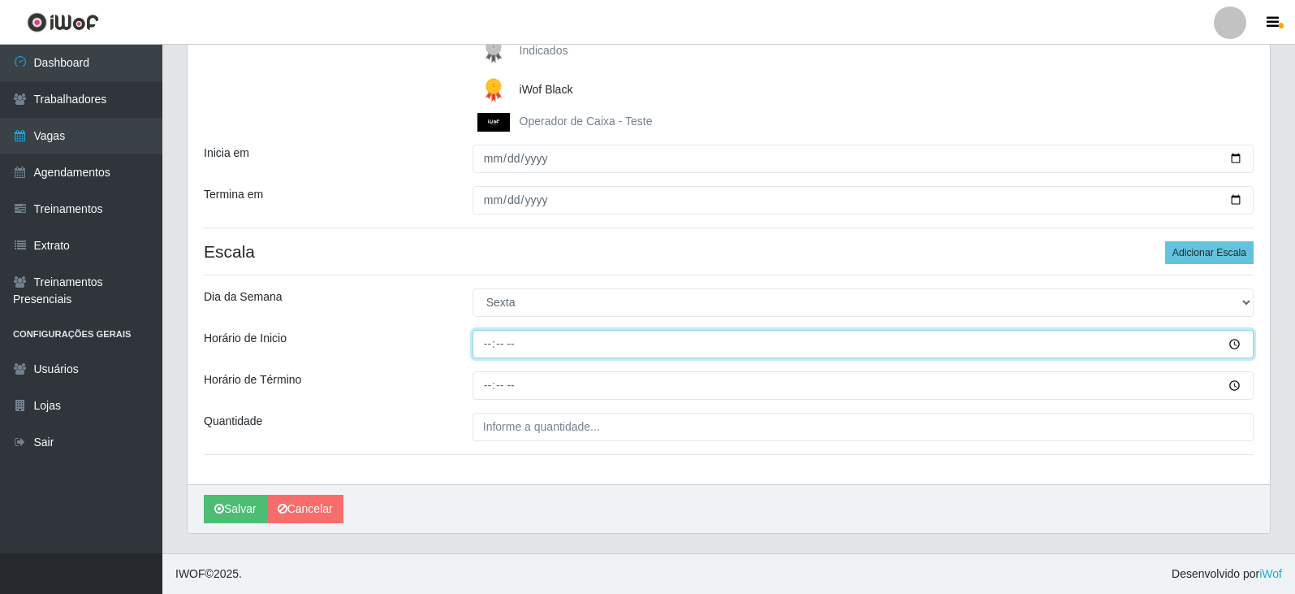
click at [495, 336] on input "Horário de Inicio" at bounding box center [863, 344] width 781 height 28
type input "10:00"
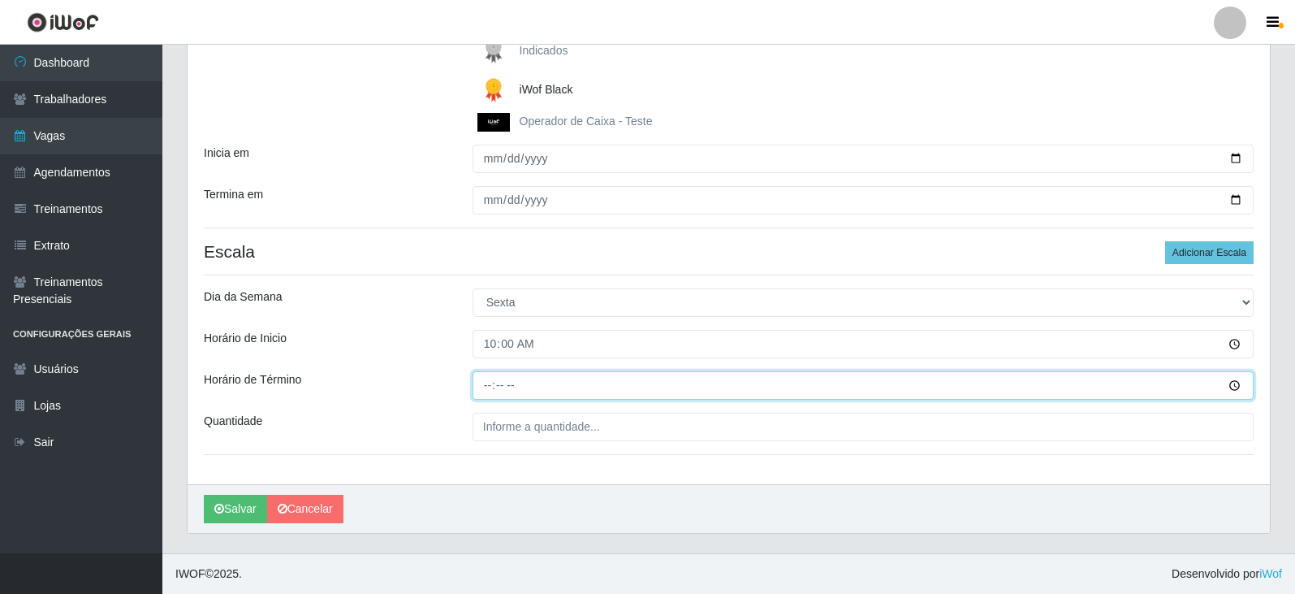
click at [487, 383] on input "Horário de Término" at bounding box center [863, 385] width 781 height 28
type input "16:00"
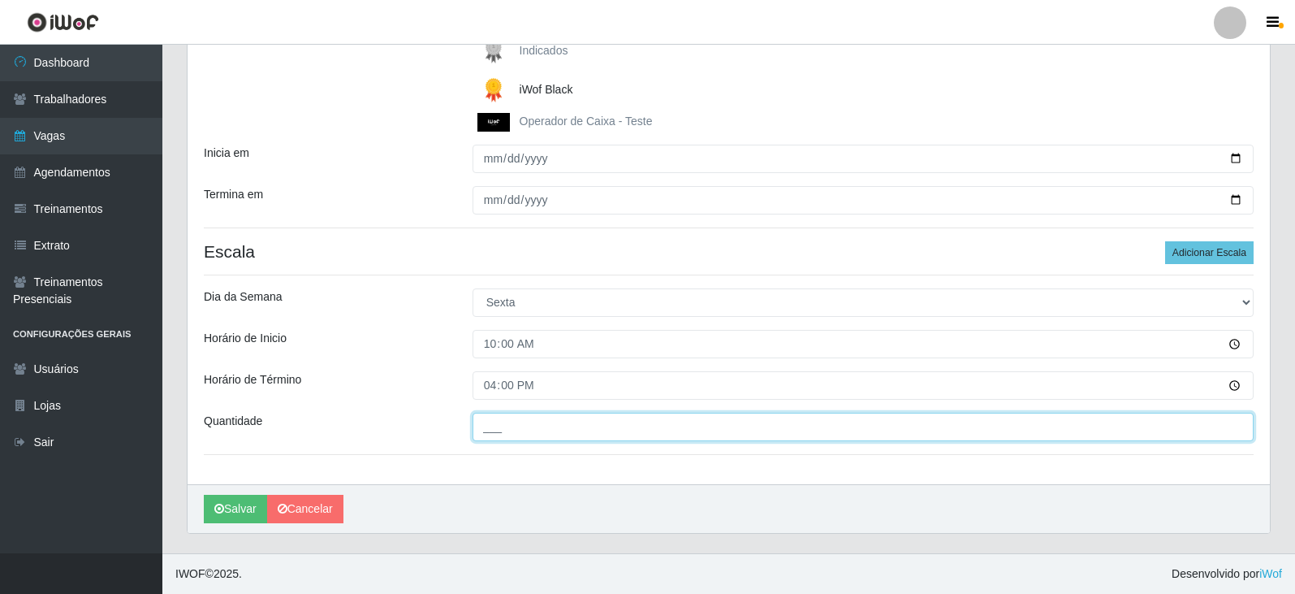
click at [530, 425] on input "___" at bounding box center [863, 427] width 781 height 28
type input "03_"
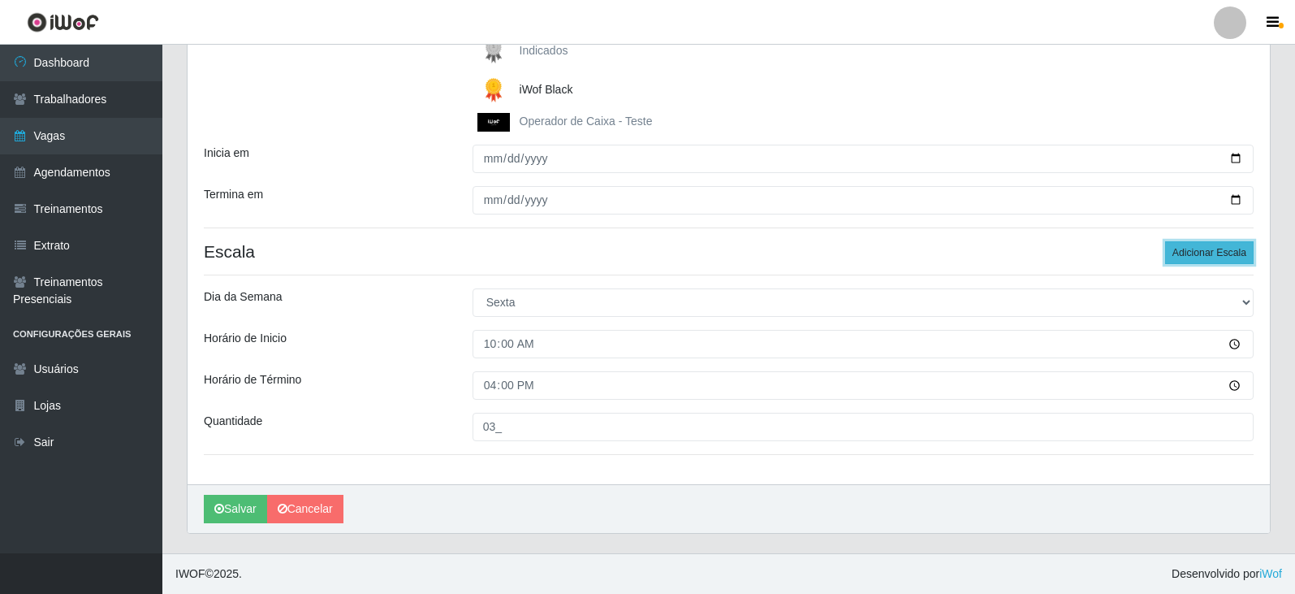
click at [1192, 253] on button "Adicionar Escala" at bounding box center [1209, 252] width 89 height 23
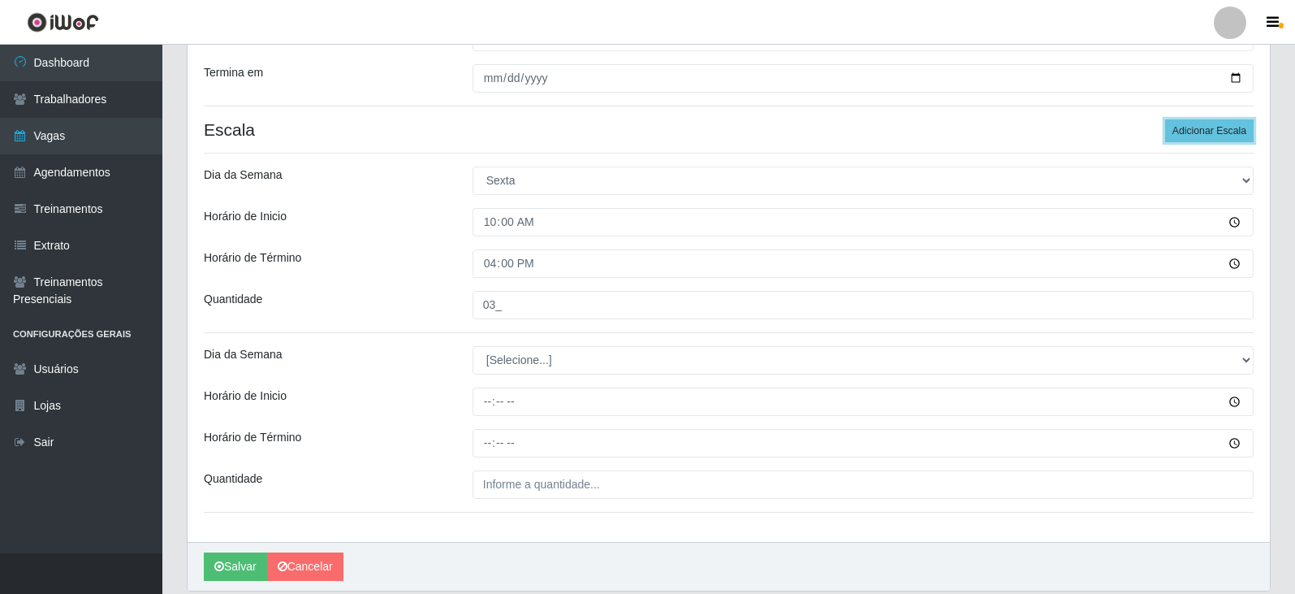
scroll to position [467, 0]
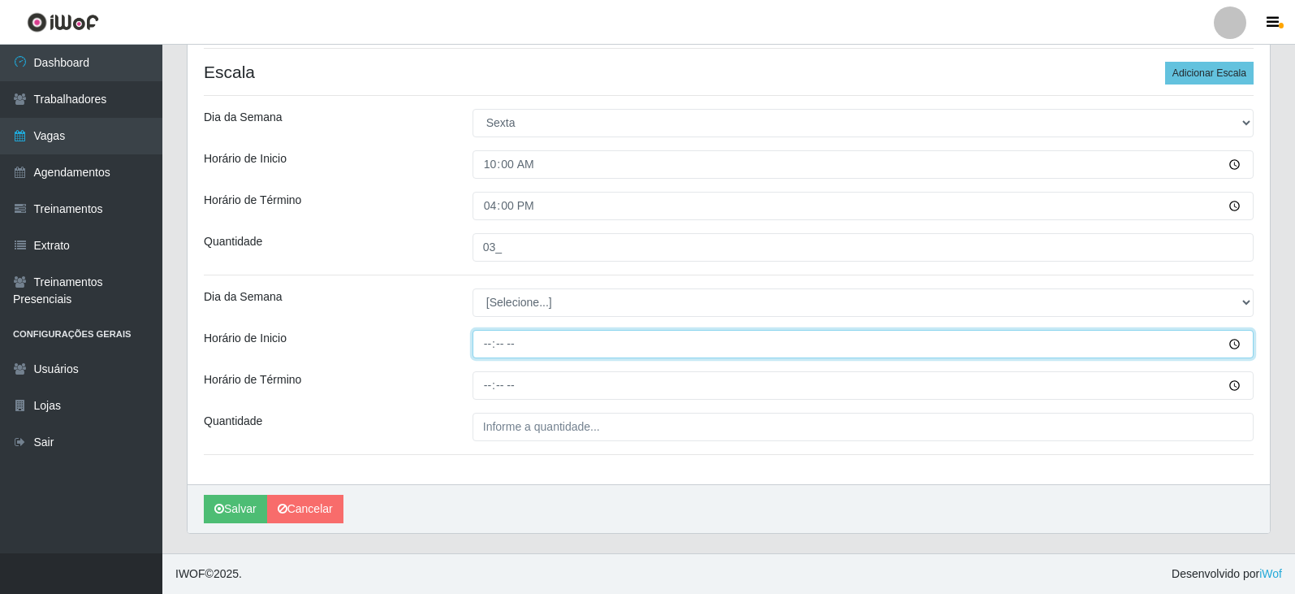
click at [491, 345] on input "Horário de Inicio" at bounding box center [863, 344] width 781 height 28
type input "17:23"
type input "17:00"
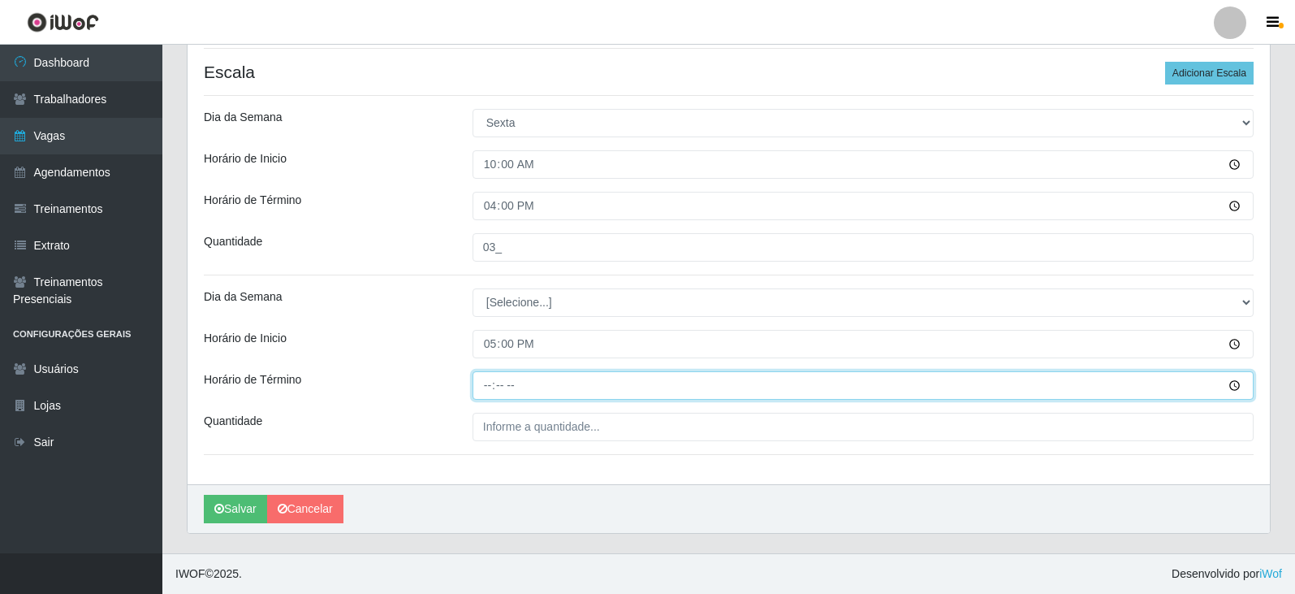
click at [492, 381] on input "Horário de Término" at bounding box center [863, 385] width 781 height 28
type input "23:00"
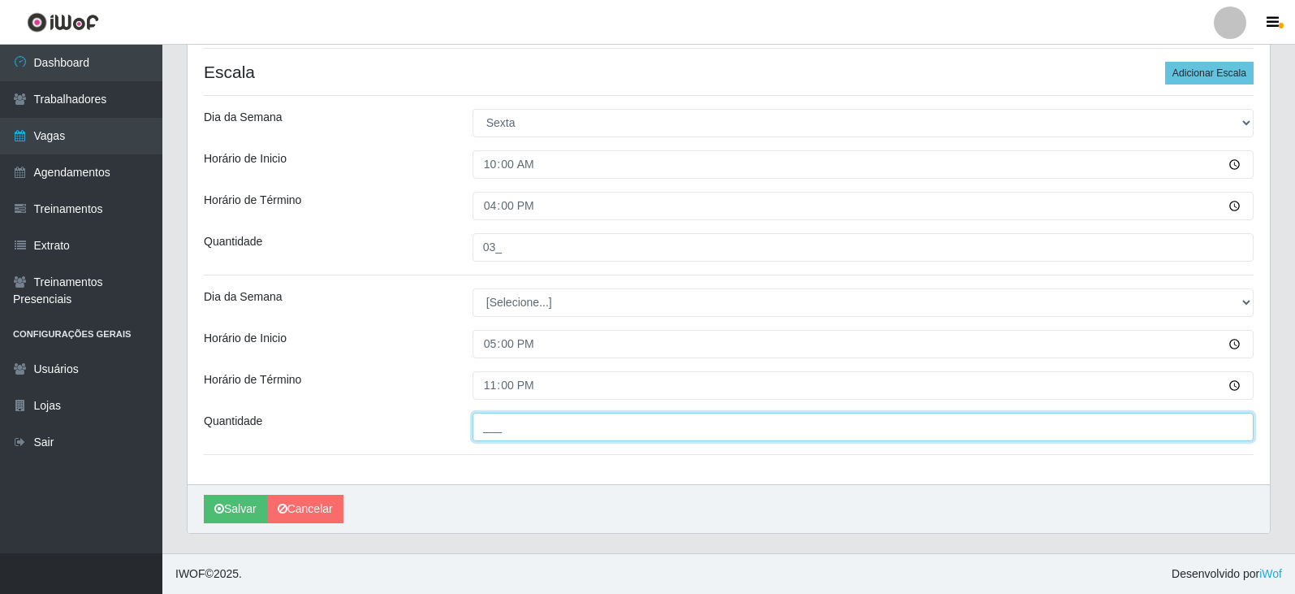
click at [603, 428] on input "___" at bounding box center [863, 427] width 781 height 28
type input "03_"
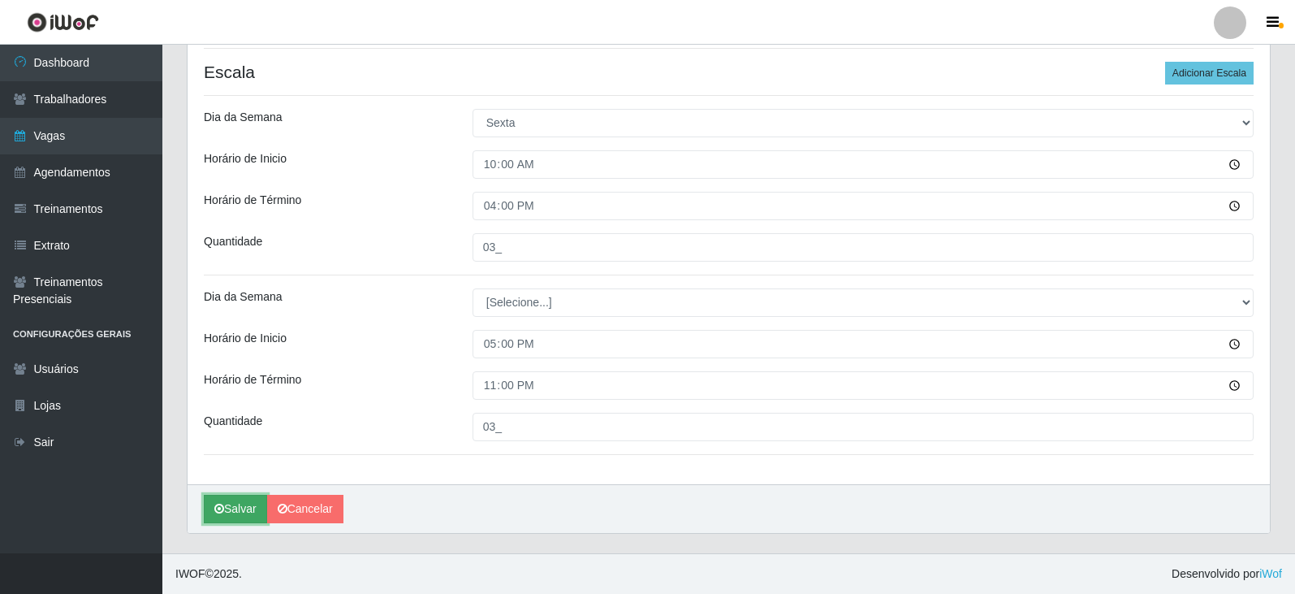
click at [243, 508] on button "Salvar" at bounding box center [235, 509] width 63 height 28
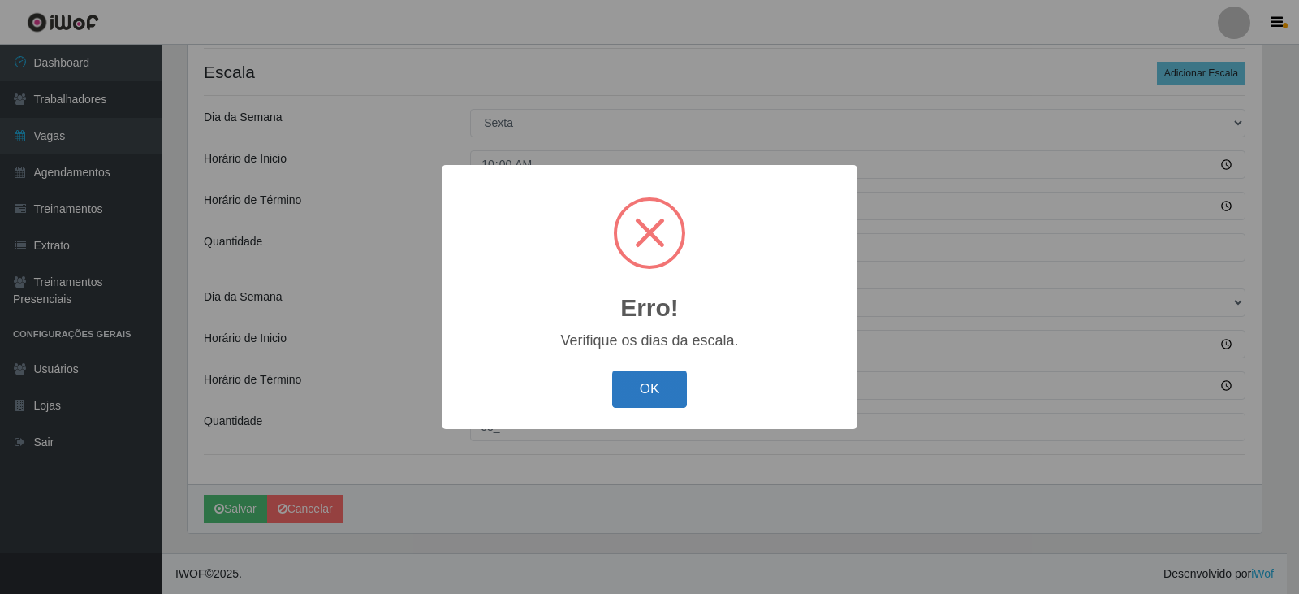
click at [638, 388] on button "OK" at bounding box center [650, 389] width 76 height 38
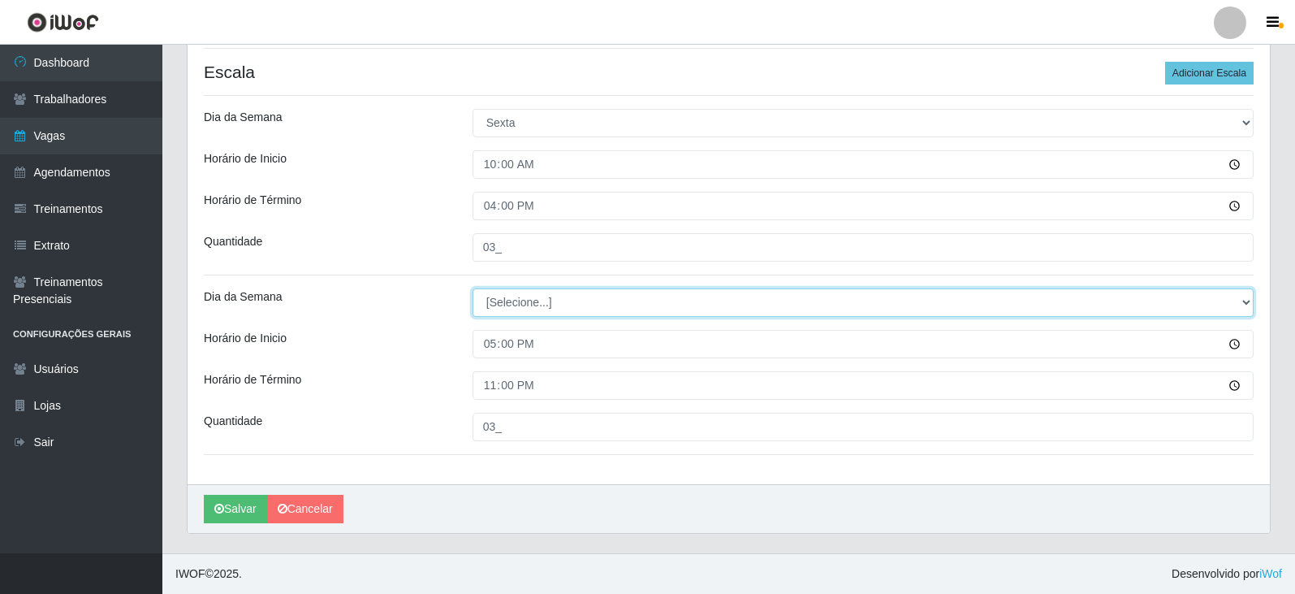
click at [1248, 304] on select "[Selecione...] Segunda Terça Quarta Quinta Sexta Sábado Domingo" at bounding box center [863, 302] width 781 height 28
select select "5"
click at [473, 288] on select "[Selecione...] Segunda Terça Quarta Quinta Sexta Sábado Domingo" at bounding box center [863, 302] width 781 height 28
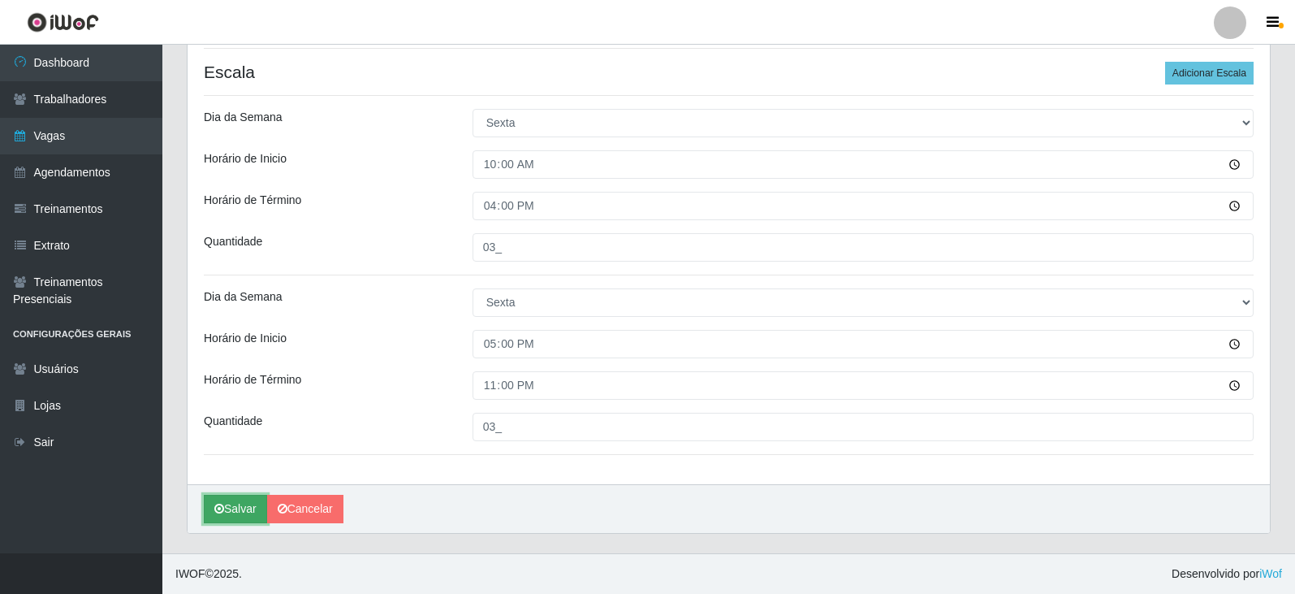
click at [241, 506] on button "Salvar" at bounding box center [235, 509] width 63 height 28
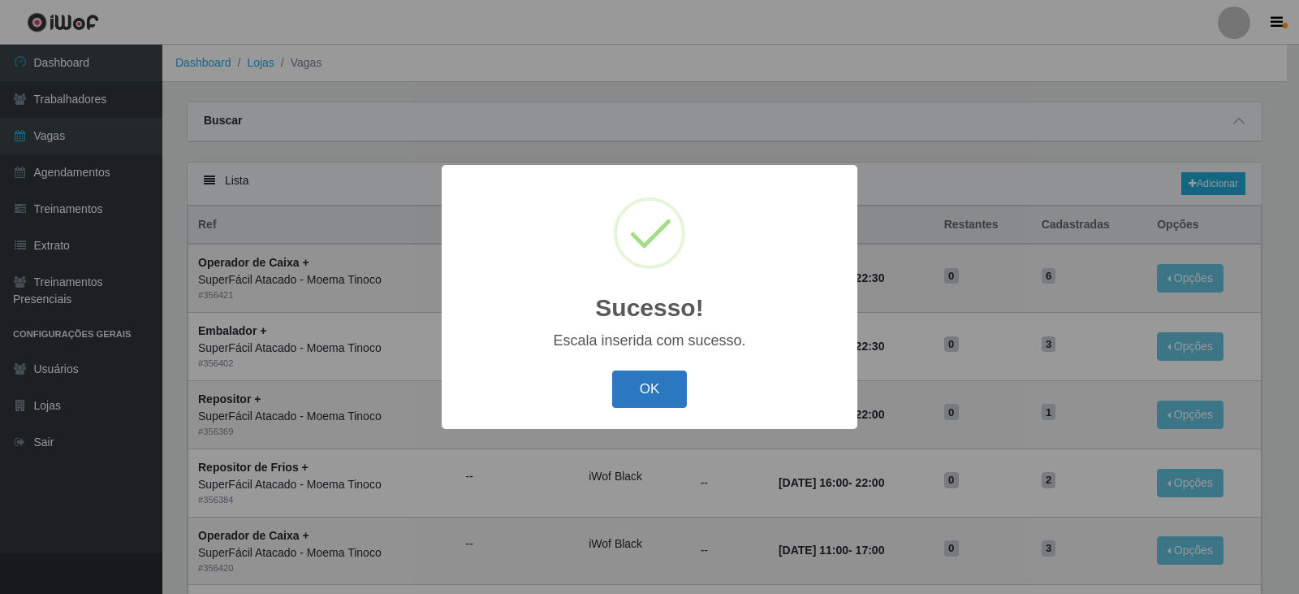
click at [653, 392] on button "OK" at bounding box center [650, 389] width 76 height 38
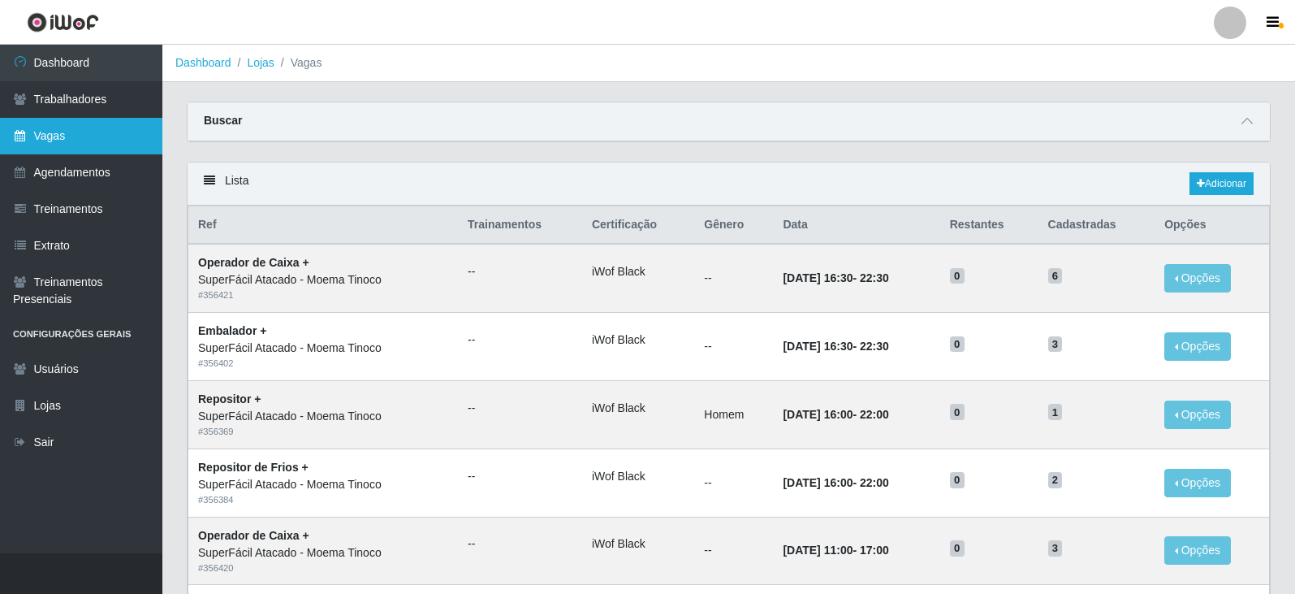
click at [63, 134] on link "Vagas" at bounding box center [81, 136] width 162 height 37
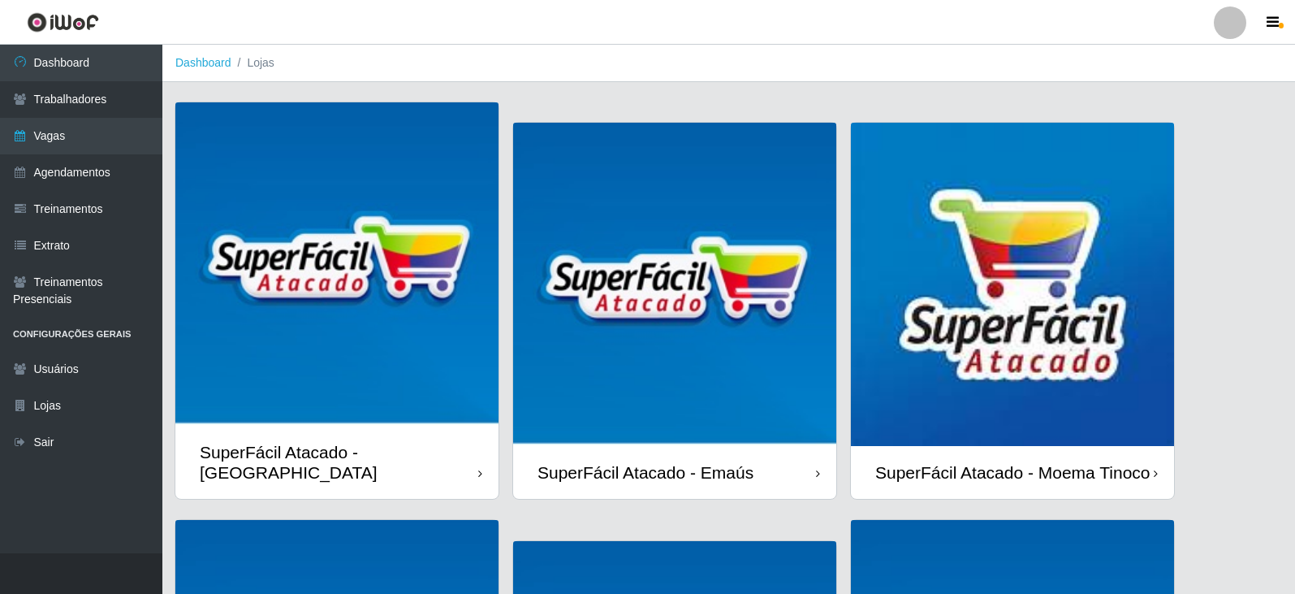
click at [938, 462] on div "SuperFácil Atacado - Moema Tinoco" at bounding box center [1012, 472] width 275 height 20
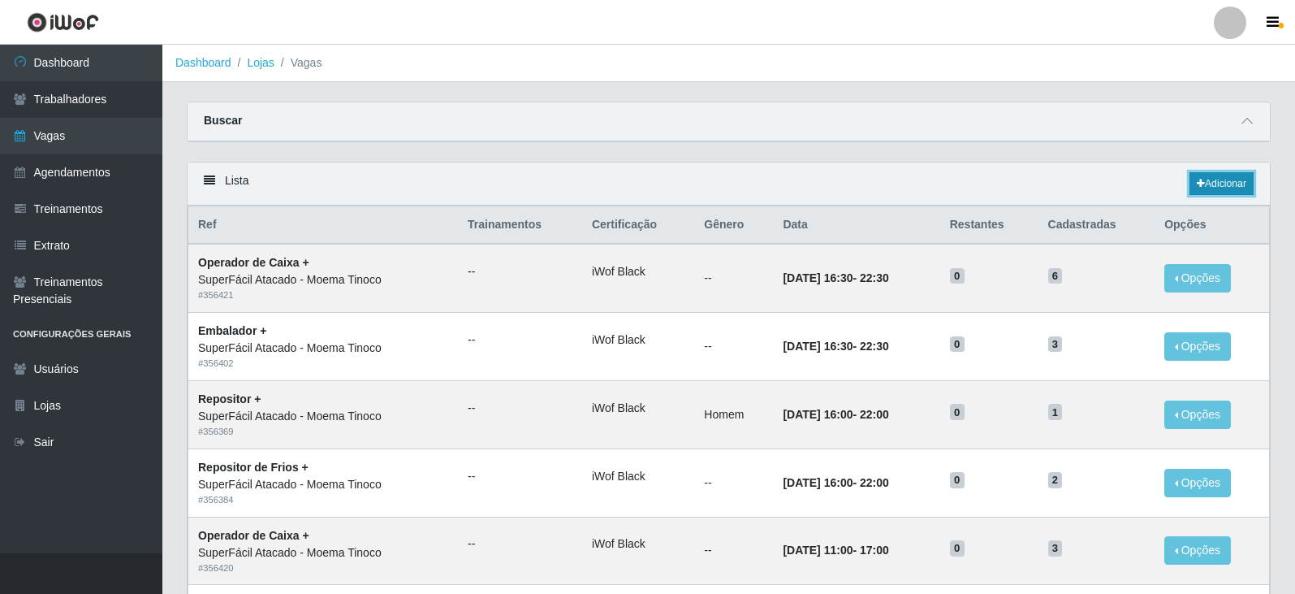
click at [1221, 180] on link "Adicionar" at bounding box center [1222, 183] width 64 height 23
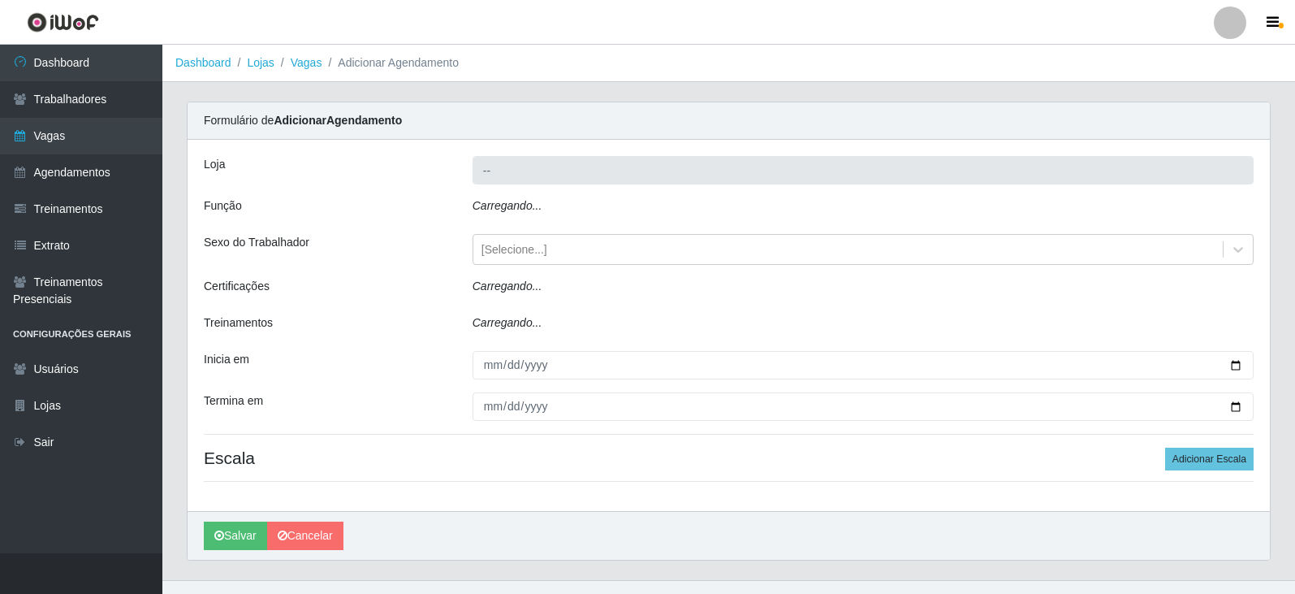
type input "SuperFácil Atacado - Moema Tinoco"
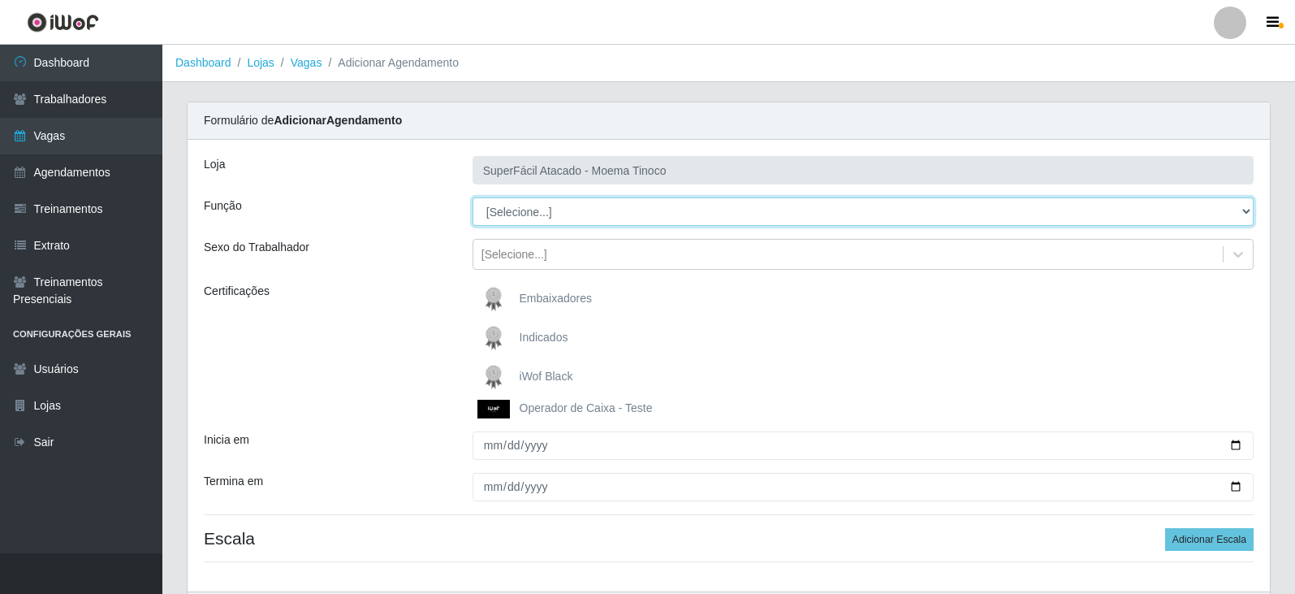
click at [1247, 211] on select "[Selecione...] Embalador Embalador + Embalador ++ Operador de Caixa Operador de…" at bounding box center [863, 211] width 781 height 28
select select "1"
click at [473, 197] on select "[Selecione...] Embalador Embalador + Embalador ++ Operador de Caixa Operador de…" at bounding box center [863, 211] width 781 height 28
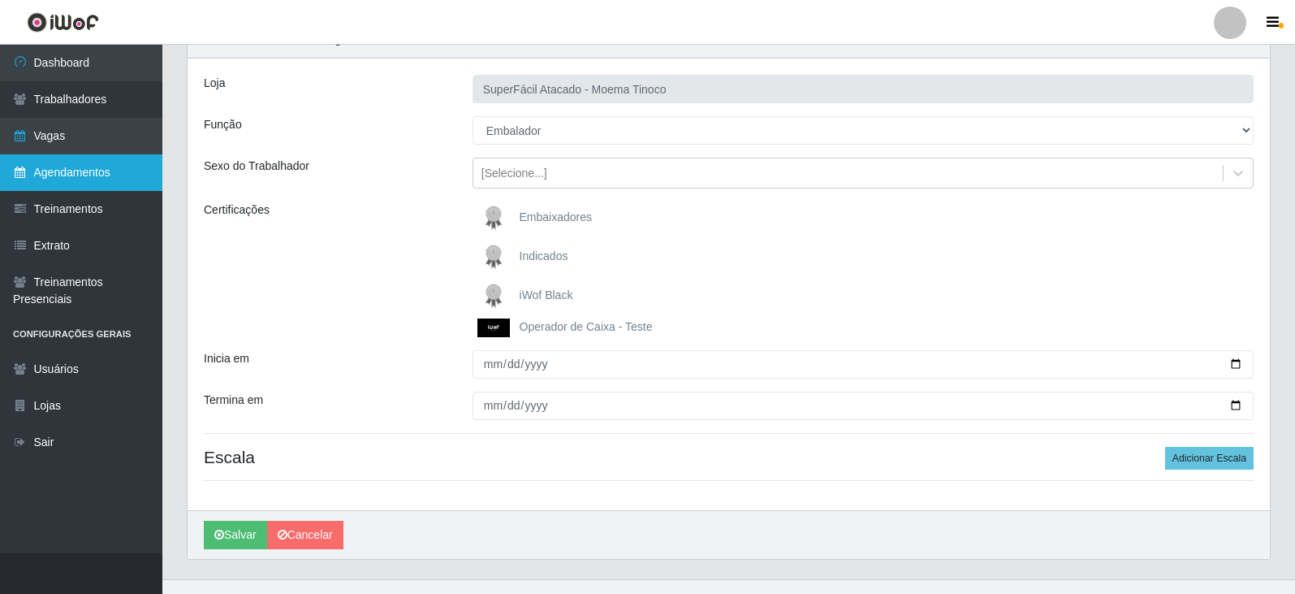
click at [79, 173] on link "Agendamentos" at bounding box center [81, 172] width 162 height 37
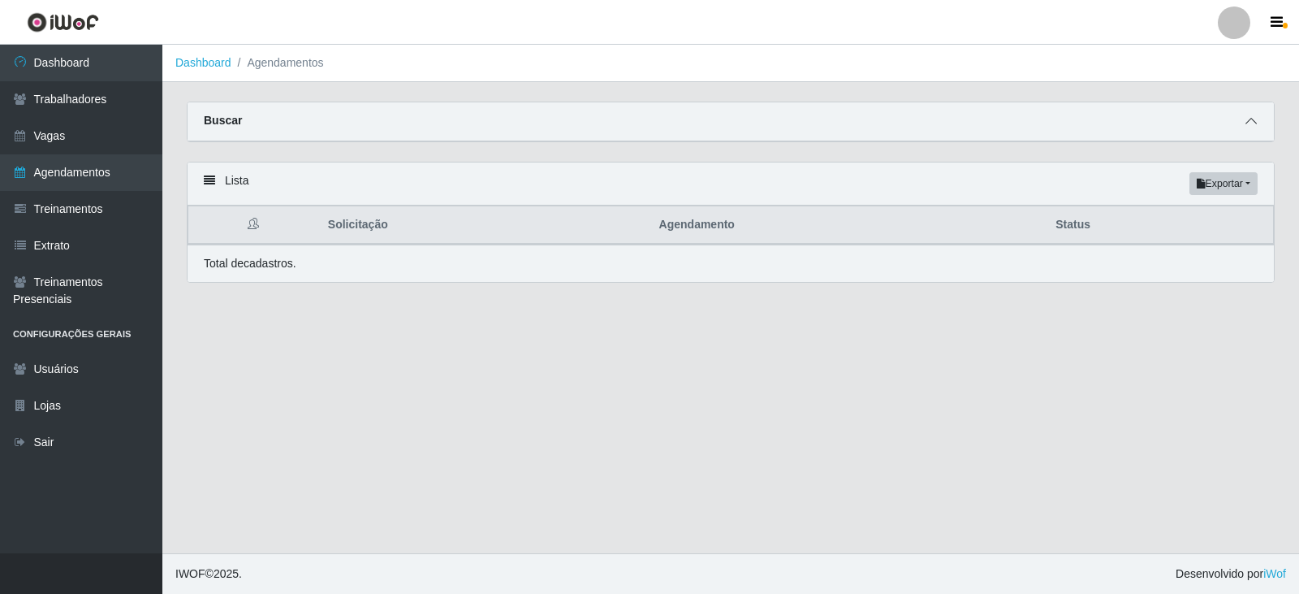
click at [1250, 121] on icon at bounding box center [1251, 120] width 11 height 11
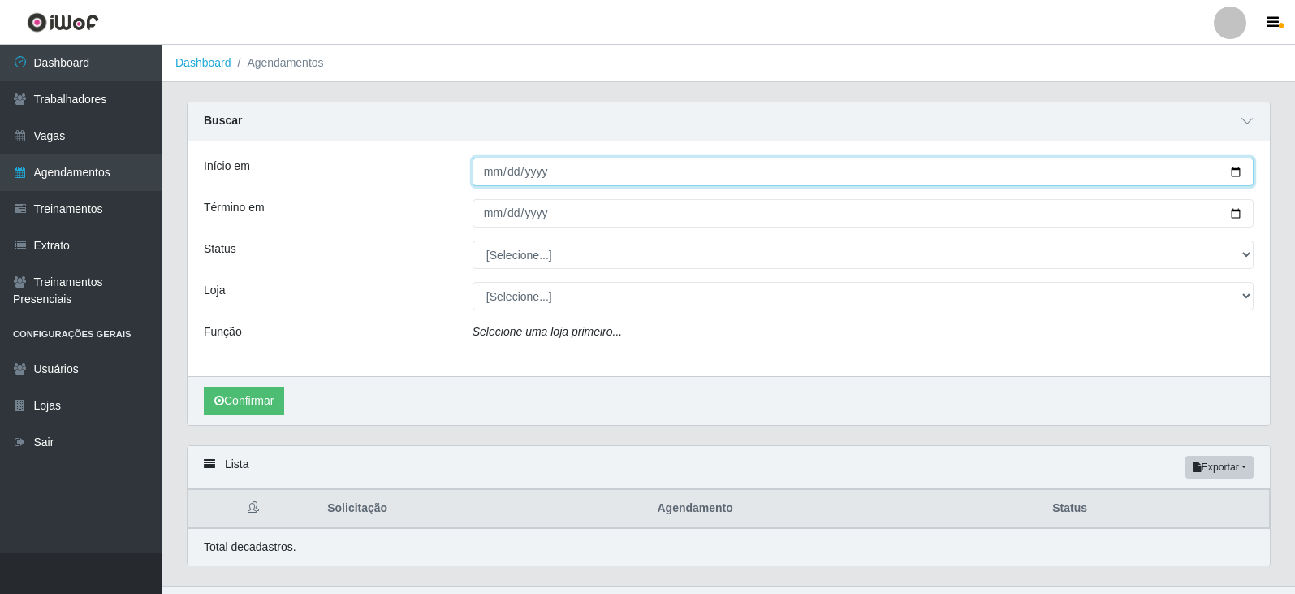
click at [1239, 173] on input "Início em" at bounding box center [863, 172] width 781 height 28
type input "[DATE]"
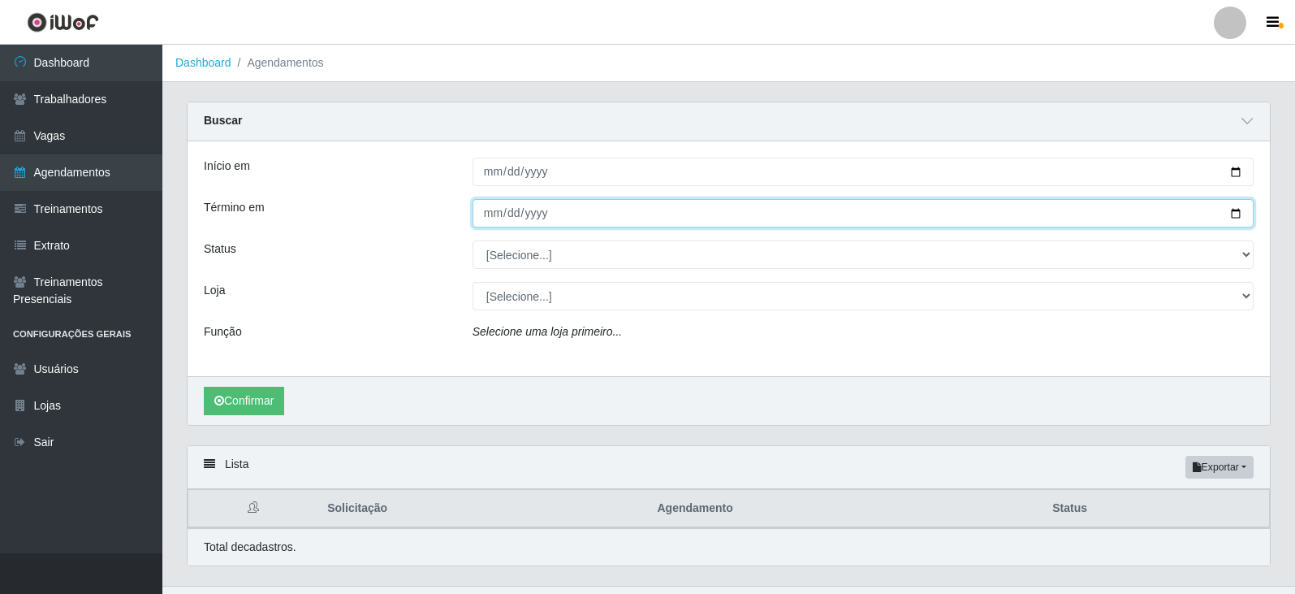
click at [1238, 212] on input "Término em" at bounding box center [863, 213] width 781 height 28
type input "[DATE]"
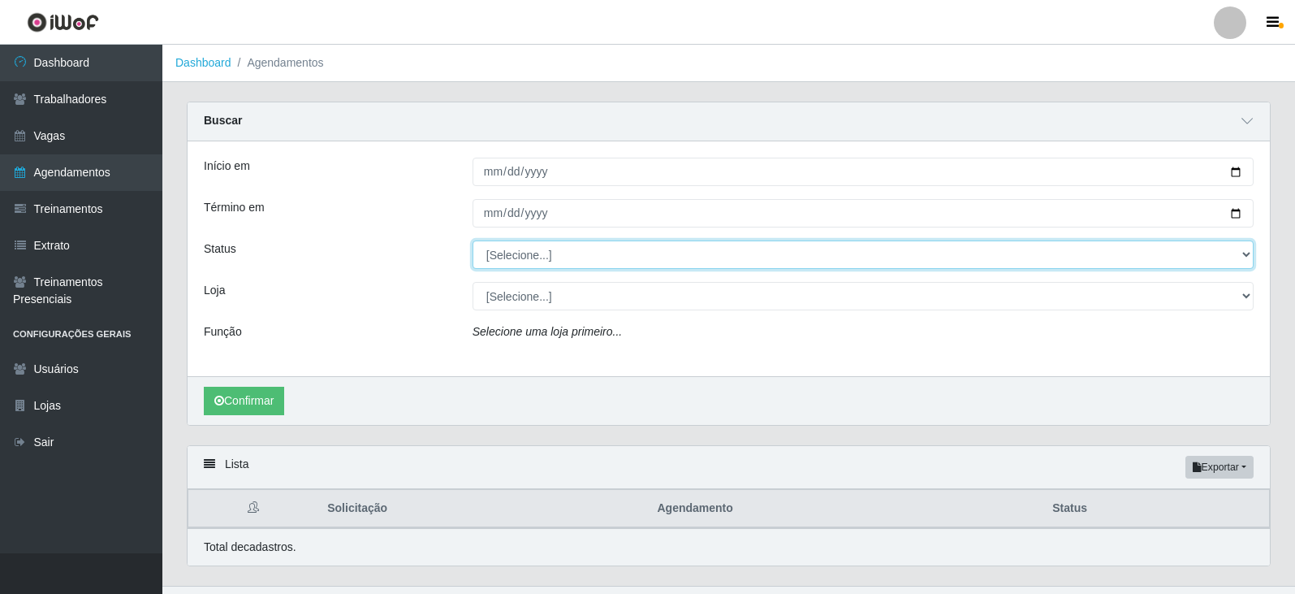
click at [1247, 253] on select "[Selecione...] AGENDADO AGUARDANDO LIBERAR EM ANDAMENTO EM REVISÃO FINALIZADO C…" at bounding box center [863, 254] width 781 height 28
select select "AGENDADO"
click at [473, 241] on select "[Selecione...] AGENDADO AGUARDANDO LIBERAR EM ANDAMENTO EM REVISÃO FINALIZADO C…" at bounding box center [863, 254] width 781 height 28
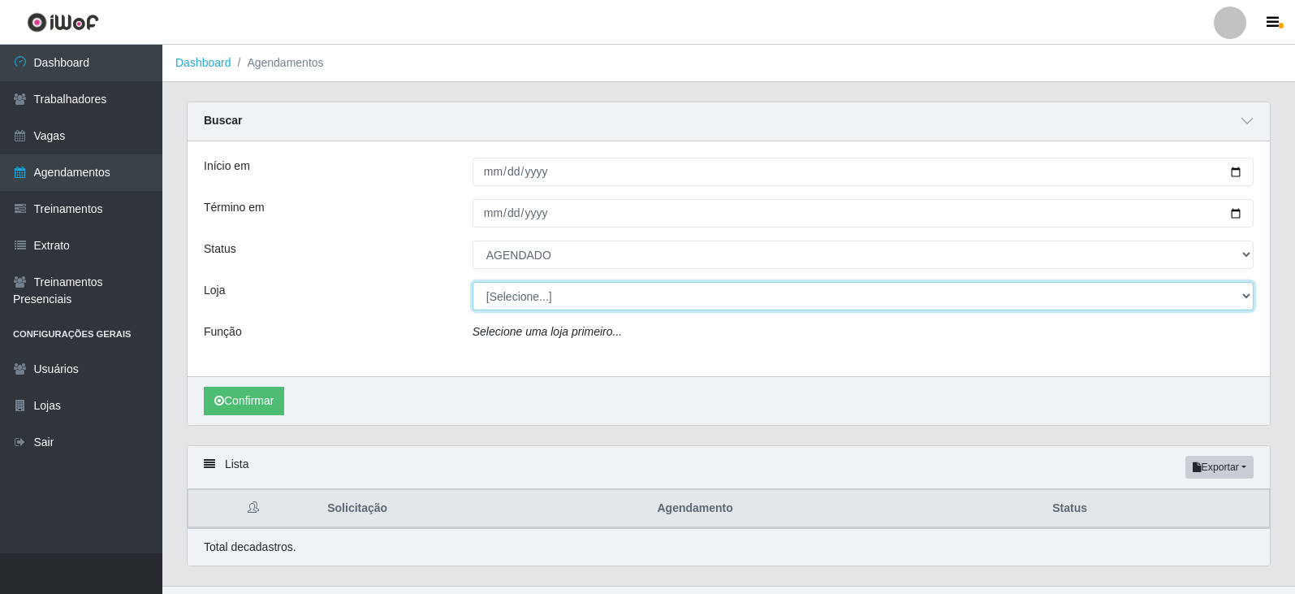
click at [1242, 294] on select "[Selecione...] SuperFácil Atacado - Alto de São Manoel SuperFácil Atacado - Ema…" at bounding box center [863, 296] width 781 height 28
select select "540"
click at [473, 283] on select "[Selecione...] SuperFácil Atacado - Alto de São Manoel SuperFácil Atacado - Ema…" at bounding box center [863, 296] width 781 height 28
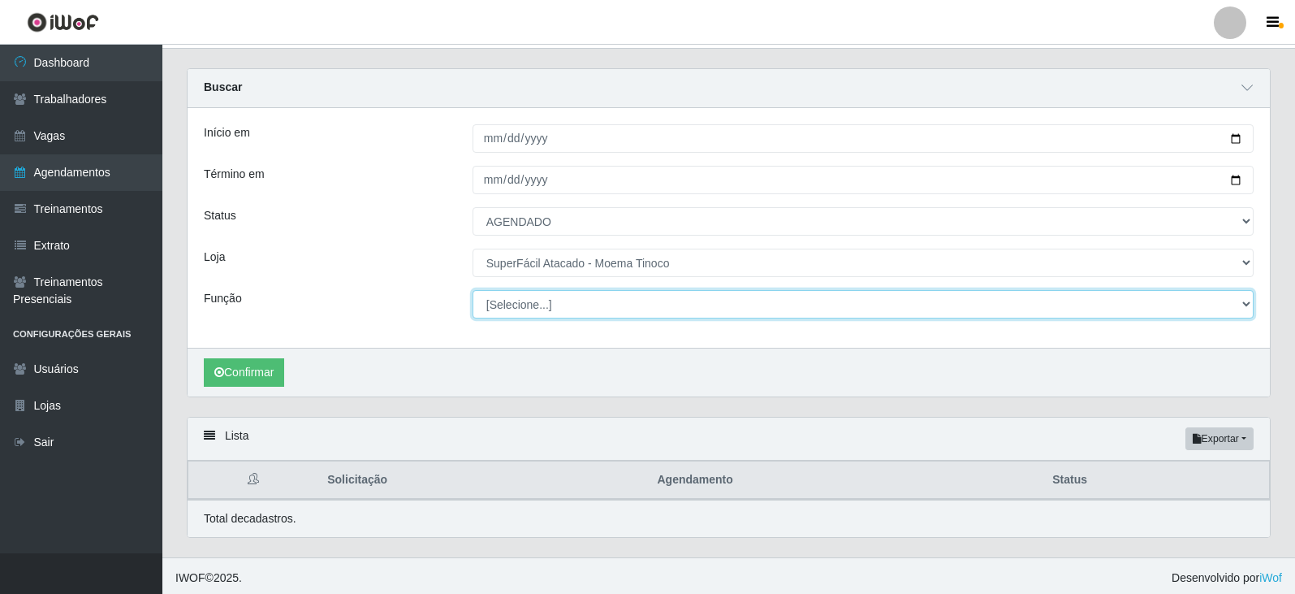
click at [1243, 305] on select "[Selecione...] Embalador Embalador + Embalador ++ Operador de Caixa Operador de…" at bounding box center [863, 304] width 781 height 28
select select "1"
click at [473, 291] on select "[Selecione...] Embalador Embalador + Embalador ++ Operador de Caixa Operador de…" at bounding box center [863, 304] width 781 height 28
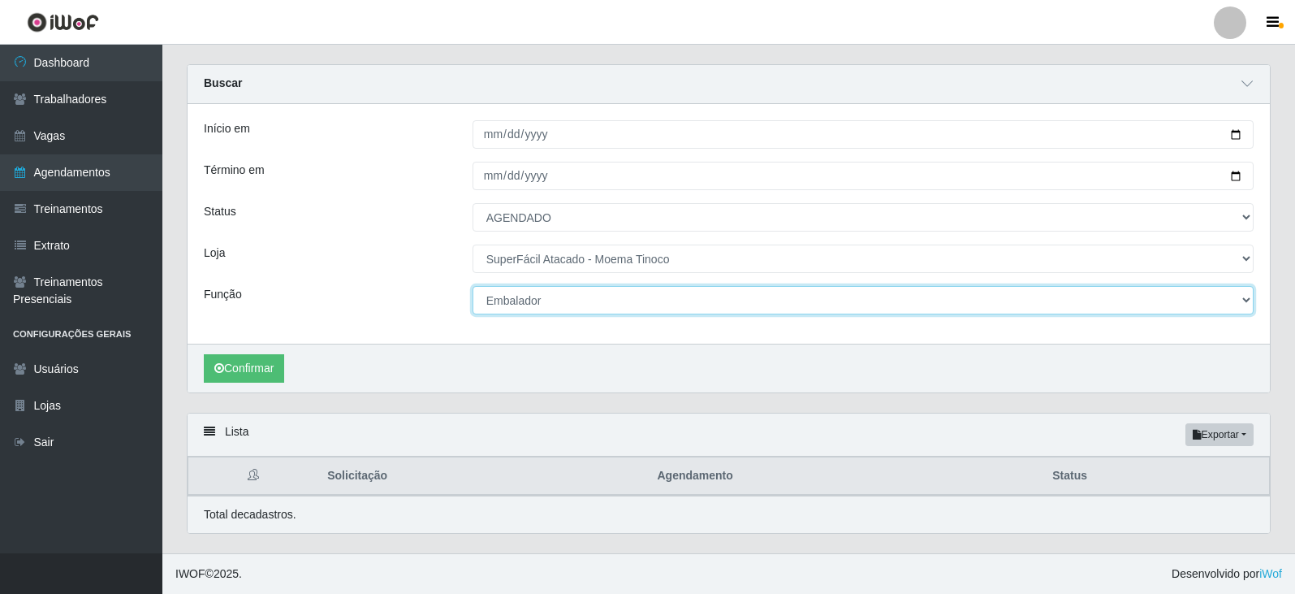
scroll to position [38, 0]
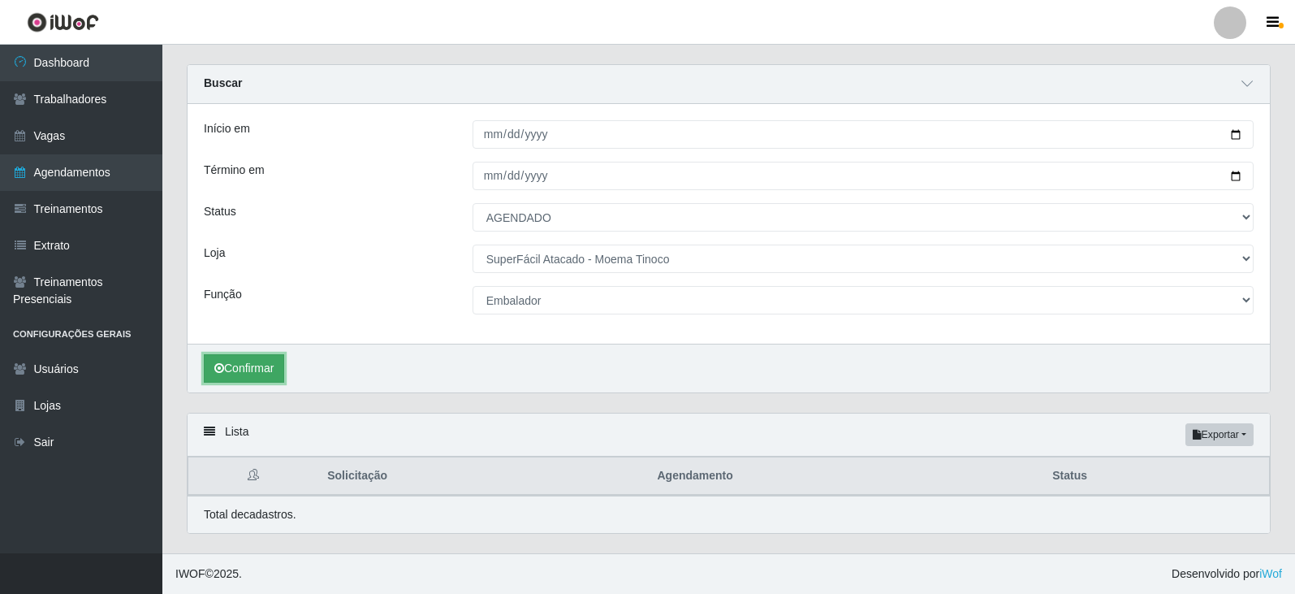
click at [247, 363] on button "Confirmar" at bounding box center [244, 368] width 80 height 28
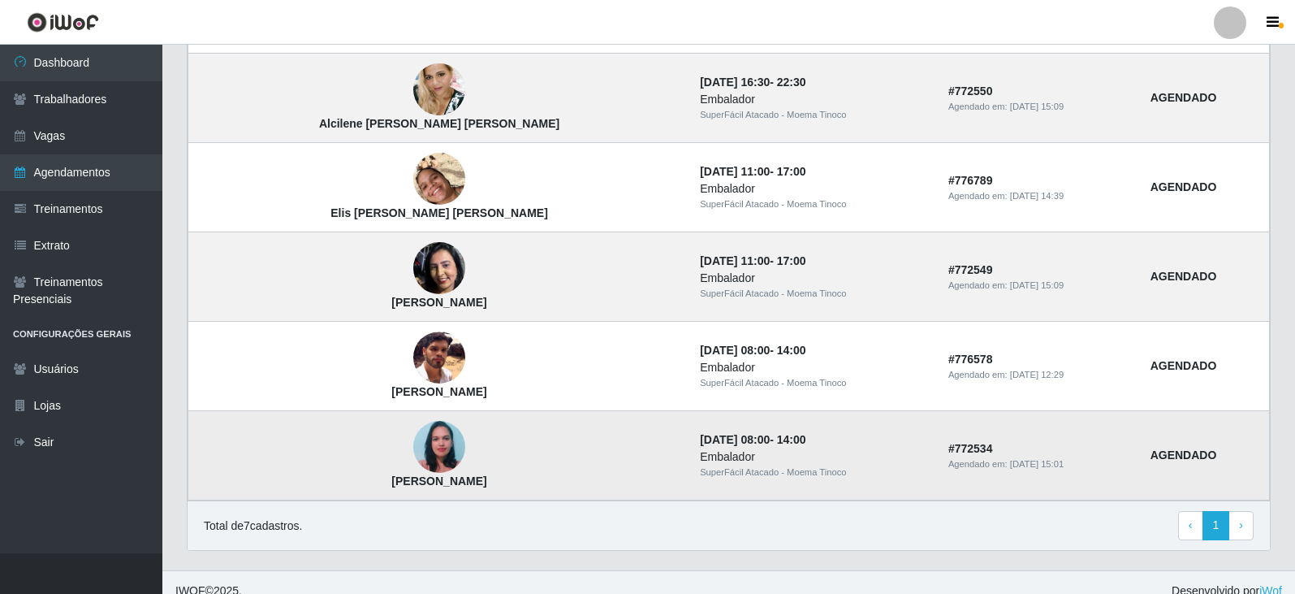
scroll to position [676, 0]
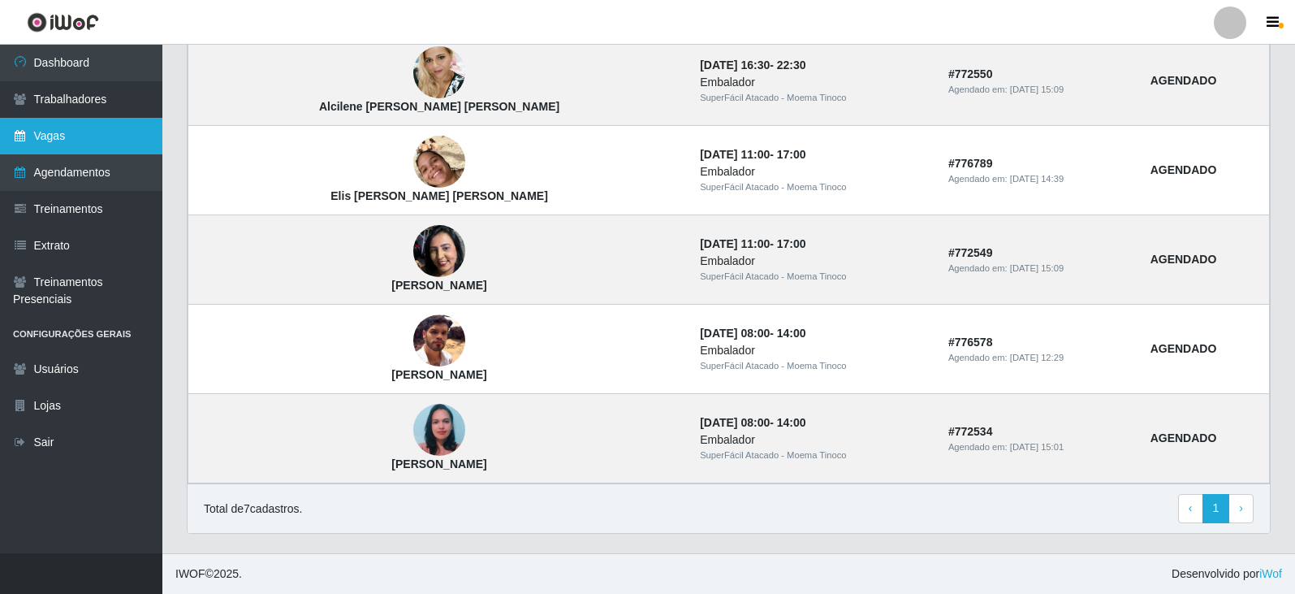
click at [54, 131] on link "Vagas" at bounding box center [81, 136] width 162 height 37
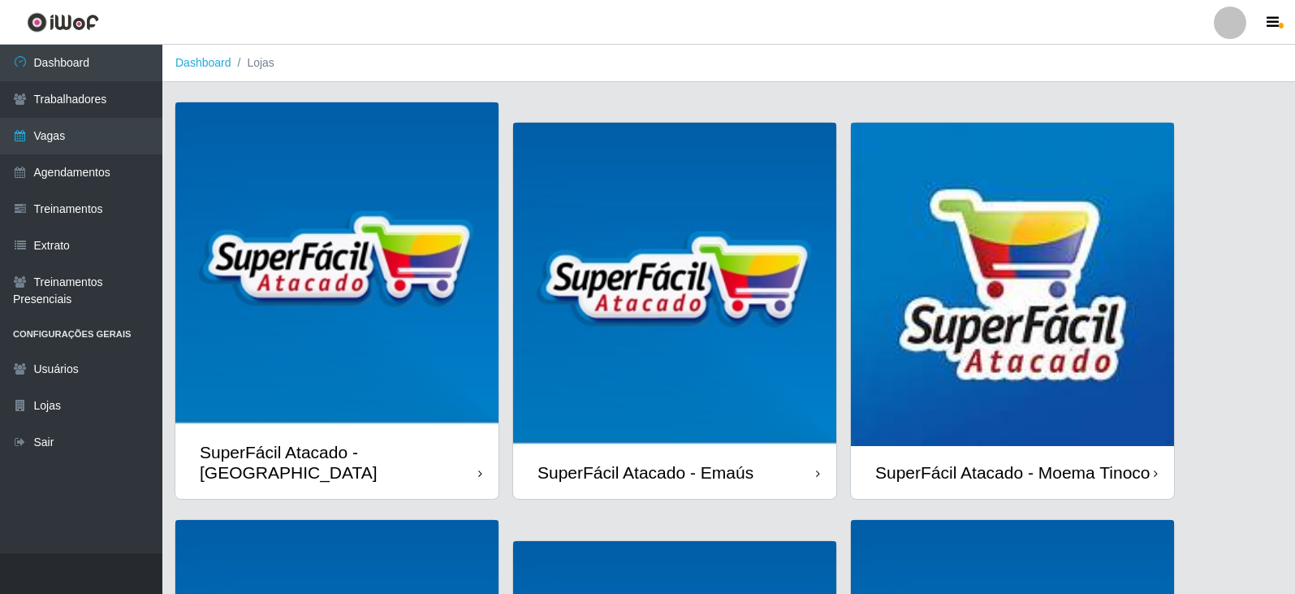
click at [963, 462] on div "SuperFácil Atacado - Moema Tinoco" at bounding box center [1012, 472] width 275 height 20
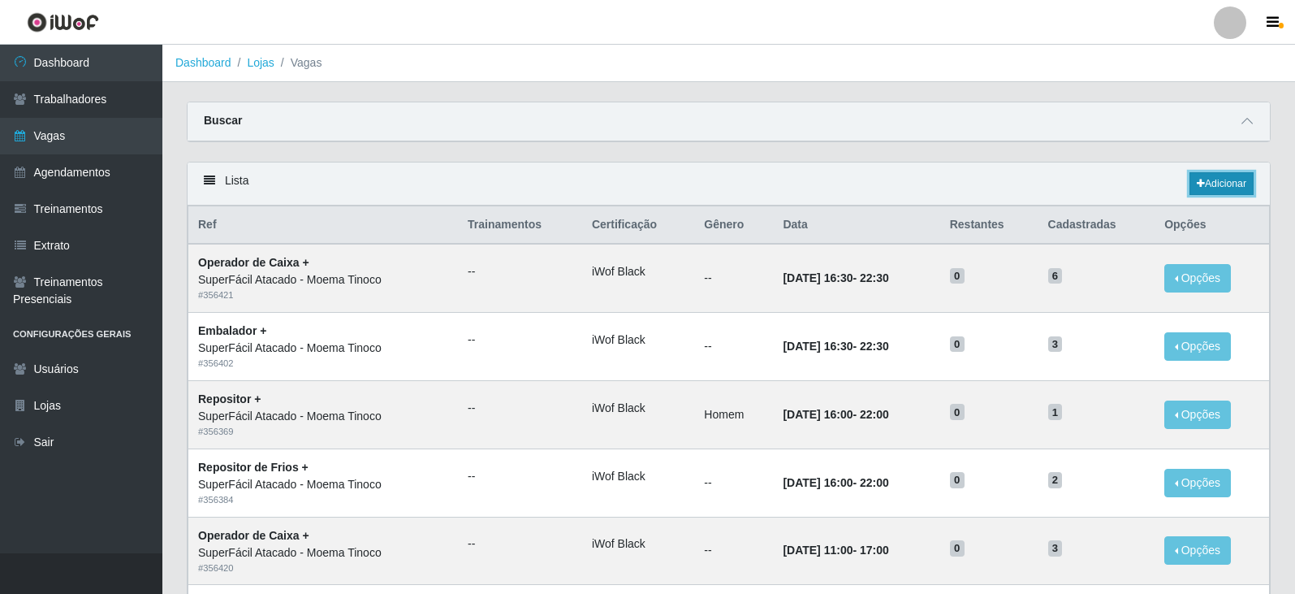
click at [1213, 181] on link "Adicionar" at bounding box center [1222, 183] width 64 height 23
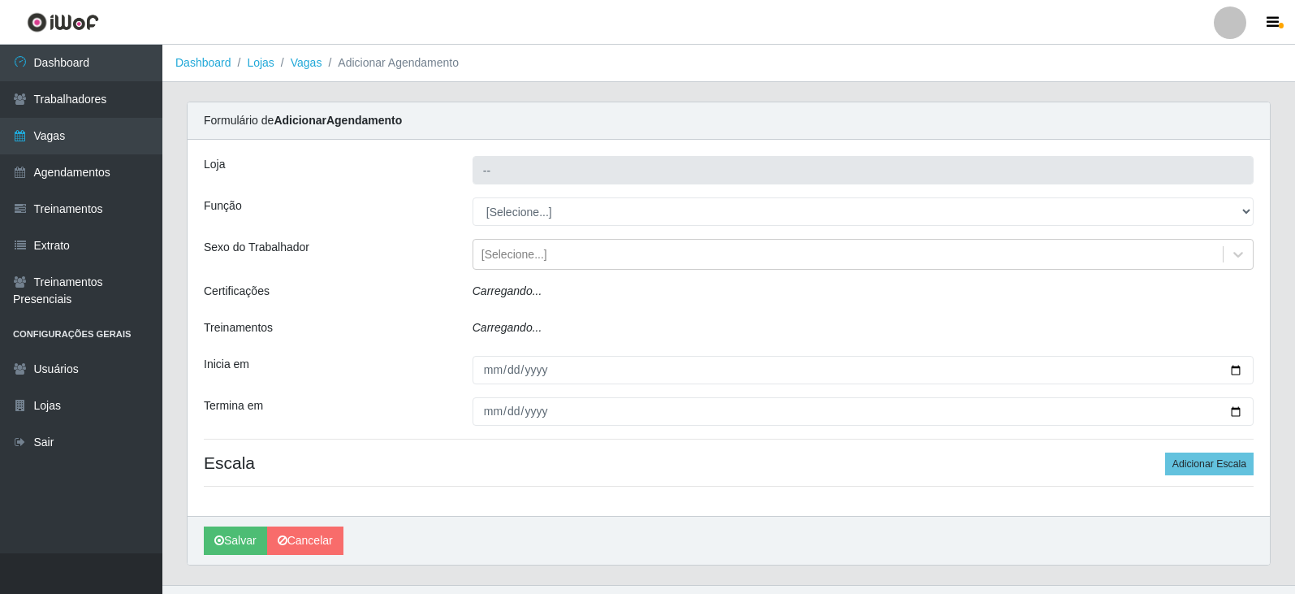
type input "SuperFácil Atacado - Moema Tinoco"
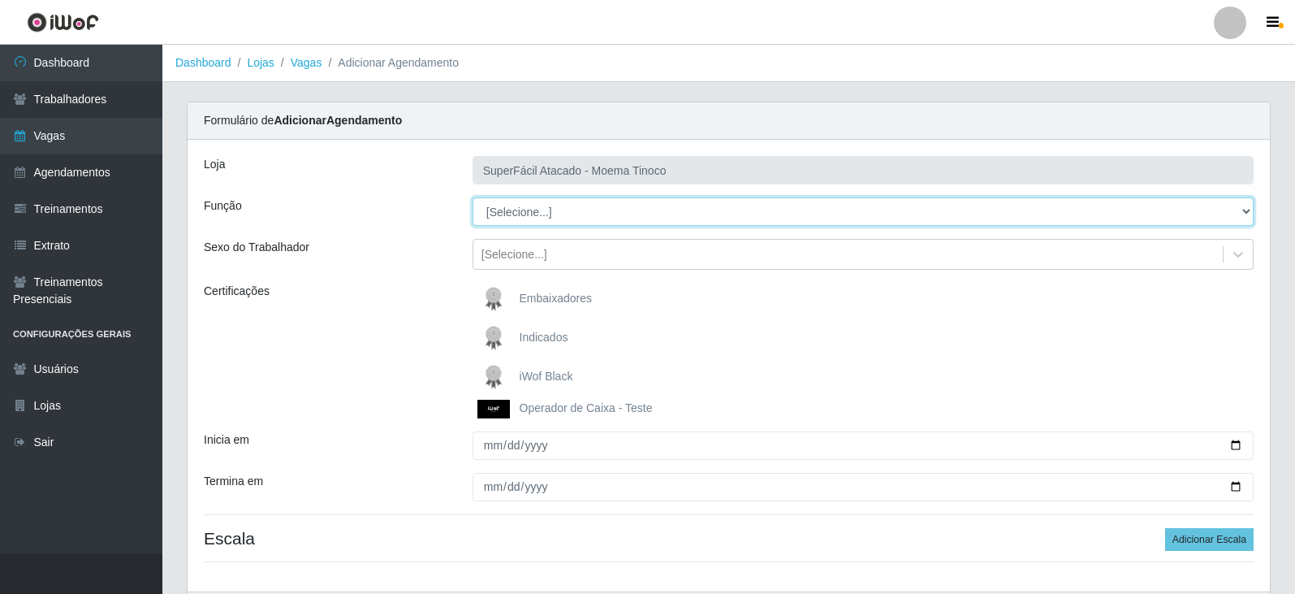
click at [1249, 210] on select "[Selecione...] Embalador Embalador + Embalador ++ Operador de Caixa Operador de…" at bounding box center [863, 211] width 781 height 28
select select "1"
click at [473, 197] on select "[Selecione...] Embalador Embalador + Embalador ++ Operador de Caixa Operador de…" at bounding box center [863, 211] width 781 height 28
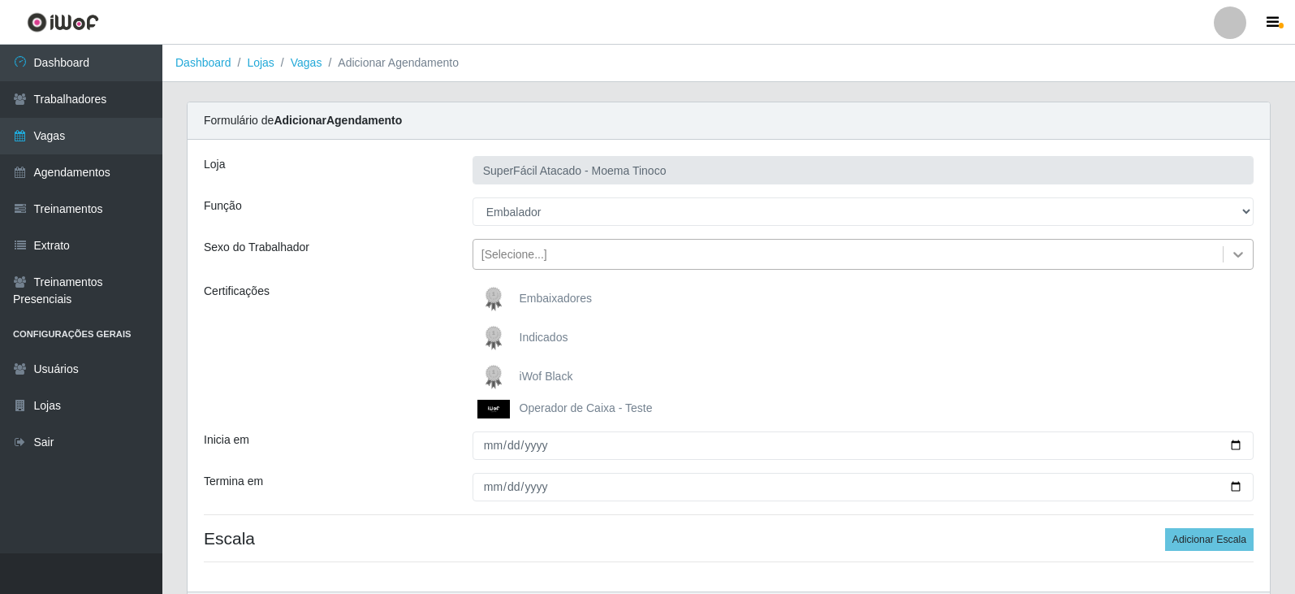
click at [1238, 256] on icon at bounding box center [1239, 255] width 10 height 6
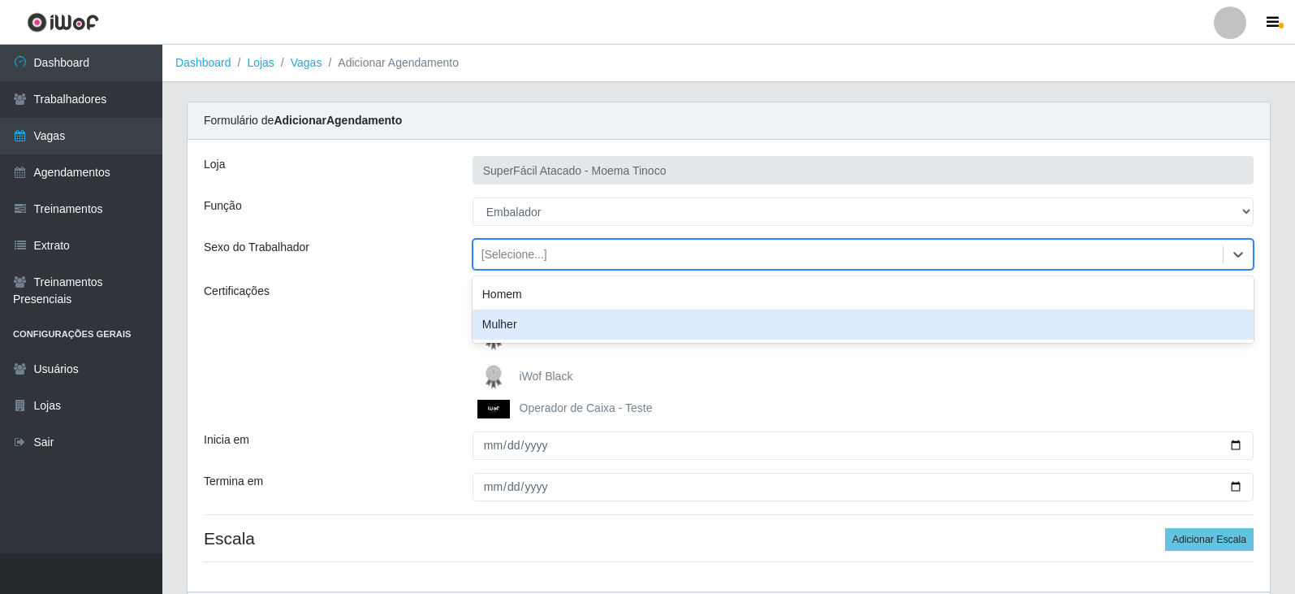
click at [1200, 385] on div "iWof Black" at bounding box center [863, 377] width 781 height 32
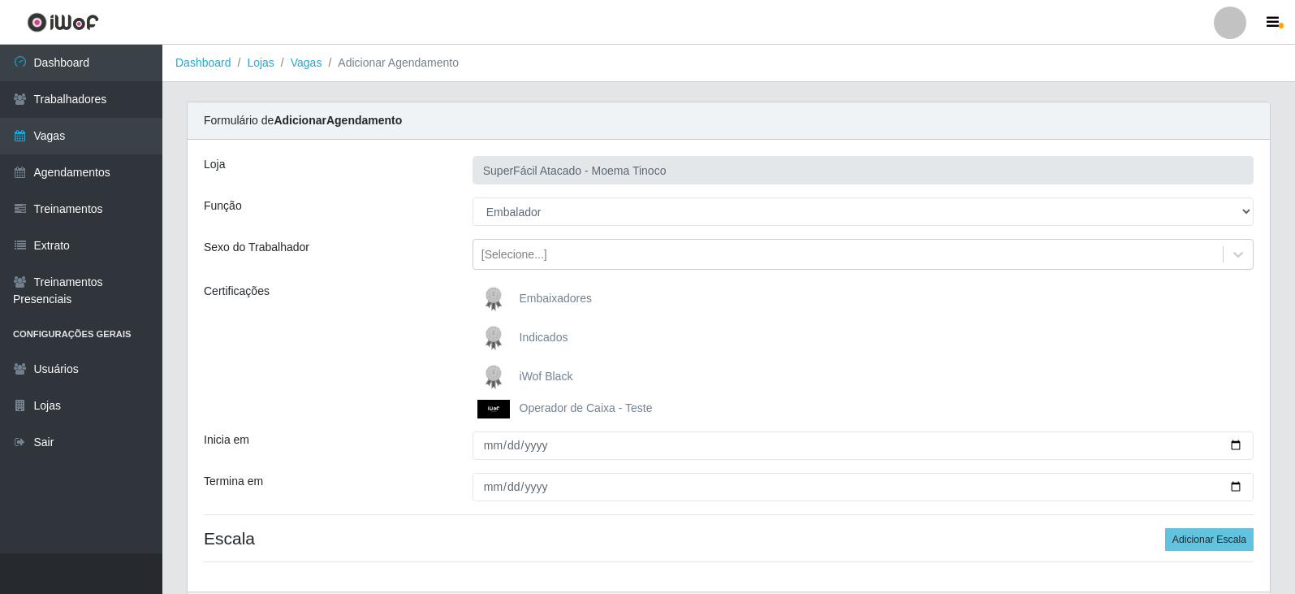
click at [543, 374] on span "iWof Black" at bounding box center [547, 376] width 54 height 13
click at [0, 0] on input "iWof Black" at bounding box center [0, 0] width 0 height 0
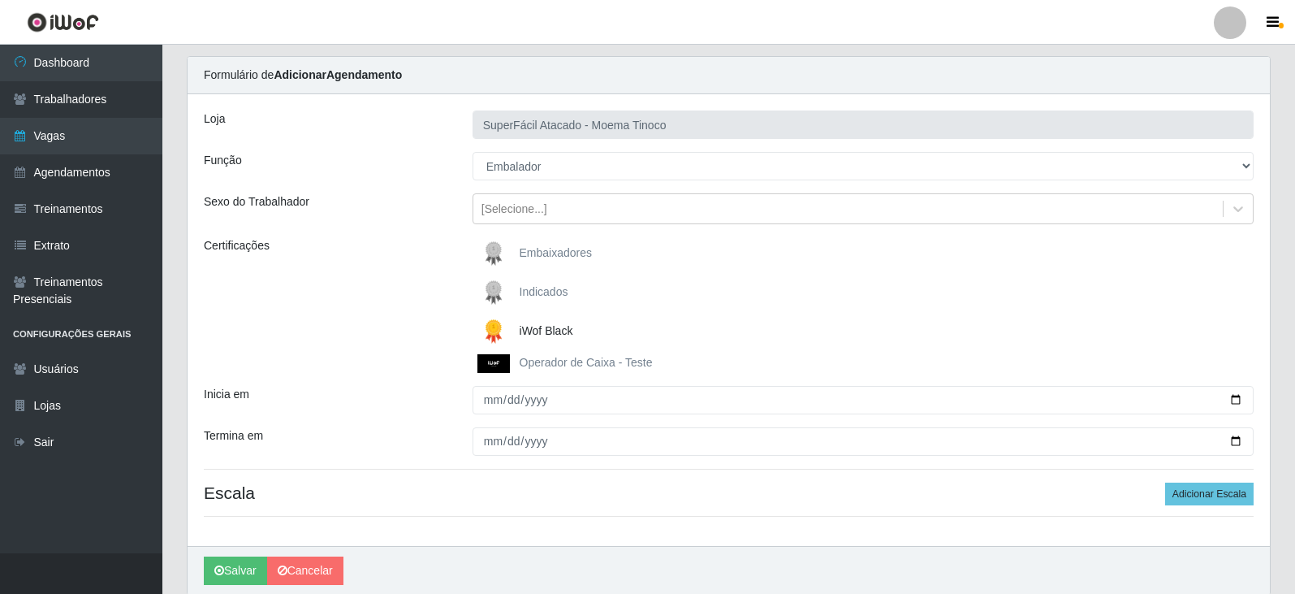
scroll to position [81, 0]
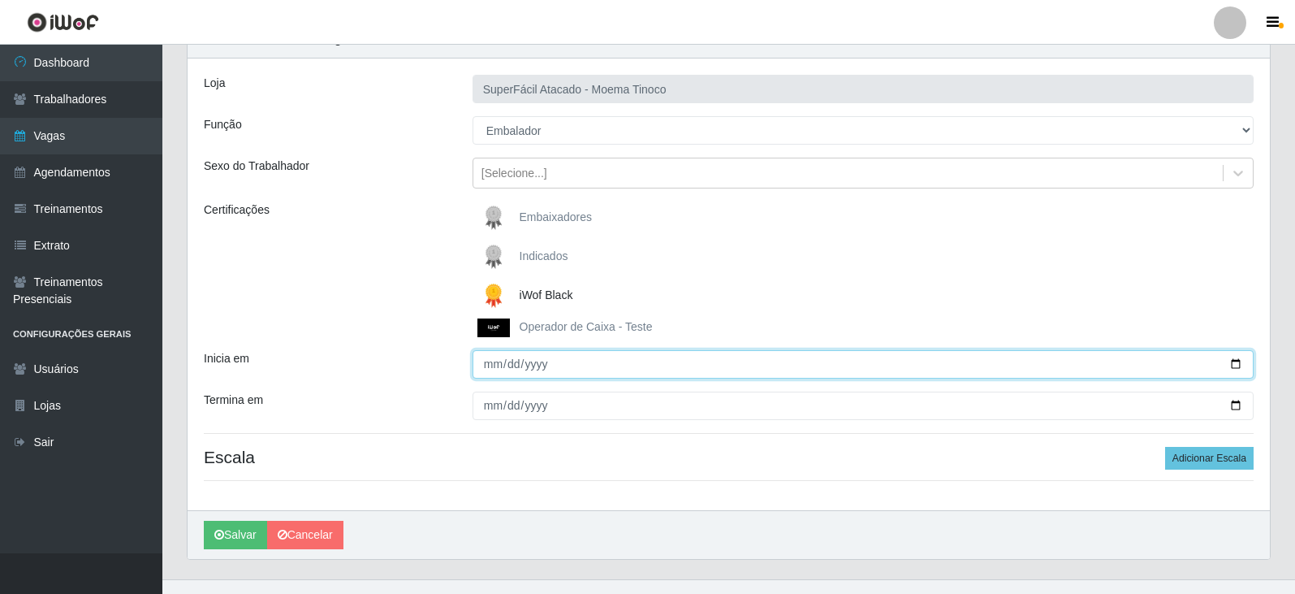
click at [1235, 362] on input "Inicia em" at bounding box center [863, 364] width 781 height 28
type input "[DATE]"
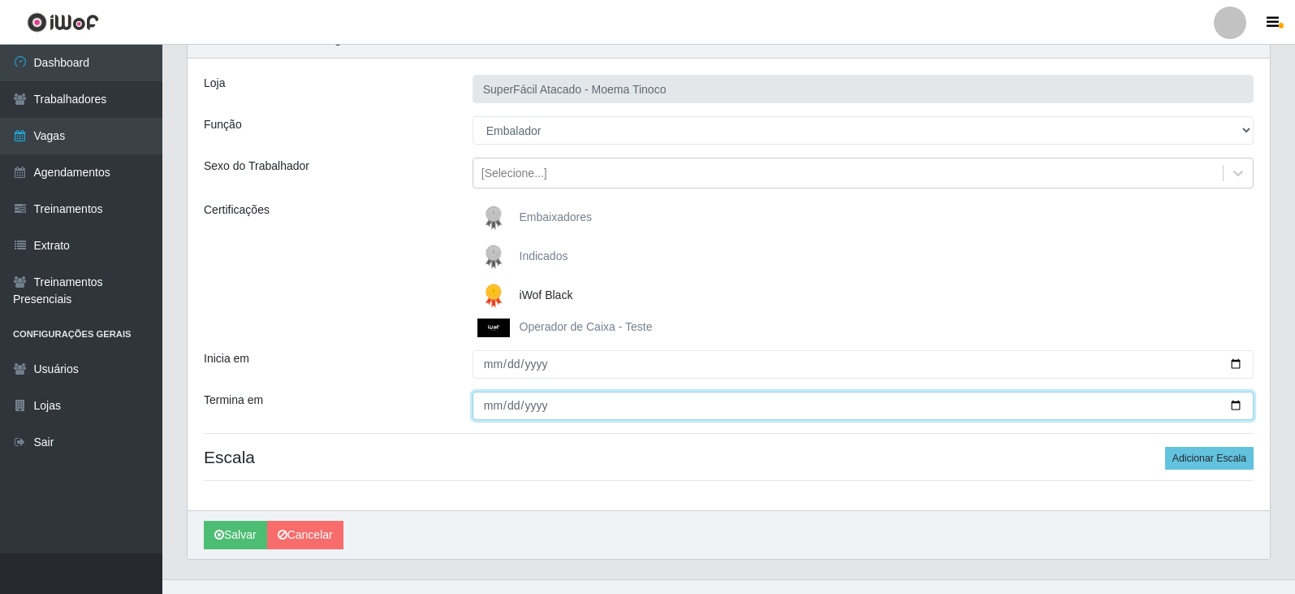
click at [1237, 403] on input "Termina em" at bounding box center [863, 405] width 781 height 28
type input "[DATE]"
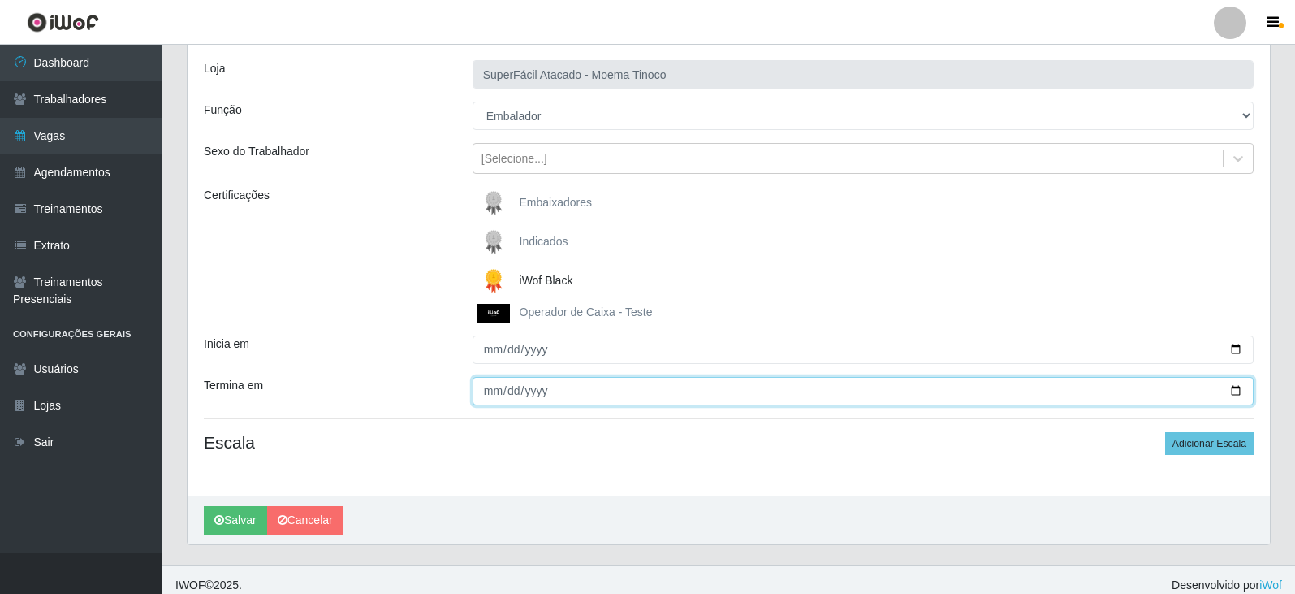
scroll to position [108, 0]
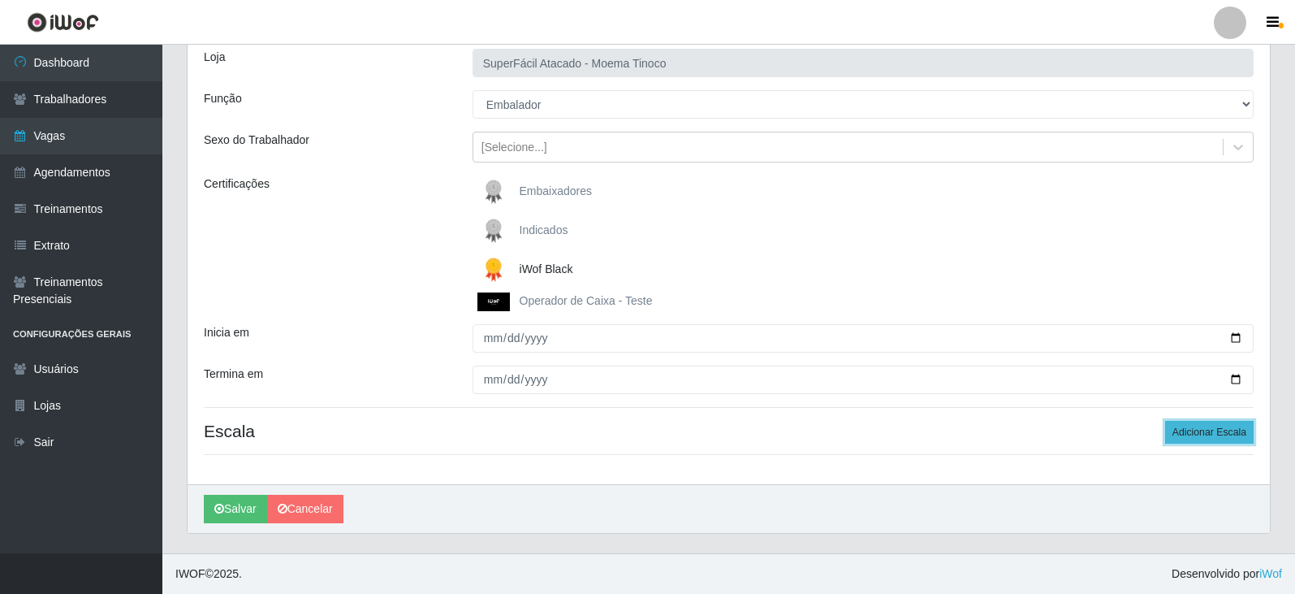
click at [1187, 432] on button "Adicionar Escala" at bounding box center [1209, 432] width 89 height 23
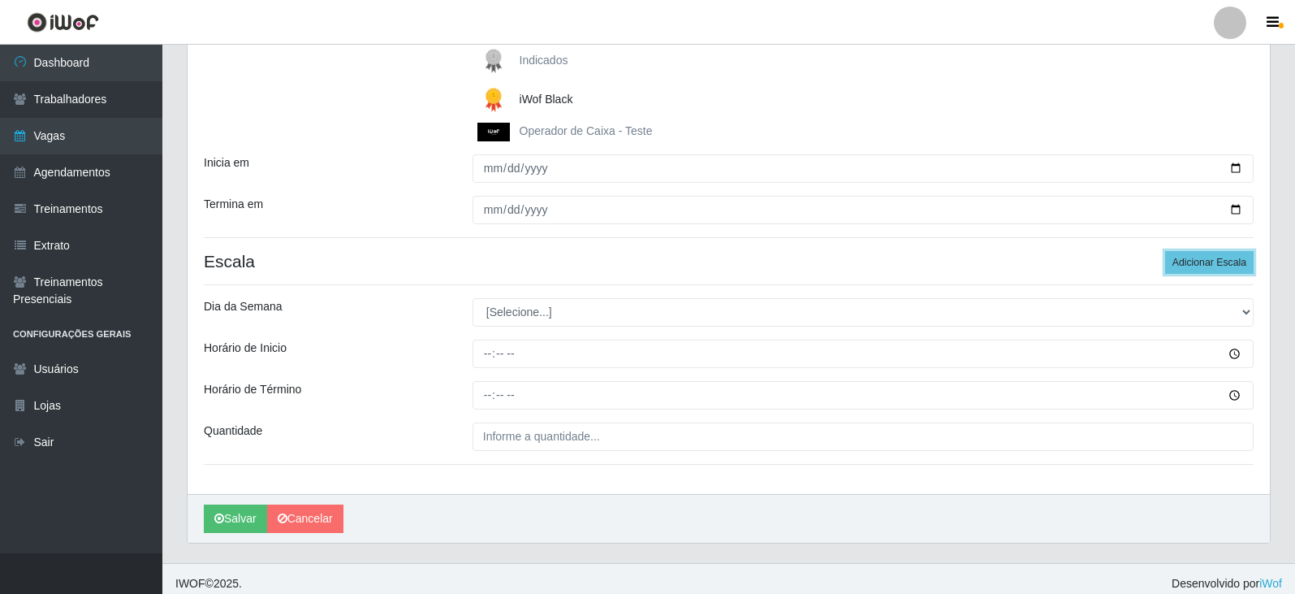
scroll to position [287, 0]
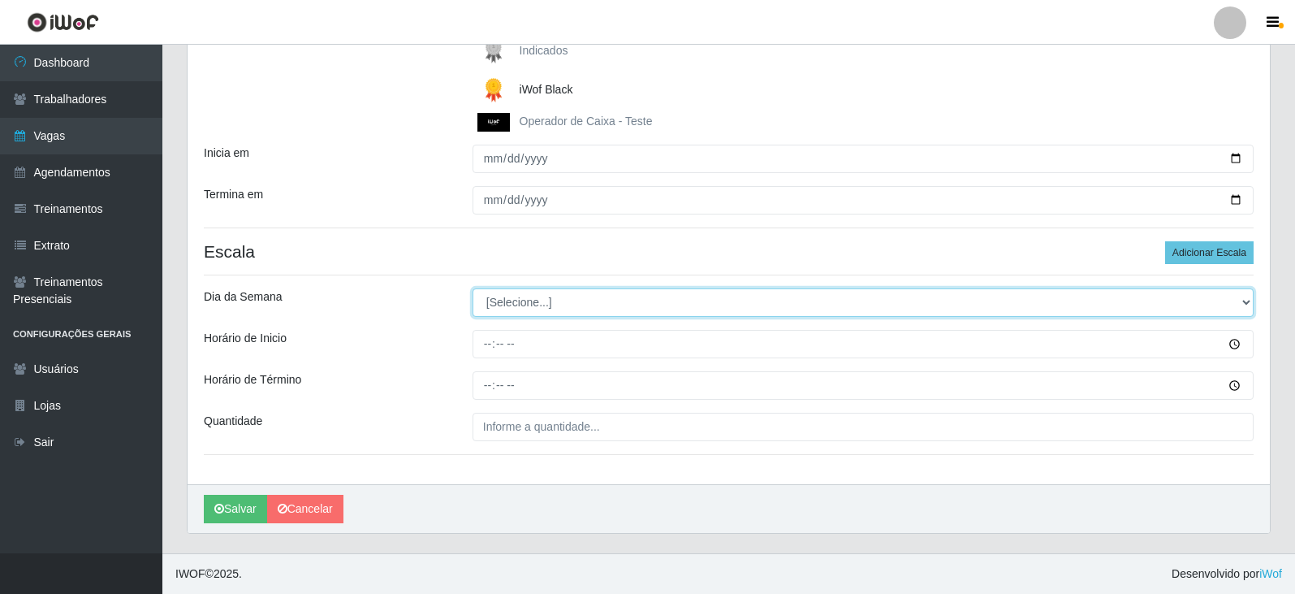
click at [1248, 303] on select "[Selecione...] Segunda Terça Quarta Quinta Sexta Sábado Domingo" at bounding box center [863, 302] width 781 height 28
select select "5"
click at [473, 288] on select "[Selecione...] Segunda Terça Quarta Quinta Sexta Sábado Domingo" at bounding box center [863, 302] width 781 height 28
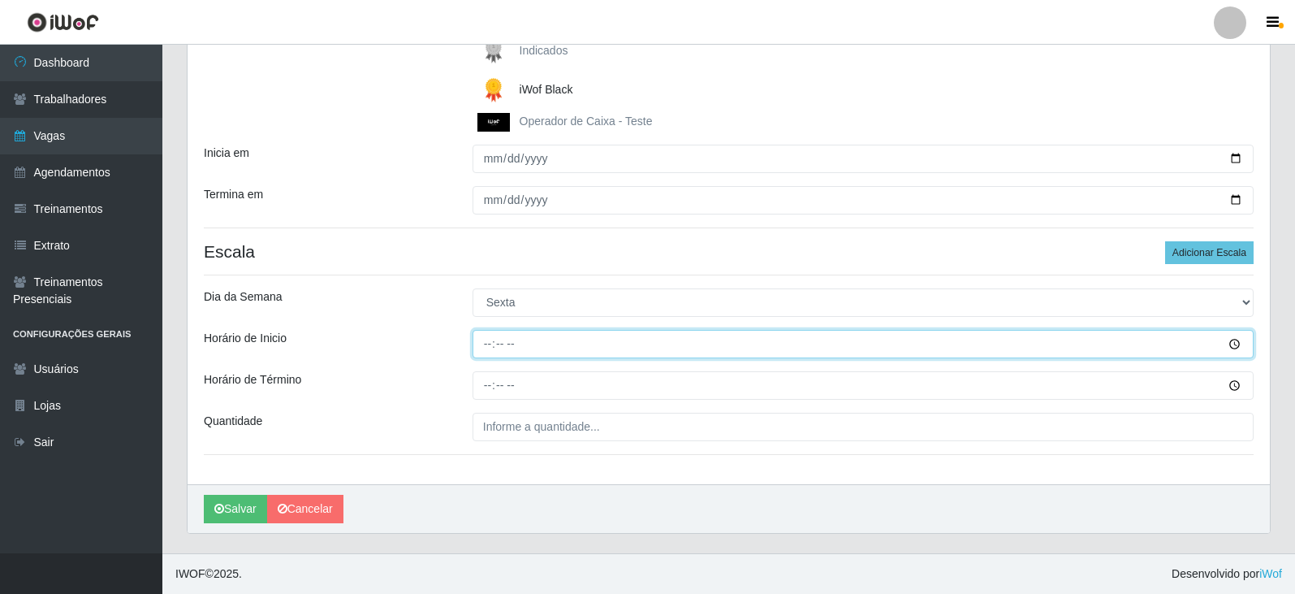
click at [494, 345] on input "Horário de Inicio" at bounding box center [863, 344] width 781 height 28
type input "07:00"
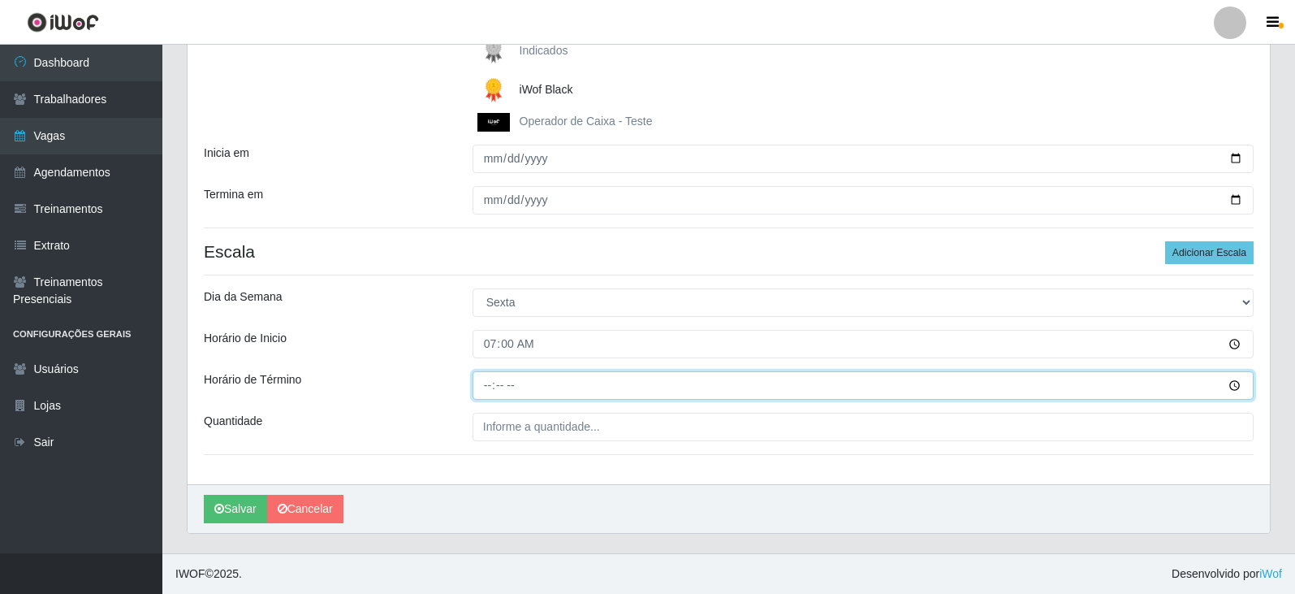
click at [491, 386] on input "Horário de Término" at bounding box center [863, 385] width 781 height 28
type input "13:00"
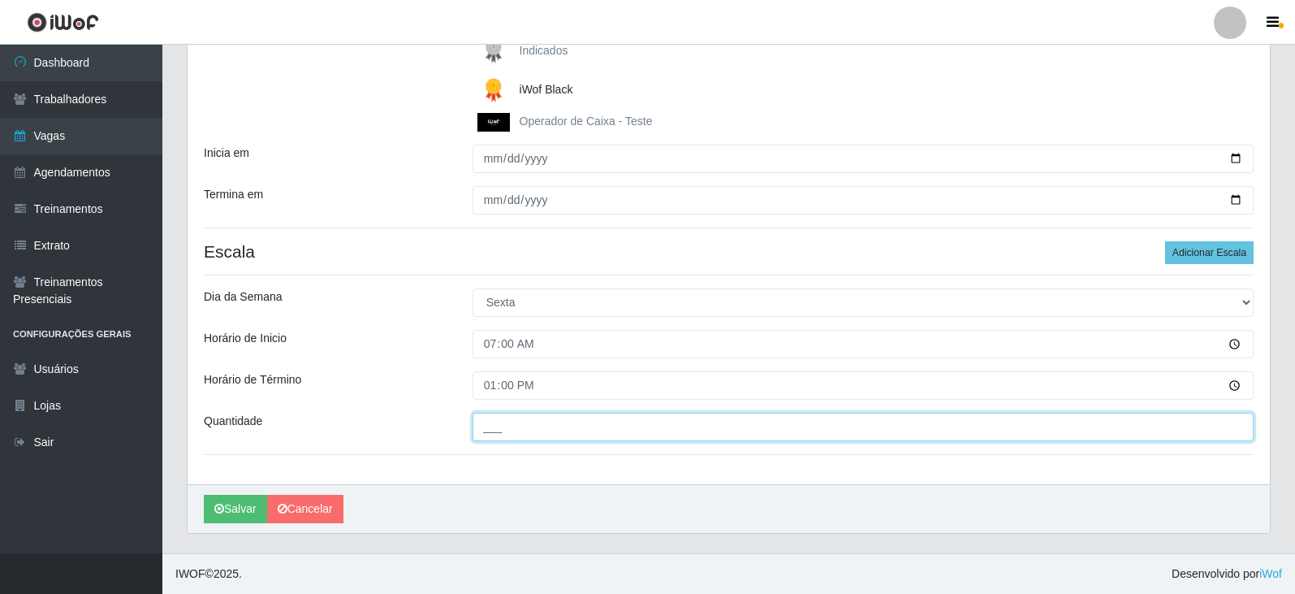
click at [555, 428] on input "___" at bounding box center [863, 427] width 781 height 28
type input "4__"
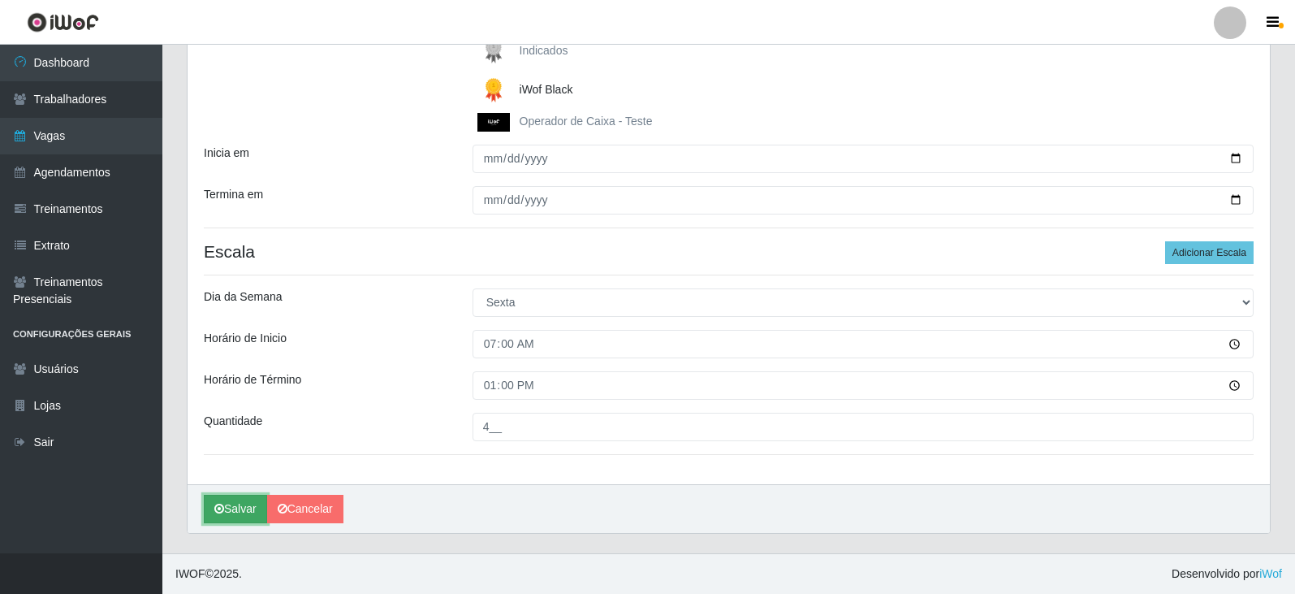
click at [236, 510] on button "Salvar" at bounding box center [235, 509] width 63 height 28
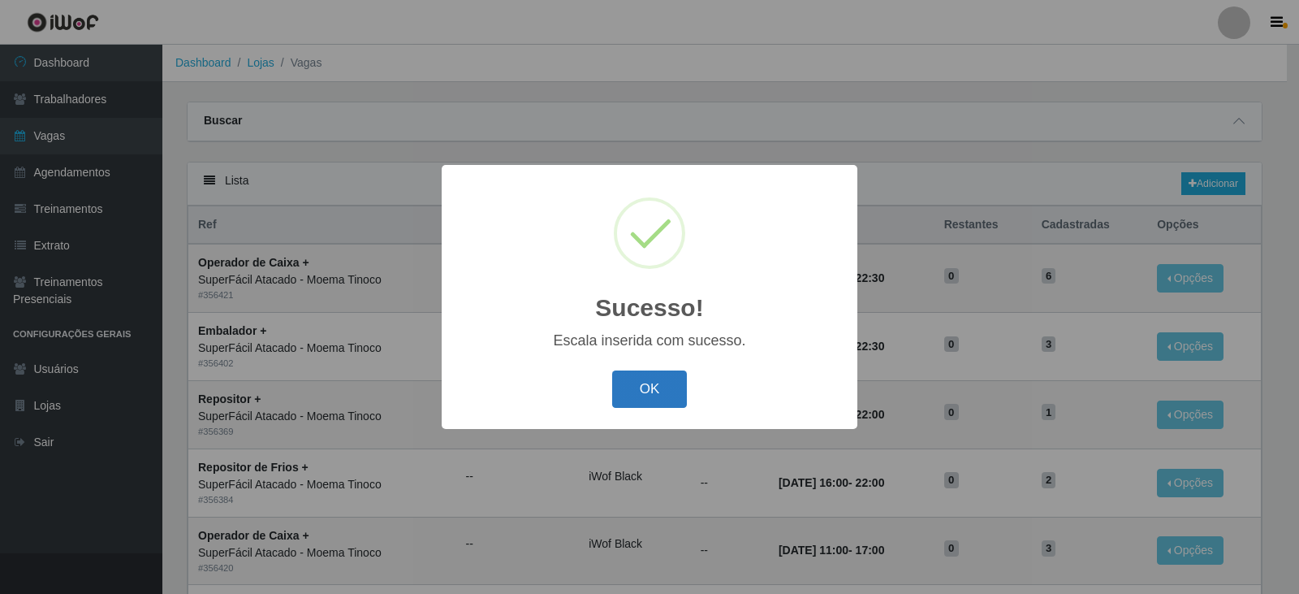
click at [642, 395] on button "OK" at bounding box center [650, 389] width 76 height 38
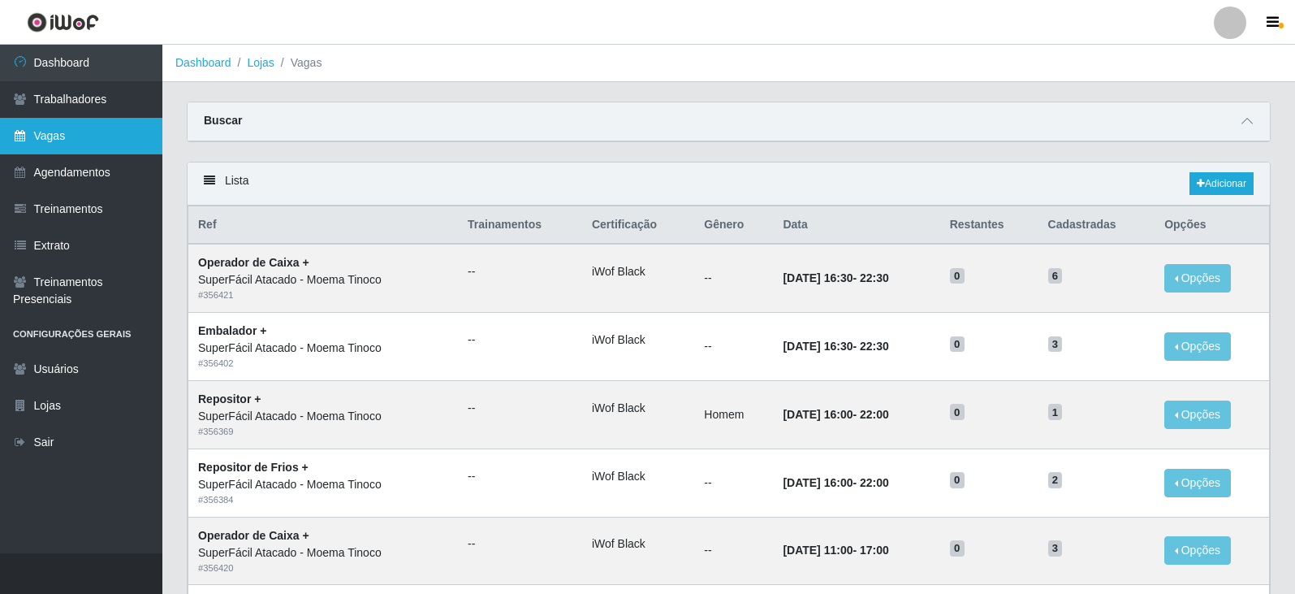
click at [61, 139] on link "Vagas" at bounding box center [81, 136] width 162 height 37
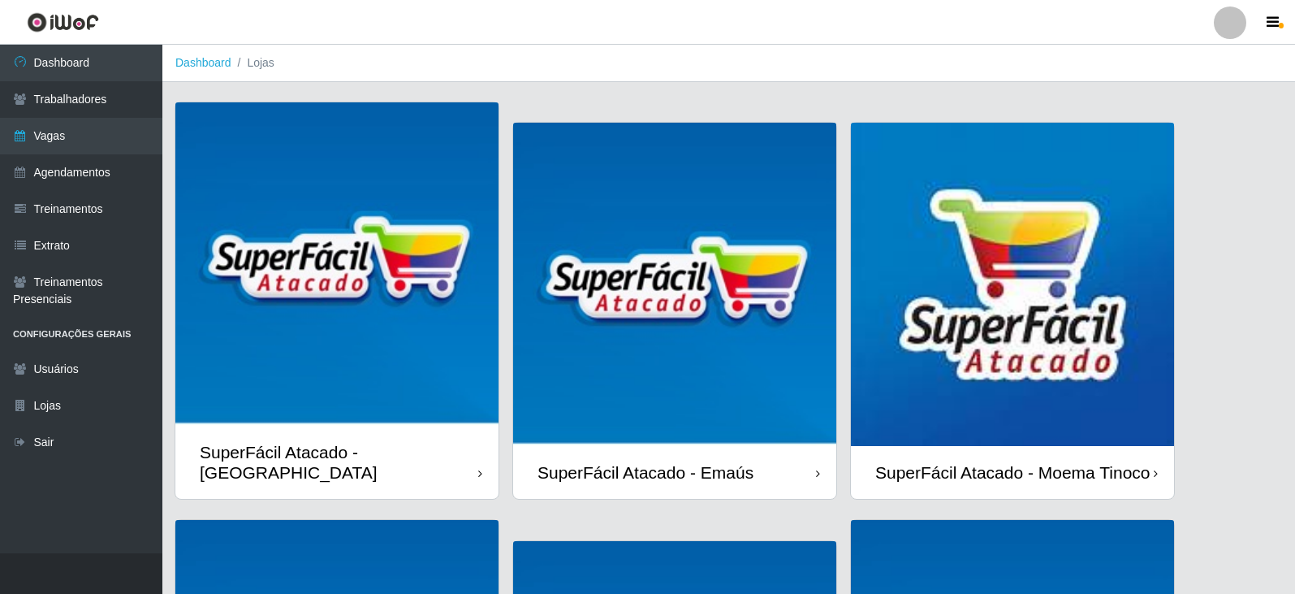
click at [1059, 462] on div "SuperFácil Atacado - Moema Tinoco" at bounding box center [1012, 472] width 275 height 20
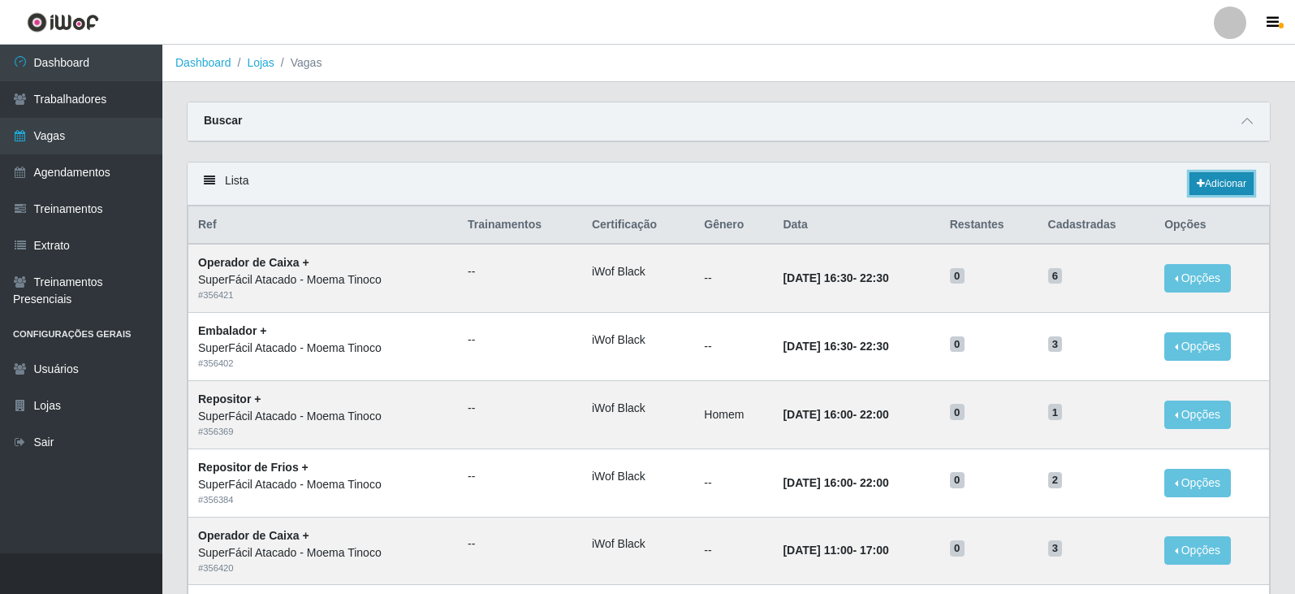
click at [1232, 182] on link "Adicionar" at bounding box center [1222, 183] width 64 height 23
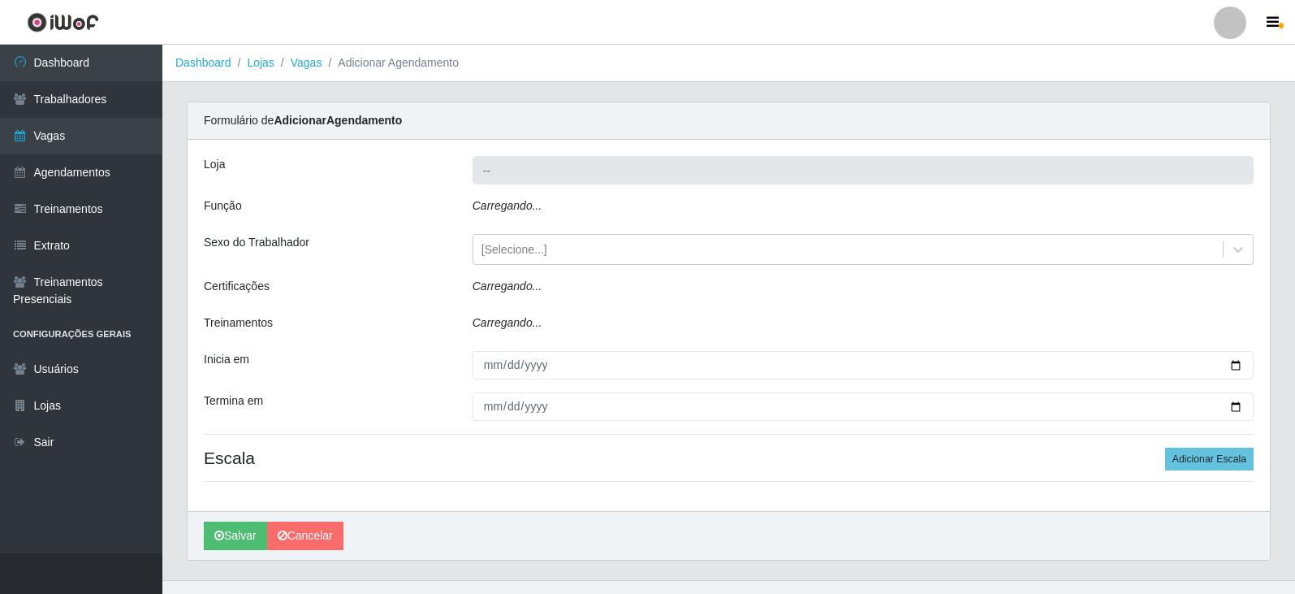
type input "SuperFácil Atacado - Moema Tinoco"
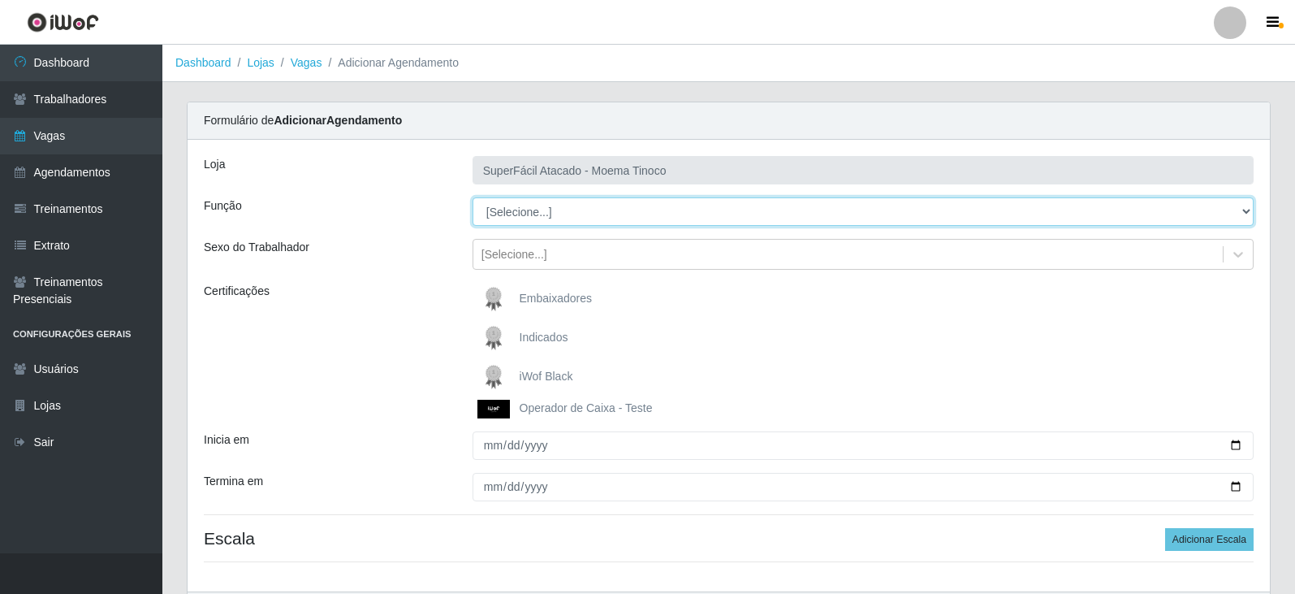
click at [1248, 212] on select "[Selecione...] Embalador Embalador + Embalador ++ Operador de Caixa Operador de…" at bounding box center [863, 211] width 781 height 28
select select "22"
click at [473, 197] on select "[Selecione...] Embalador Embalador + Embalador ++ Operador de Caixa Operador de…" at bounding box center [863, 211] width 781 height 28
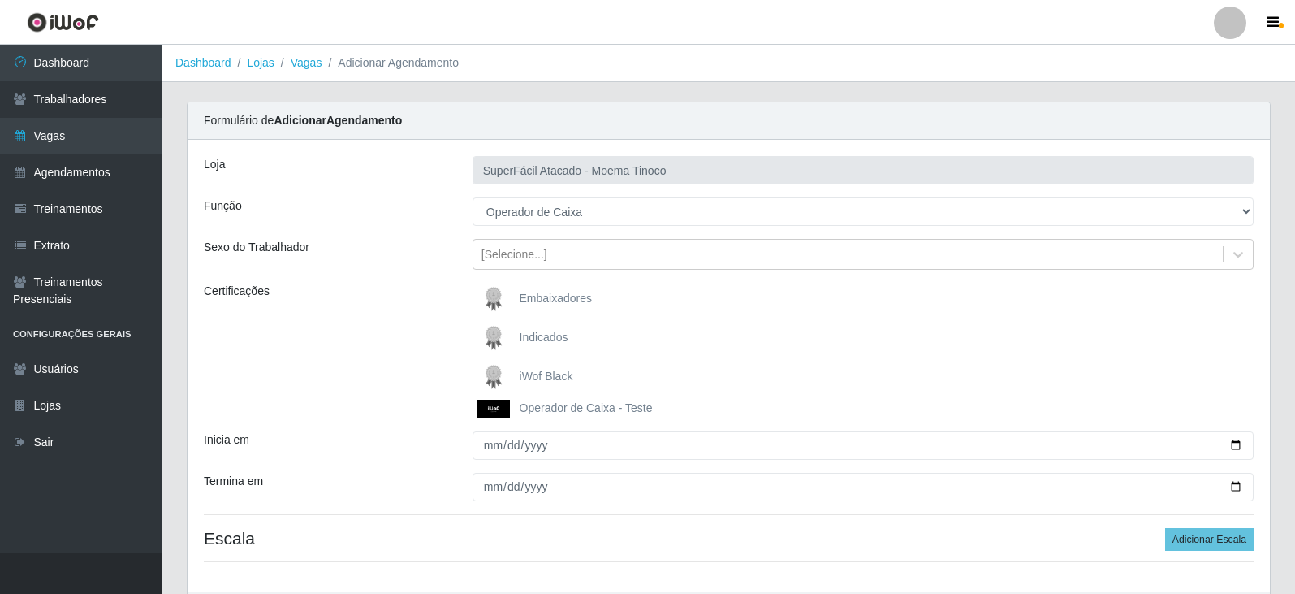
click at [534, 377] on span "iWof Black" at bounding box center [547, 376] width 54 height 13
click at [0, 0] on input "iWof Black" at bounding box center [0, 0] width 0 height 0
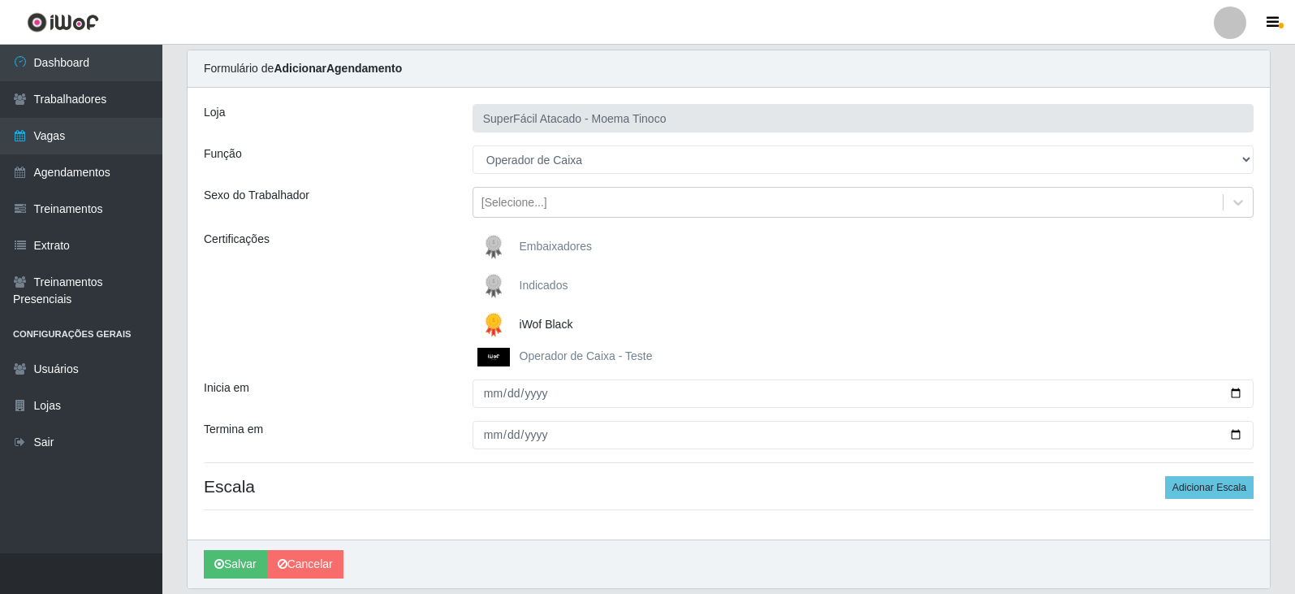
scroll to position [81, 0]
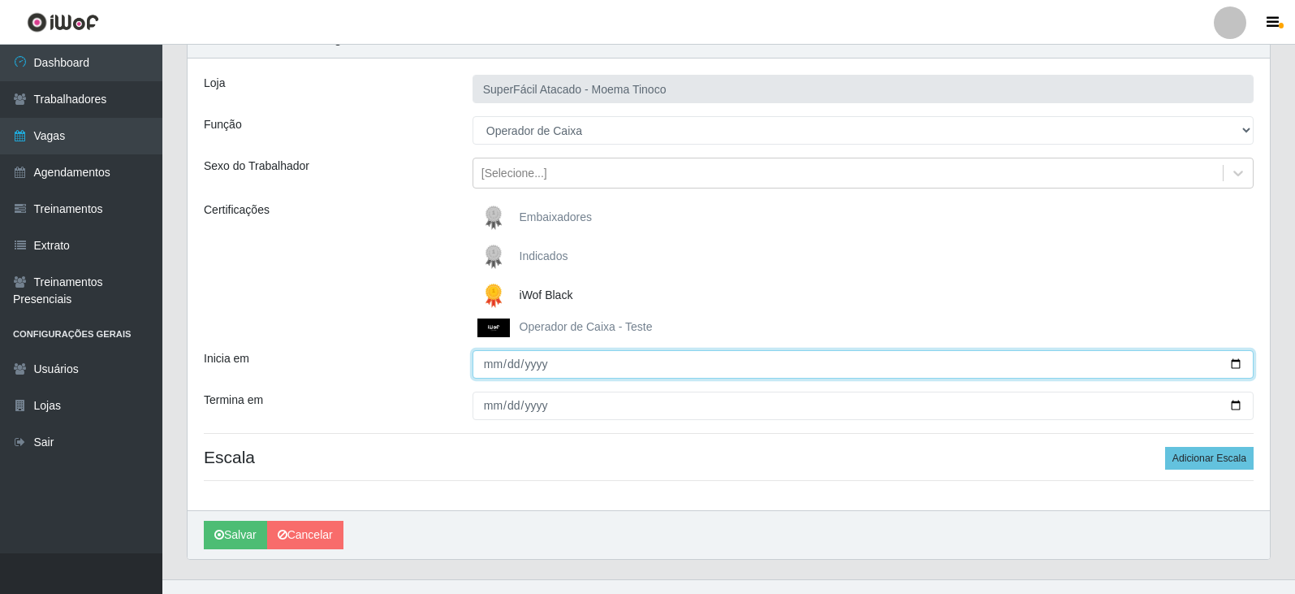
click at [1234, 362] on input "Inicia em" at bounding box center [863, 364] width 781 height 28
type input "[DATE]"
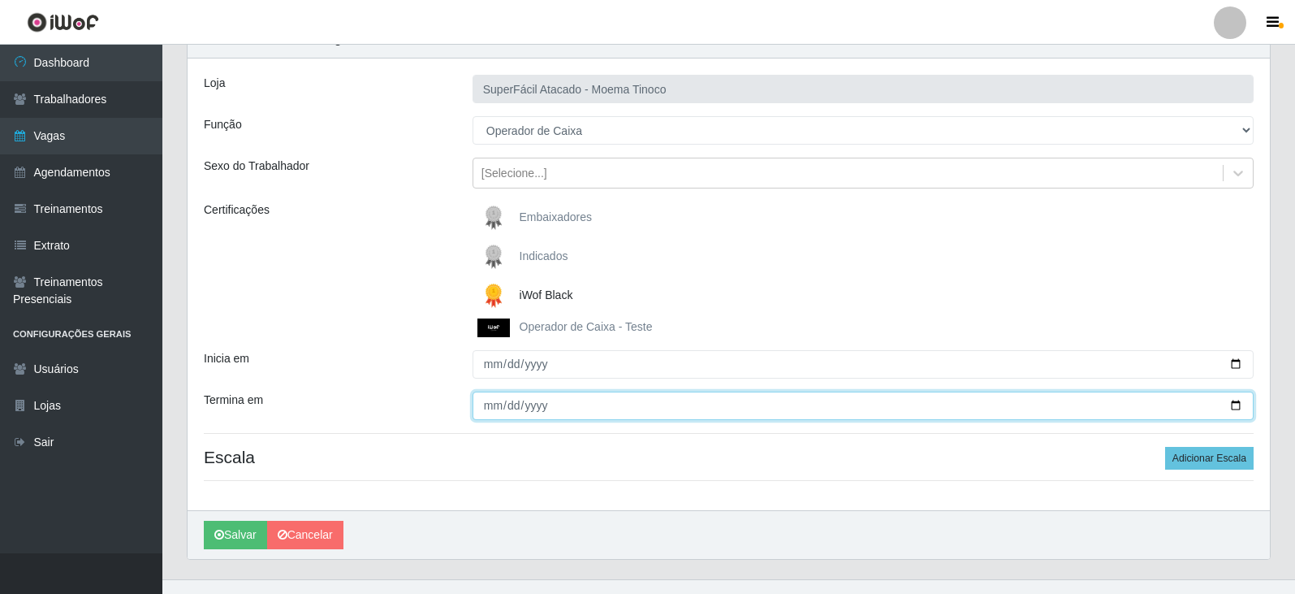
click at [1233, 404] on input "Termina em" at bounding box center [863, 405] width 781 height 28
type input "[DATE]"
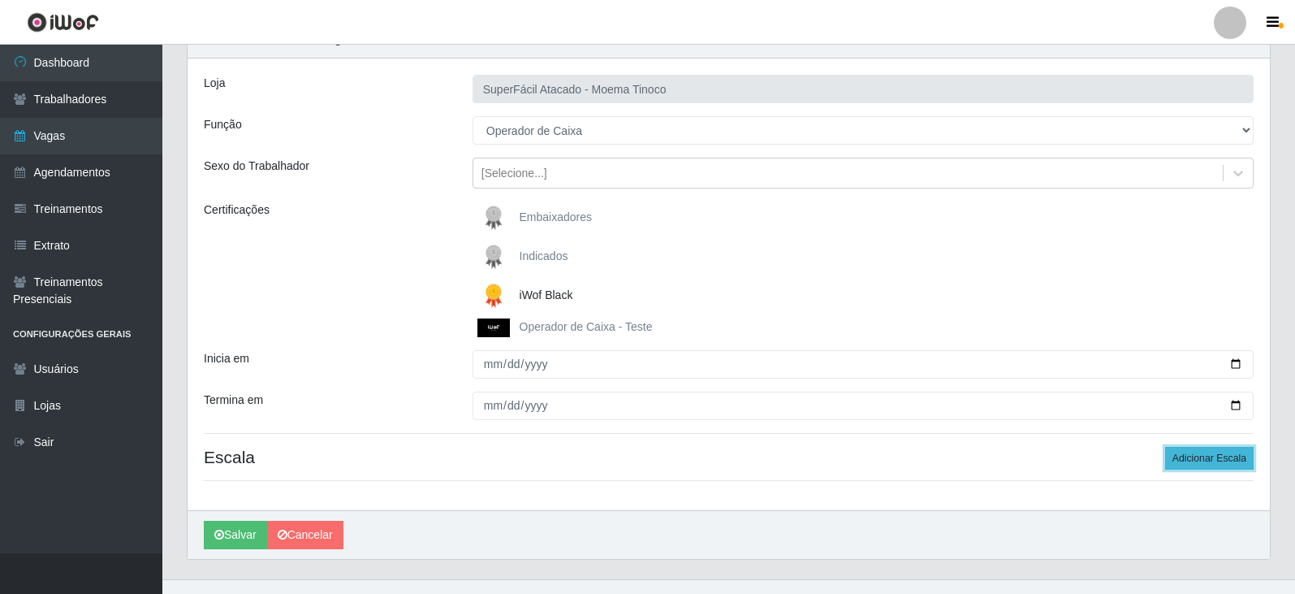
click at [1198, 457] on button "Adicionar Escala" at bounding box center [1209, 458] width 89 height 23
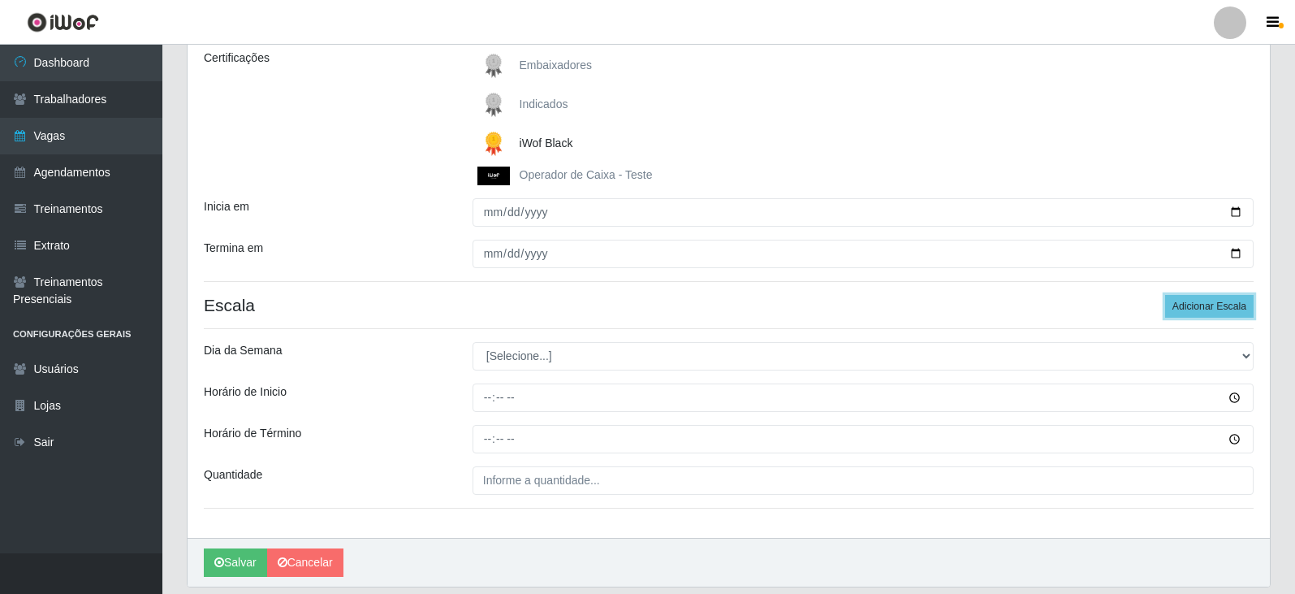
scroll to position [244, 0]
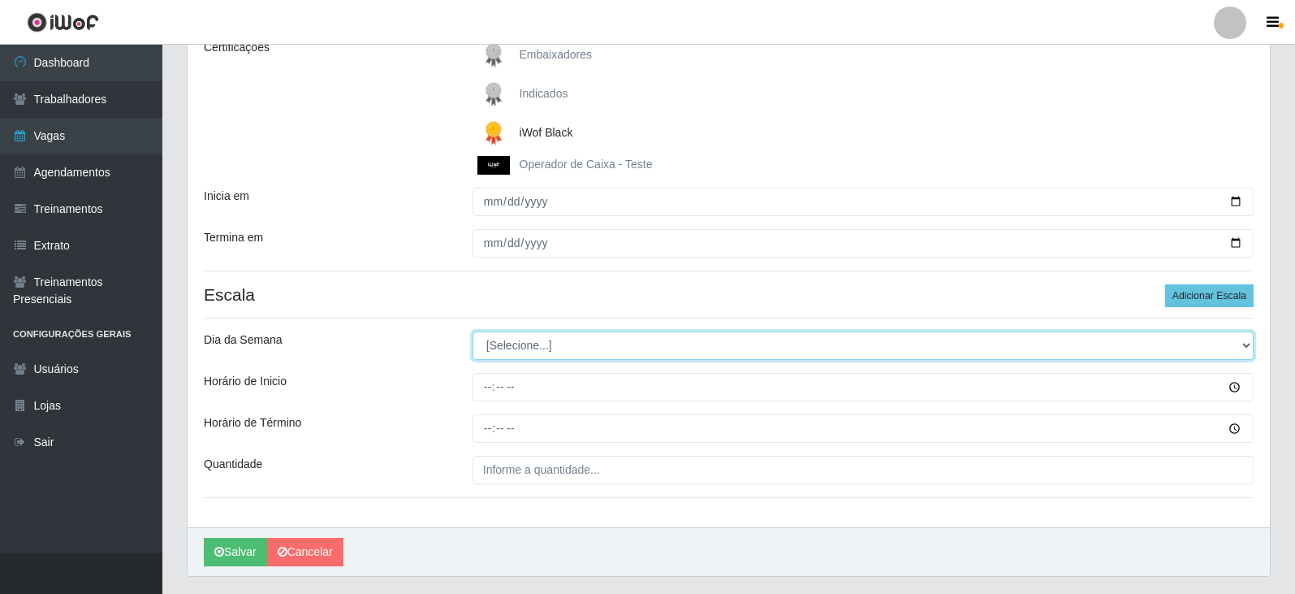
click at [1246, 347] on select "[Selecione...] Segunda Terça Quarta Quinta Sexta Sábado Domingo" at bounding box center [863, 345] width 781 height 28
select select "5"
click at [473, 331] on select "[Selecione...] Segunda Terça Quarta Quinta Sexta Sábado Domingo" at bounding box center [863, 345] width 781 height 28
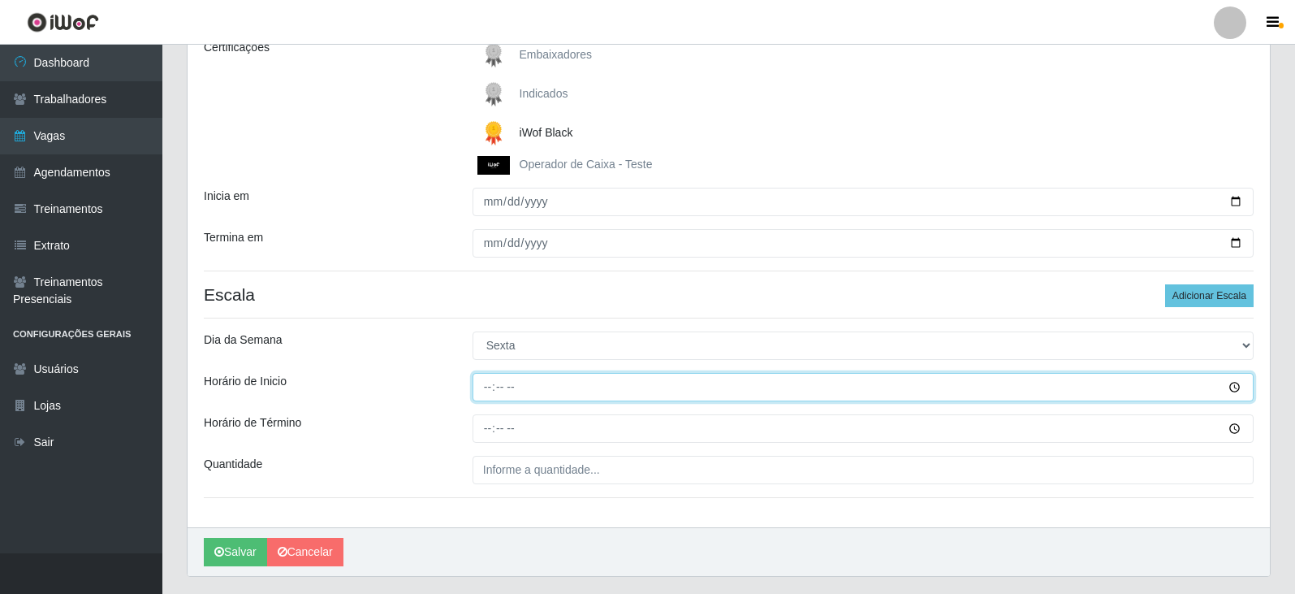
click at [491, 383] on input "Horário de Inicio" at bounding box center [863, 387] width 781 height 28
type input "07:00"
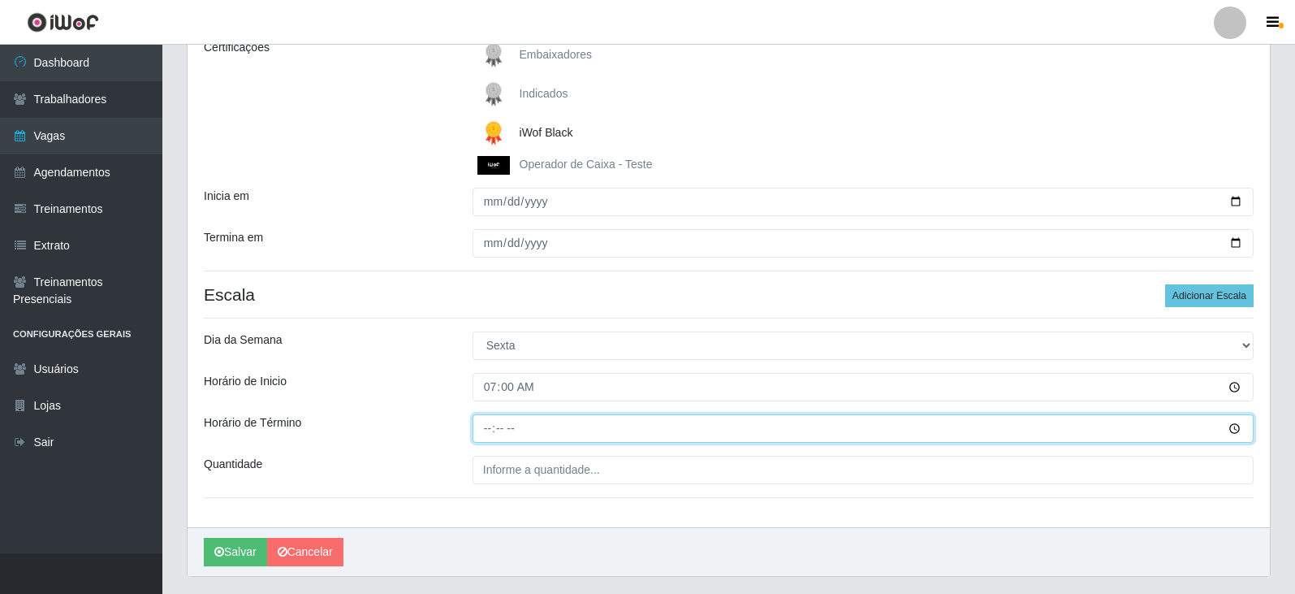
click at [489, 426] on input "Horário de Término" at bounding box center [863, 428] width 781 height 28
type input "13:00"
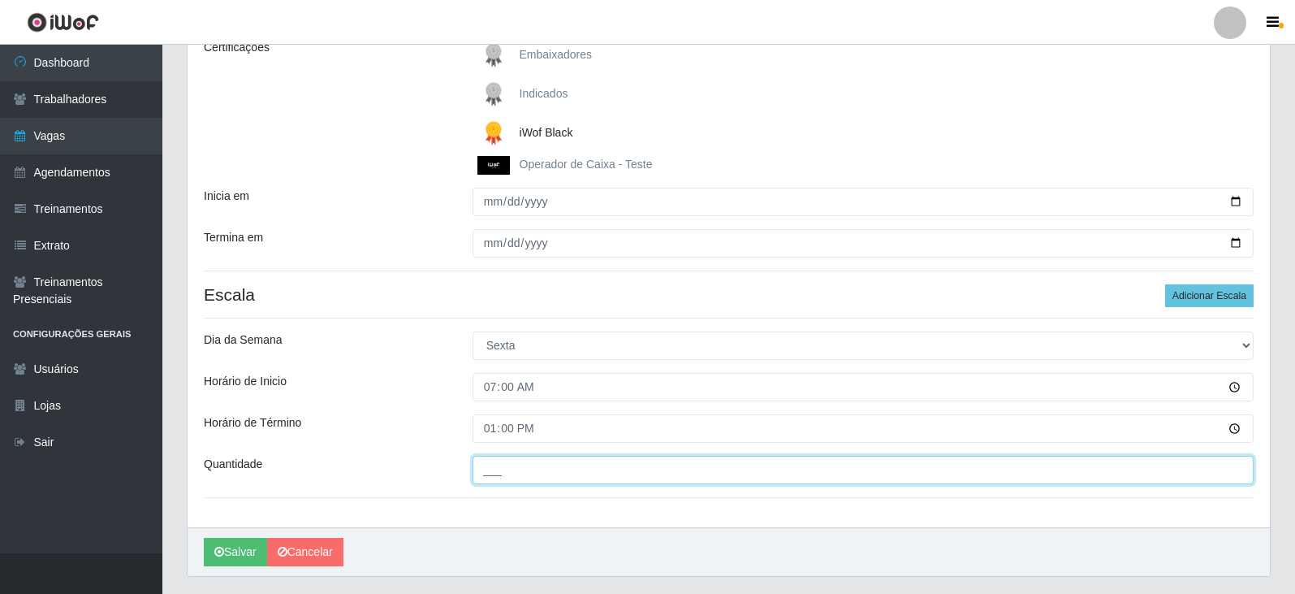
click at [541, 475] on input "___" at bounding box center [863, 470] width 781 height 28
type input "02_"
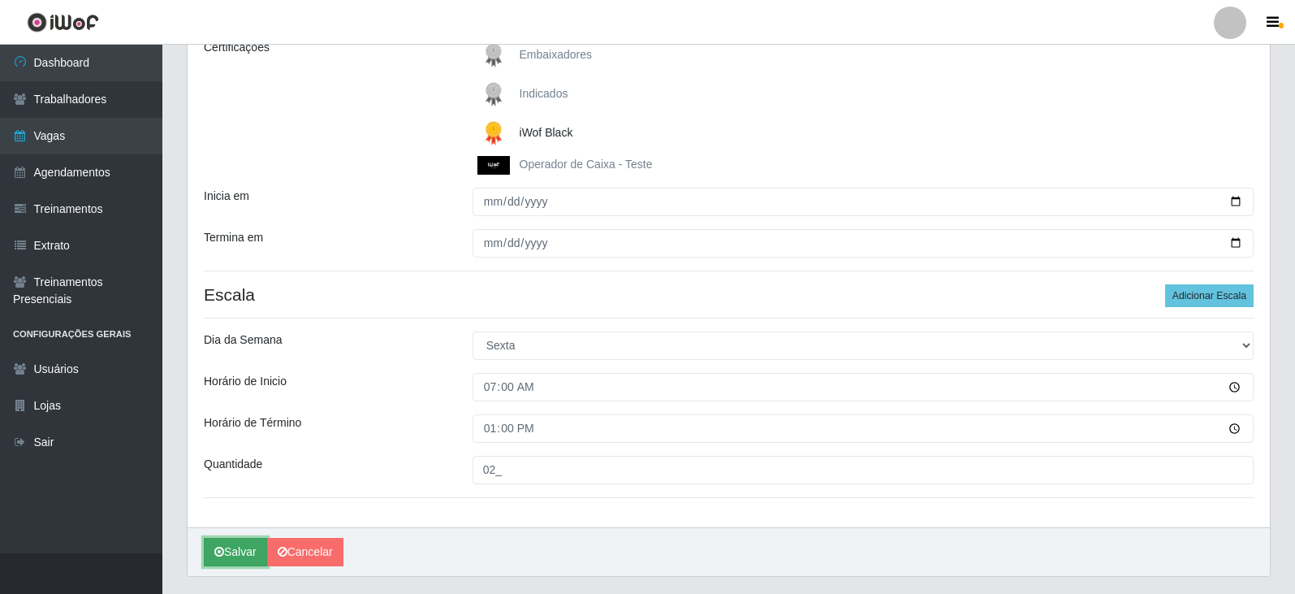
click at [238, 552] on button "Salvar" at bounding box center [235, 552] width 63 height 28
click at [240, 552] on button "Salvar" at bounding box center [235, 552] width 63 height 28
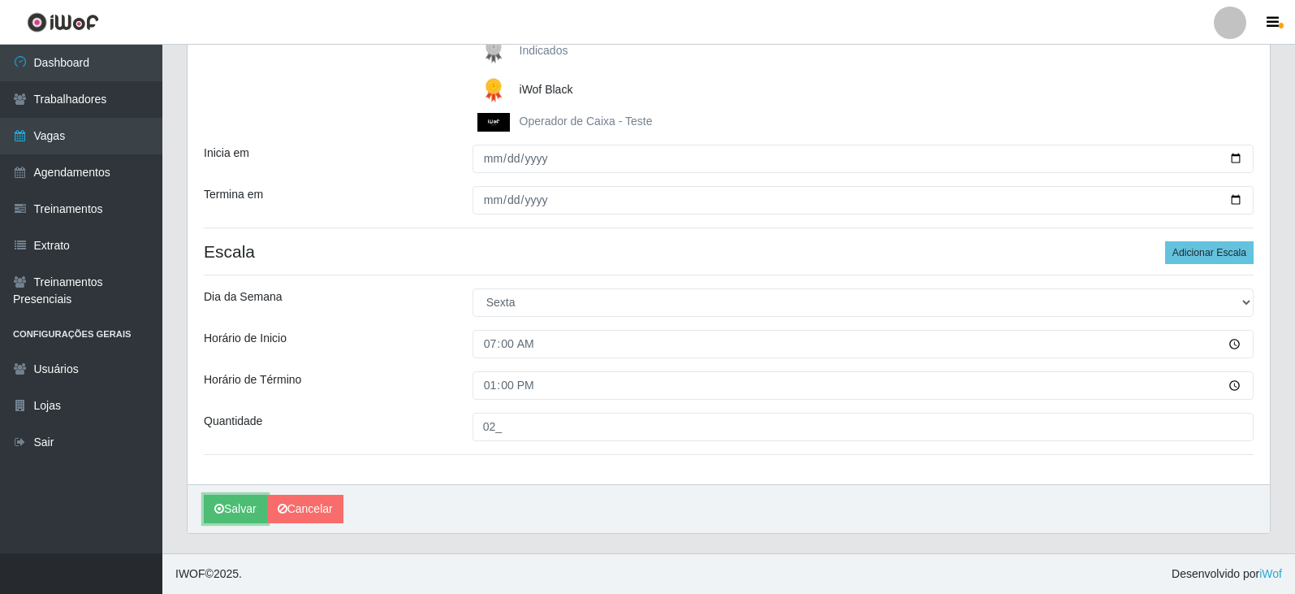
scroll to position [206, 0]
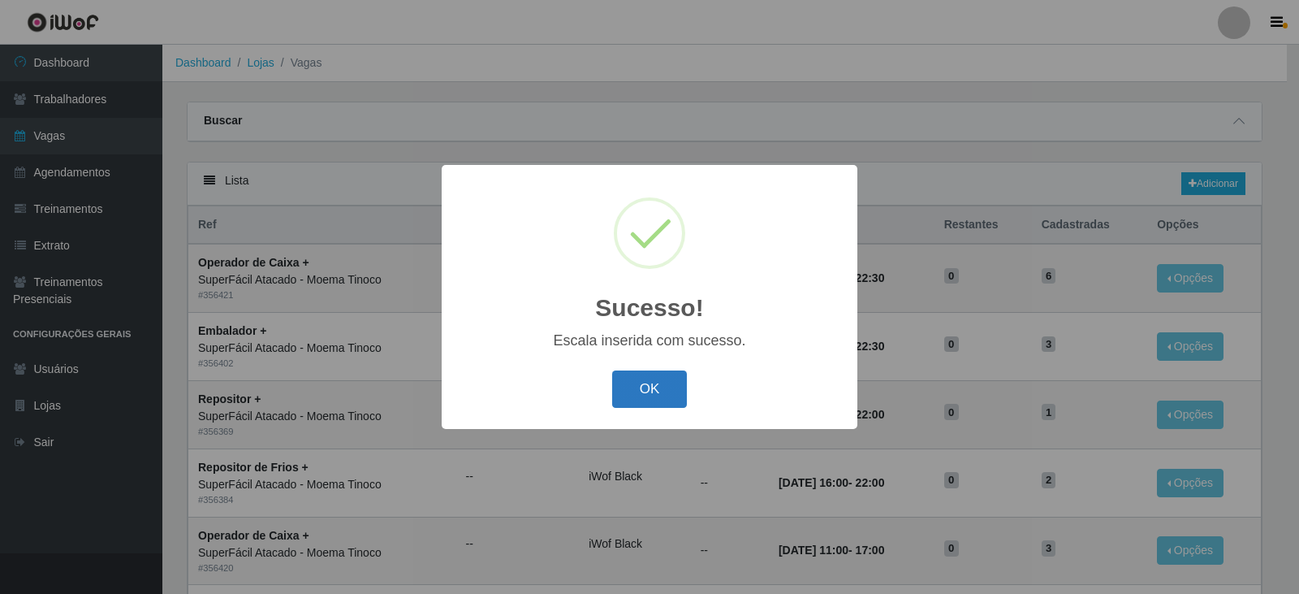
click at [664, 393] on button "OK" at bounding box center [650, 389] width 76 height 38
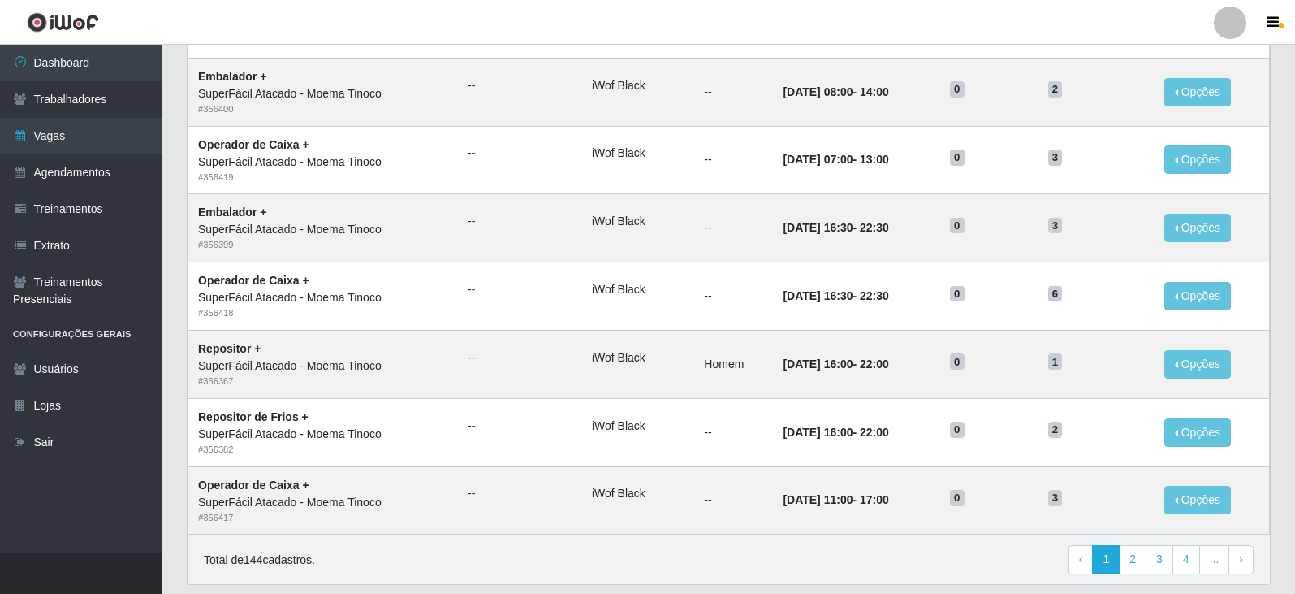
scroll to position [783, 0]
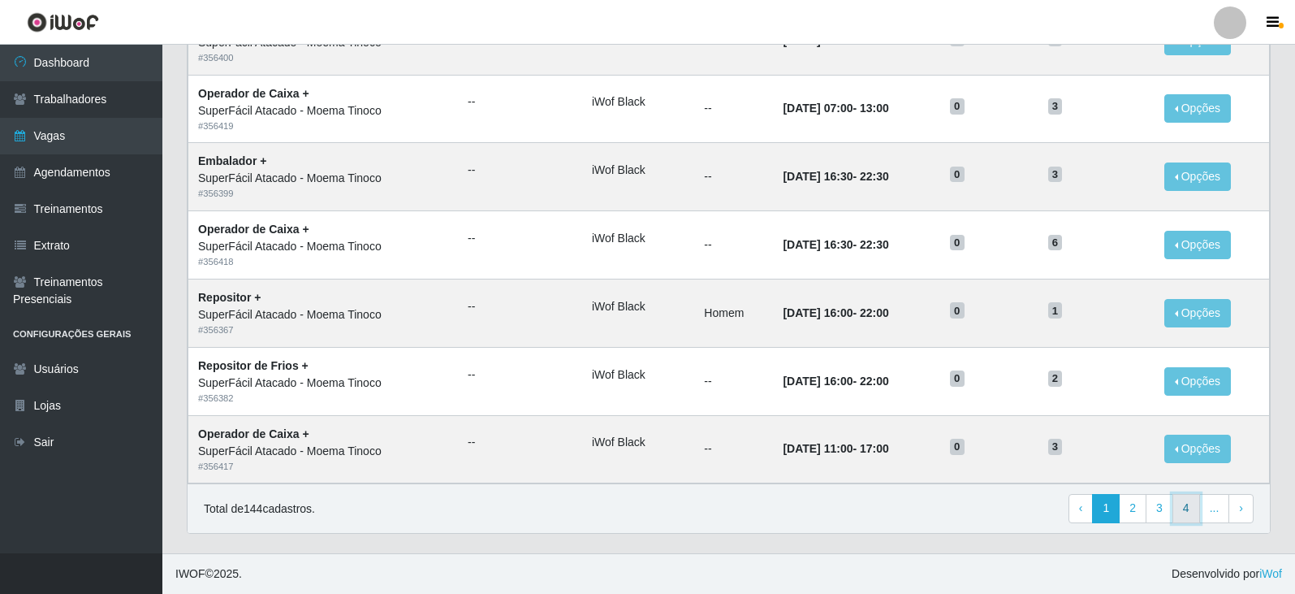
click at [1189, 505] on link "4" at bounding box center [1187, 508] width 28 height 29
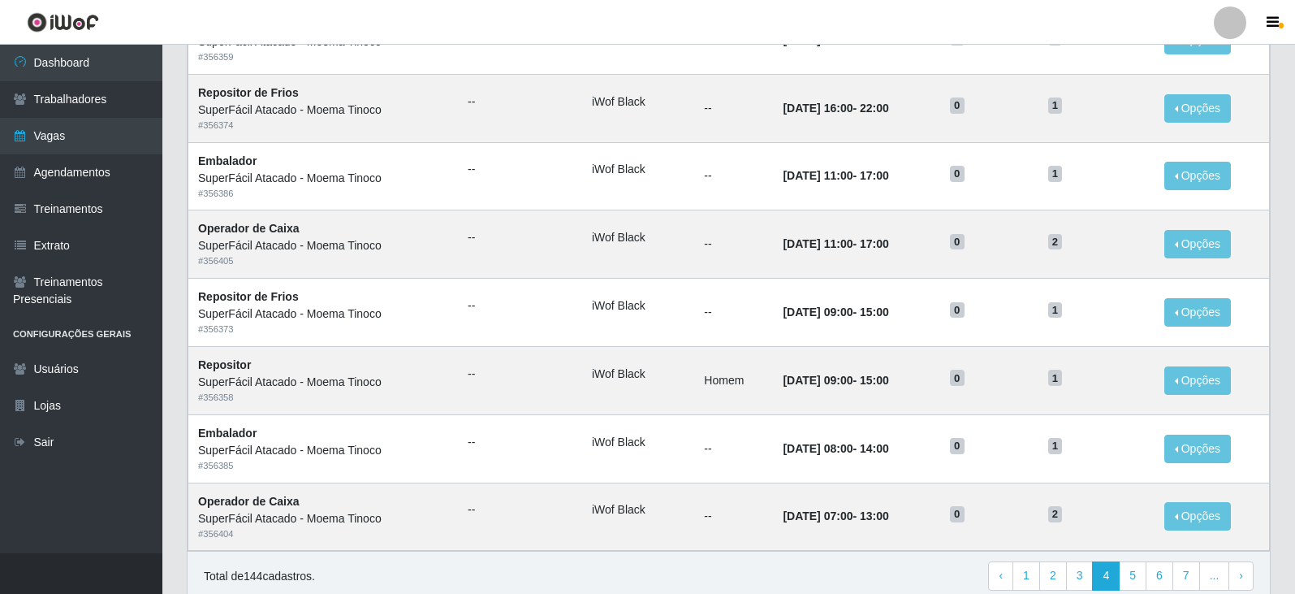
scroll to position [783, 0]
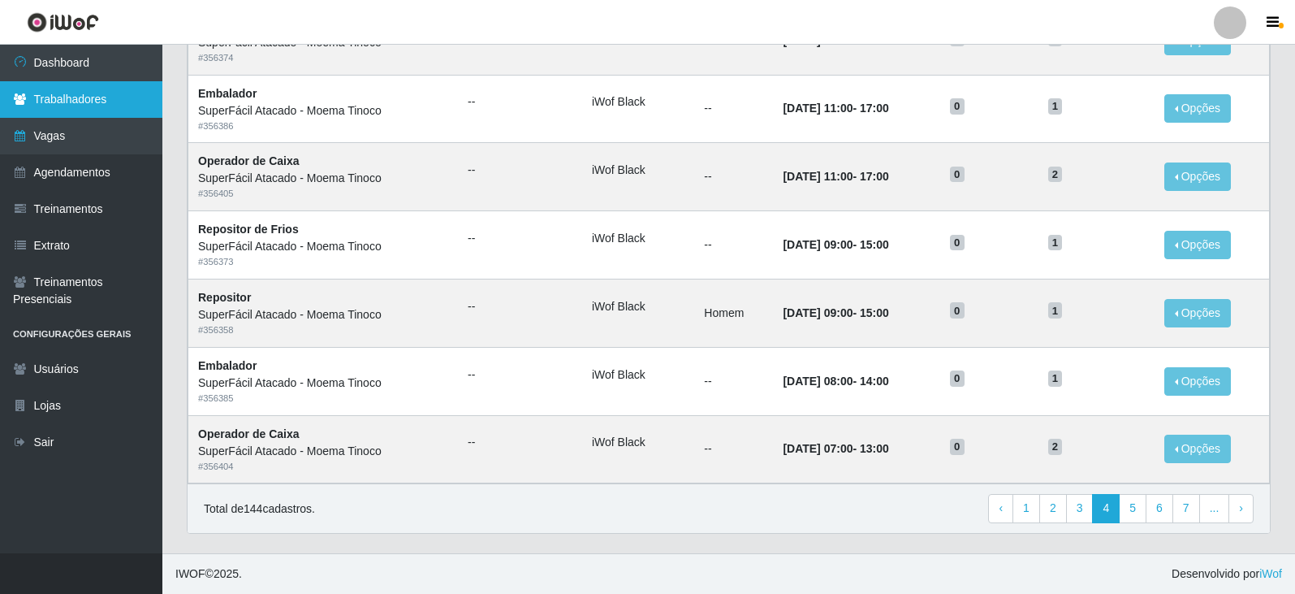
click at [71, 104] on link "Trabalhadores" at bounding box center [81, 99] width 162 height 37
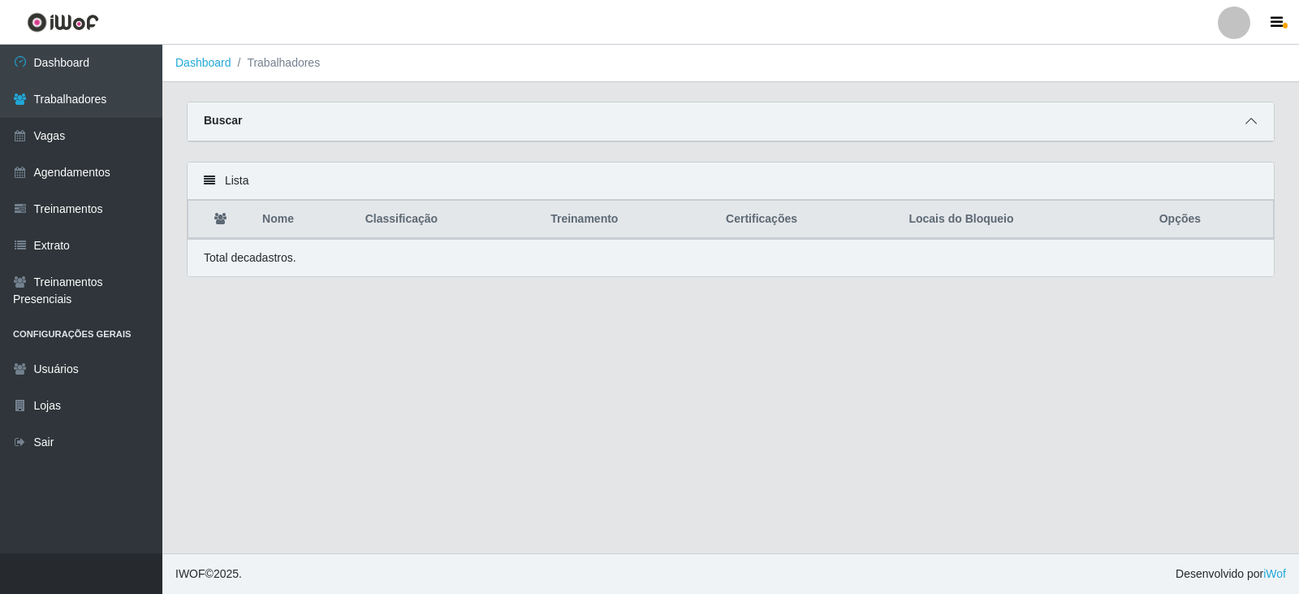
click at [1250, 123] on icon at bounding box center [1251, 120] width 11 height 11
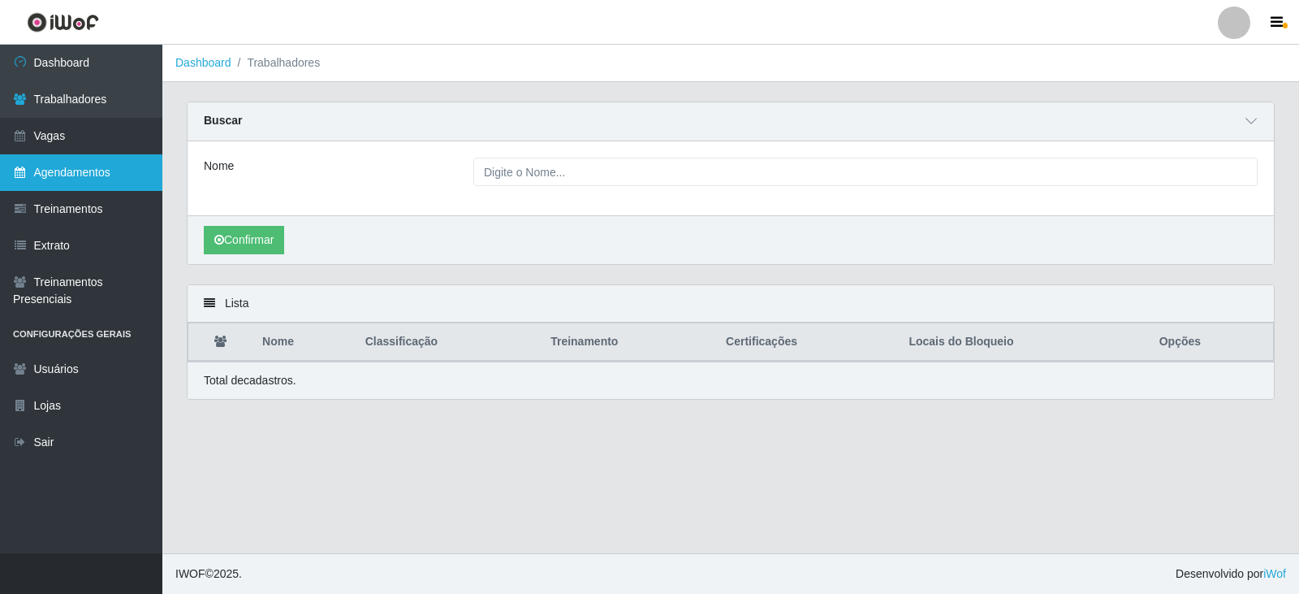
click at [65, 162] on link "Agendamentos" at bounding box center [81, 172] width 162 height 37
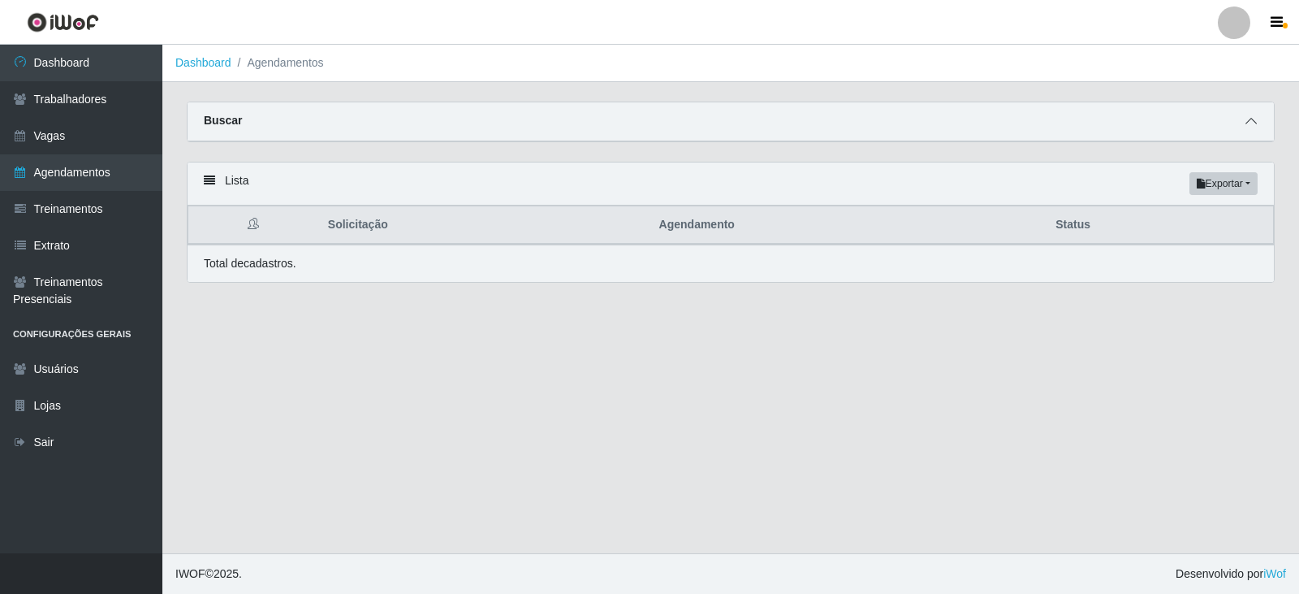
click at [1251, 122] on icon at bounding box center [1251, 120] width 11 height 11
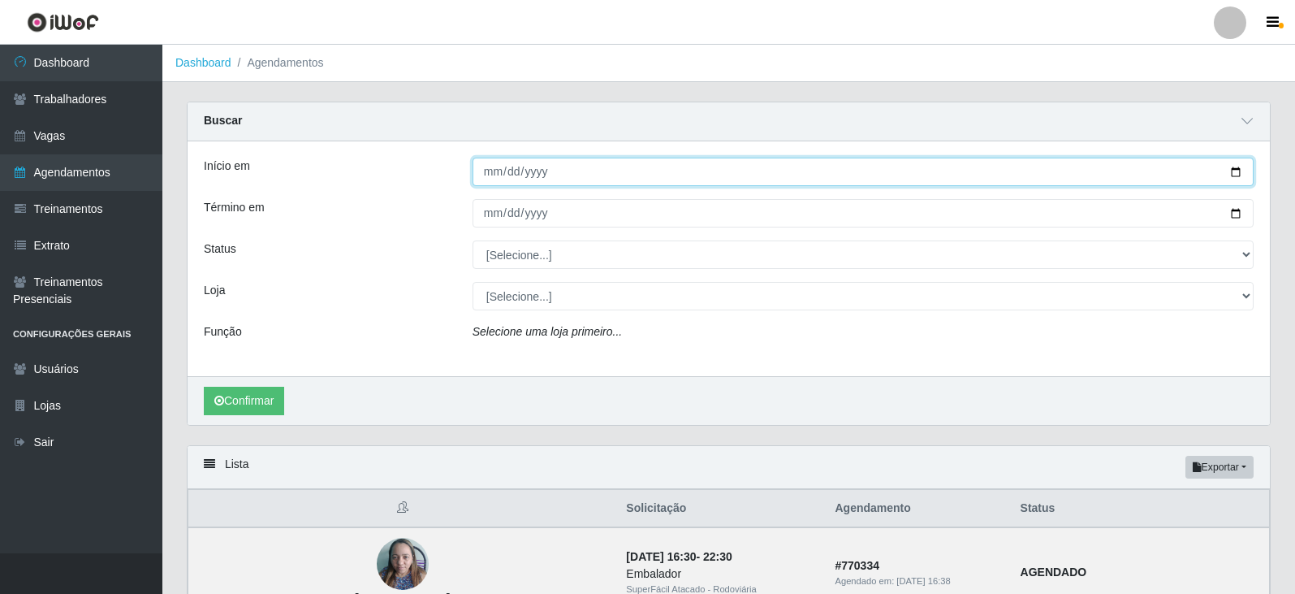
click at [1238, 172] on input "Início em" at bounding box center [863, 172] width 781 height 28
type input "[DATE]"
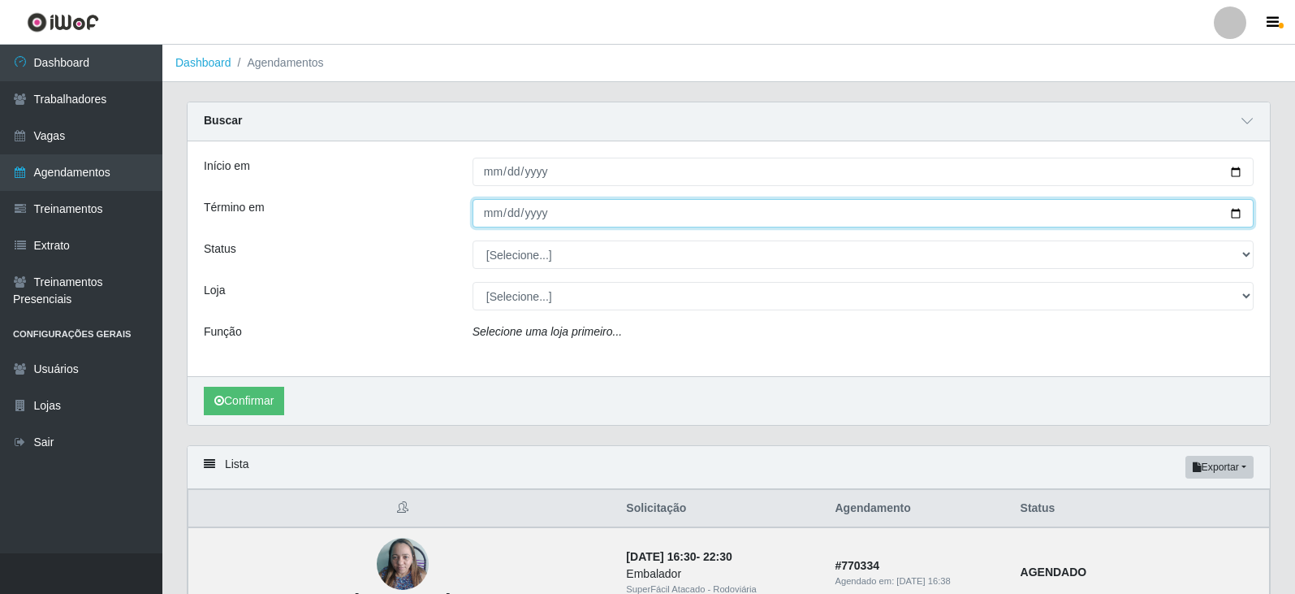
click at [1235, 212] on input "Término em" at bounding box center [863, 213] width 781 height 28
type input "[DATE]"
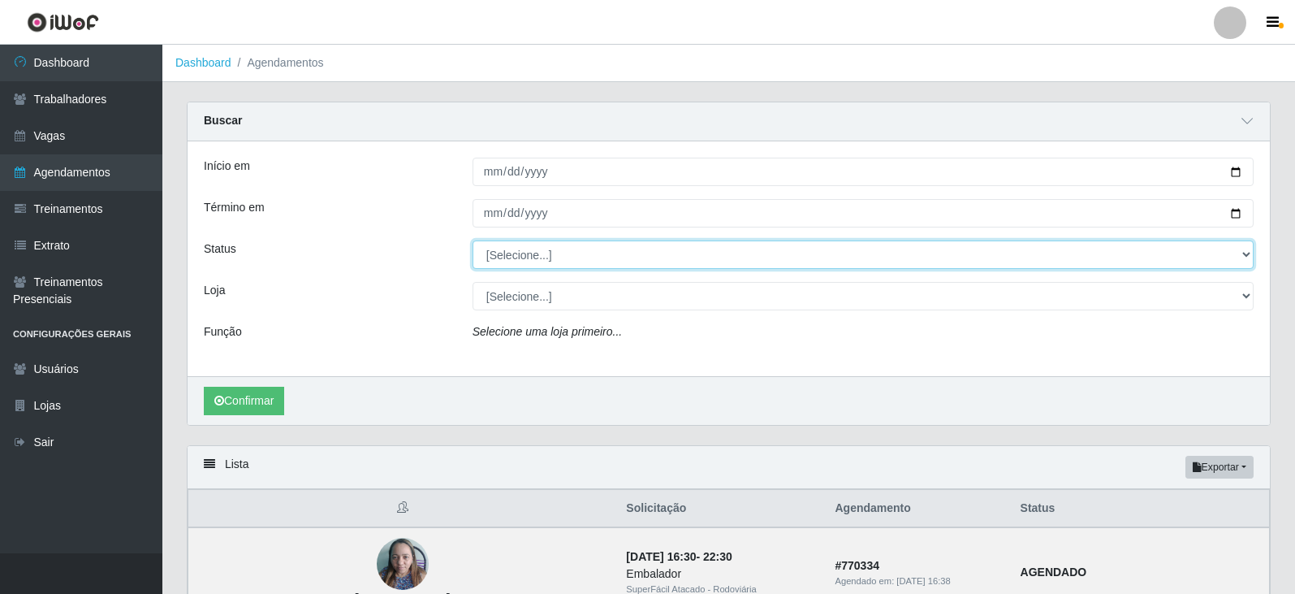
click at [1244, 257] on select "[Selecione...] AGENDADO AGUARDANDO LIBERAR EM ANDAMENTO EM REVISÃO FINALIZADO C…" at bounding box center [863, 254] width 781 height 28
select select "AGENDADO"
click at [473, 241] on select "[Selecione...] AGENDADO AGUARDANDO LIBERAR EM ANDAMENTO EM REVISÃO FINALIZADO C…" at bounding box center [863, 254] width 781 height 28
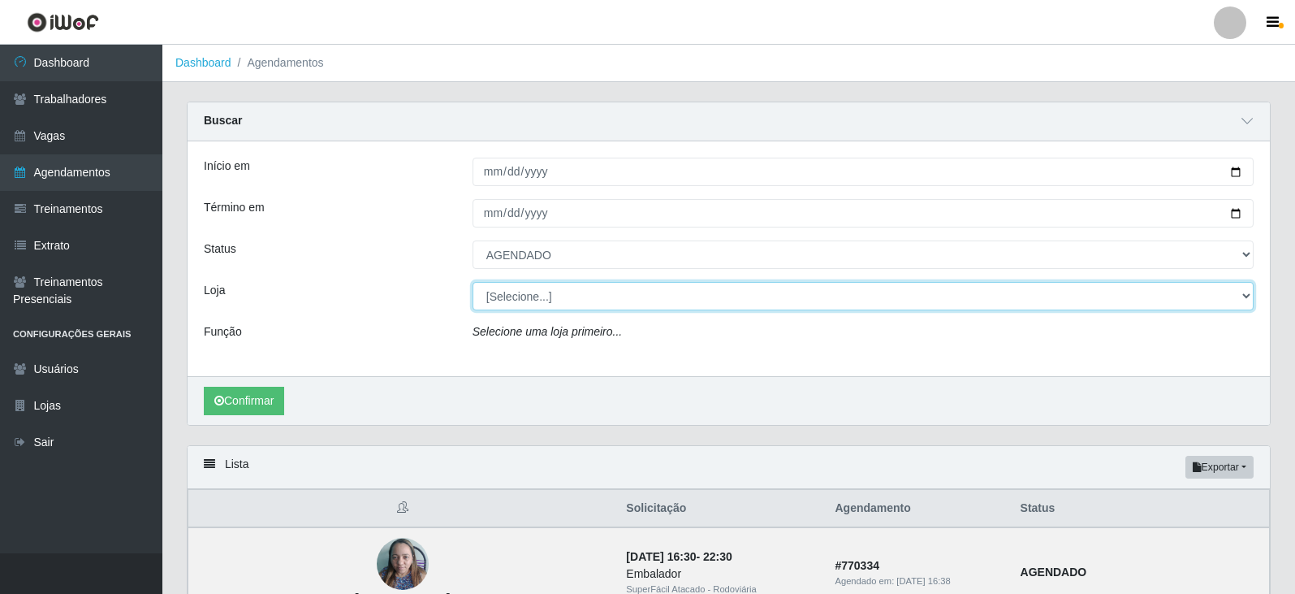
click at [1246, 295] on select "[Selecione...] SuperFácil Atacado - Alto de São Manoel SuperFácil Atacado - Ema…" at bounding box center [863, 296] width 781 height 28
select select "540"
click at [473, 283] on select "[Selecione...] SuperFácil Atacado - Alto de São Manoel SuperFácil Atacado - Ema…" at bounding box center [863, 296] width 781 height 28
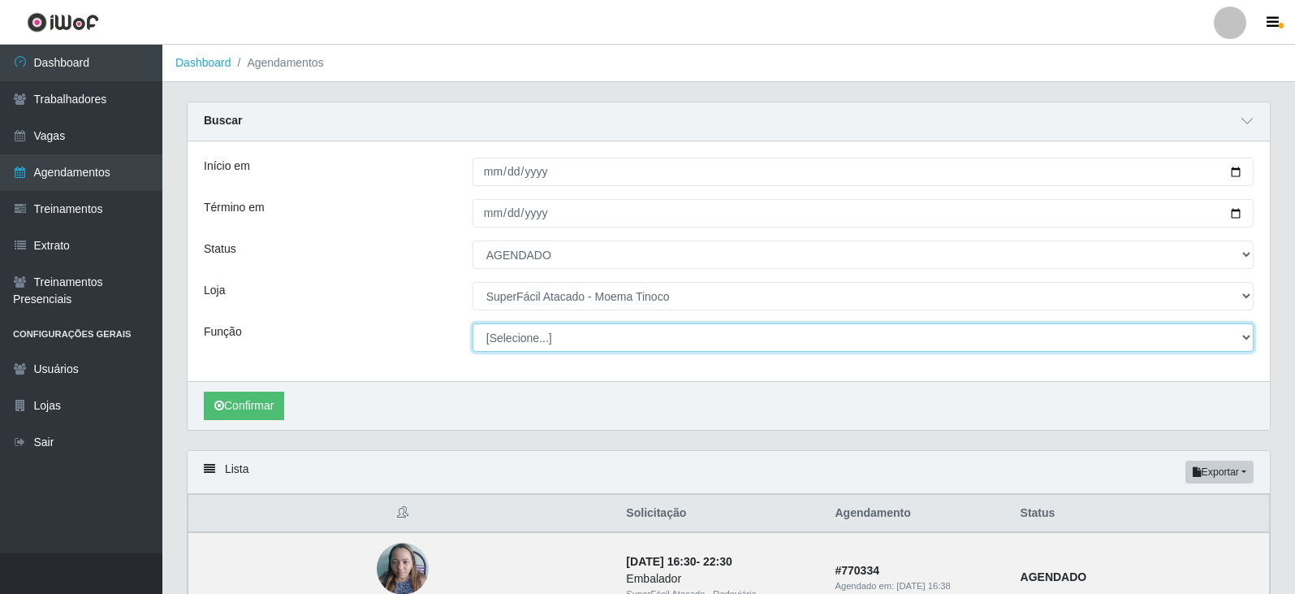
click at [1245, 335] on select "[Selecione...] Embalador Embalador + Embalador ++ Operador de Caixa Operador de…" at bounding box center [863, 337] width 781 height 28
select select "1"
click at [473, 324] on select "[Selecione...] Embalador Embalador + Embalador ++ Operador de Caixa Operador de…" at bounding box center [863, 337] width 781 height 28
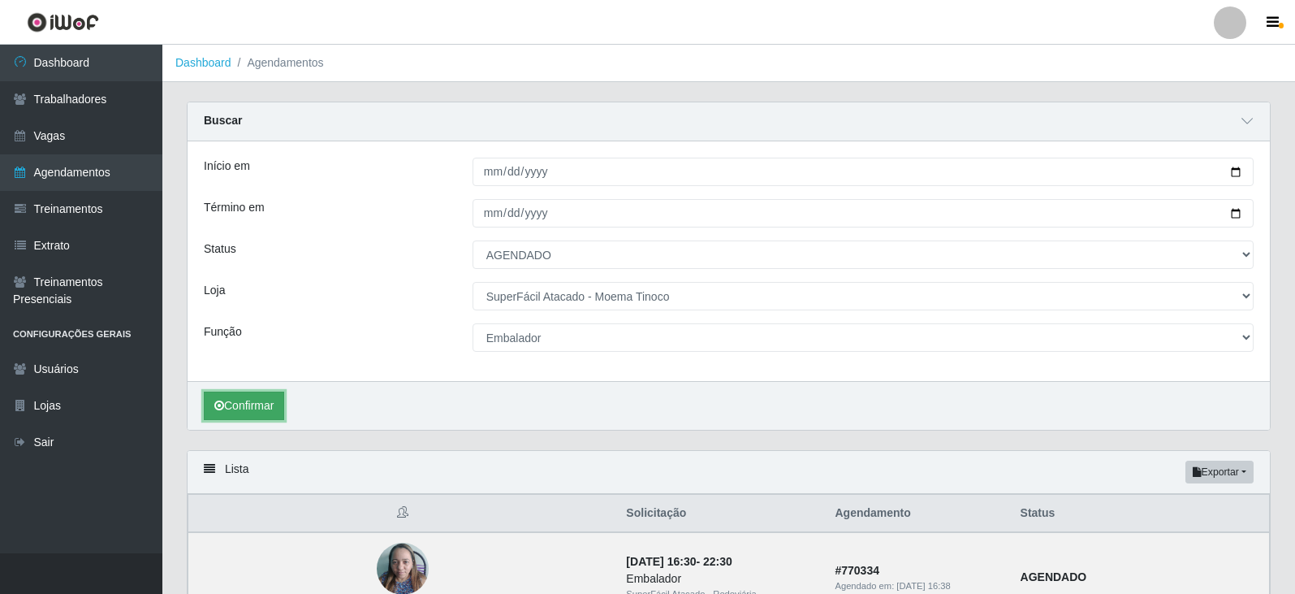
click at [262, 400] on button "Confirmar" at bounding box center [244, 405] width 80 height 28
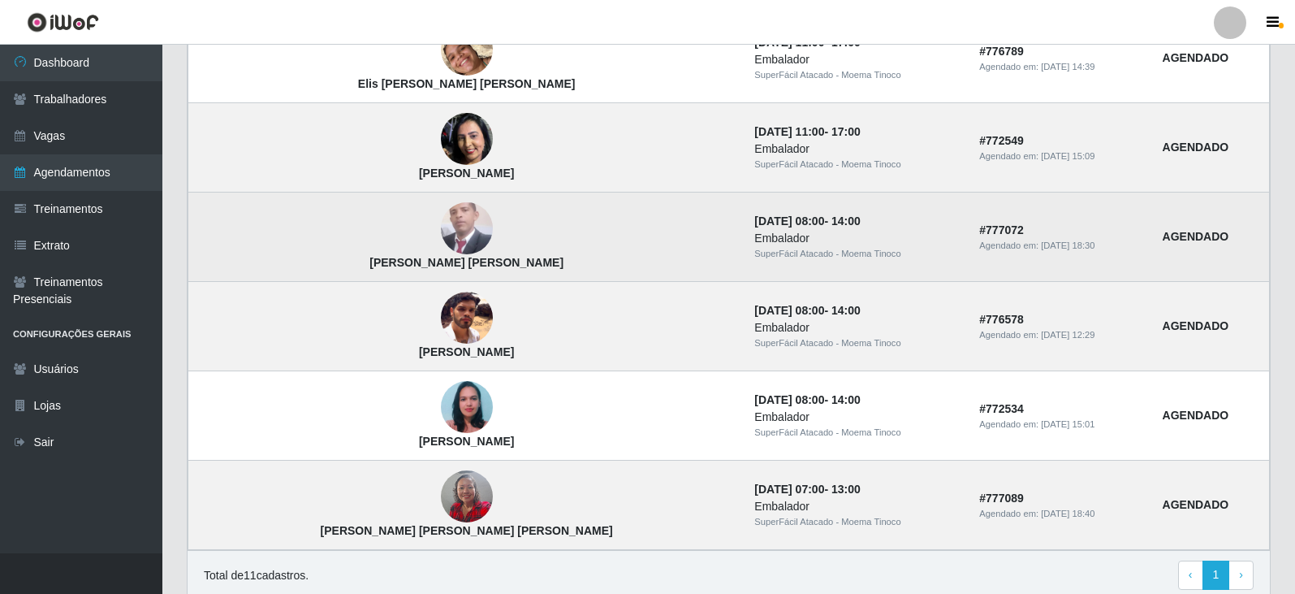
scroll to position [975, 0]
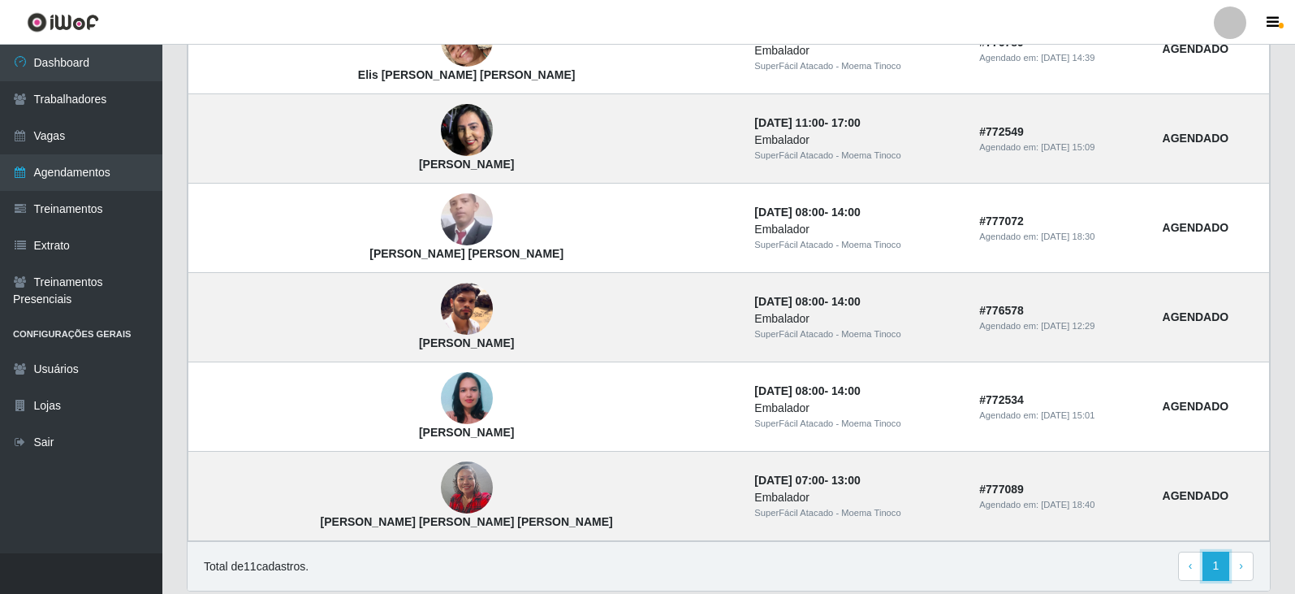
click at [1216, 568] on link "1" at bounding box center [1217, 565] width 28 height 29
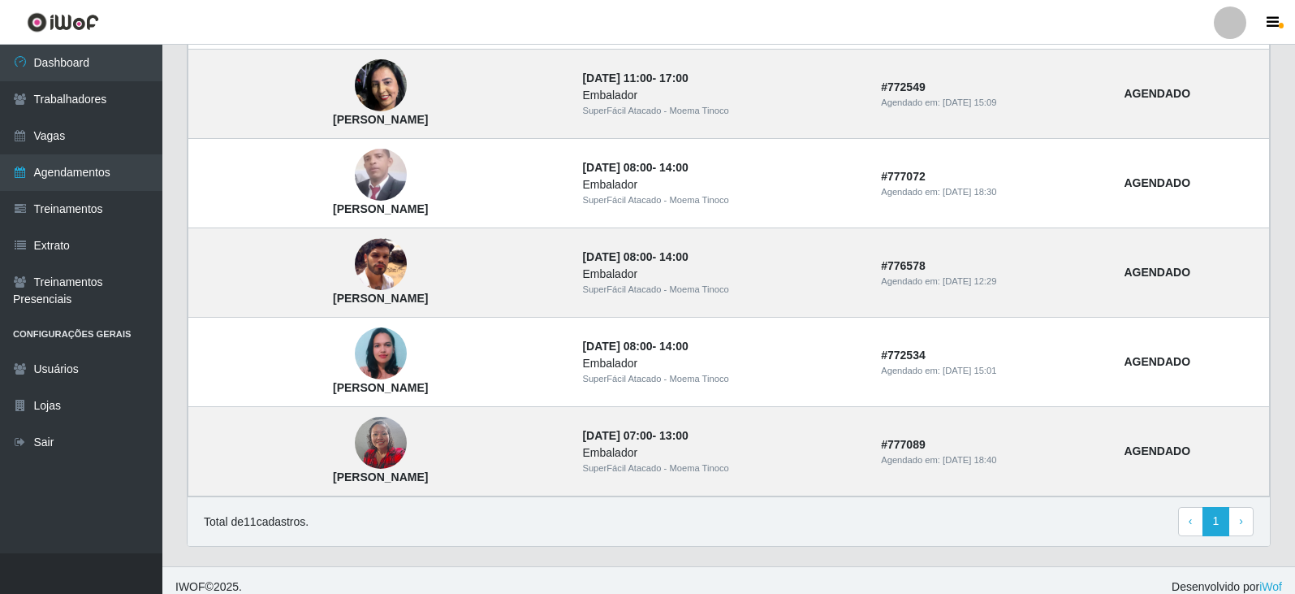
scroll to position [745, 0]
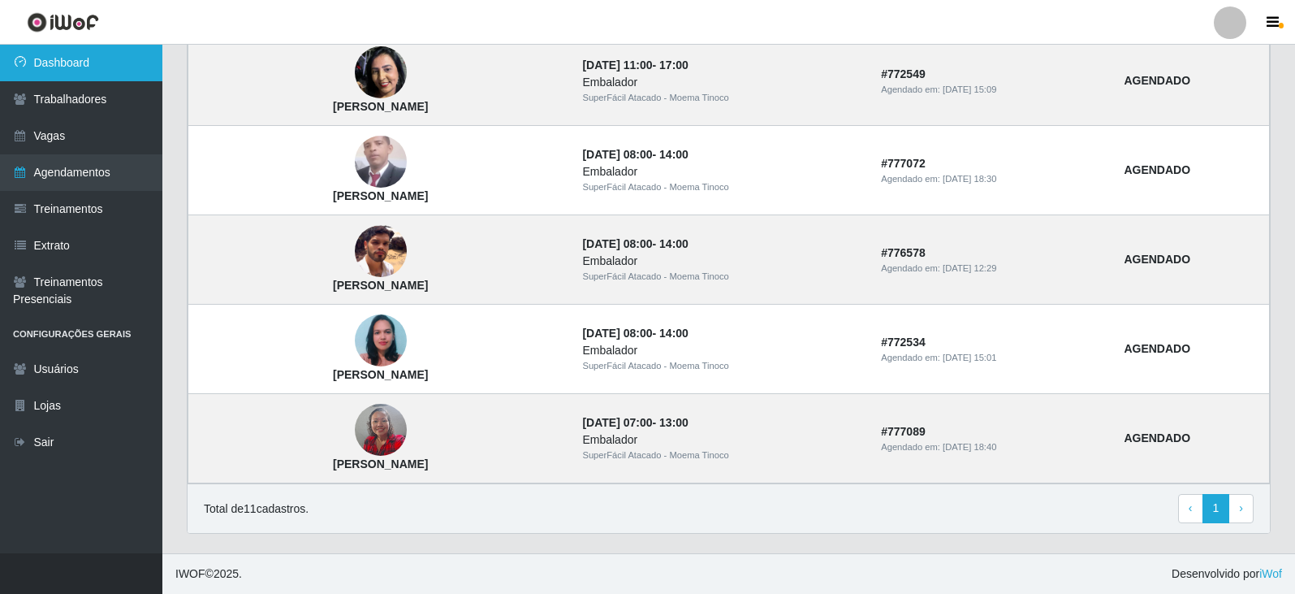
click at [111, 56] on link "Dashboard" at bounding box center [81, 63] width 162 height 37
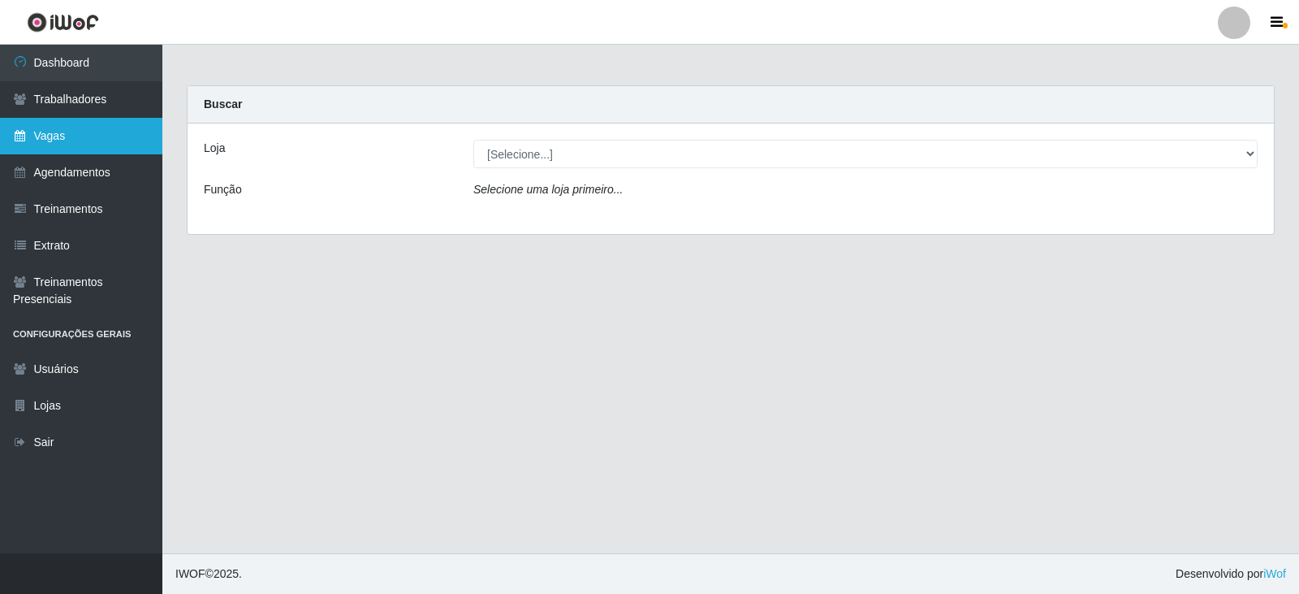
click at [50, 136] on link "Vagas" at bounding box center [81, 136] width 162 height 37
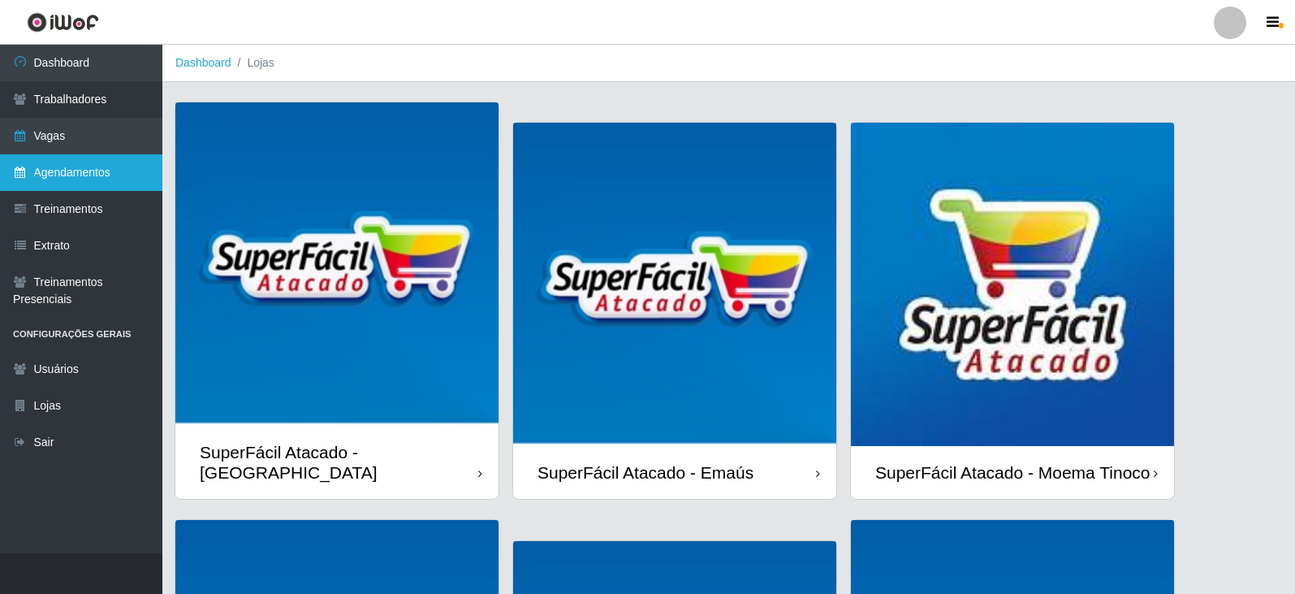
click at [79, 168] on link "Agendamentos" at bounding box center [81, 172] width 162 height 37
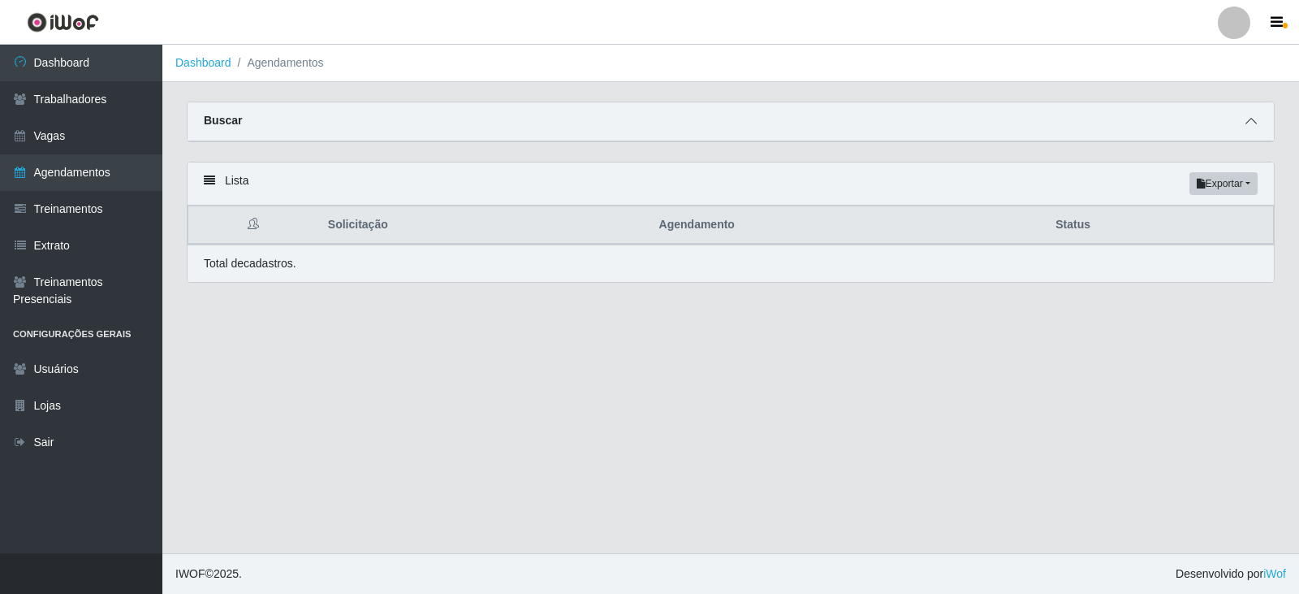
click at [1251, 120] on icon at bounding box center [1251, 120] width 11 height 11
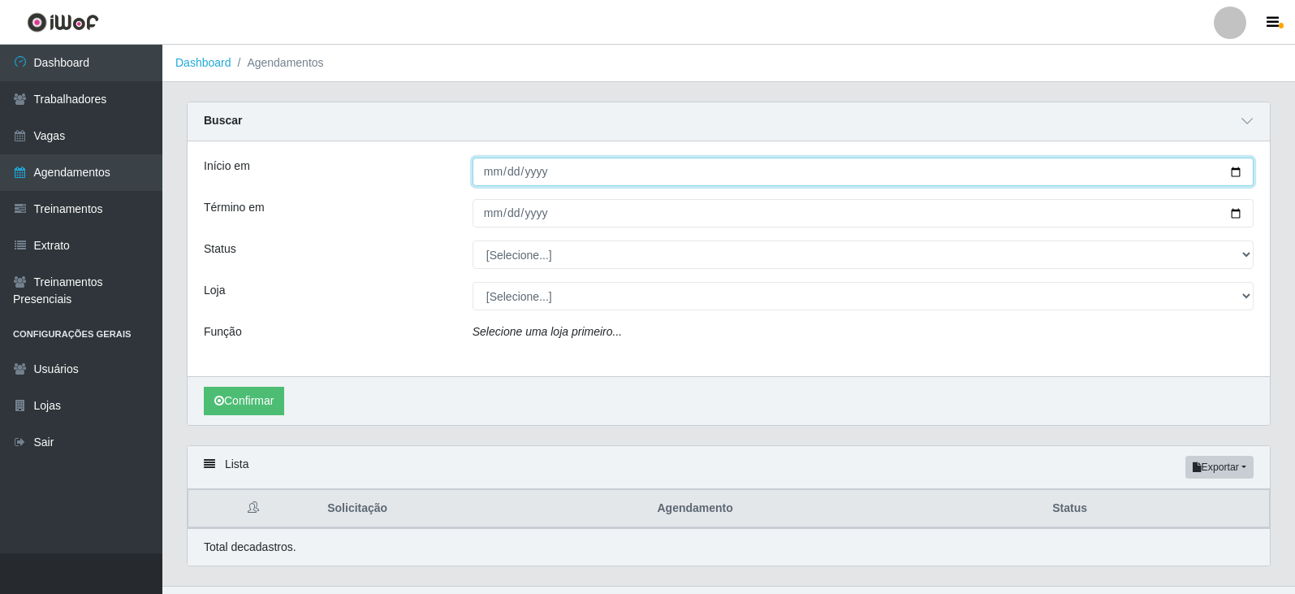
click at [1240, 172] on input "Início em" at bounding box center [863, 172] width 781 height 28
type input "[DATE]"
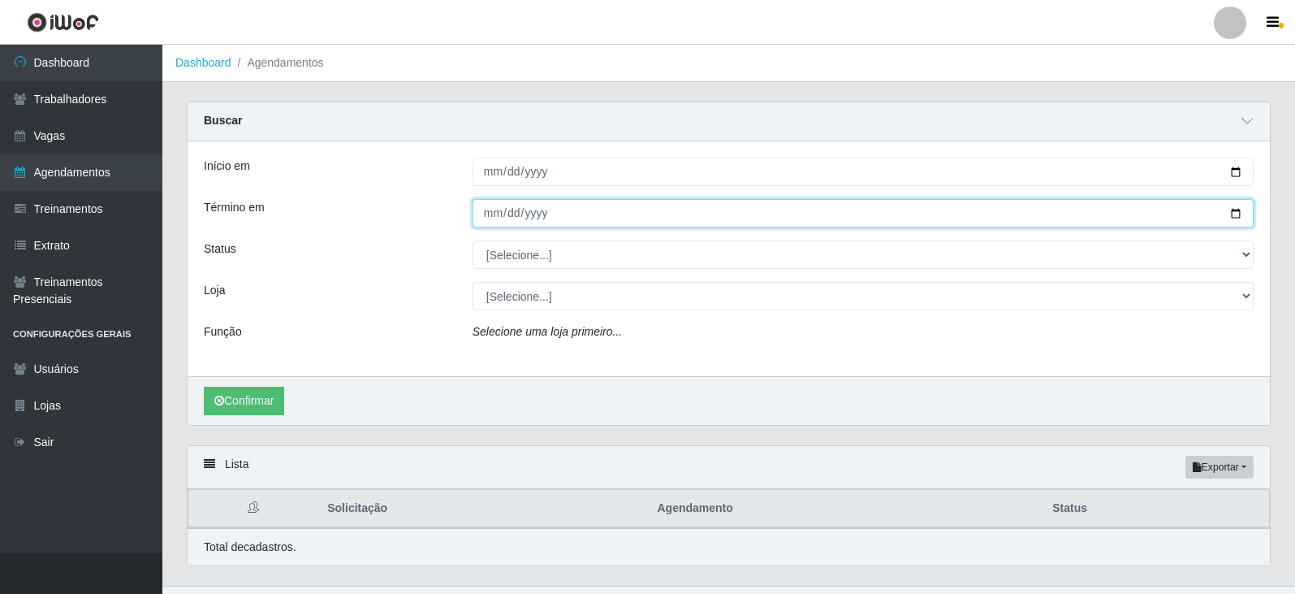
click at [1240, 214] on input "Término em" at bounding box center [863, 213] width 781 height 28
type input "[DATE]"
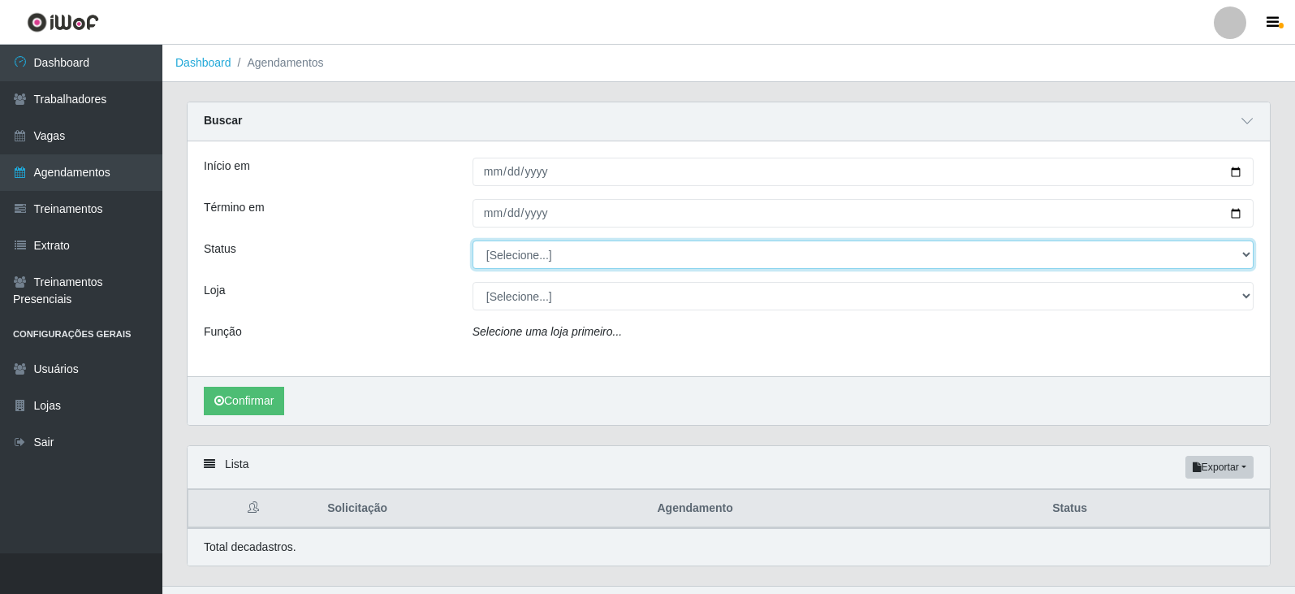
click at [1244, 253] on select "[Selecione...] AGENDADO AGUARDANDO LIBERAR EM ANDAMENTO EM REVISÃO FINALIZADO C…" at bounding box center [863, 254] width 781 height 28
select select "AGENDADO"
click at [473, 241] on select "[Selecione...] AGENDADO AGUARDANDO LIBERAR EM ANDAMENTO EM REVISÃO FINALIZADO C…" at bounding box center [863, 254] width 781 height 28
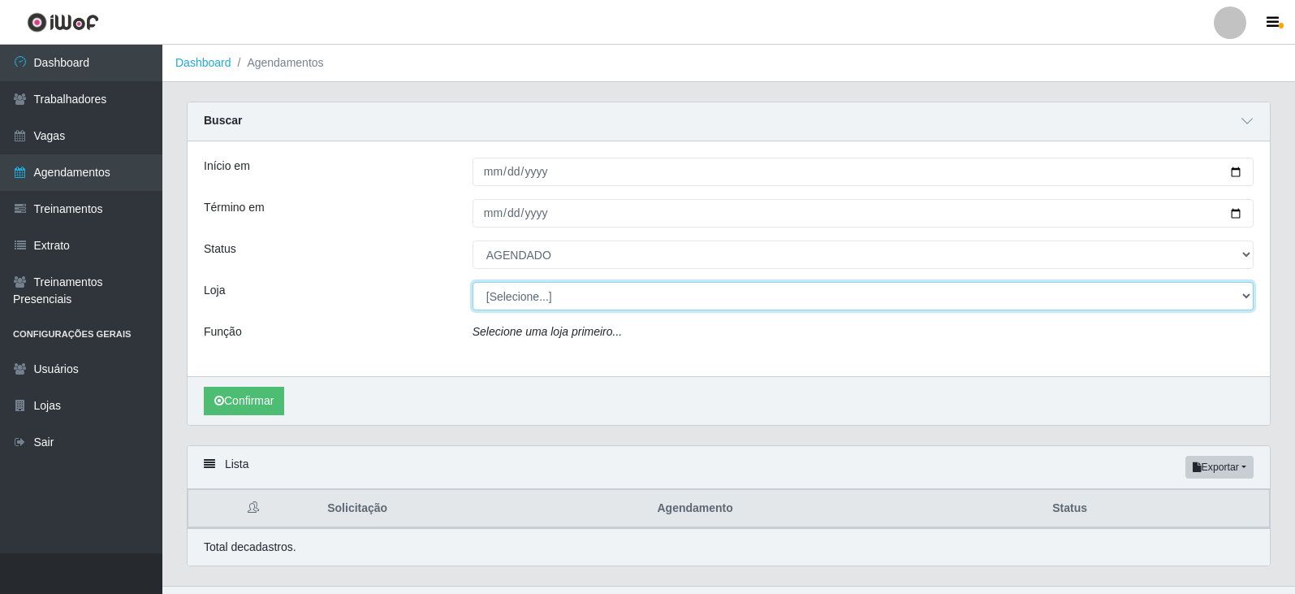
click at [1249, 296] on select "[Selecione...] SuperFácil Atacado - Alto de São Manoel SuperFácil Atacado - Ema…" at bounding box center [863, 296] width 781 height 28
select select "540"
click at [473, 283] on select "[Selecione...] SuperFácil Atacado - Alto de São Manoel SuperFácil Atacado - Ema…" at bounding box center [863, 296] width 781 height 28
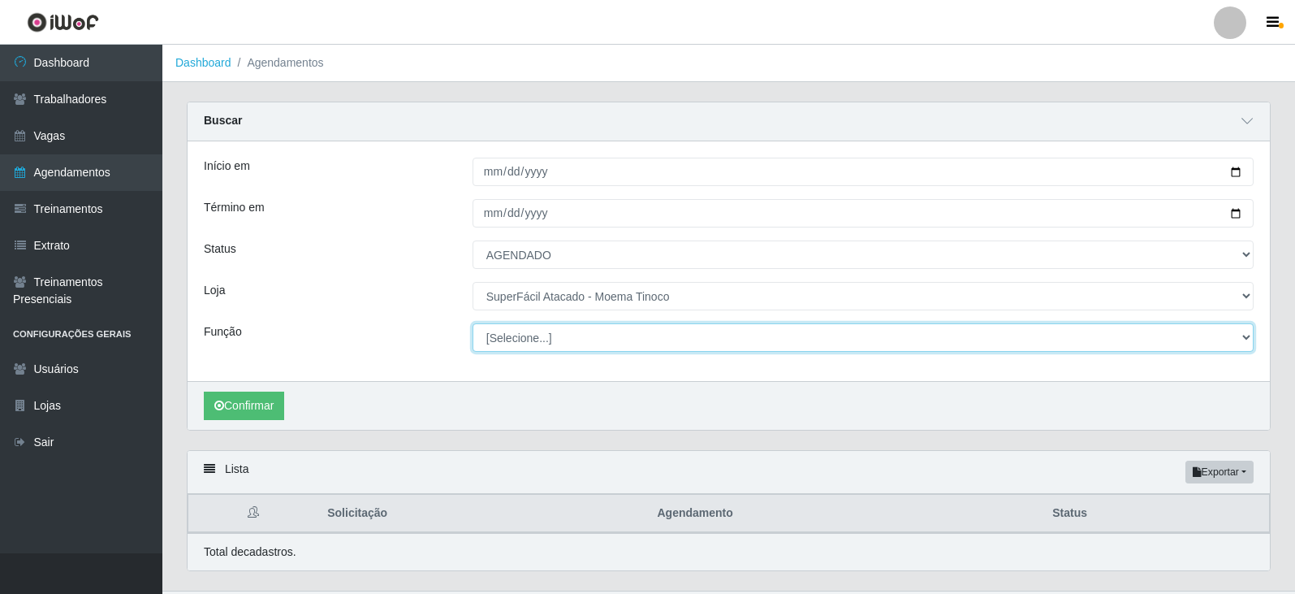
click at [1244, 334] on select "[Selecione...] Embalador Embalador + Embalador ++ Operador de Caixa Operador de…" at bounding box center [863, 337] width 781 height 28
select select "1"
click at [473, 324] on select "[Selecione...] Embalador Embalador + Embalador ++ Operador de Caixa Operador de…" at bounding box center [863, 337] width 781 height 28
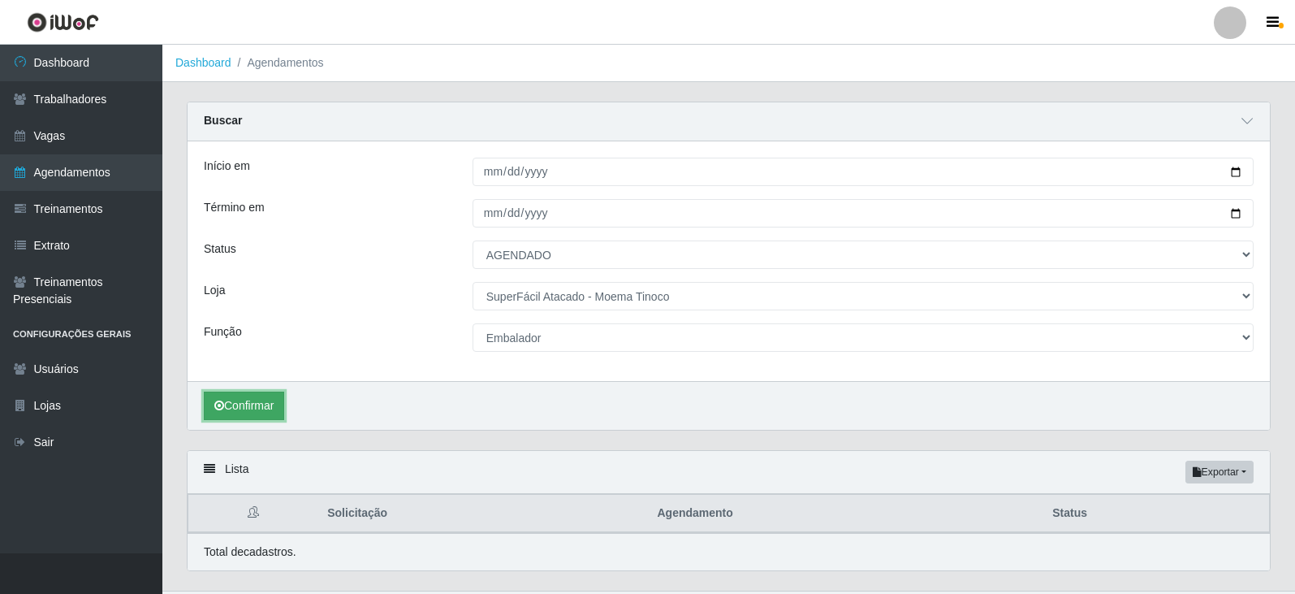
click at [262, 409] on button "Confirmar" at bounding box center [244, 405] width 80 height 28
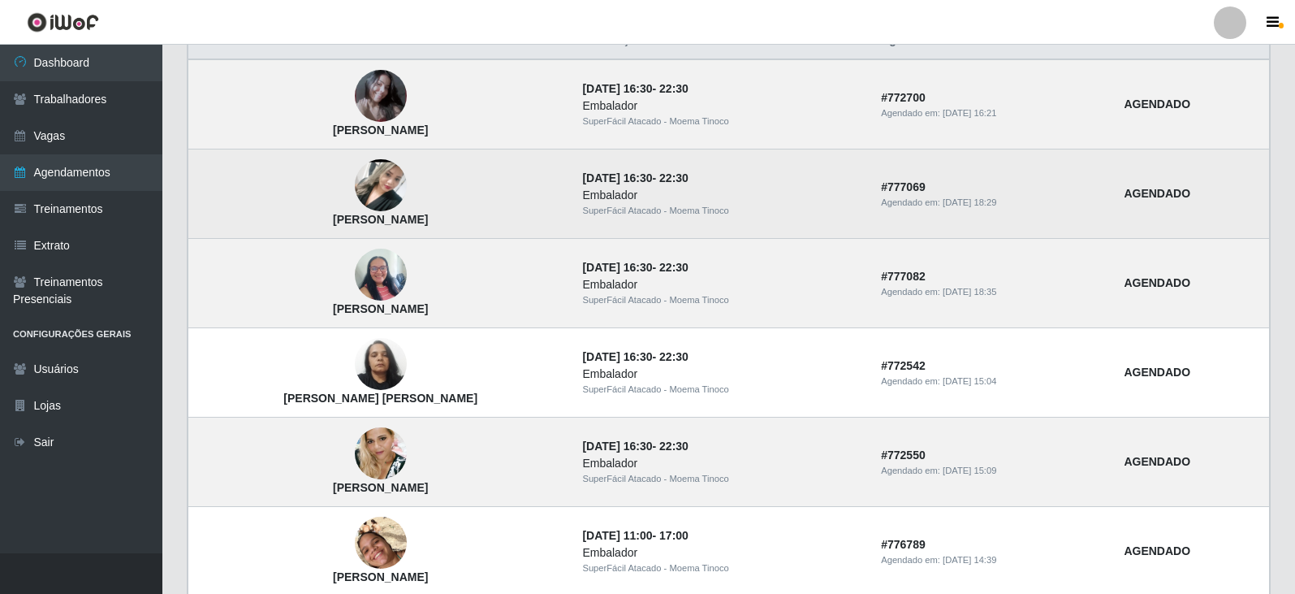
scroll to position [391, 0]
